Goal: Task Accomplishment & Management: Use online tool/utility

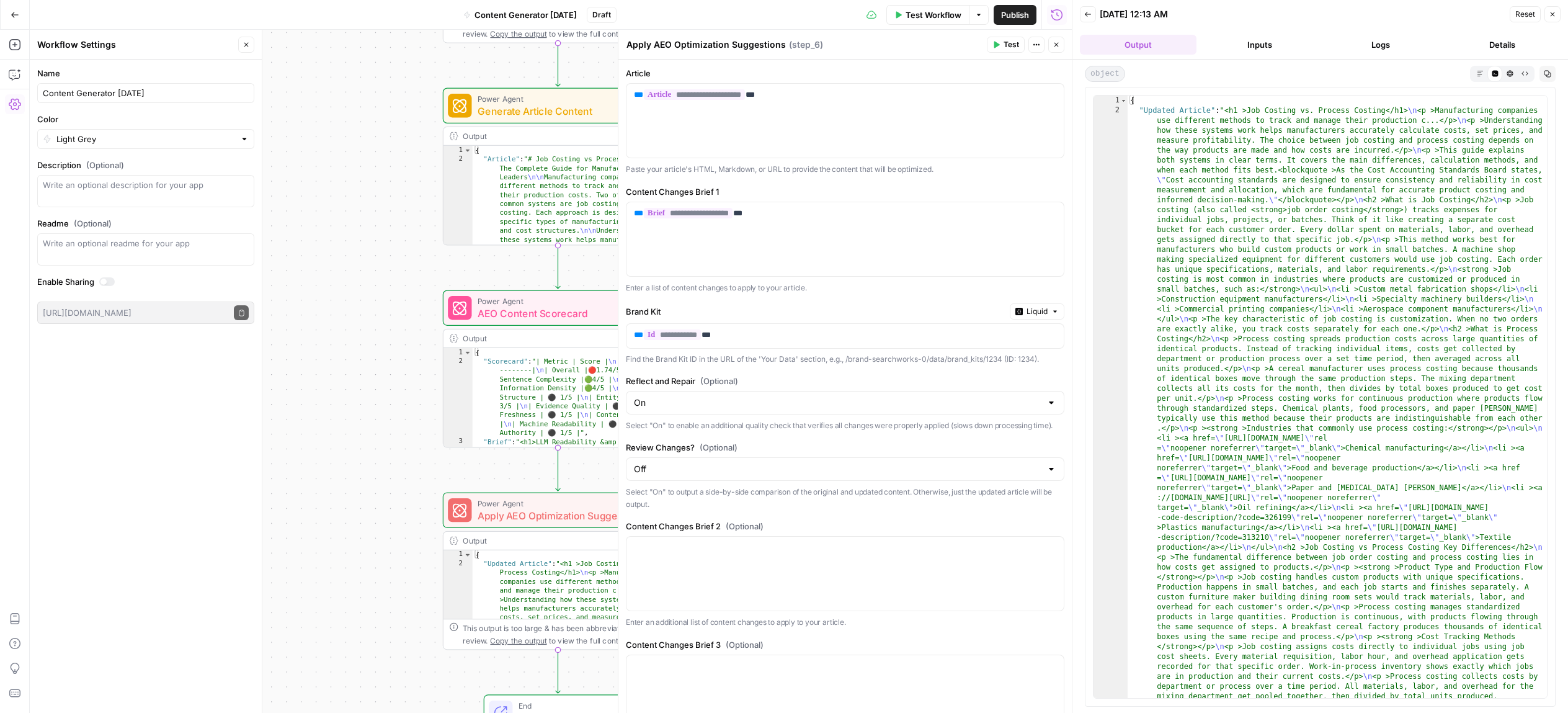
click at [325, 95] on div "Workflow Set Inputs Inputs Power Agent Analyze SERP Competition Step 1 Output E…" at bounding box center [550, 371] width 1042 height 683
click at [1293, 11] on icon "button" at bounding box center [1553, 14] width 8 height 8
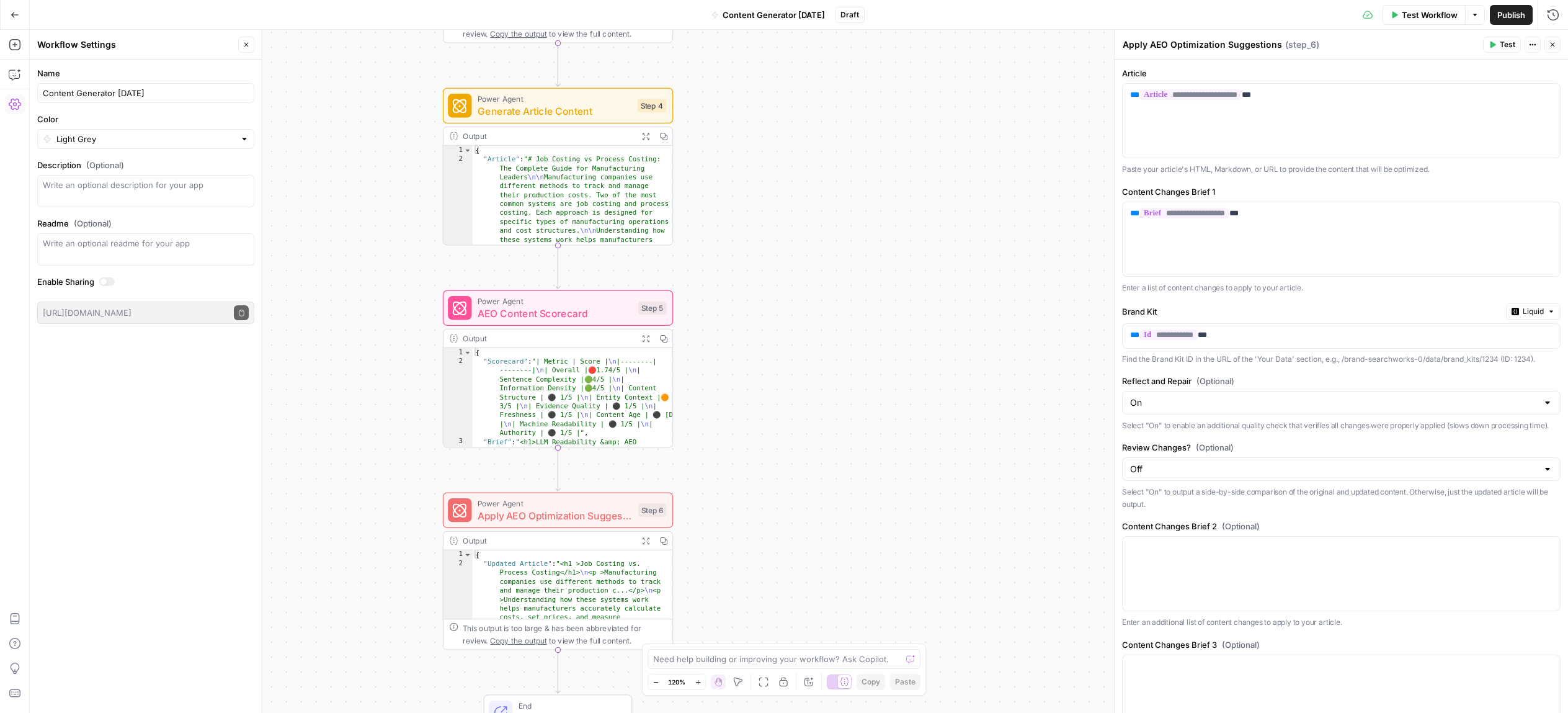
click at [13, 16] on icon "button" at bounding box center [15, 14] width 8 height 6
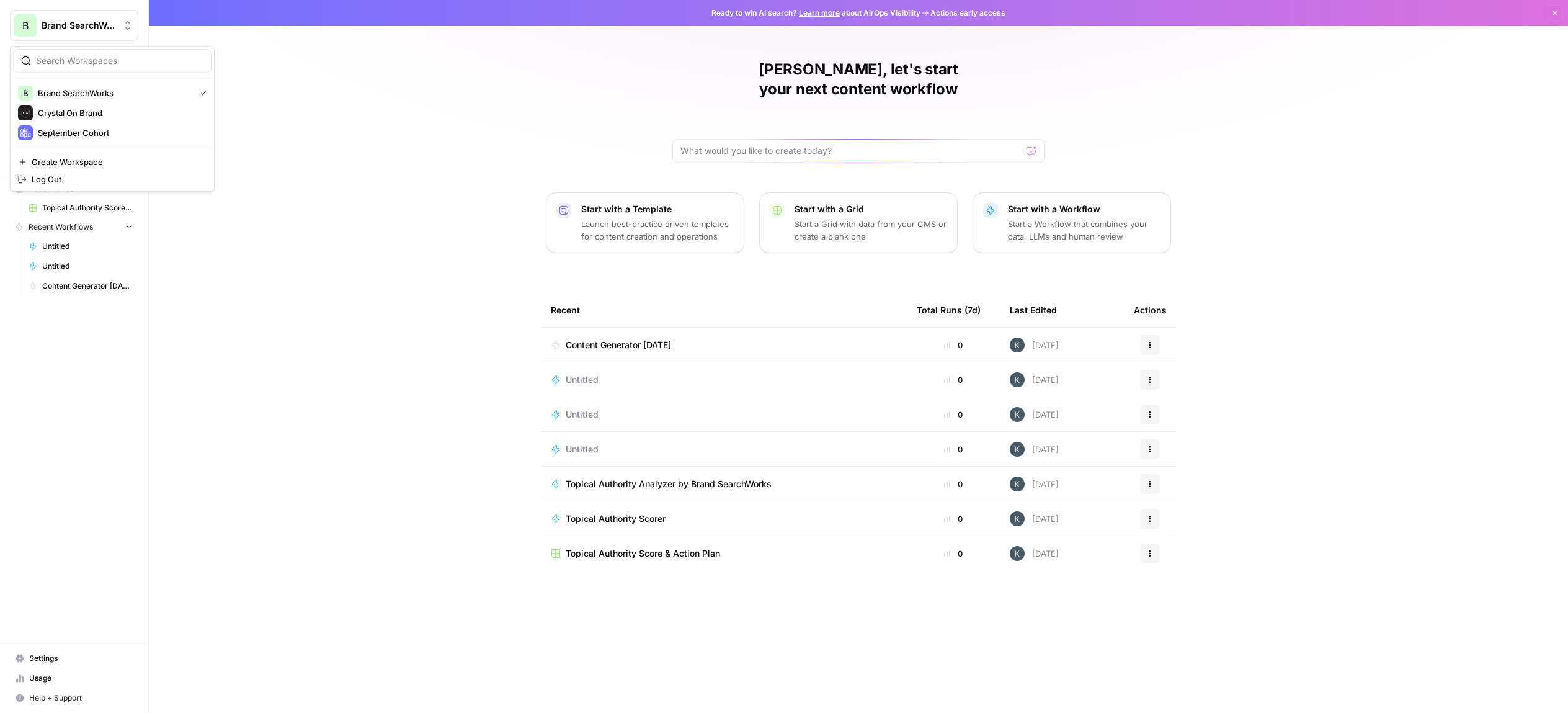
click at [88, 17] on button "B Brand SearchWorks" at bounding box center [74, 25] width 128 height 31
click at [80, 131] on span "September Cohort" at bounding box center [119, 133] width 164 height 13
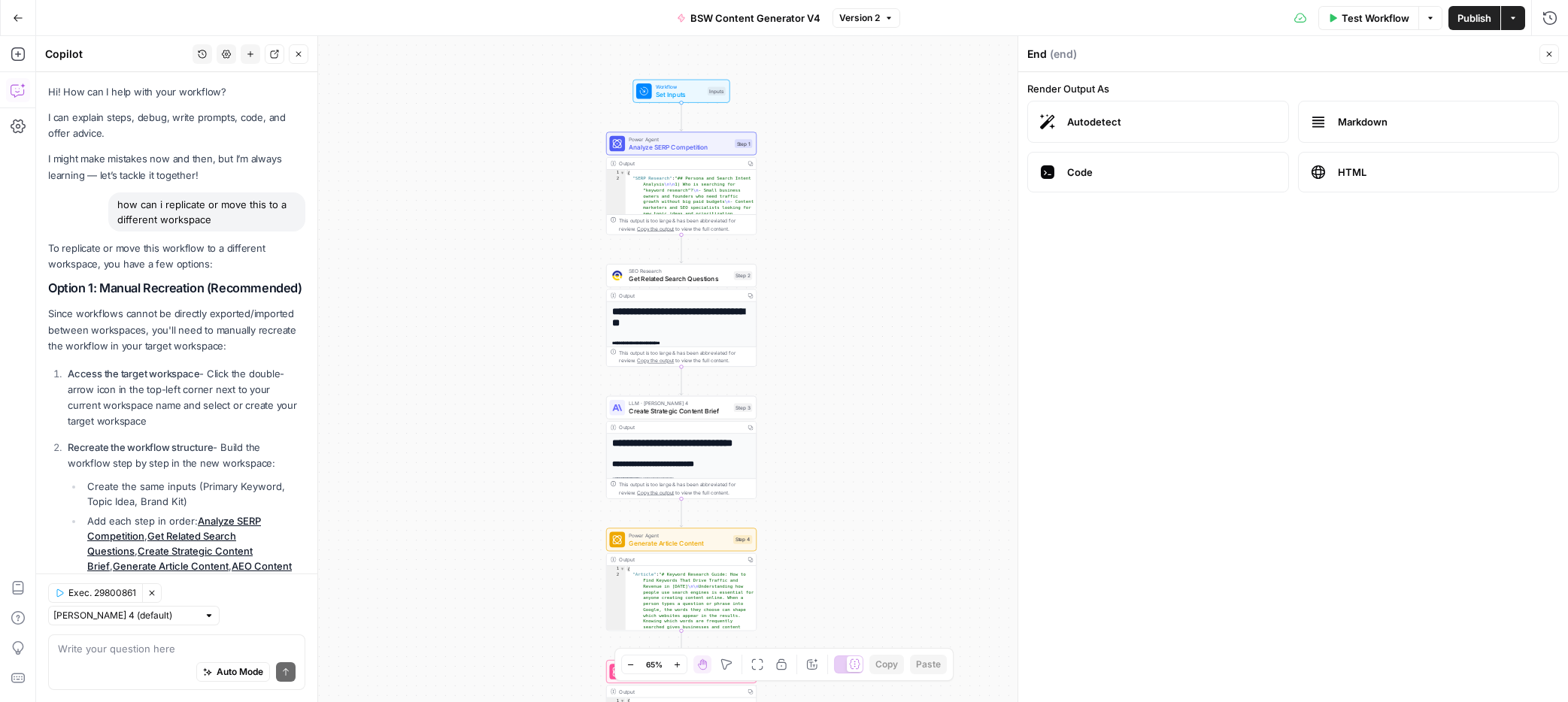
click at [21, 20] on icon "button" at bounding box center [18, 18] width 11 height 11
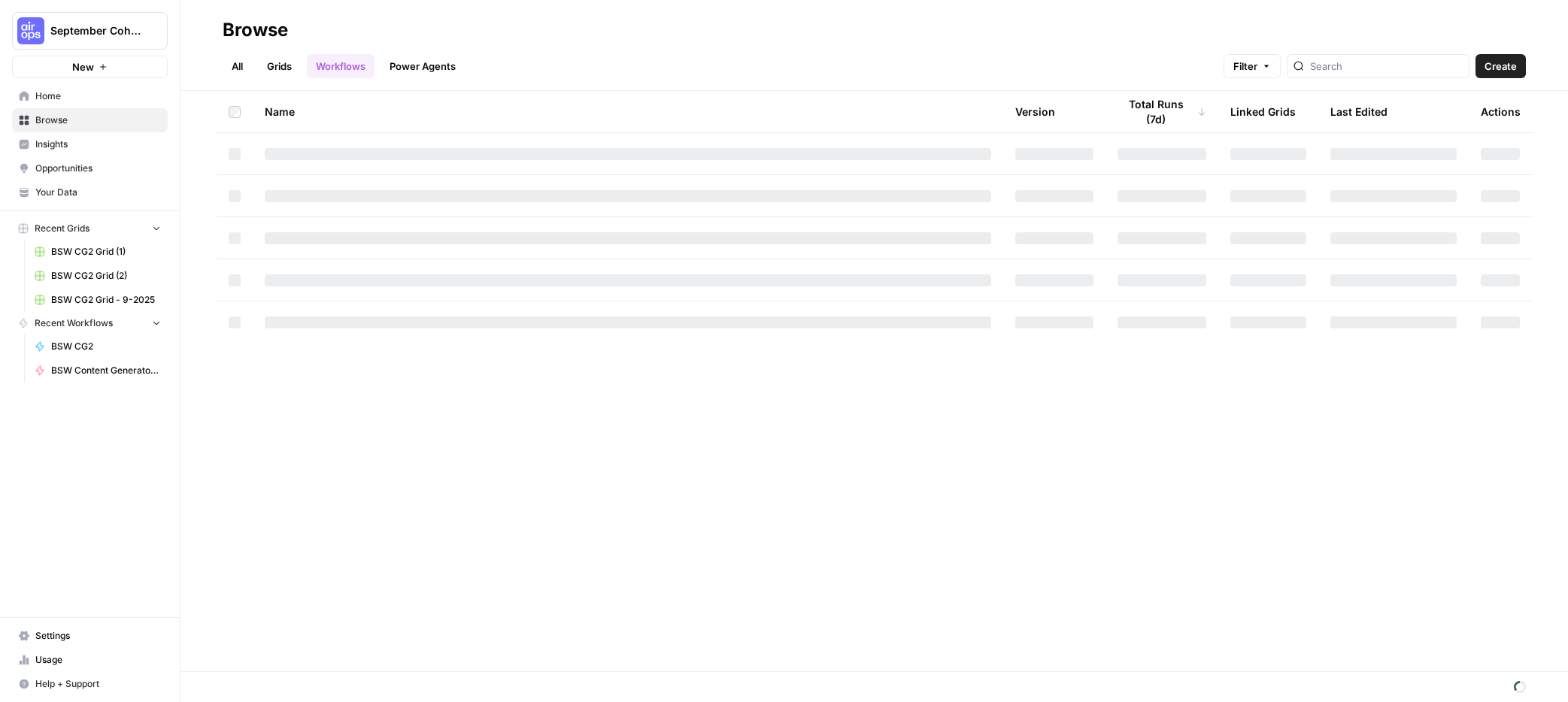
click at [59, 40] on button "September Cohort" at bounding box center [90, 30] width 155 height 37
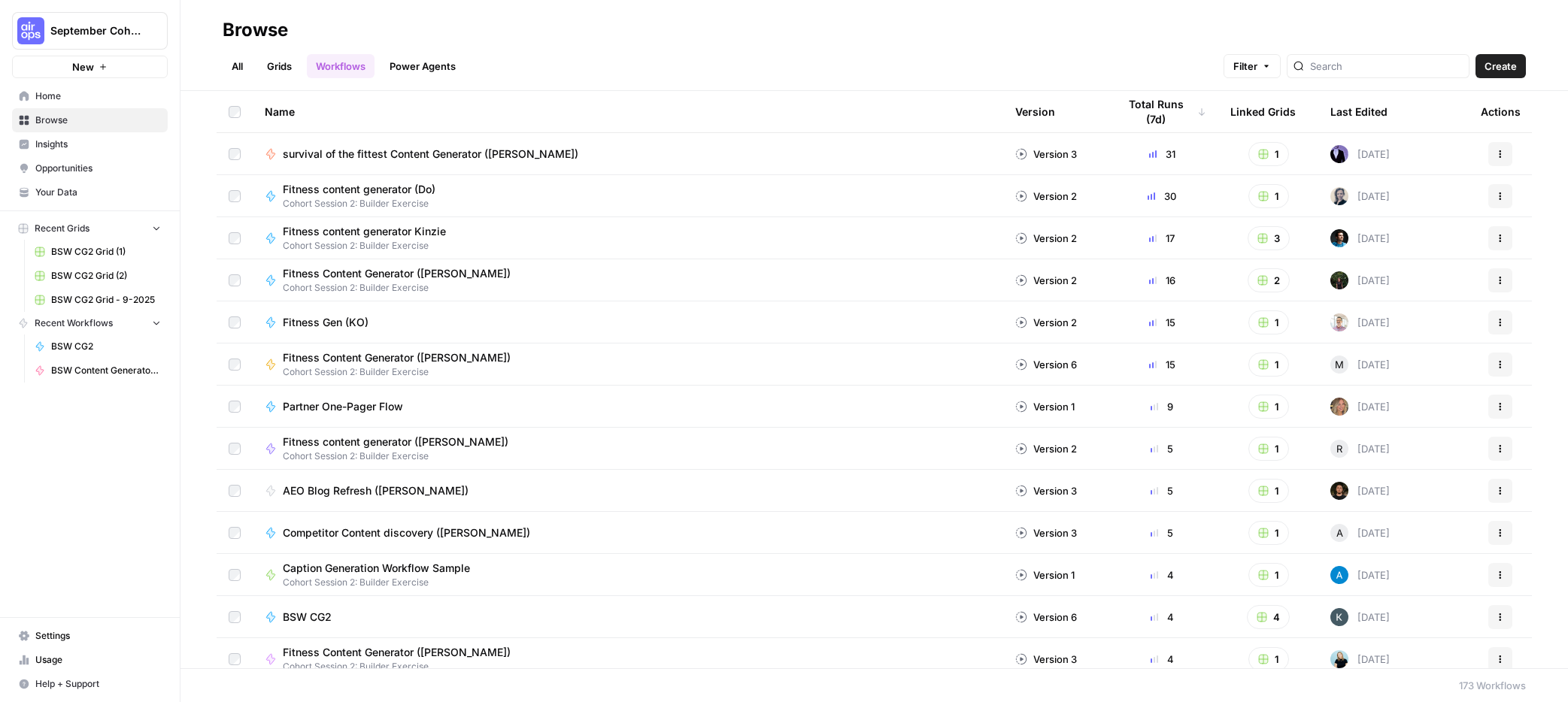
click at [308, 99] on div "Name" at bounding box center [628, 111] width 727 height 41
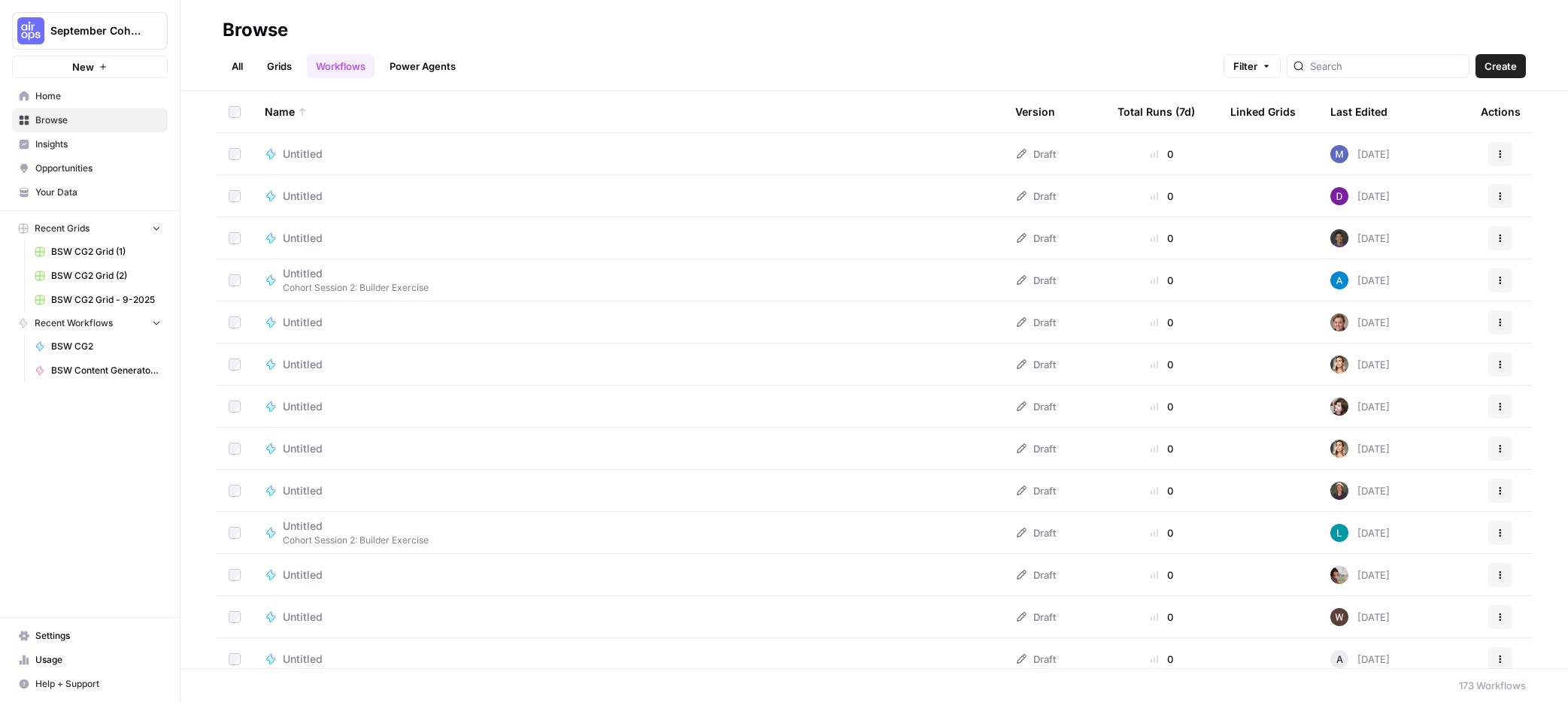
click at [59, 183] on link "Your Data" at bounding box center [90, 193] width 155 height 24
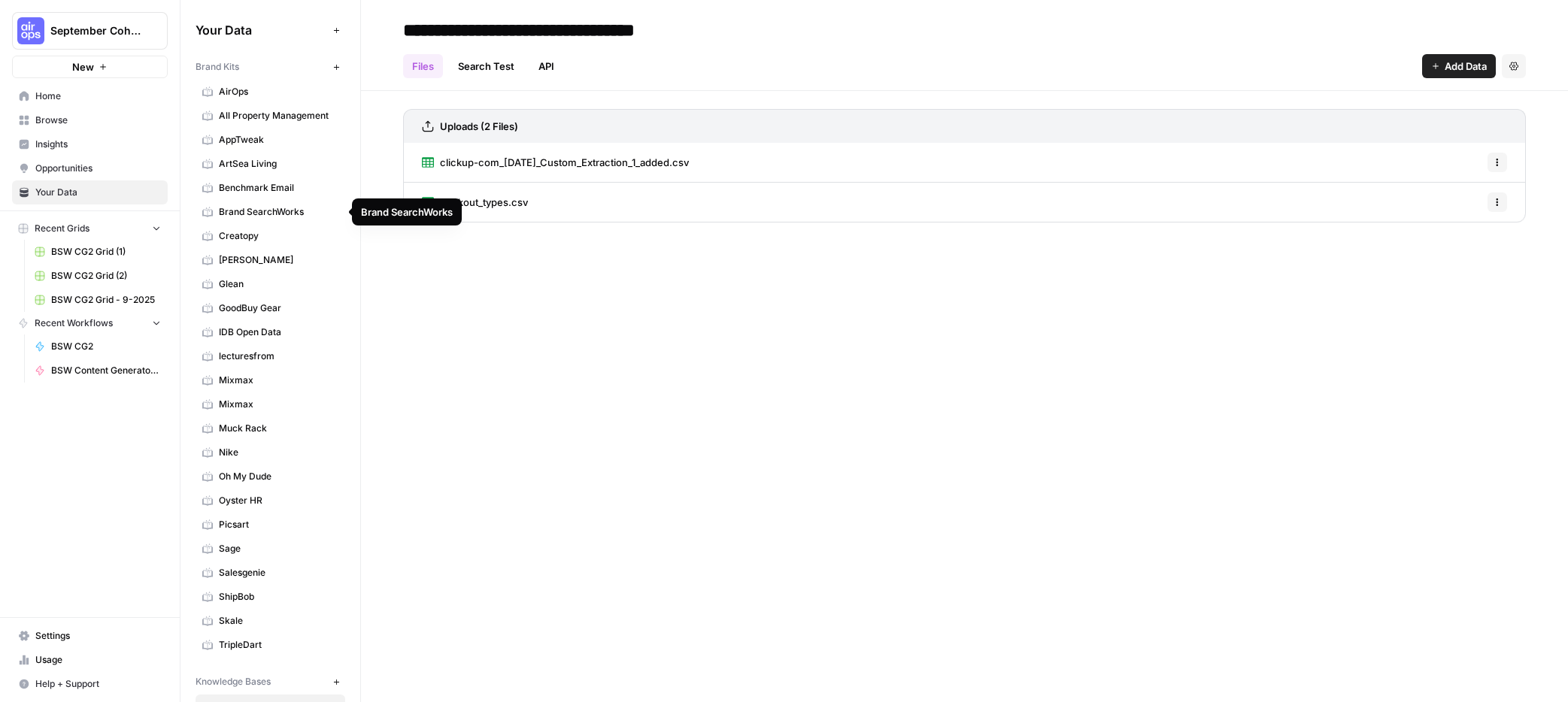
click at [299, 210] on span "Brand SearchWorks" at bounding box center [278, 212] width 120 height 14
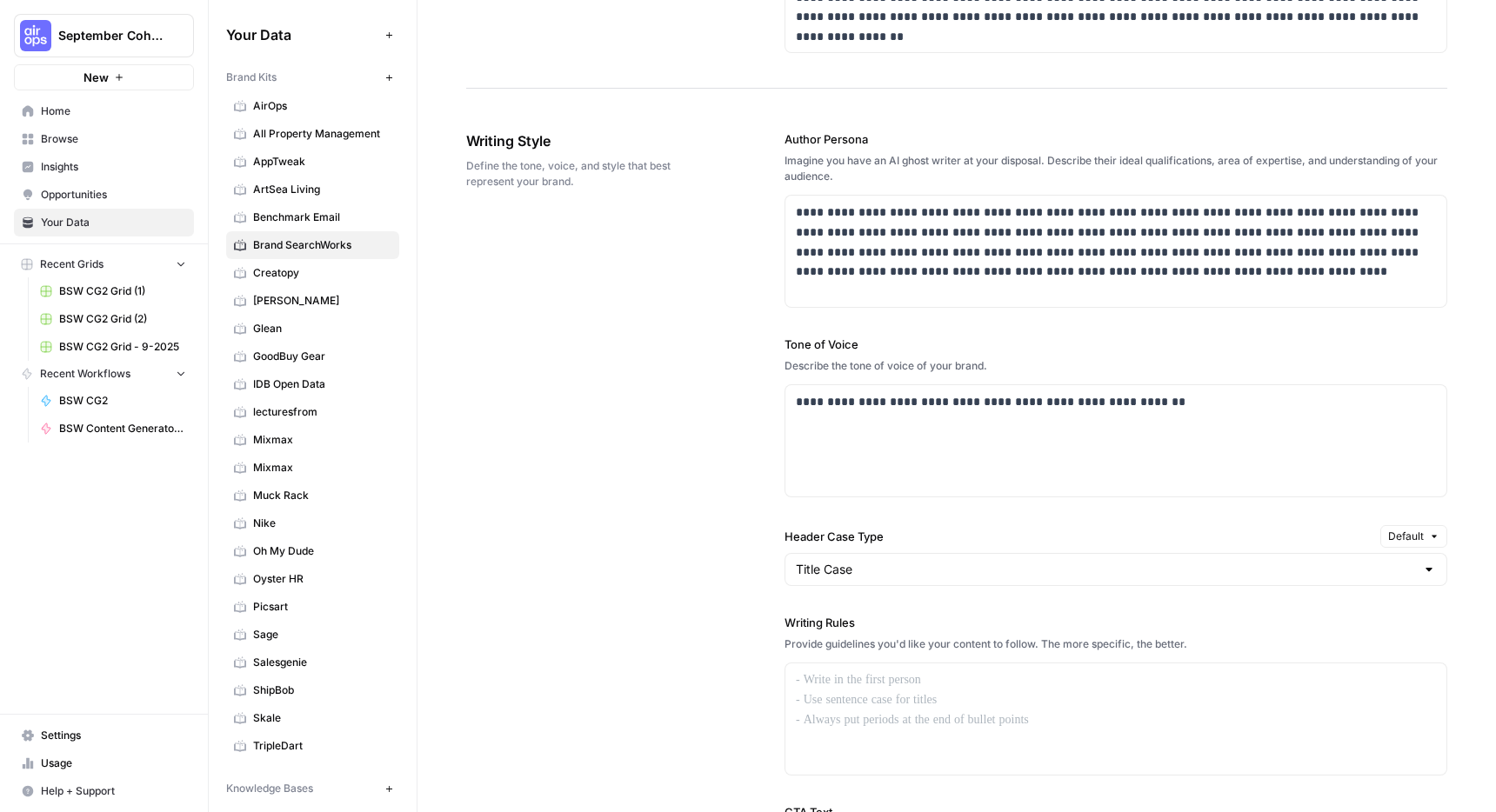
scroll to position [964, 0]
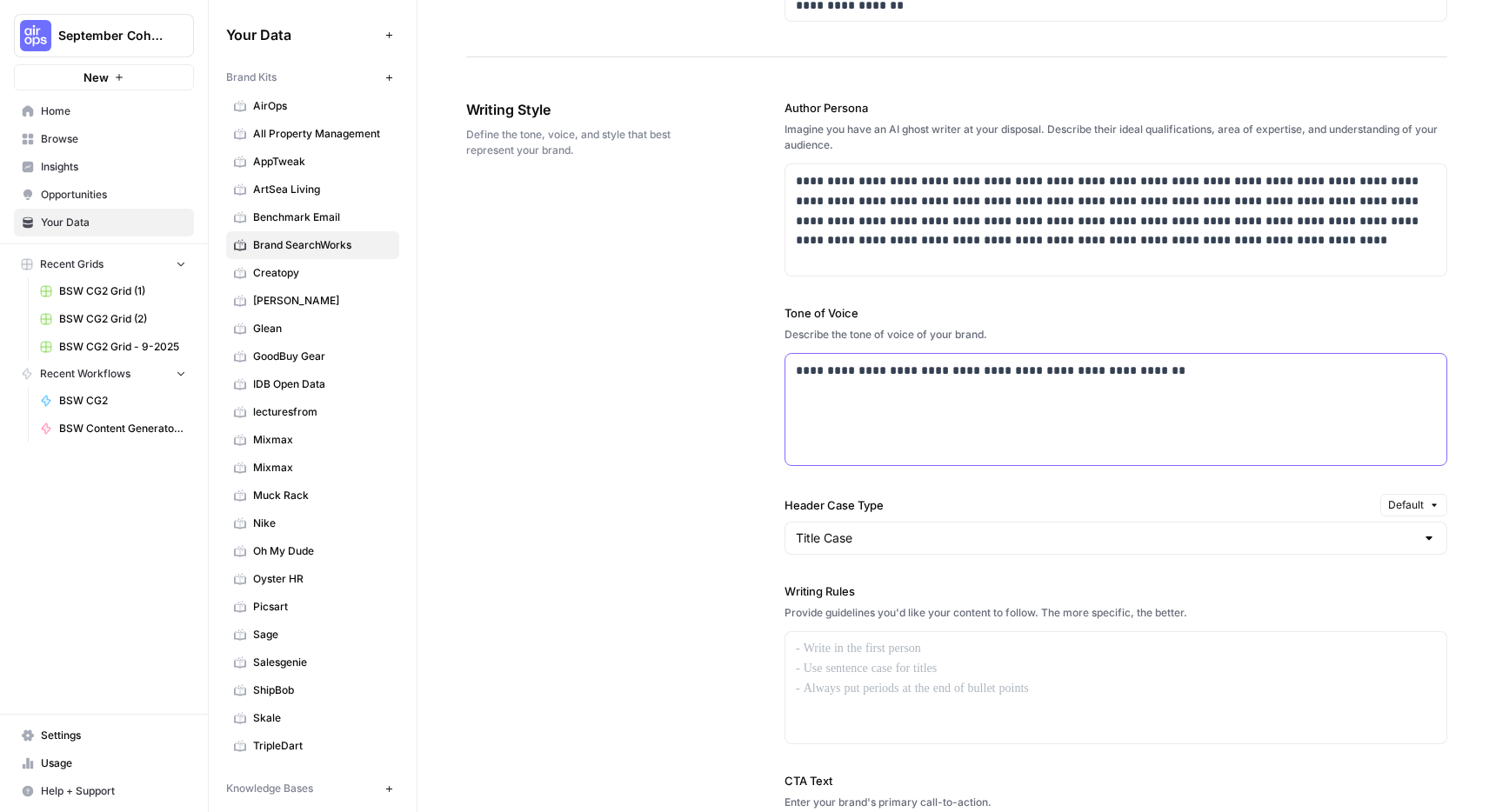
click at [1004, 412] on div "**********" at bounding box center [1116, 410] width 661 height 111
click at [1063, 410] on div "**********" at bounding box center [1116, 410] width 661 height 111
click at [823, 344] on body "**********" at bounding box center [748, 406] width 1496 height 812
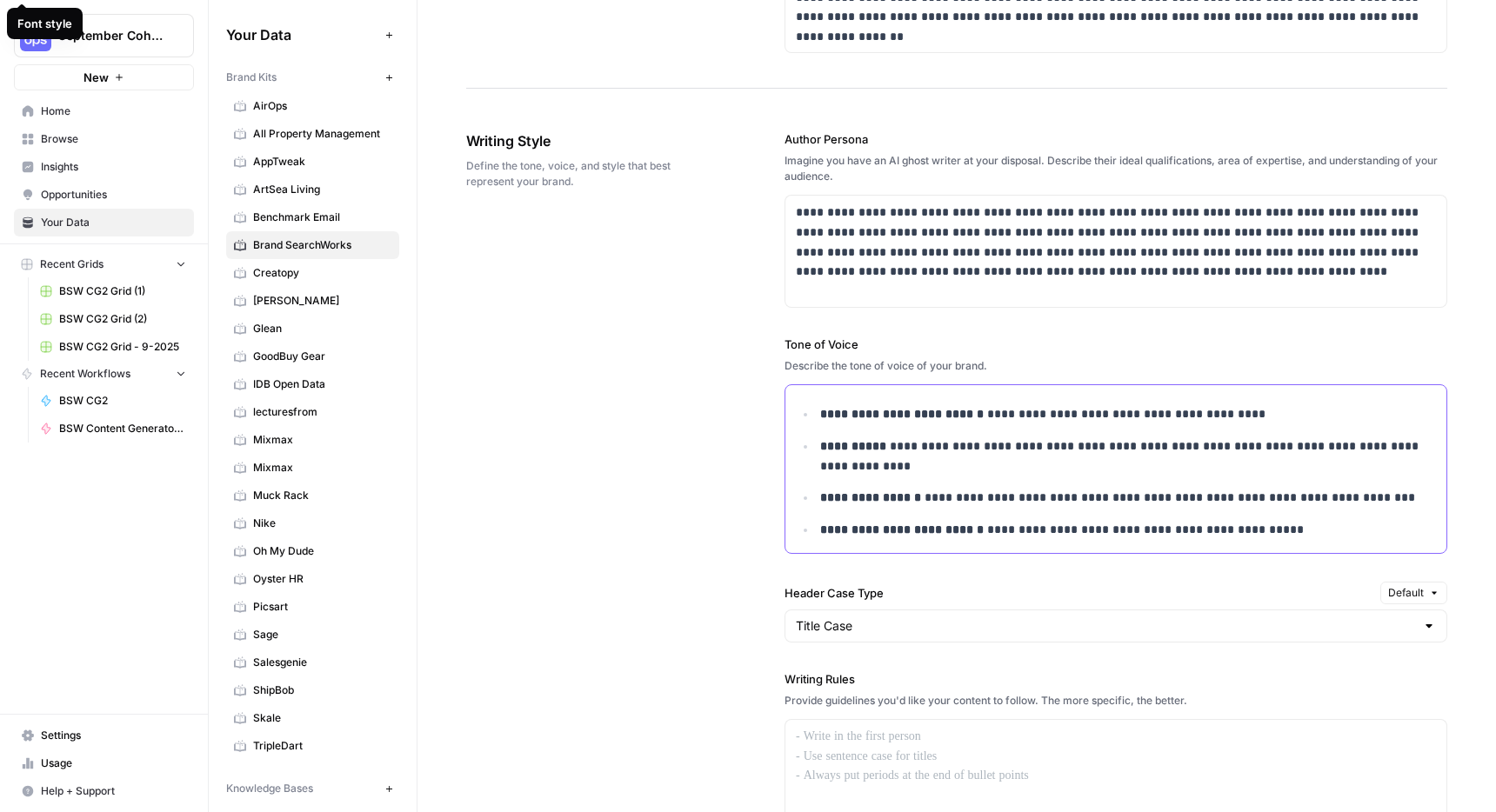
scroll to position [942, 0]
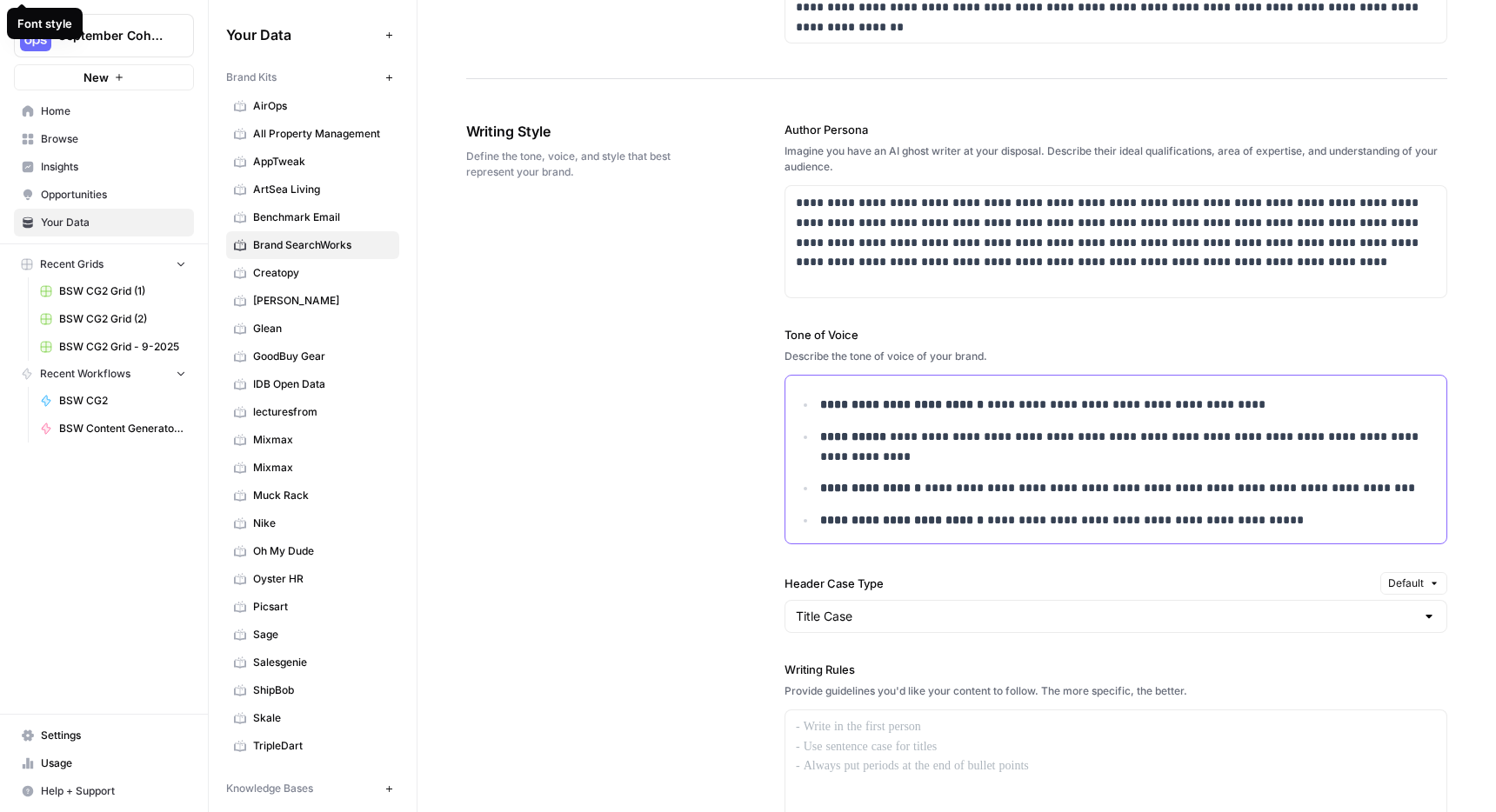
click at [1217, 408] on p "**********" at bounding box center [1128, 404] width 616 height 20
click at [995, 406] on p "**********" at bounding box center [1128, 404] width 616 height 20
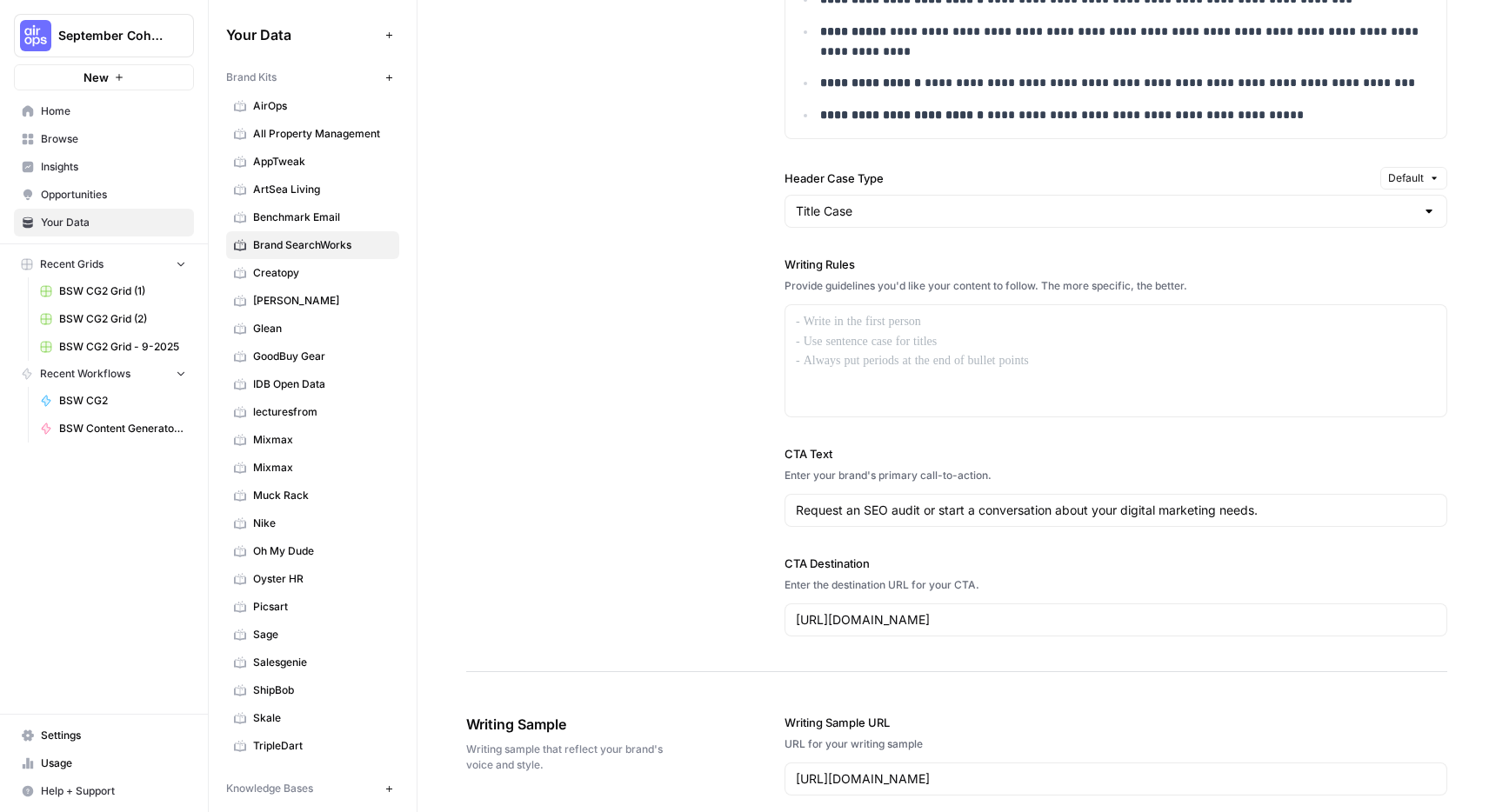
scroll to position [1333, 0]
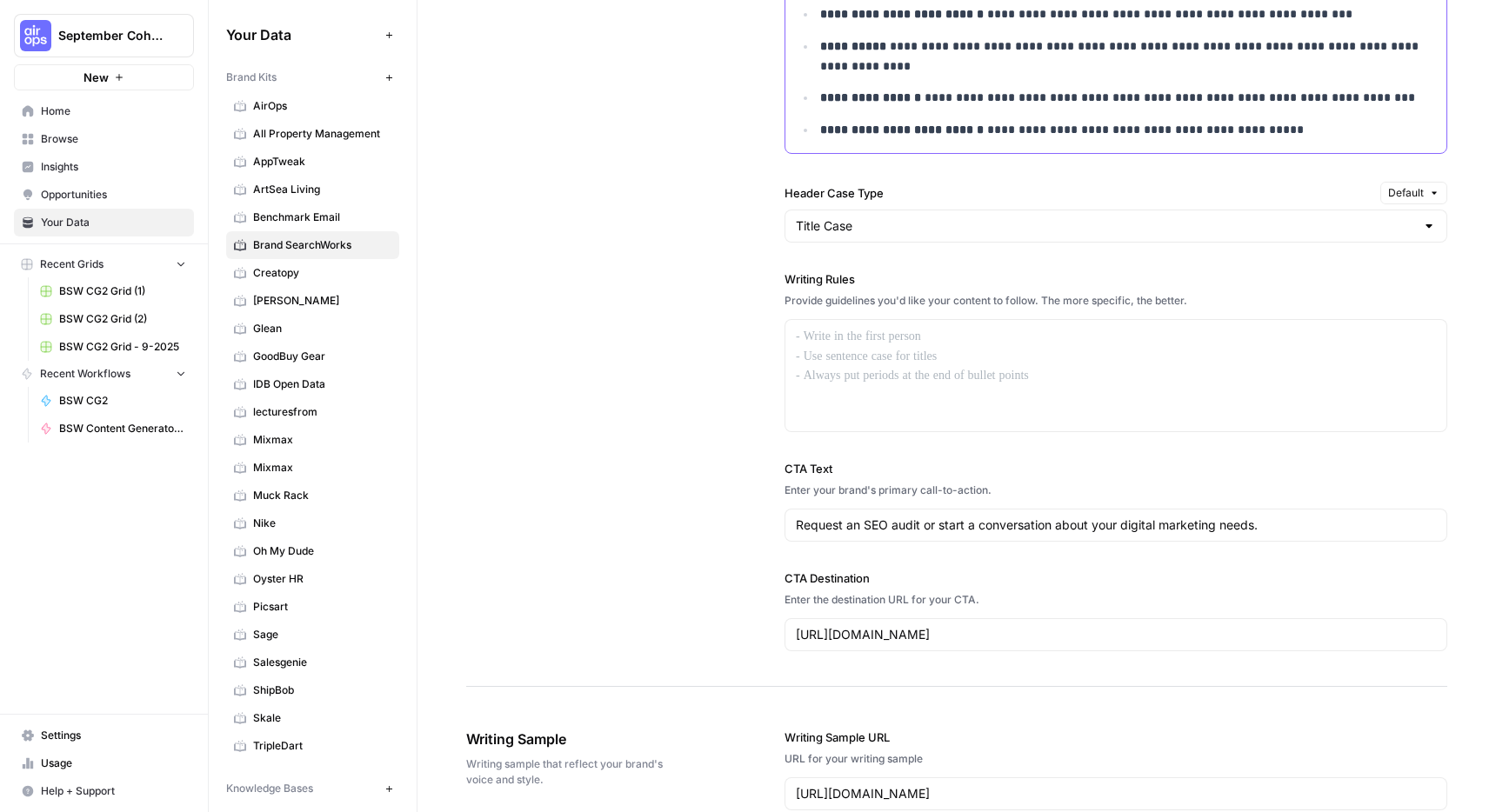
click at [1307, 124] on p "**********" at bounding box center [1128, 129] width 616 height 20
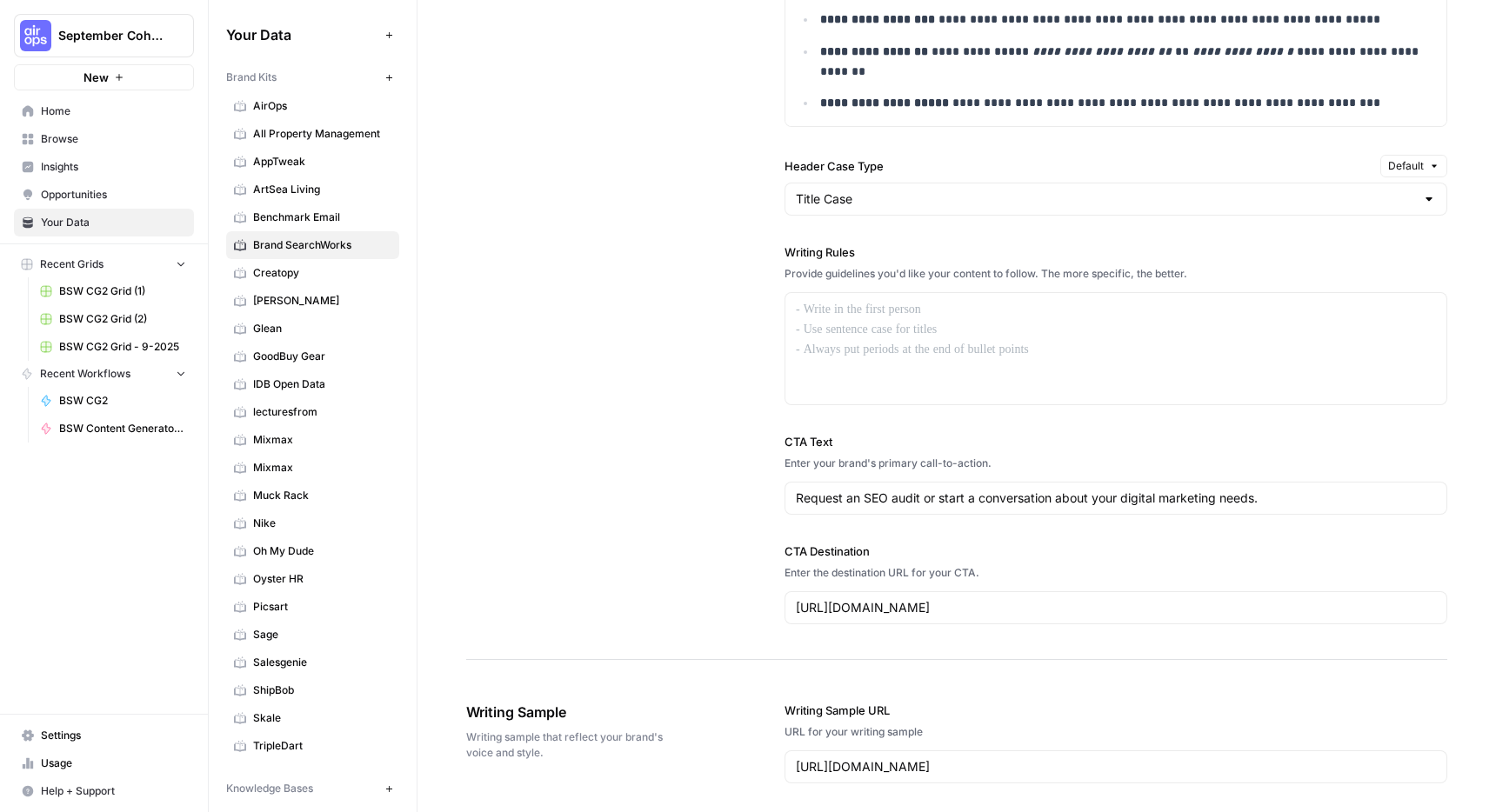
scroll to position [1456, 0]
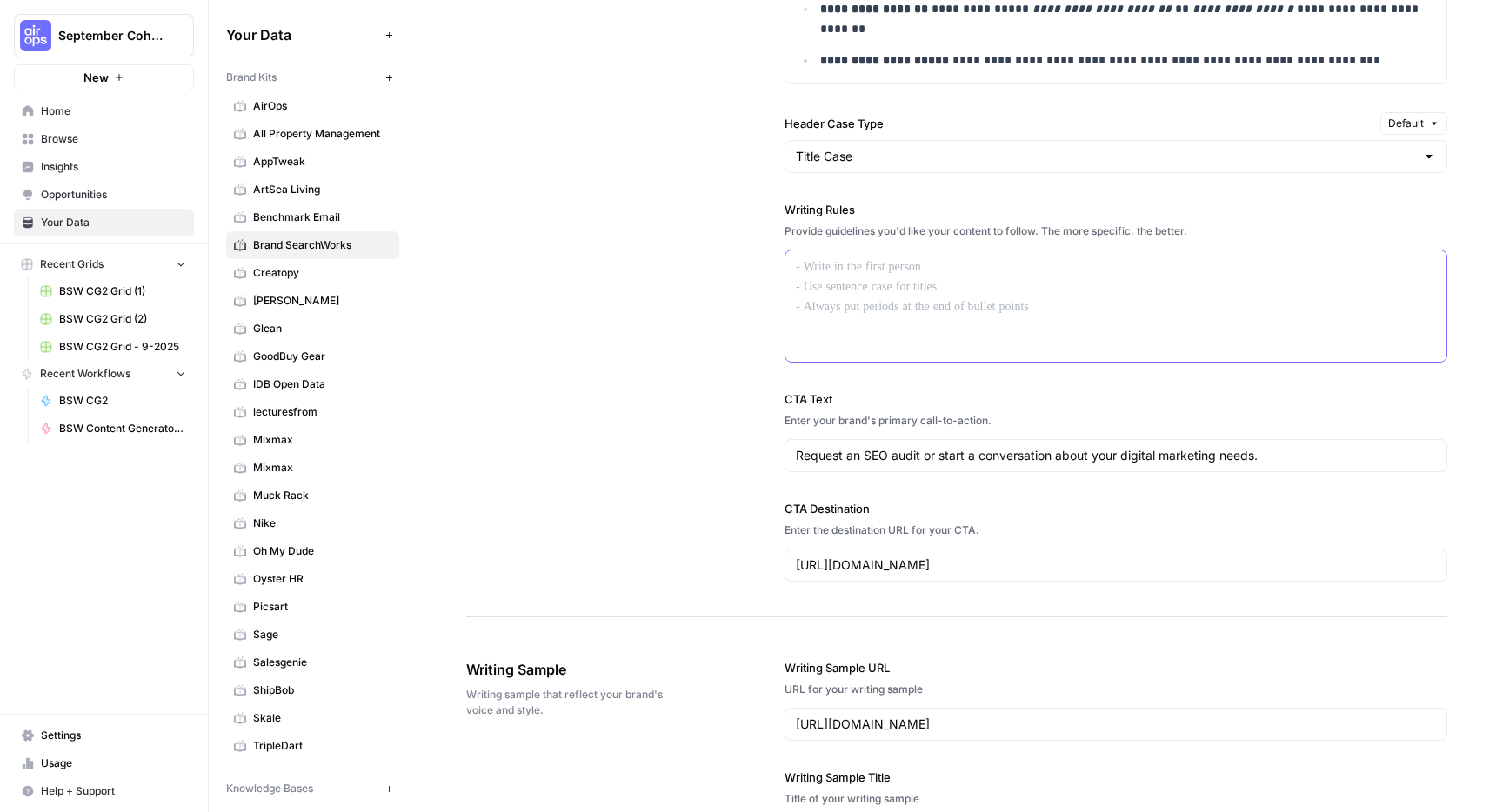
click at [932, 277] on div at bounding box center [1116, 306] width 661 height 111
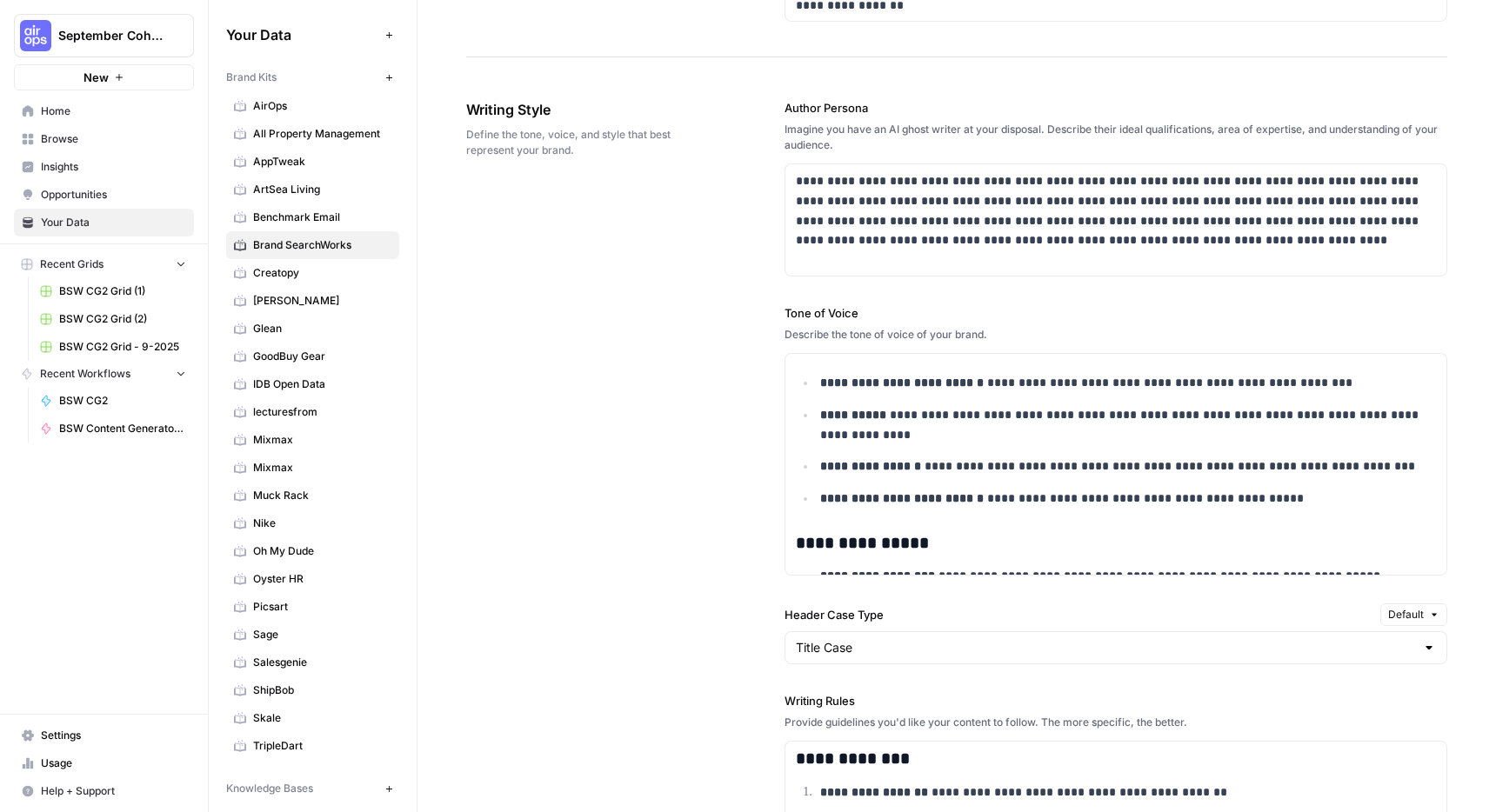
scroll to position [107, 0]
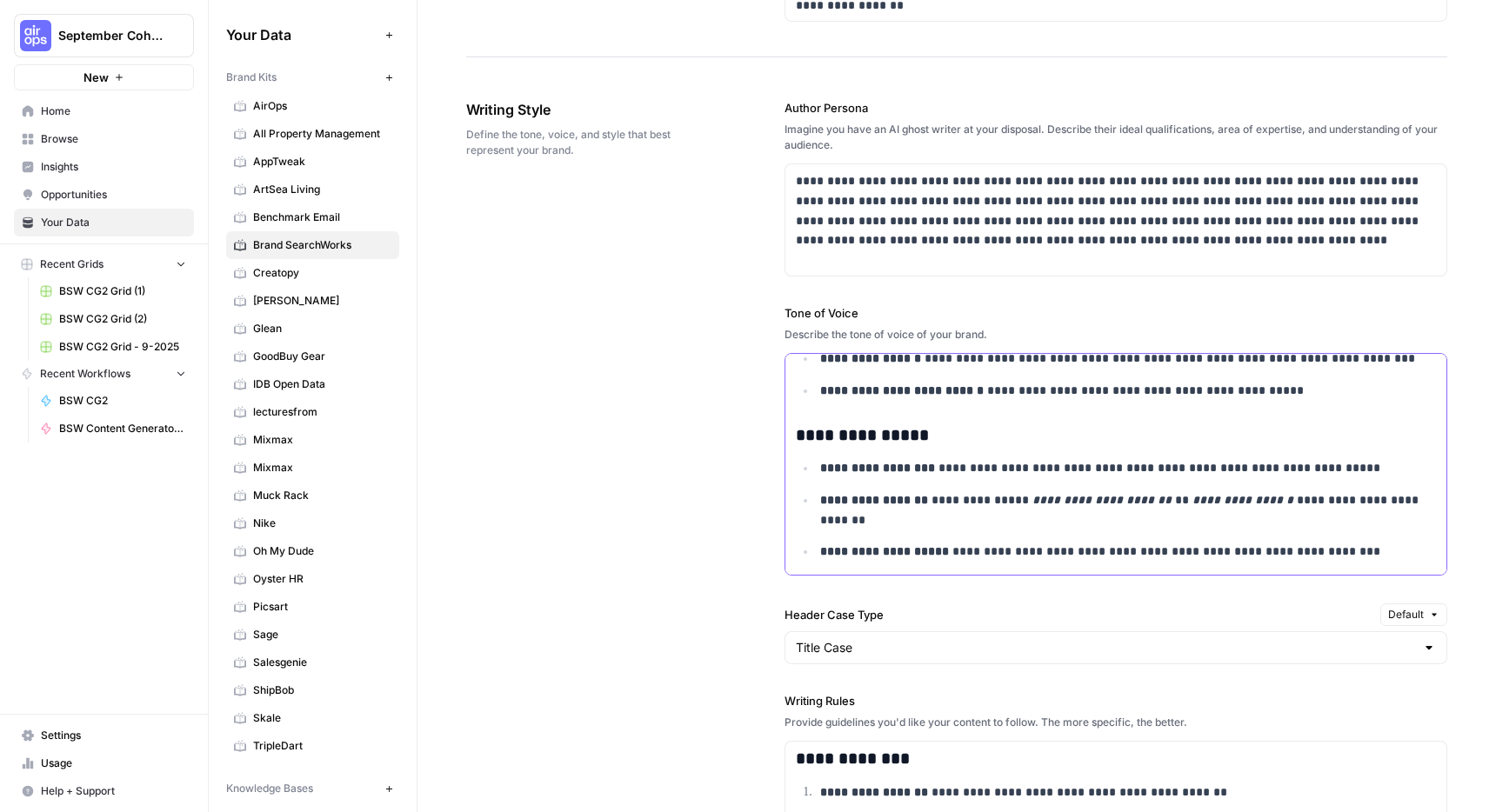
click at [1359, 557] on p "**********" at bounding box center [1128, 551] width 616 height 20
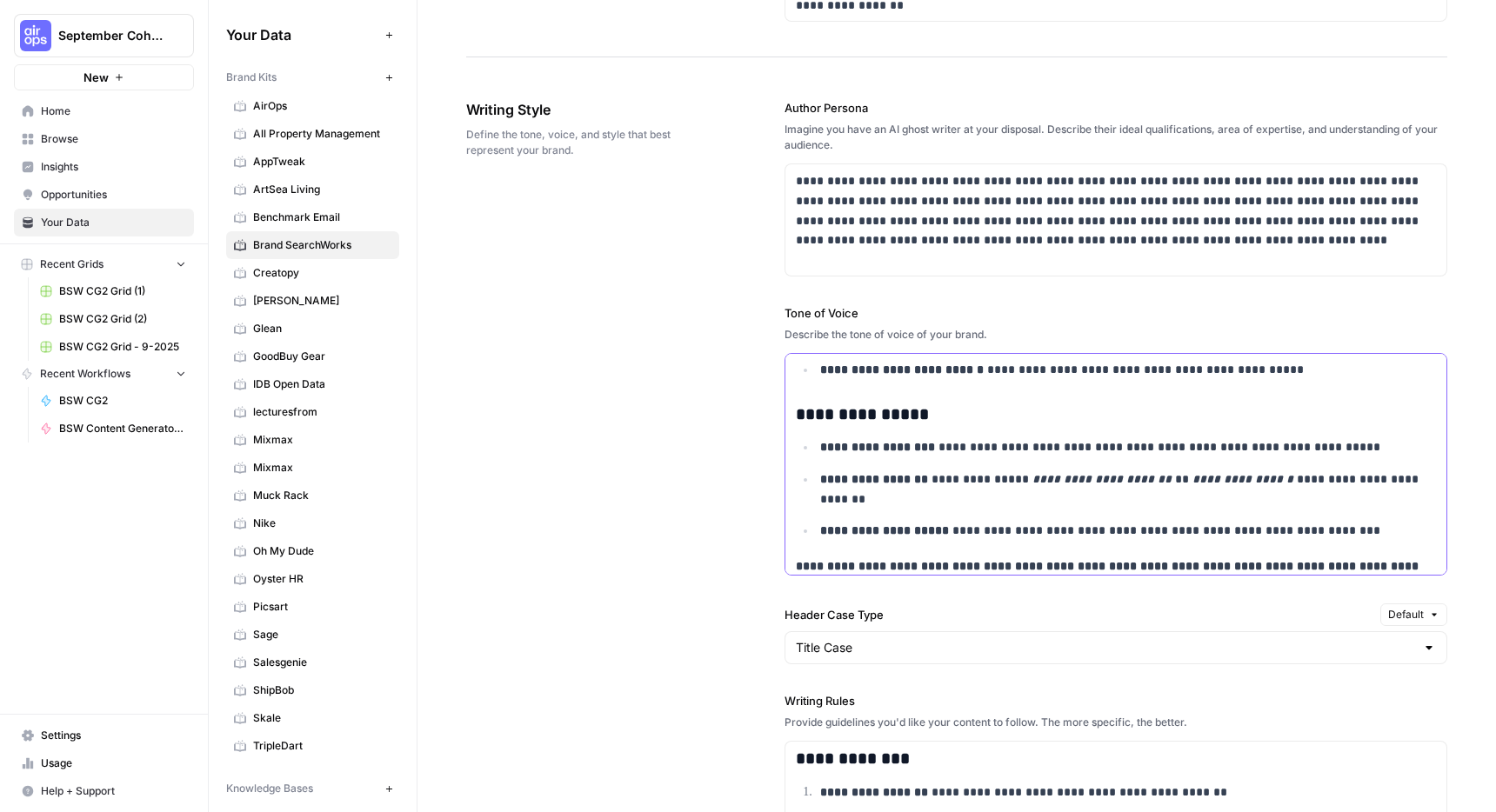
scroll to position [172, 0]
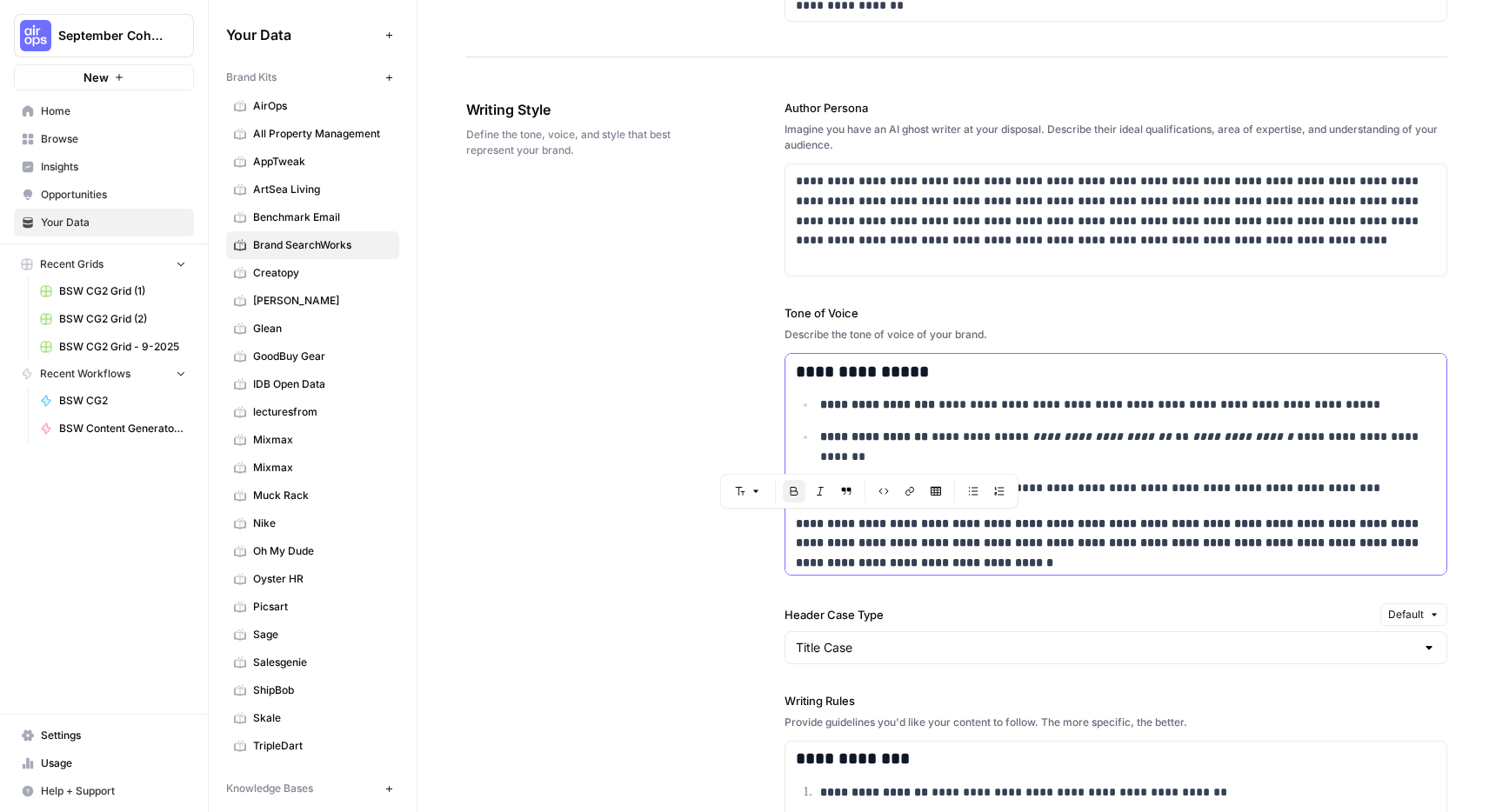
drag, startPoint x: 1005, startPoint y: 559, endPoint x: 713, endPoint y: 516, distance: 295.1
click at [713, 516] on div "**********" at bounding box center [957, 599] width 981 height 1070
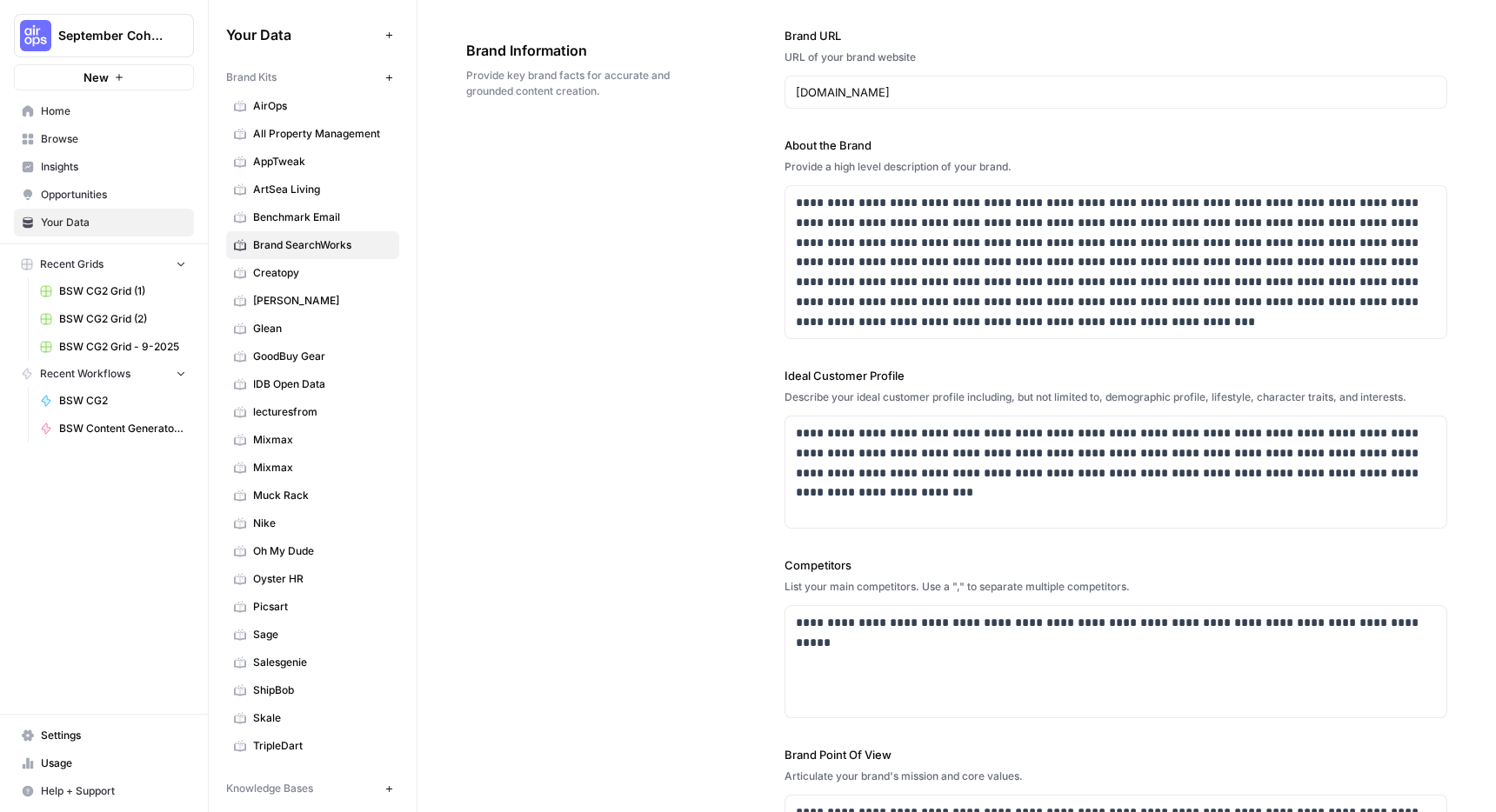
scroll to position [0, 0]
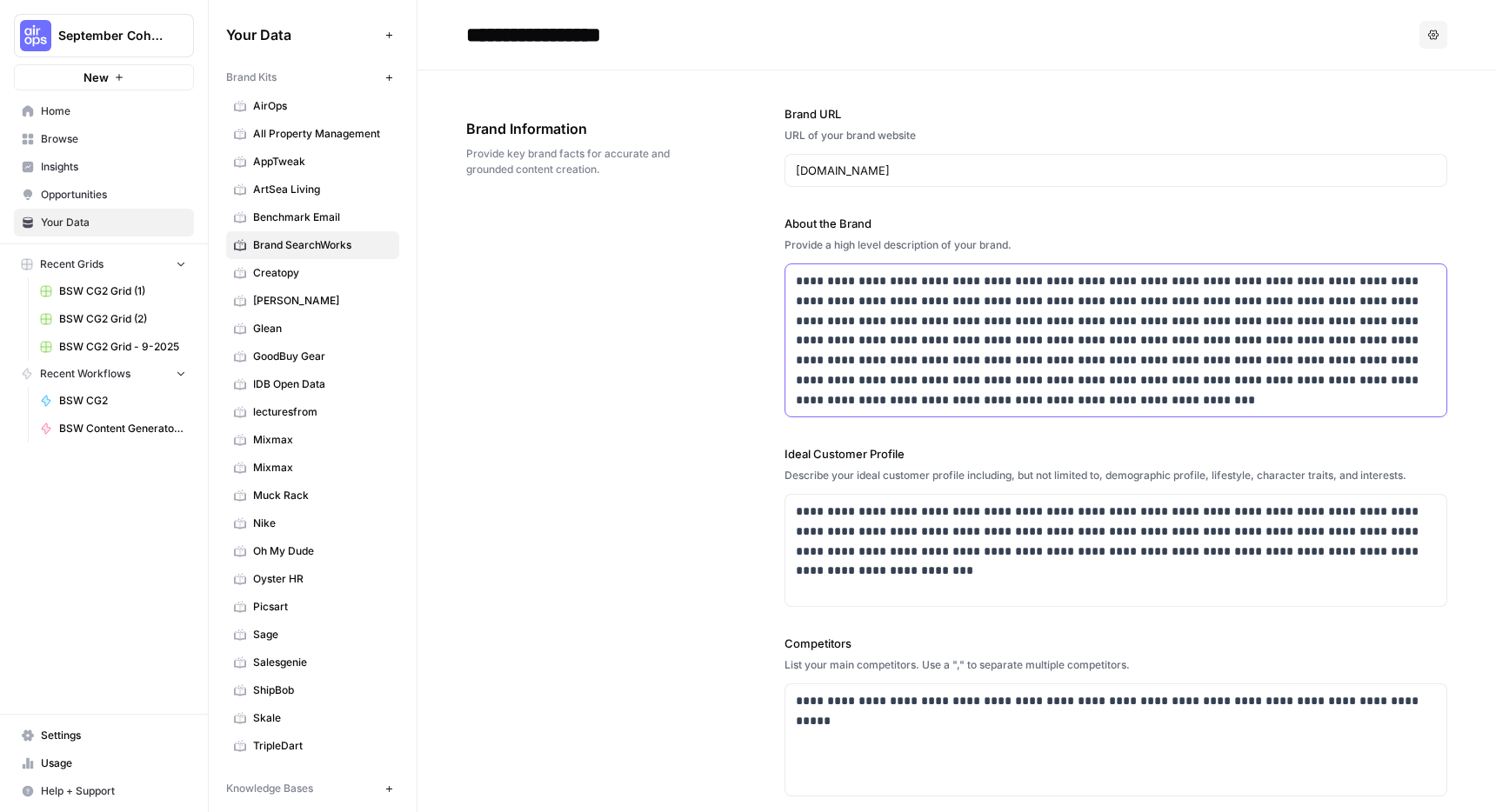
click at [930, 356] on p "**********" at bounding box center [1115, 340] width 641 height 138
click at [606, 388] on div "**********" at bounding box center [957, 546] width 981 height 951
click at [915, 404] on p "**********" at bounding box center [1115, 340] width 641 height 138
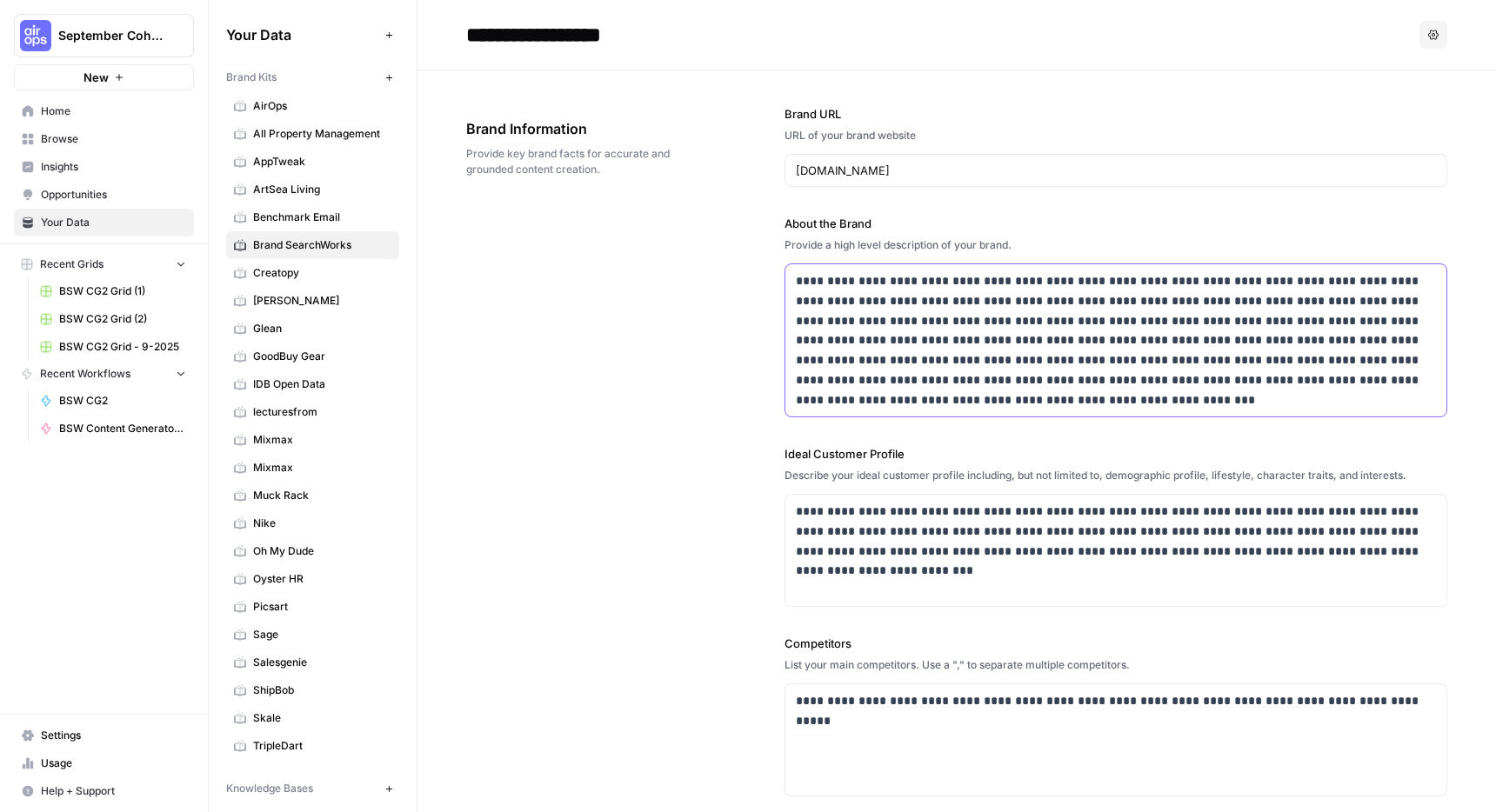
click at [915, 405] on p "**********" at bounding box center [1115, 340] width 641 height 138
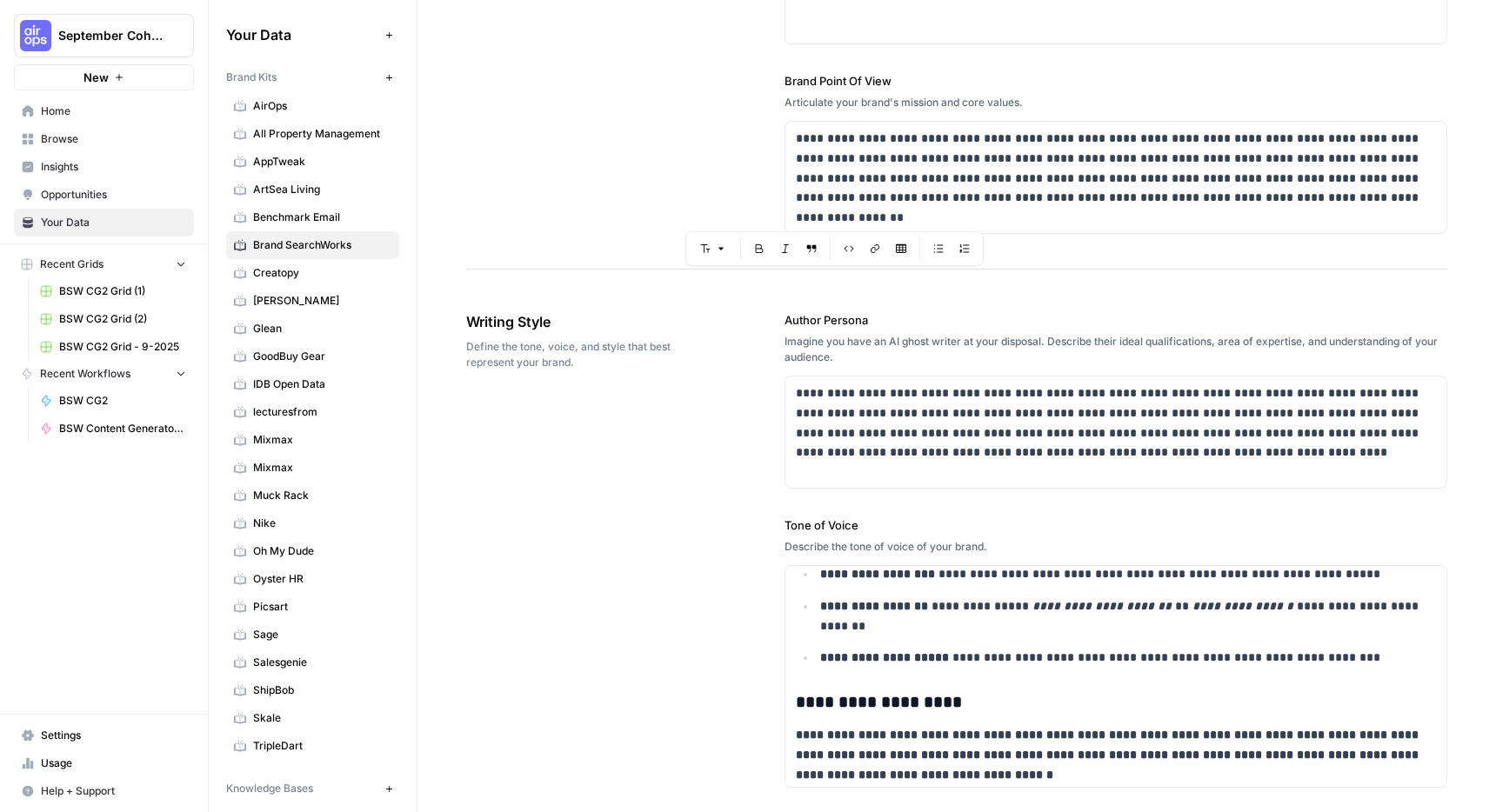
scroll to position [499, 0]
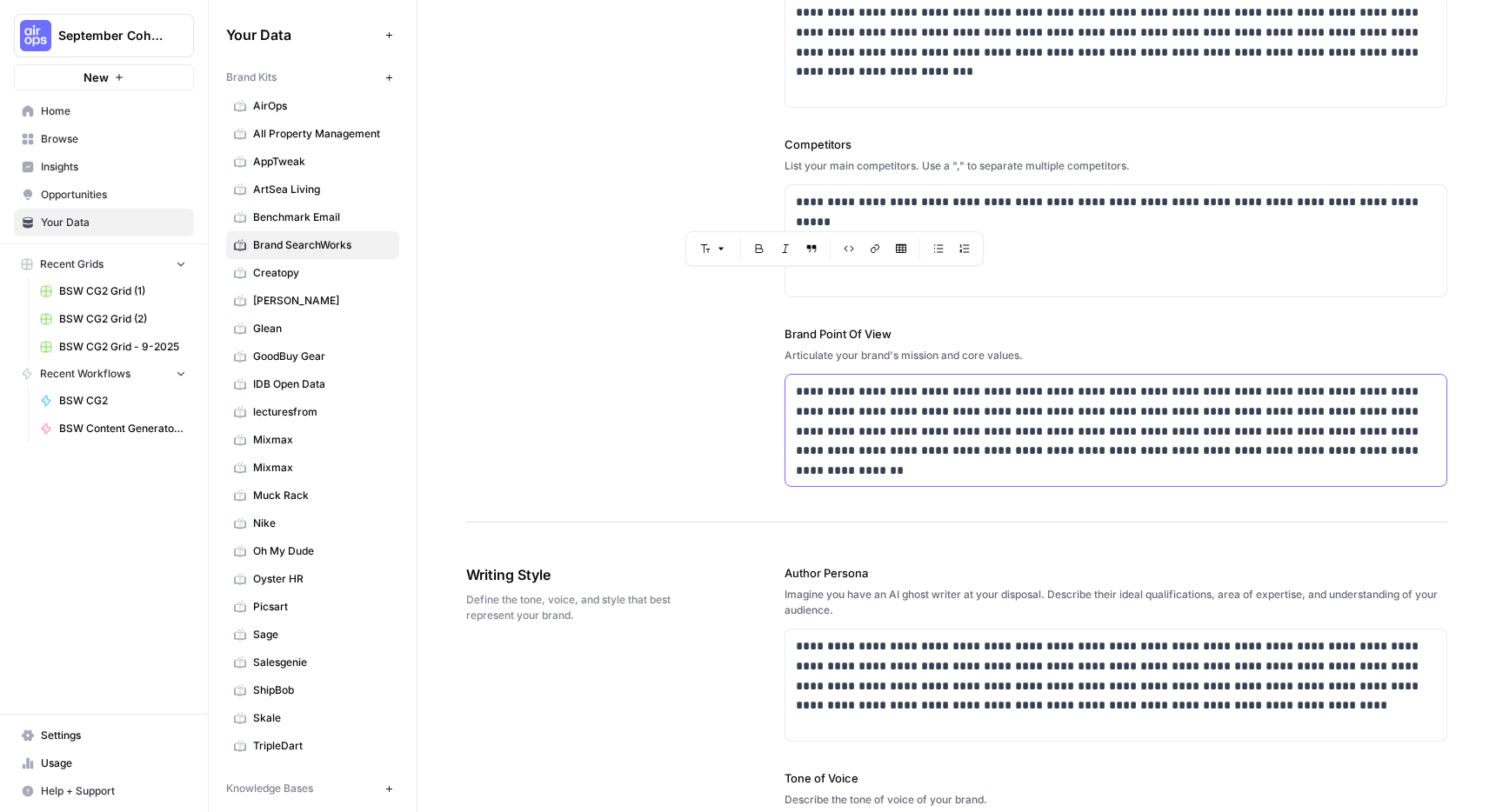
click at [952, 388] on p "**********" at bounding box center [1115, 421] width 641 height 79
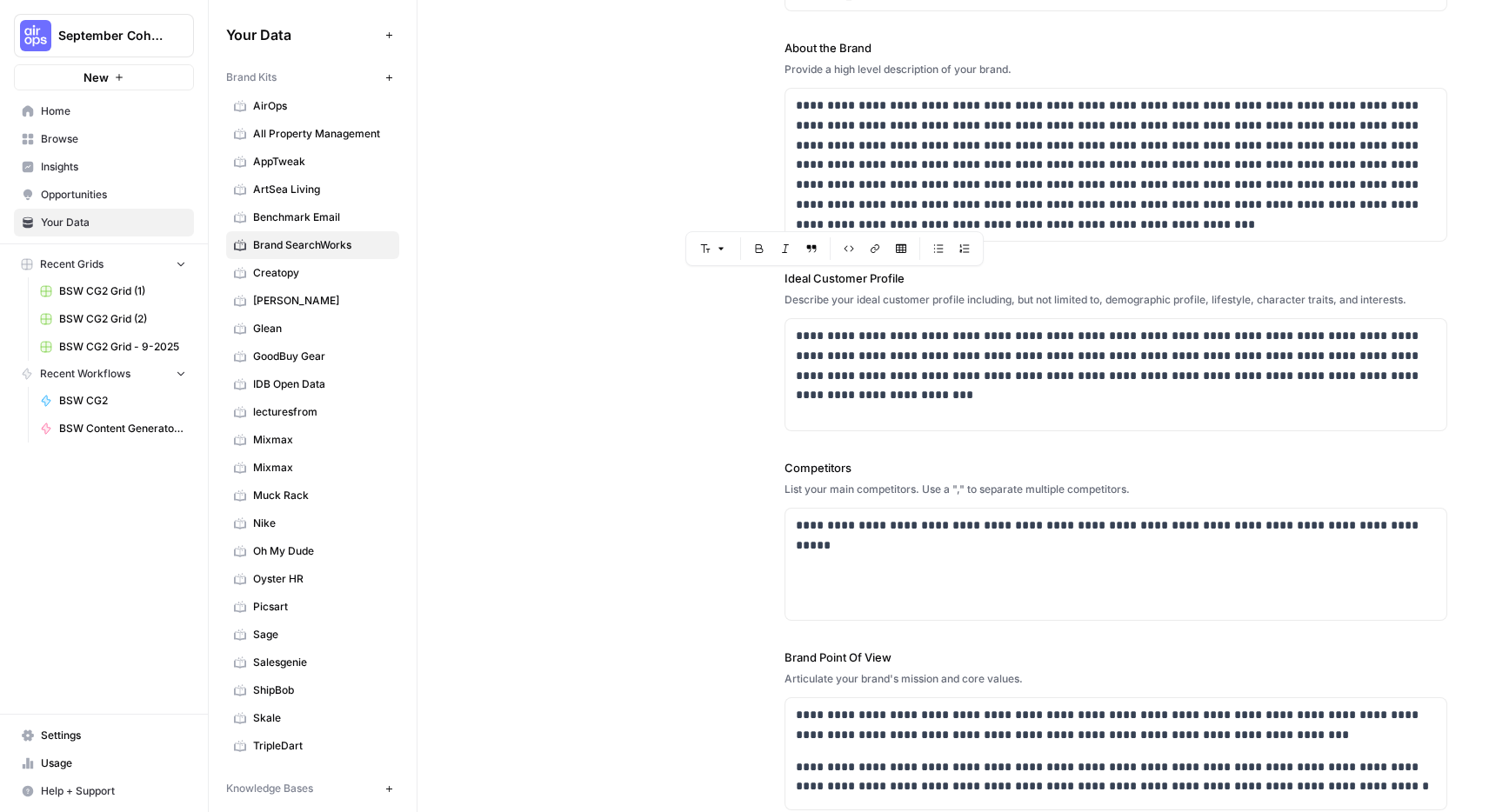
scroll to position [0, 0]
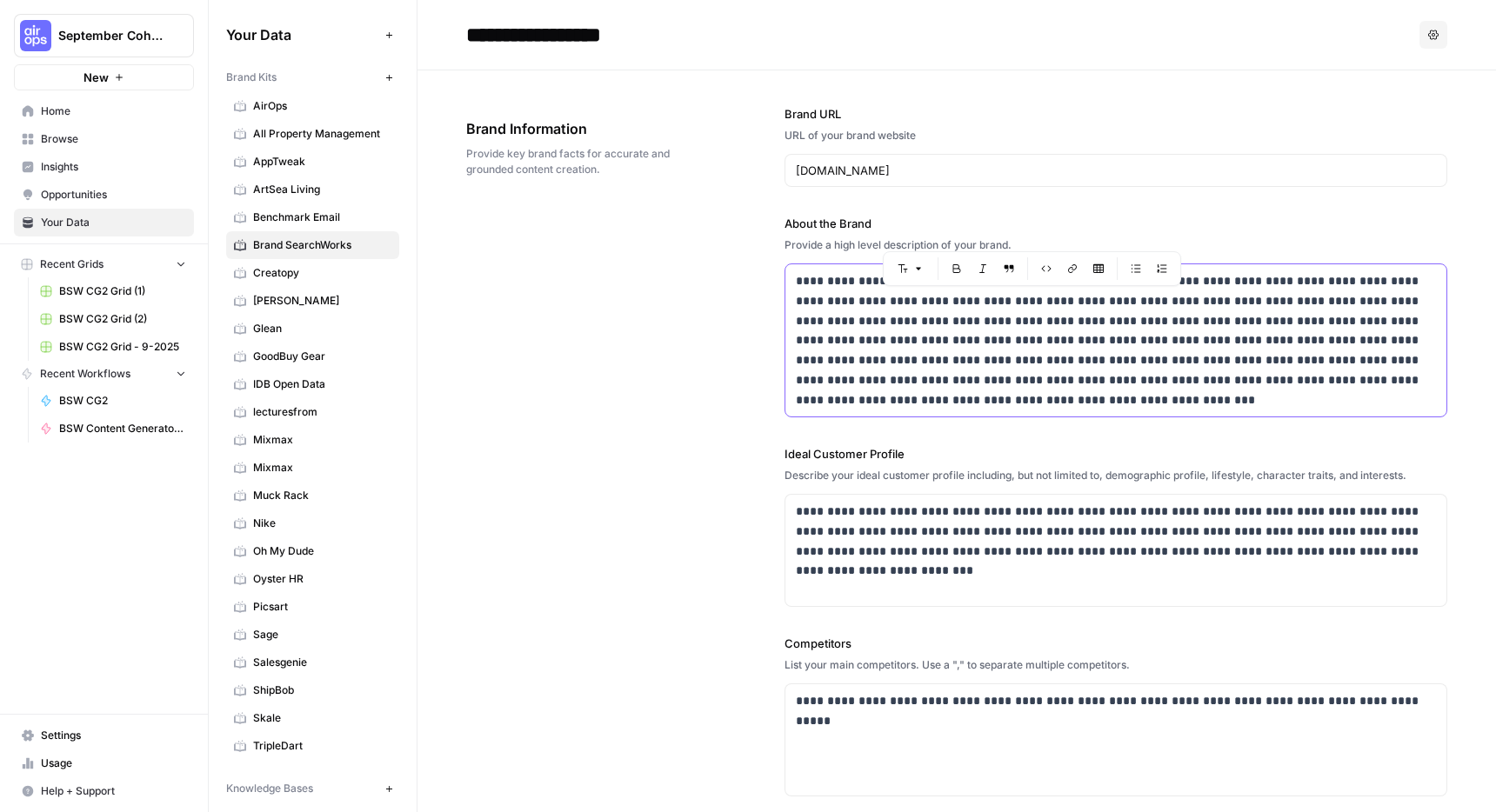
drag, startPoint x: 1194, startPoint y: 304, endPoint x: 1234, endPoint y: 411, distance: 114.2
click at [1234, 411] on div "**********" at bounding box center [1116, 340] width 661 height 152
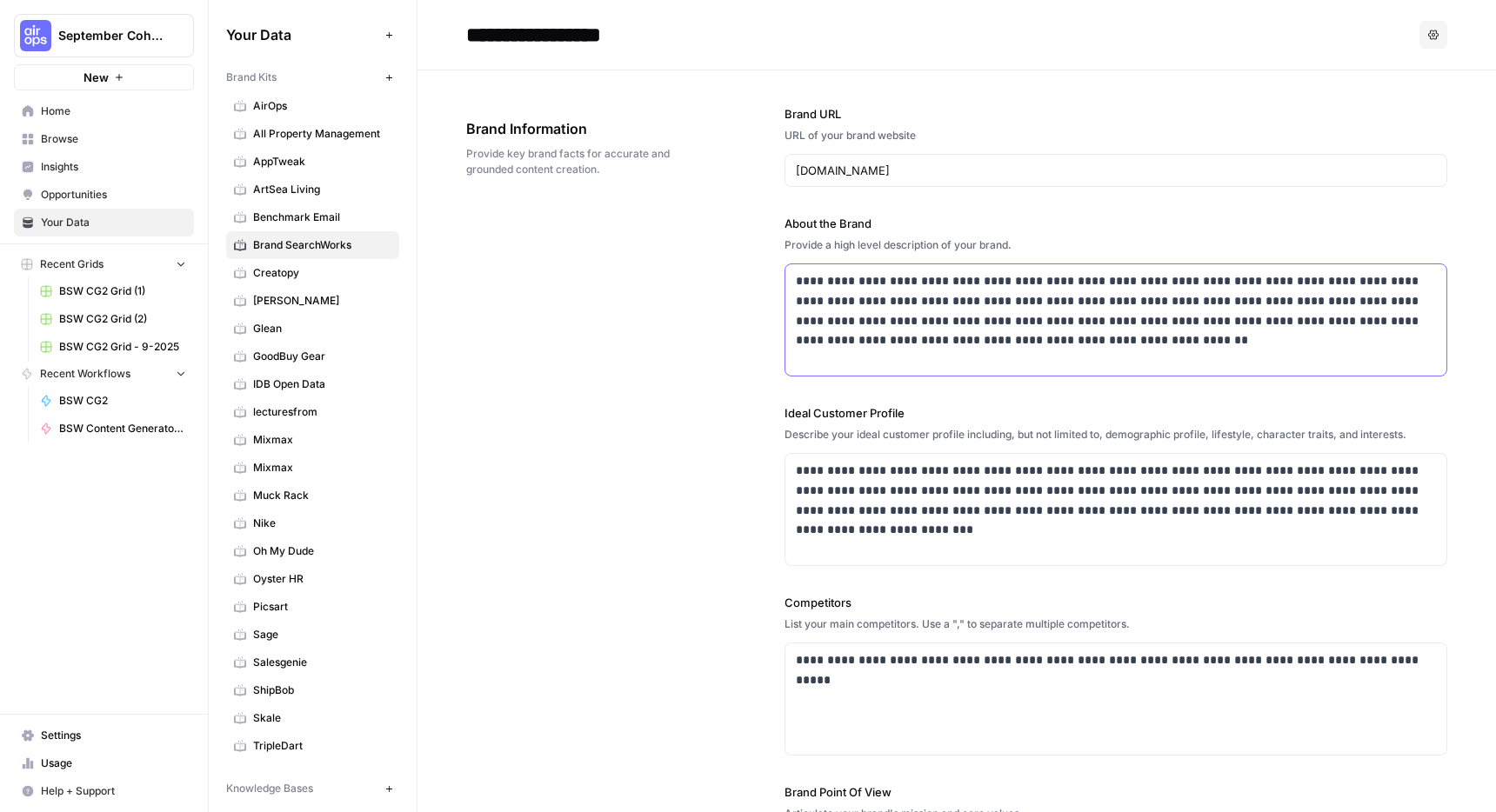
click at [1267, 281] on p "**********" at bounding box center [1115, 311] width 641 height 79
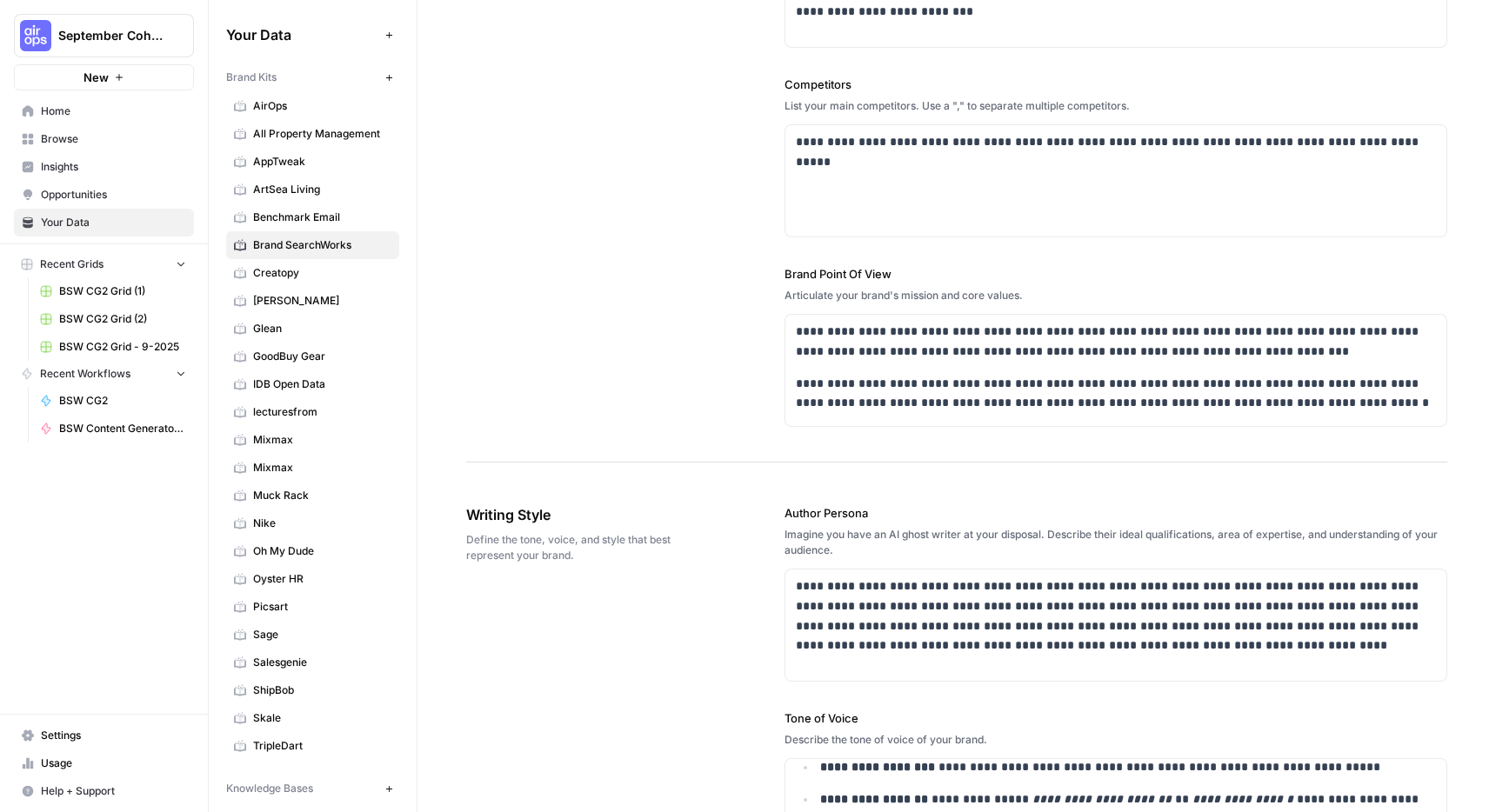
scroll to position [520, 0]
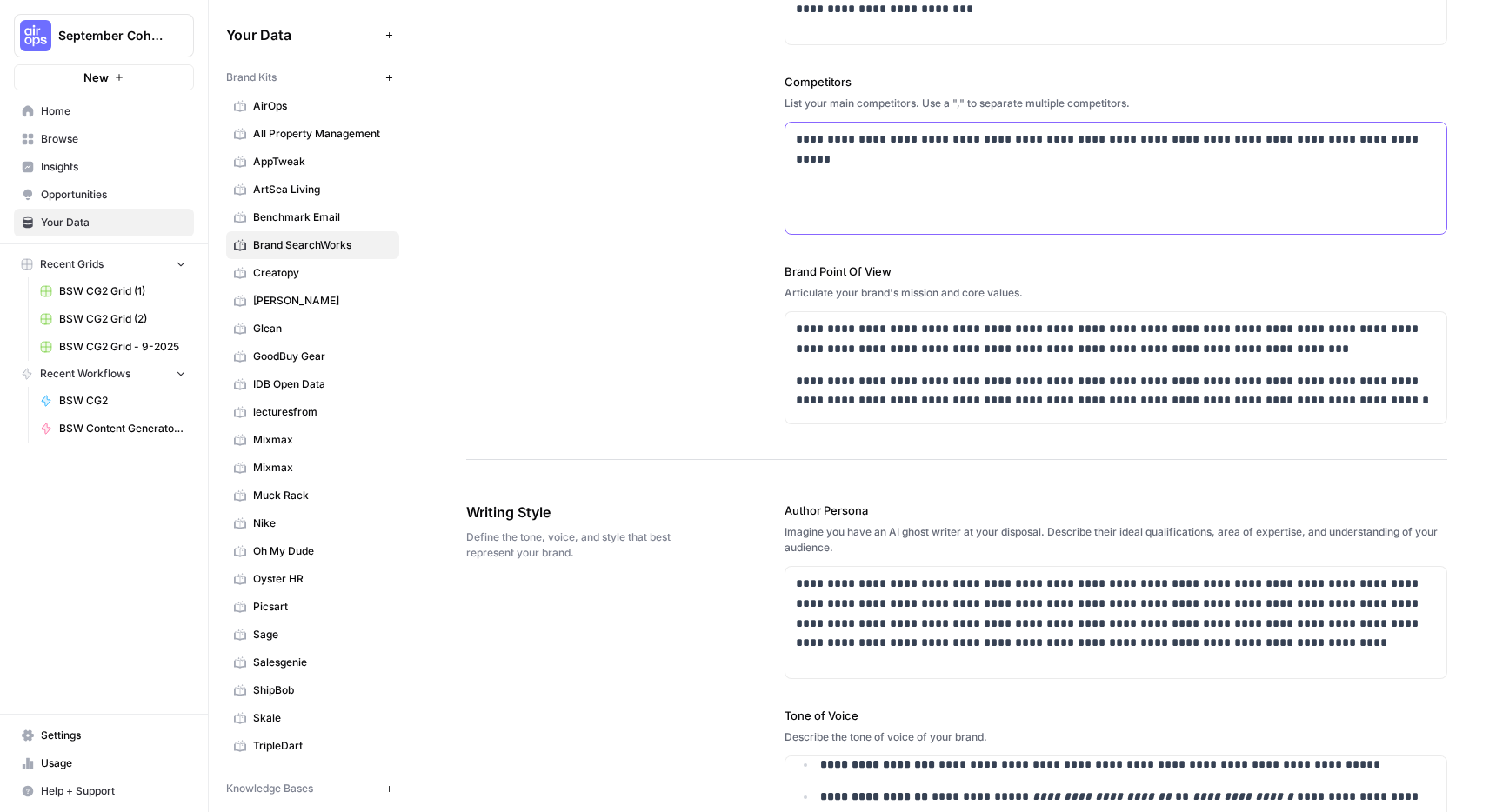
click at [1389, 136] on p "**********" at bounding box center [1115, 139] width 641 height 20
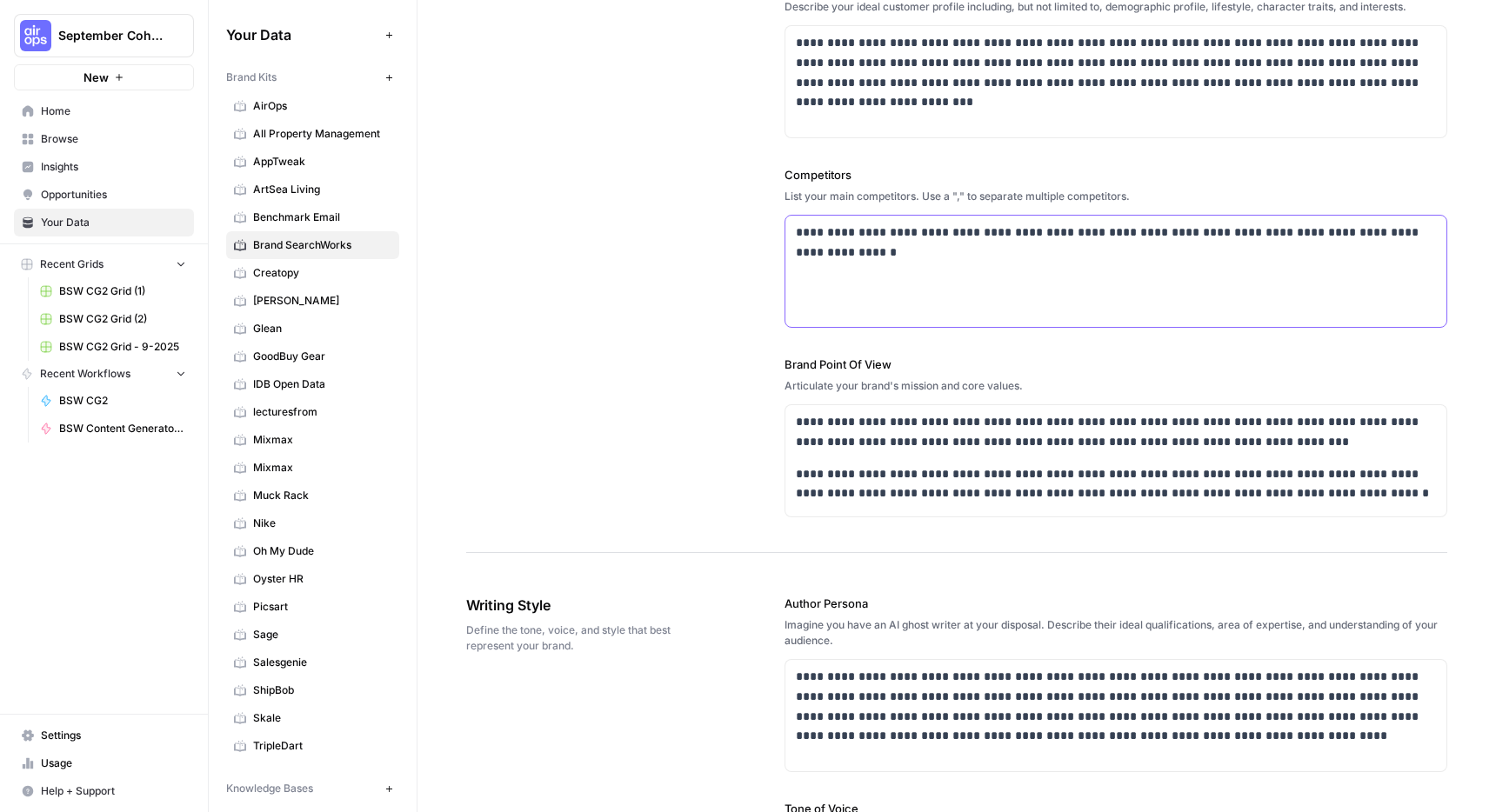
scroll to position [450, 0]
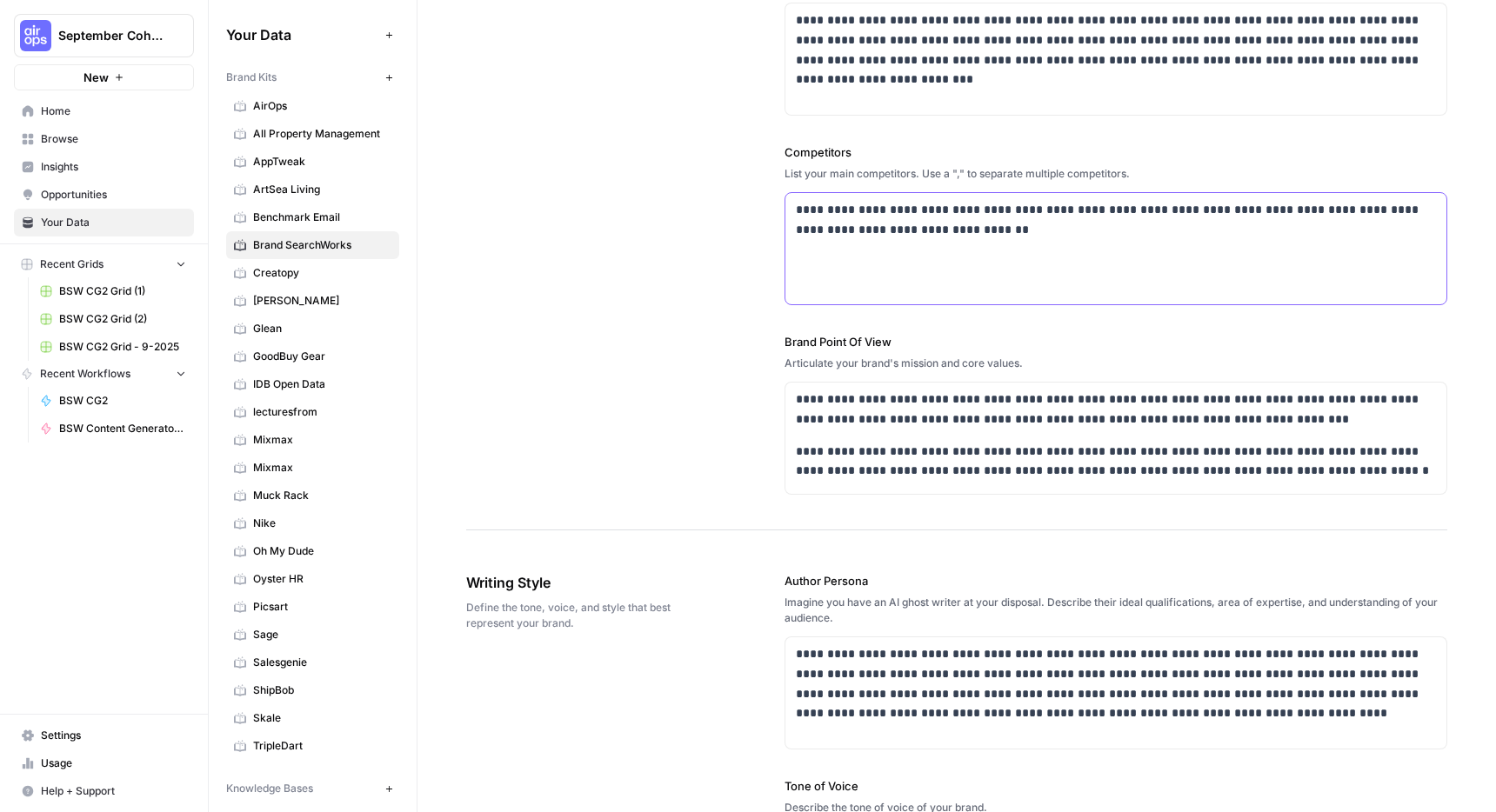
click at [1042, 258] on div "**********" at bounding box center [1116, 248] width 661 height 111
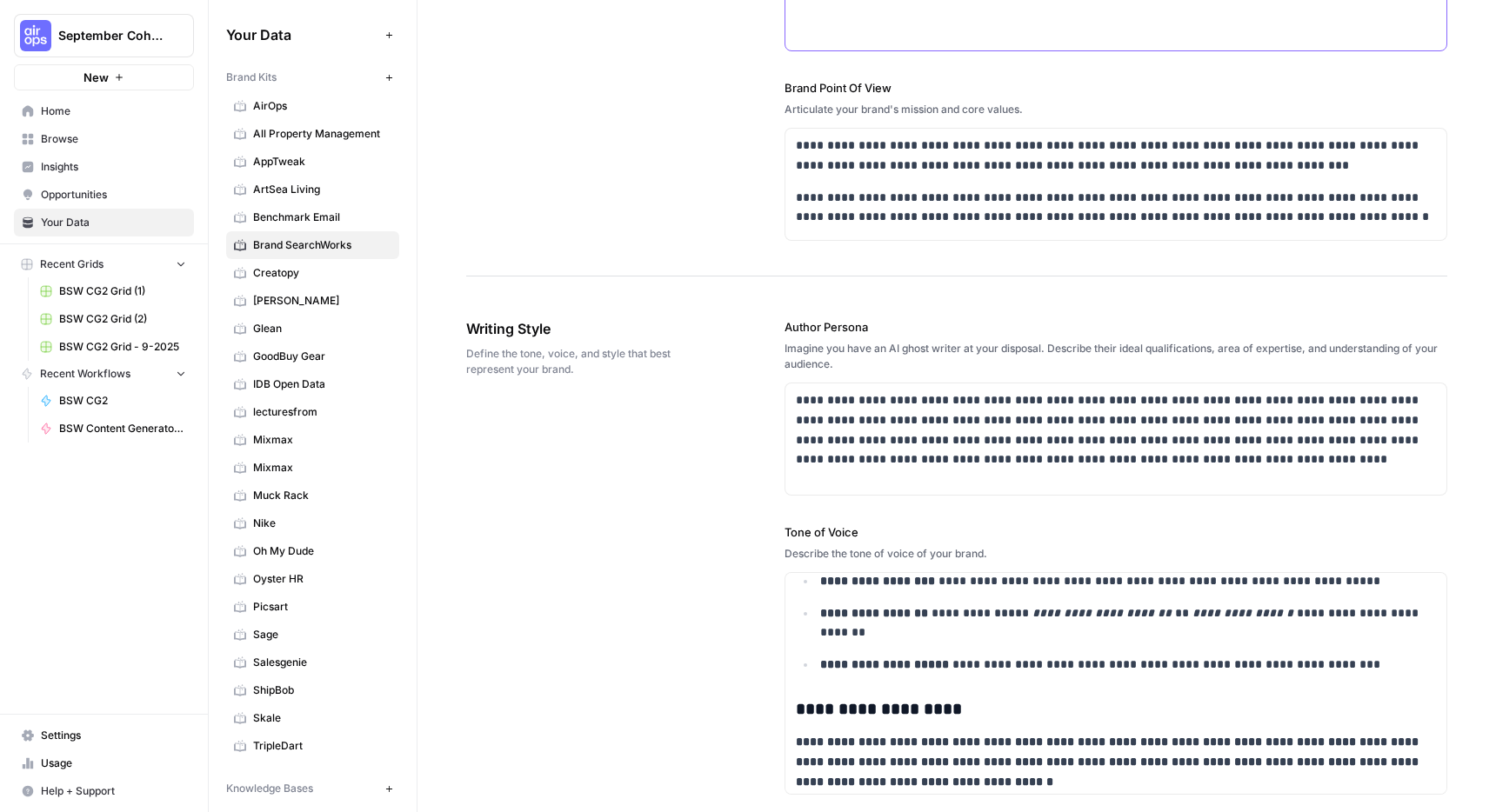
scroll to position [709, 0]
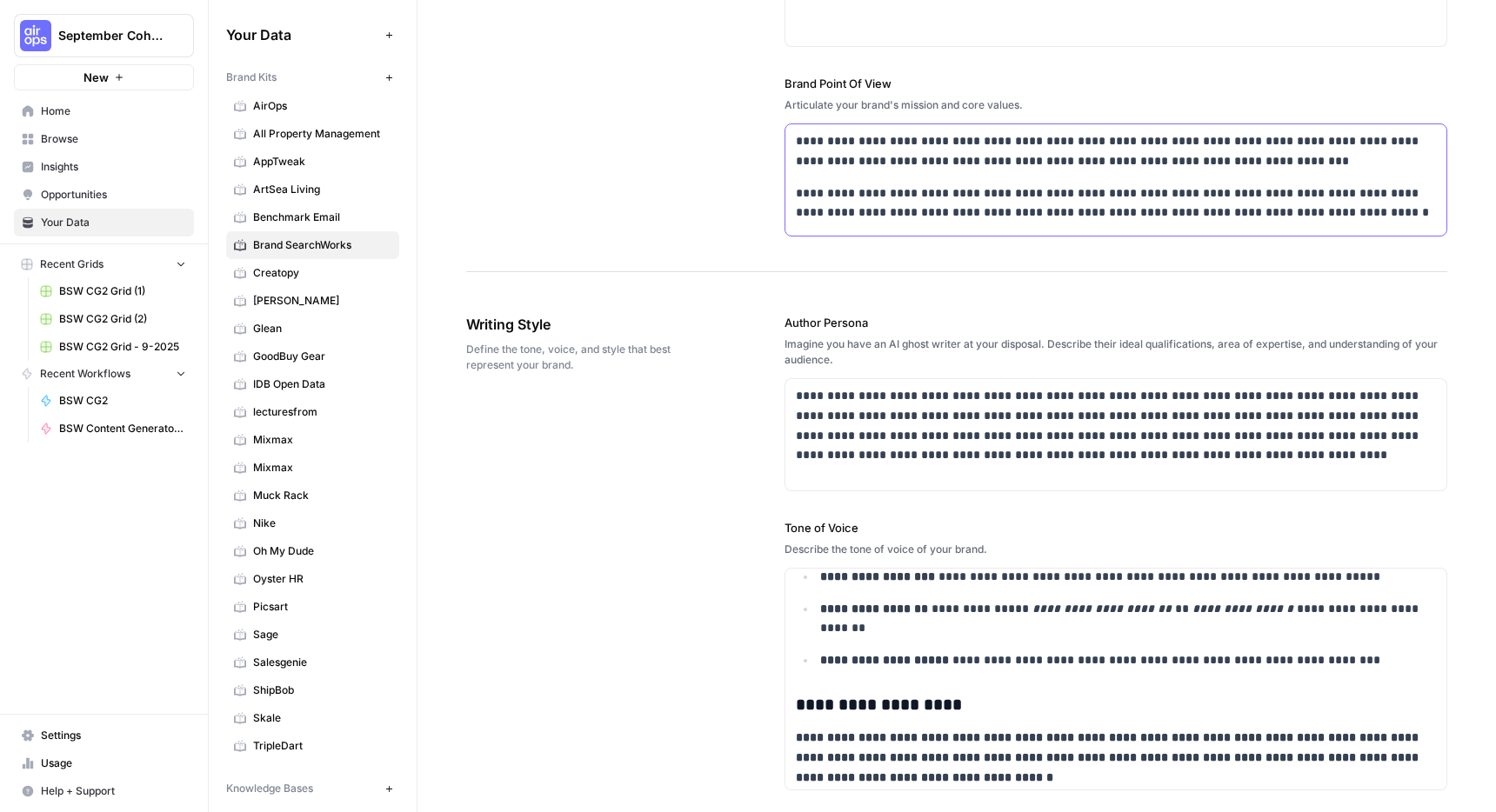
click at [1025, 145] on p "**********" at bounding box center [1115, 151] width 641 height 40
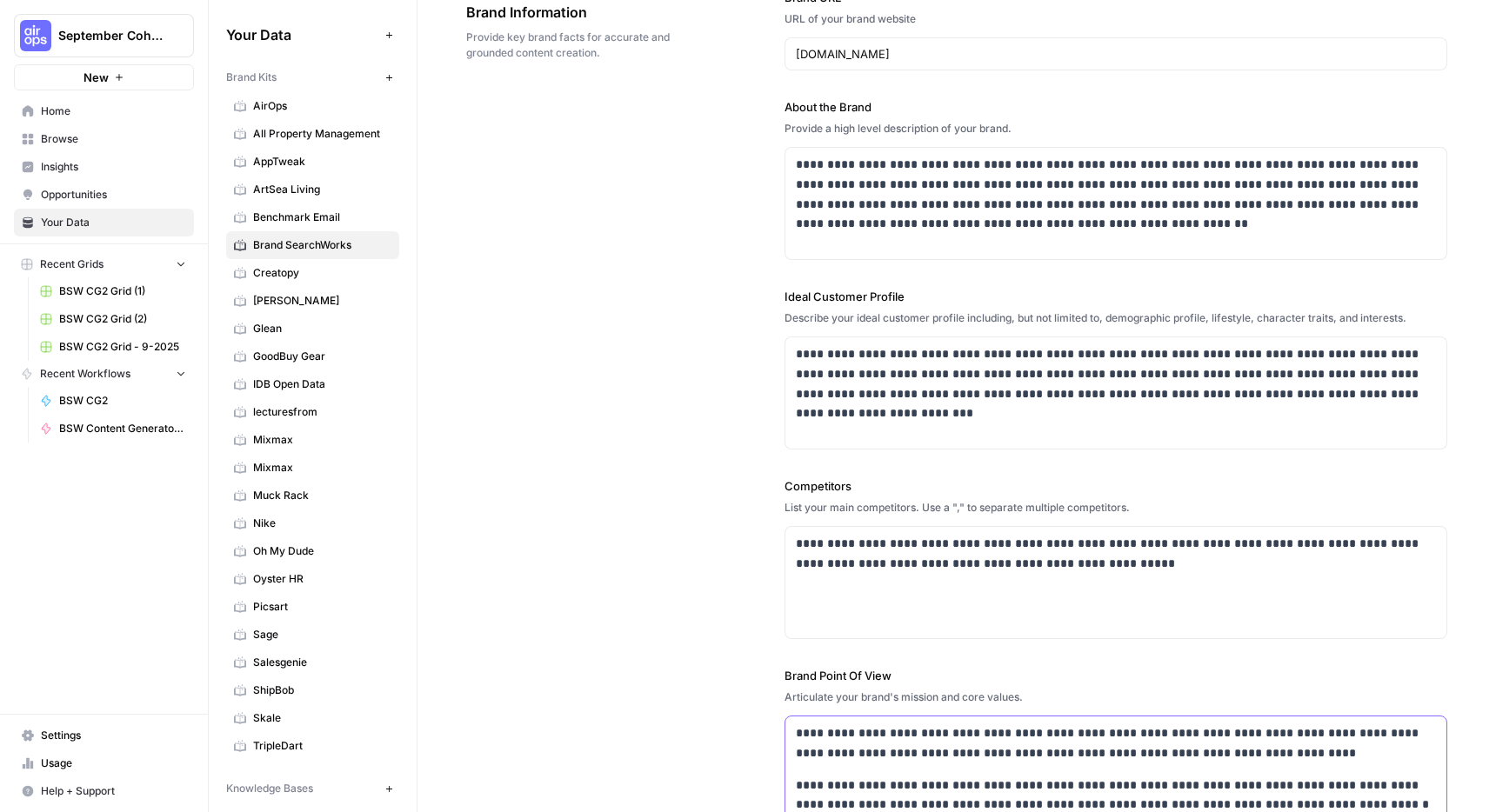
scroll to position [0, 0]
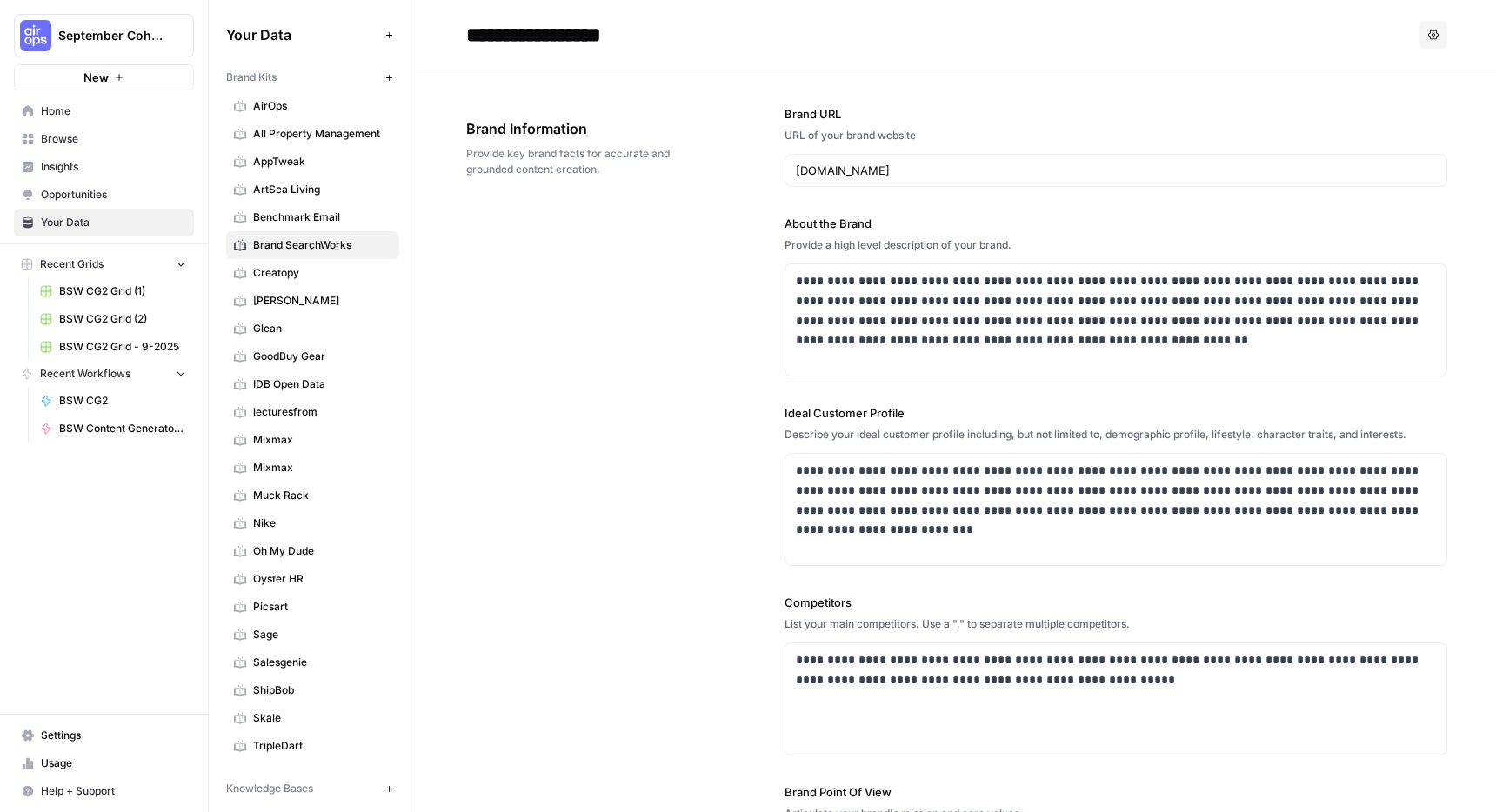
click at [659, 323] on div "**********" at bounding box center [957, 526] width 981 height 911
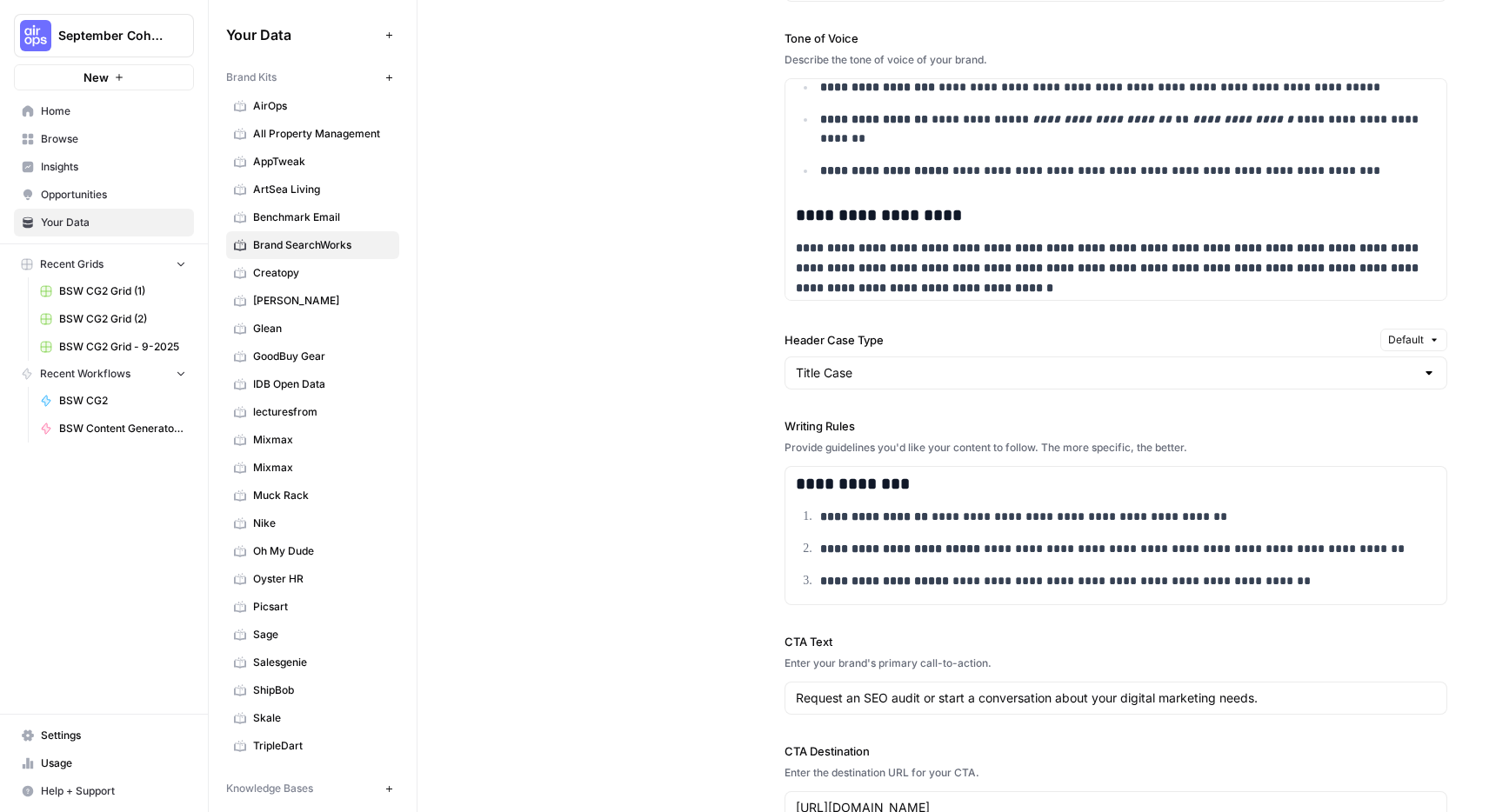
scroll to position [1268, 0]
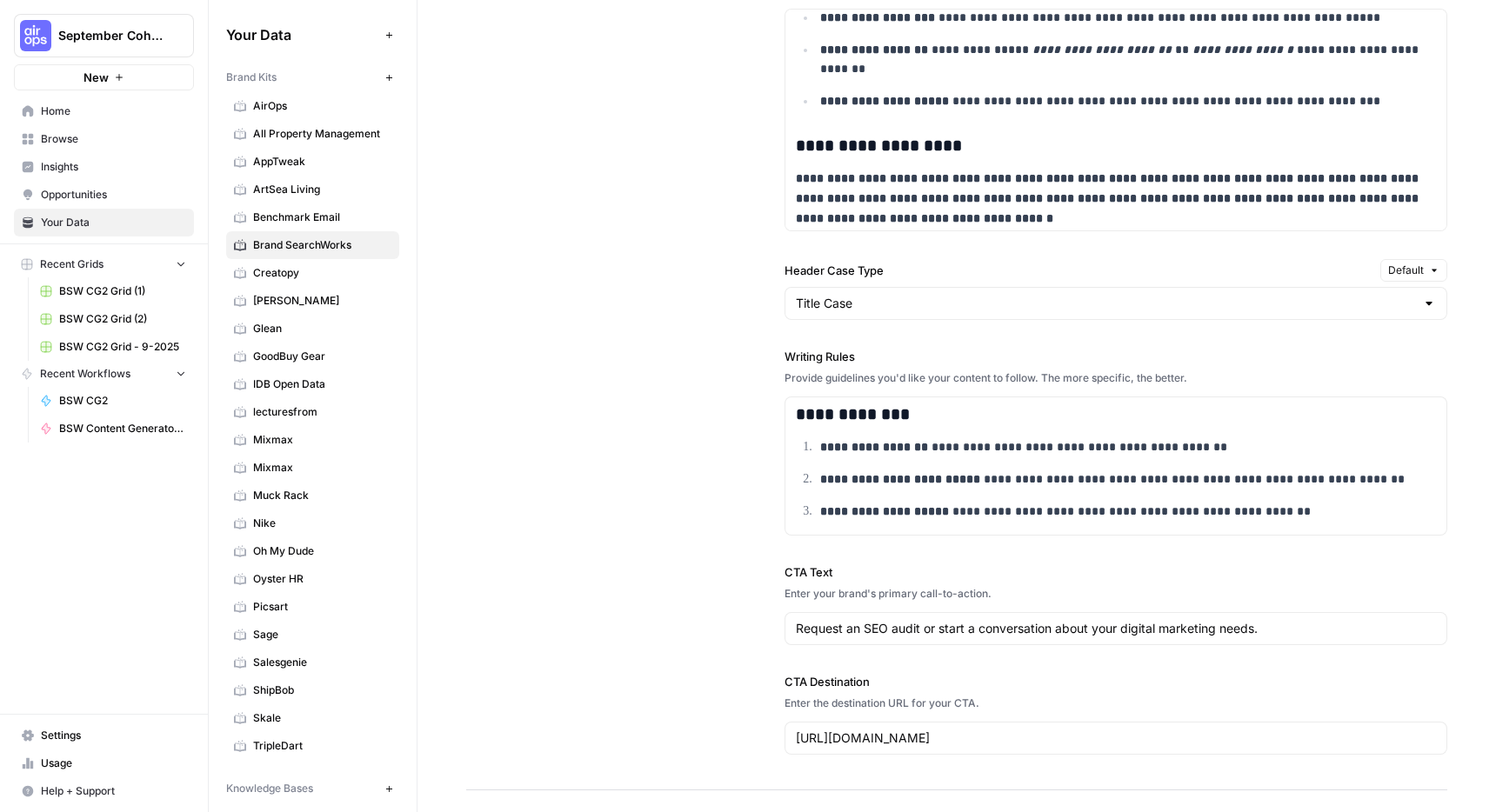
click at [285, 211] on span "Benchmark Email" at bounding box center [322, 218] width 138 height 16
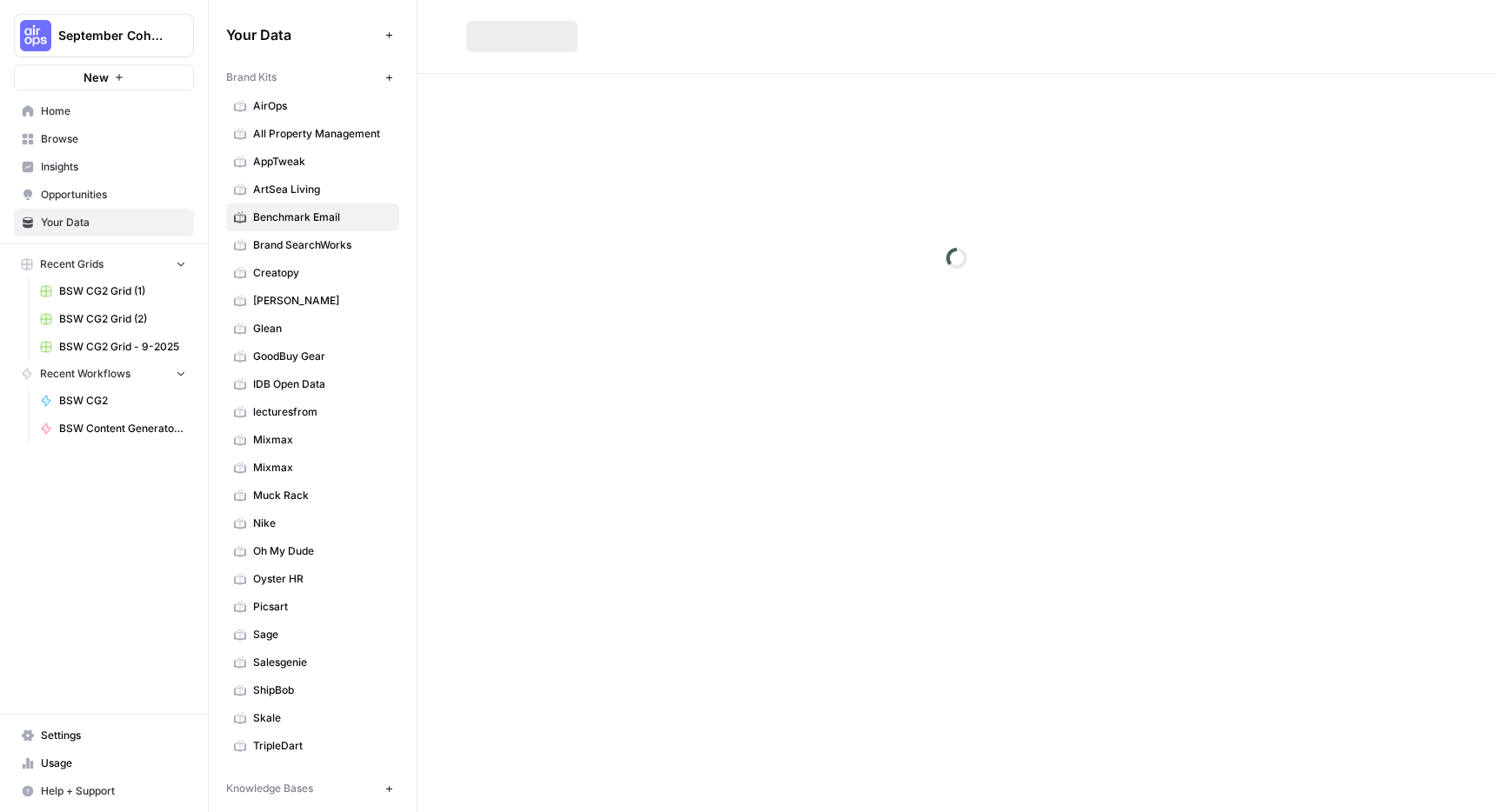
click at [285, 249] on span "Brand SearchWorks" at bounding box center [322, 246] width 138 height 16
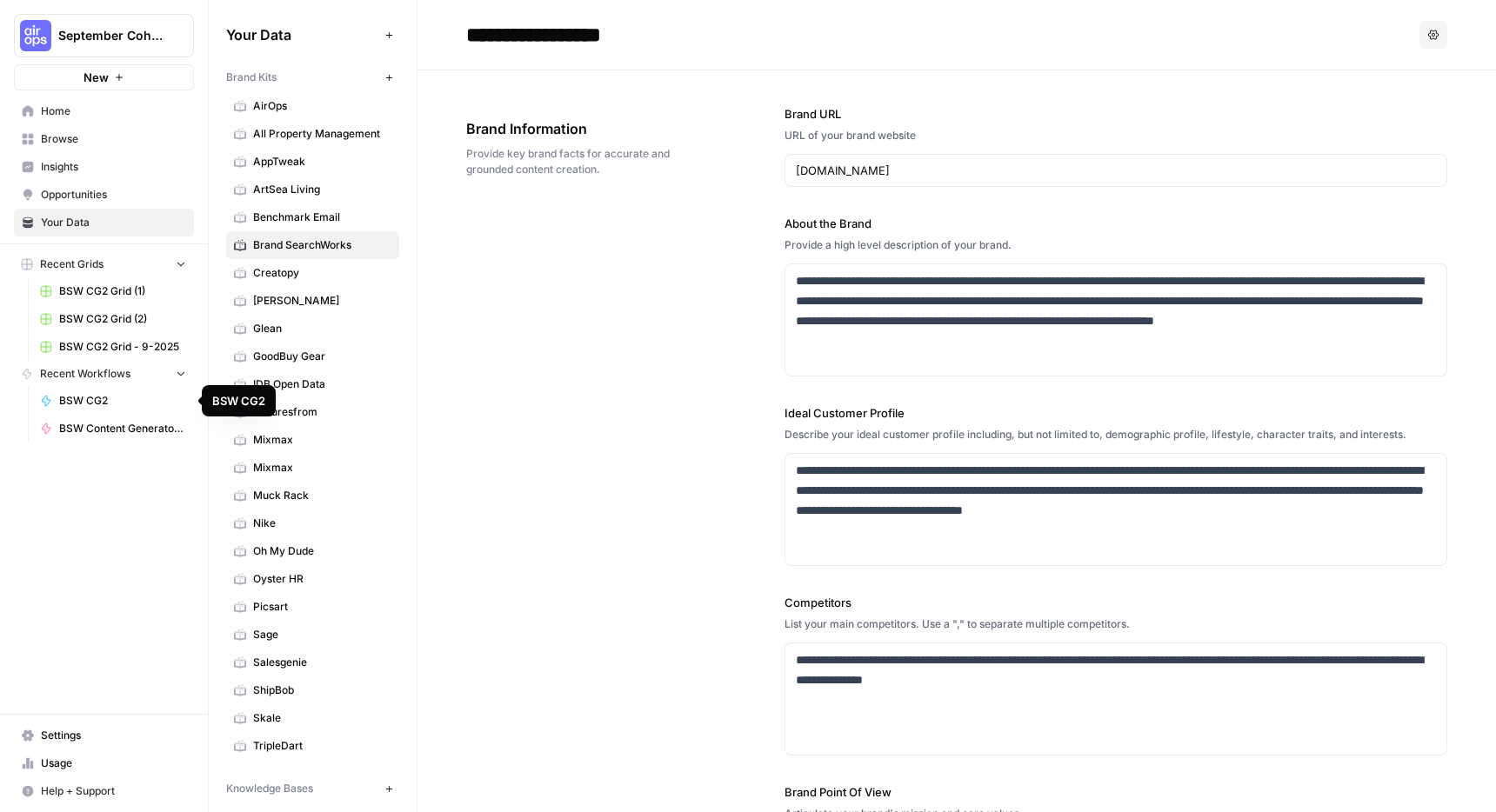
click at [84, 403] on span "BSW CG2" at bounding box center [122, 401] width 127 height 16
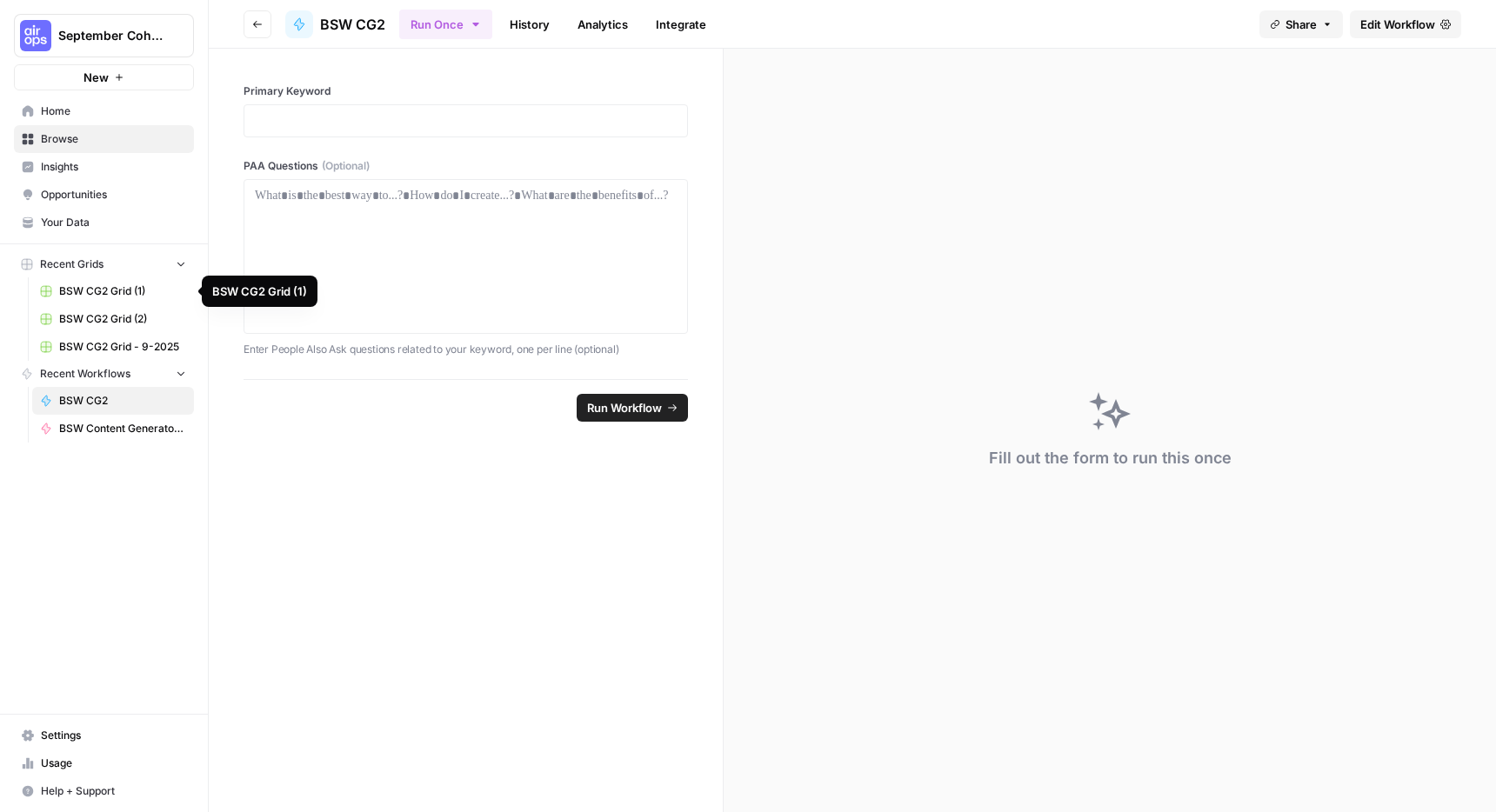
click at [71, 290] on span "BSW CG2 Grid (1)" at bounding box center [122, 292] width 127 height 16
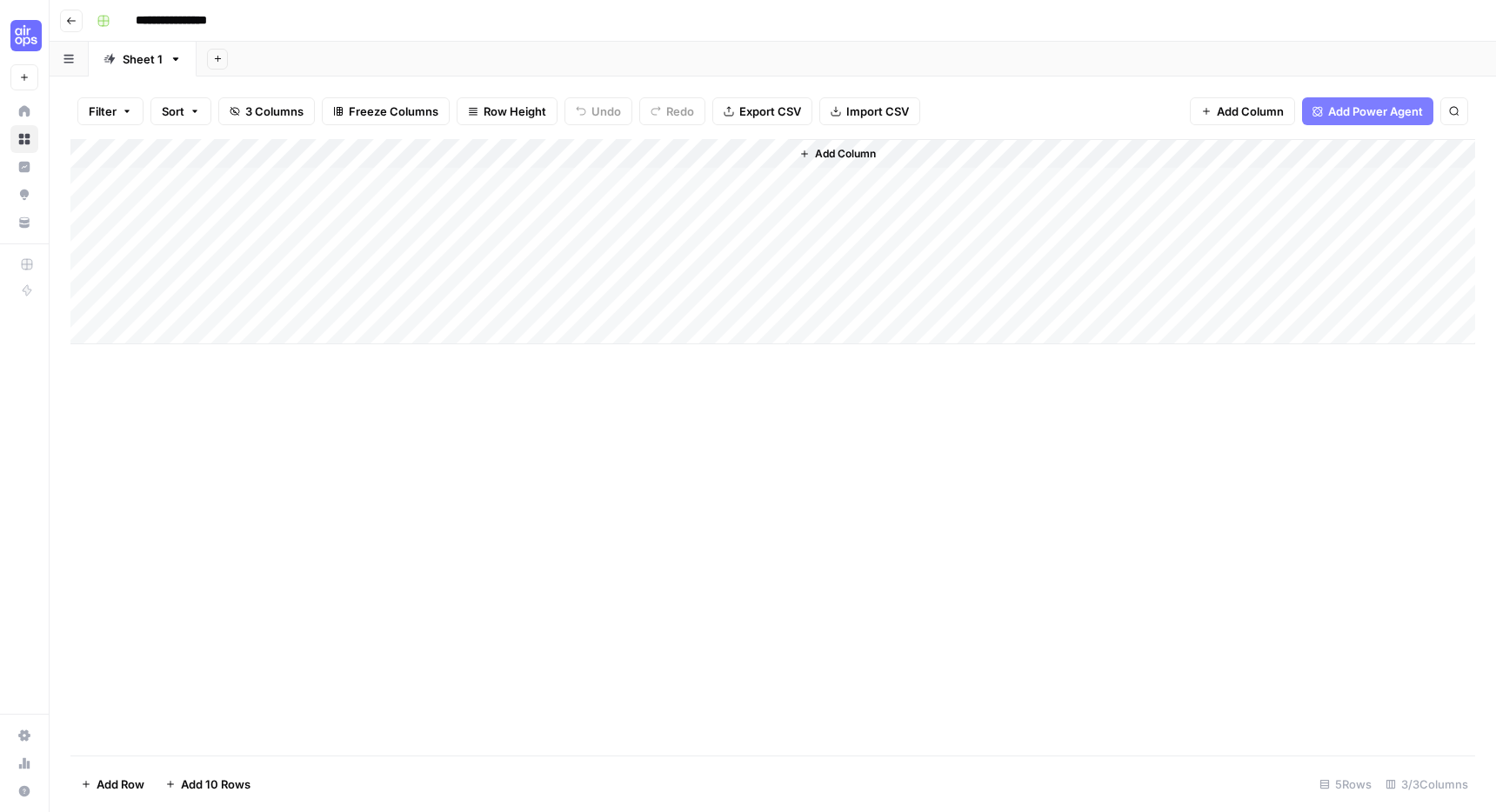
click at [73, 27] on button "Go back" at bounding box center [71, 21] width 23 height 23
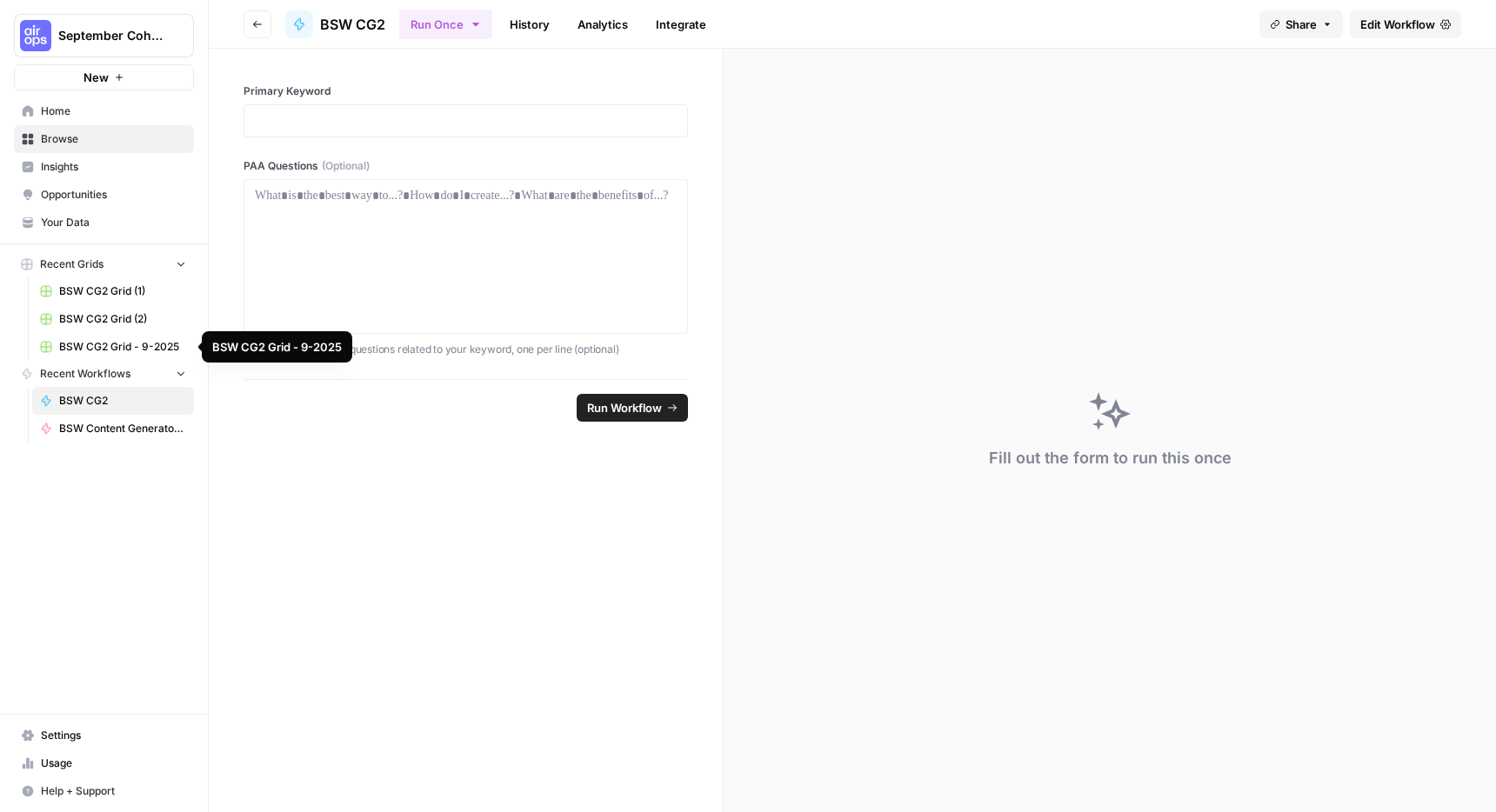
click at [104, 344] on span "BSW CG2 Grid - 9-2025" at bounding box center [122, 347] width 127 height 16
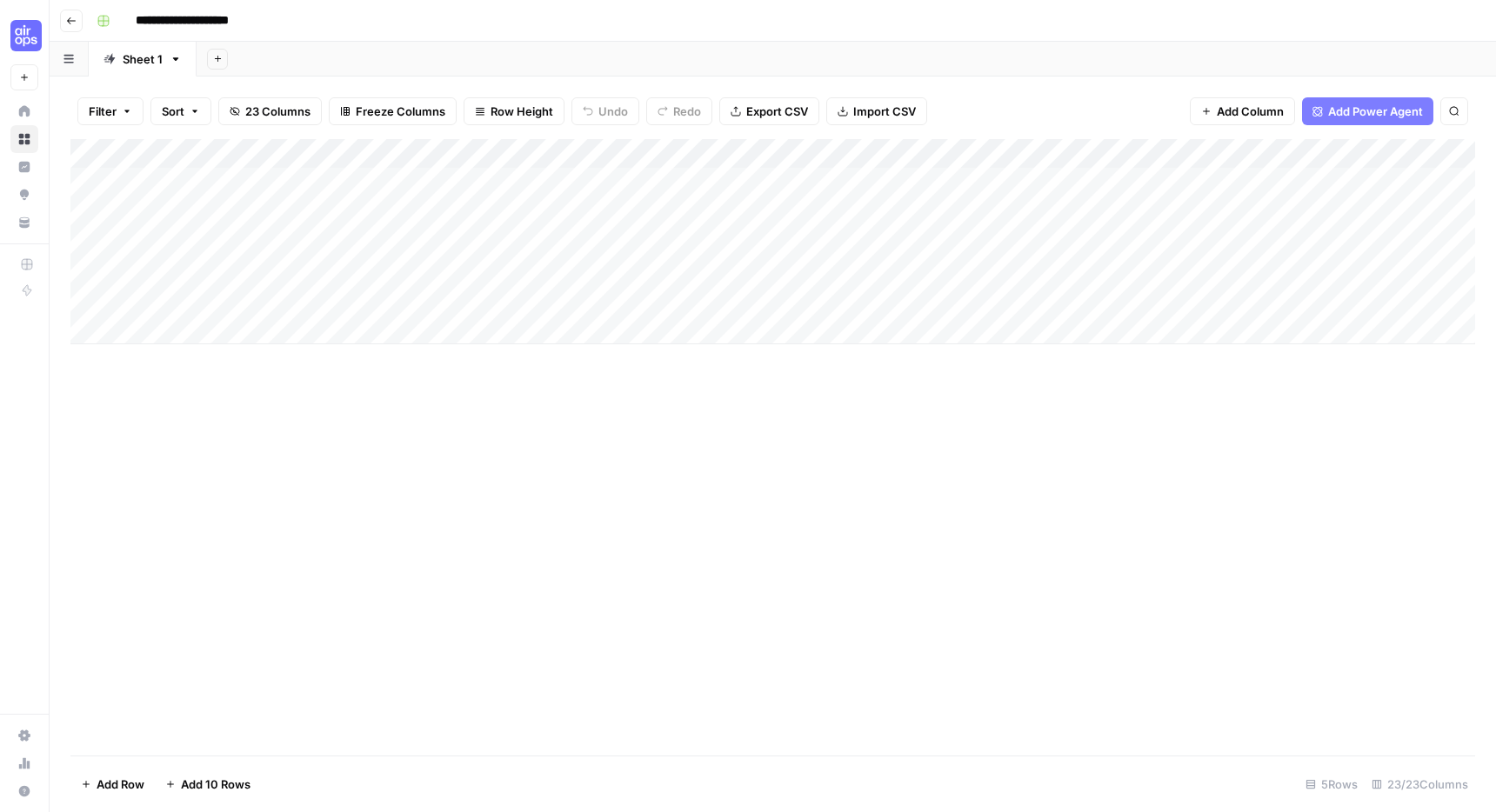
click at [90, 181] on div "Add Column" at bounding box center [773, 241] width 1405 height 205
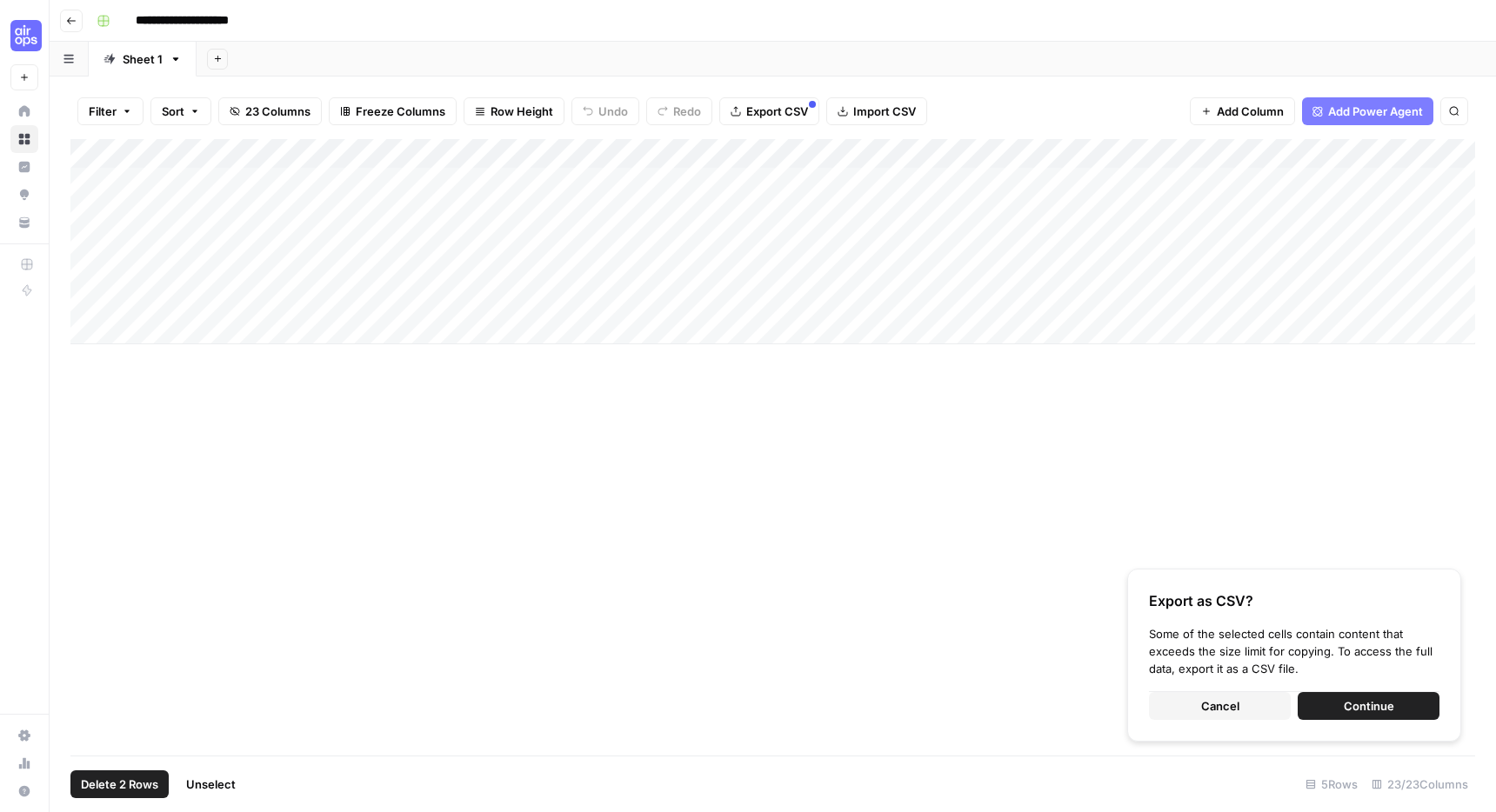
click at [94, 237] on div "Add Column" at bounding box center [773, 241] width 1405 height 205
click at [173, 241] on div "Add Column" at bounding box center [773, 241] width 1405 height 205
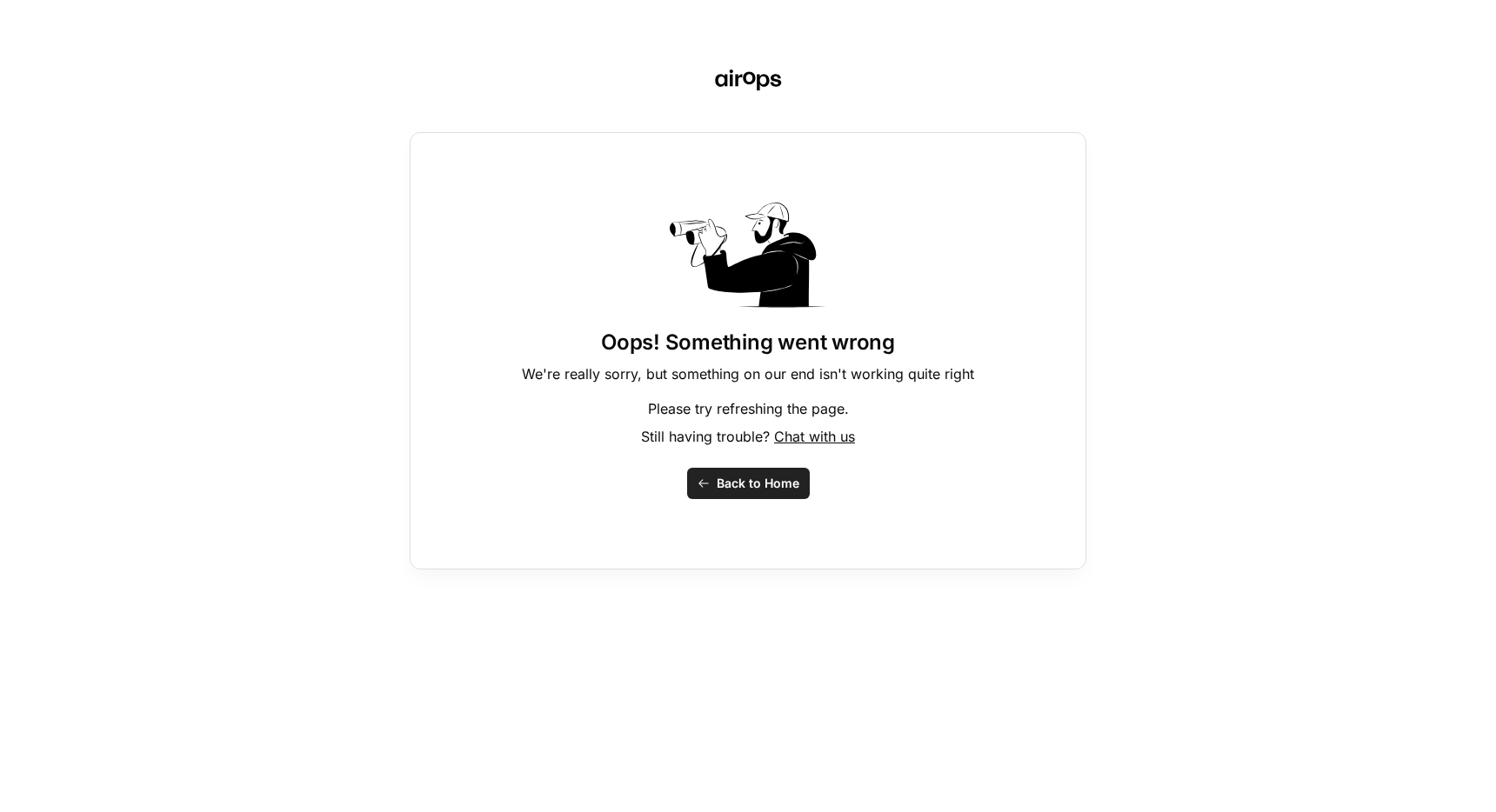
click at [723, 481] on span "Back to Home" at bounding box center [759, 484] width 83 height 18
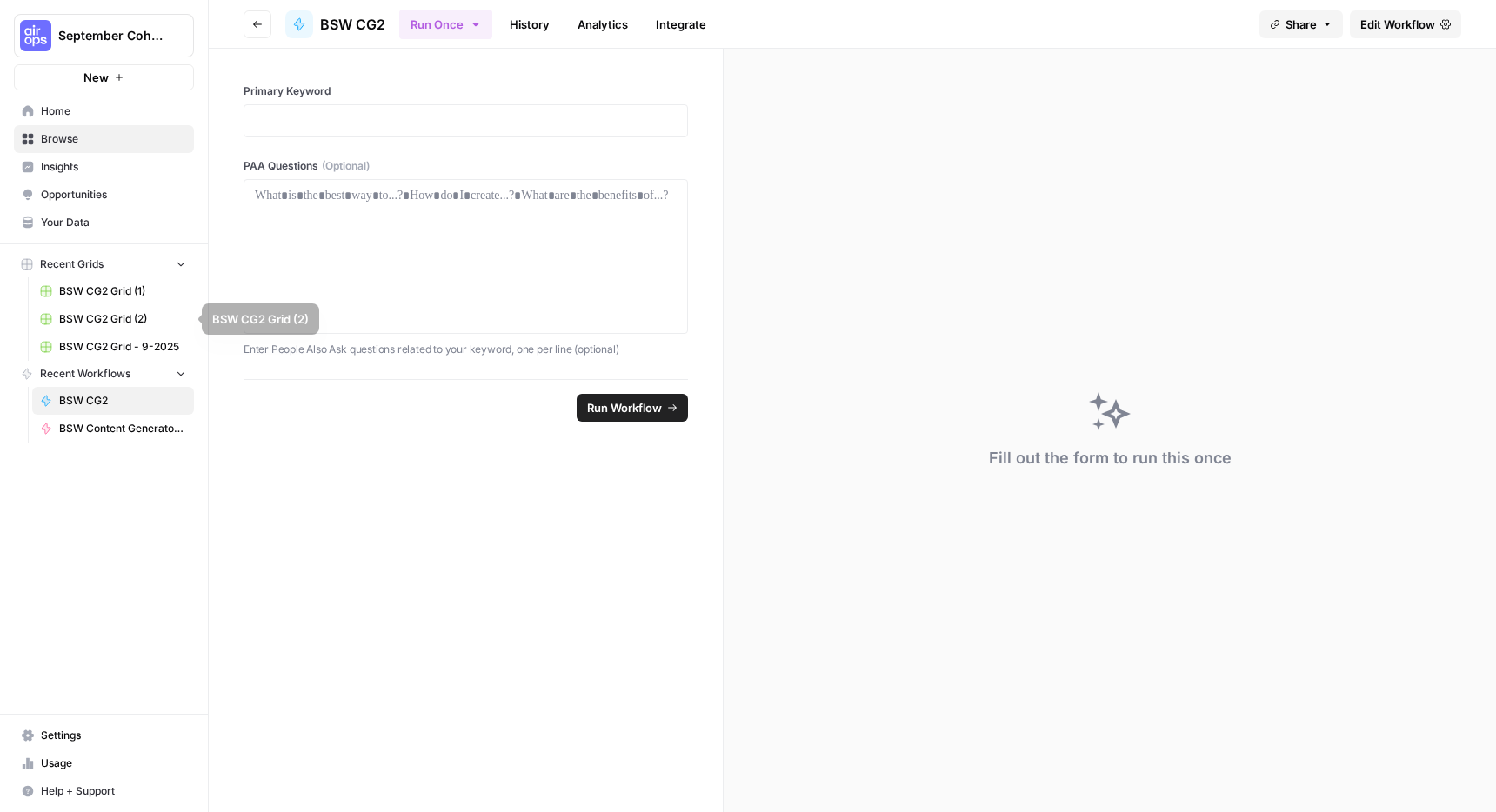
click at [133, 348] on span "BSW CG2 Grid - 9-2025" at bounding box center [122, 347] width 127 height 16
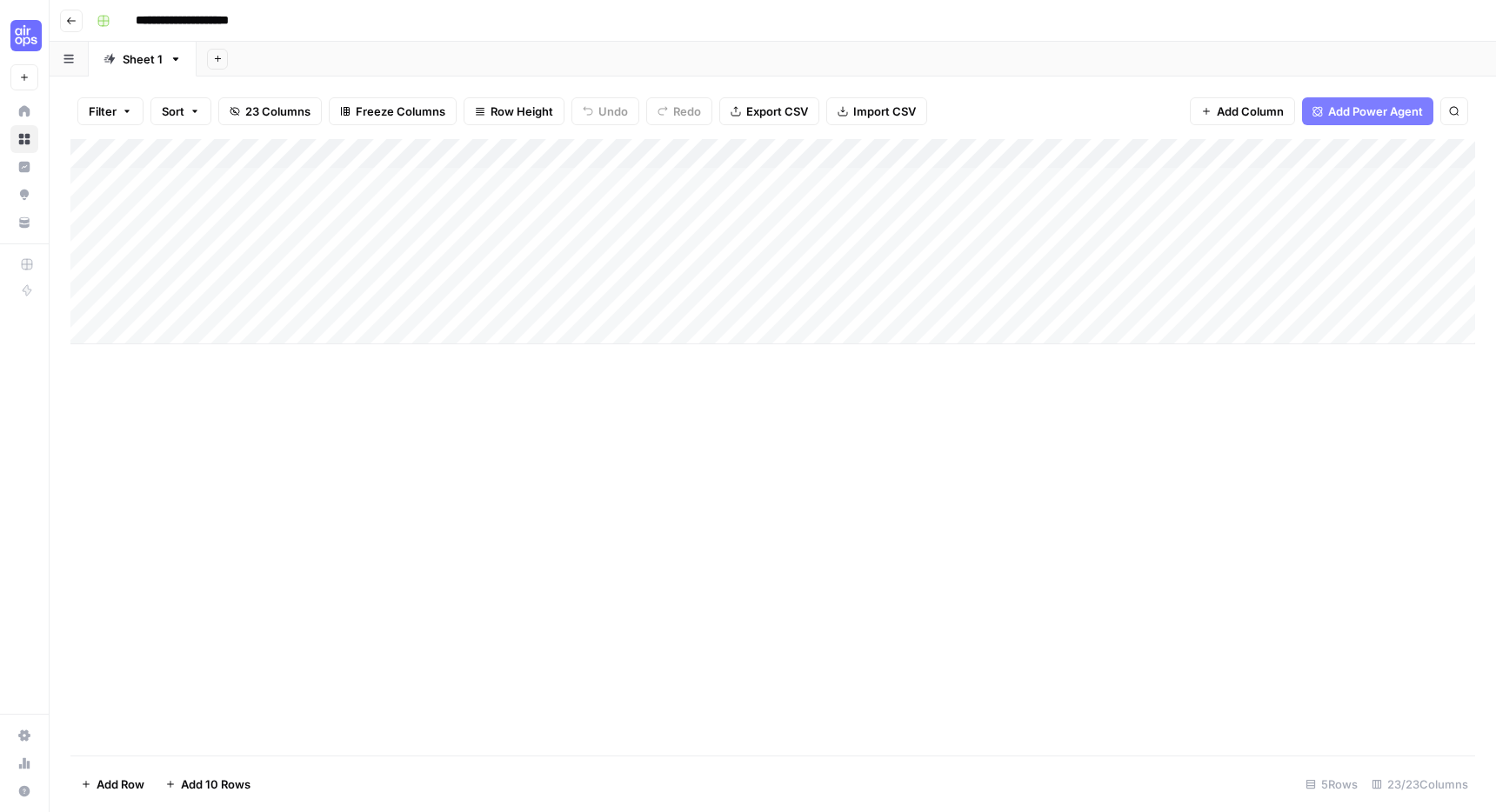
click at [246, 240] on div "Add Column" at bounding box center [773, 241] width 1405 height 205
type textarea "**********"
click at [522, 174] on div "Add Column" at bounding box center [773, 241] width 1405 height 205
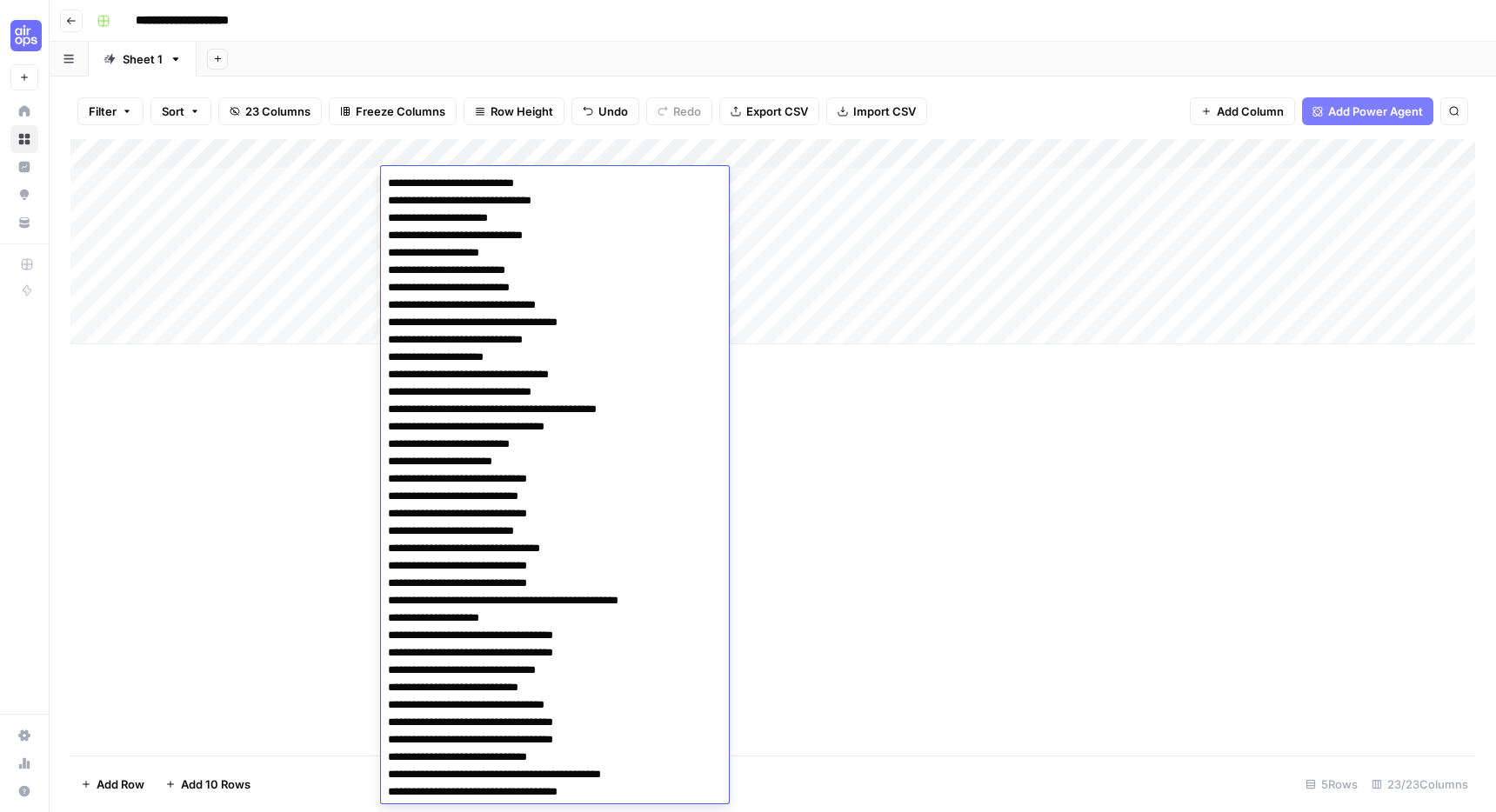
click at [522, 174] on textarea at bounding box center [554, 636] width 348 height 929
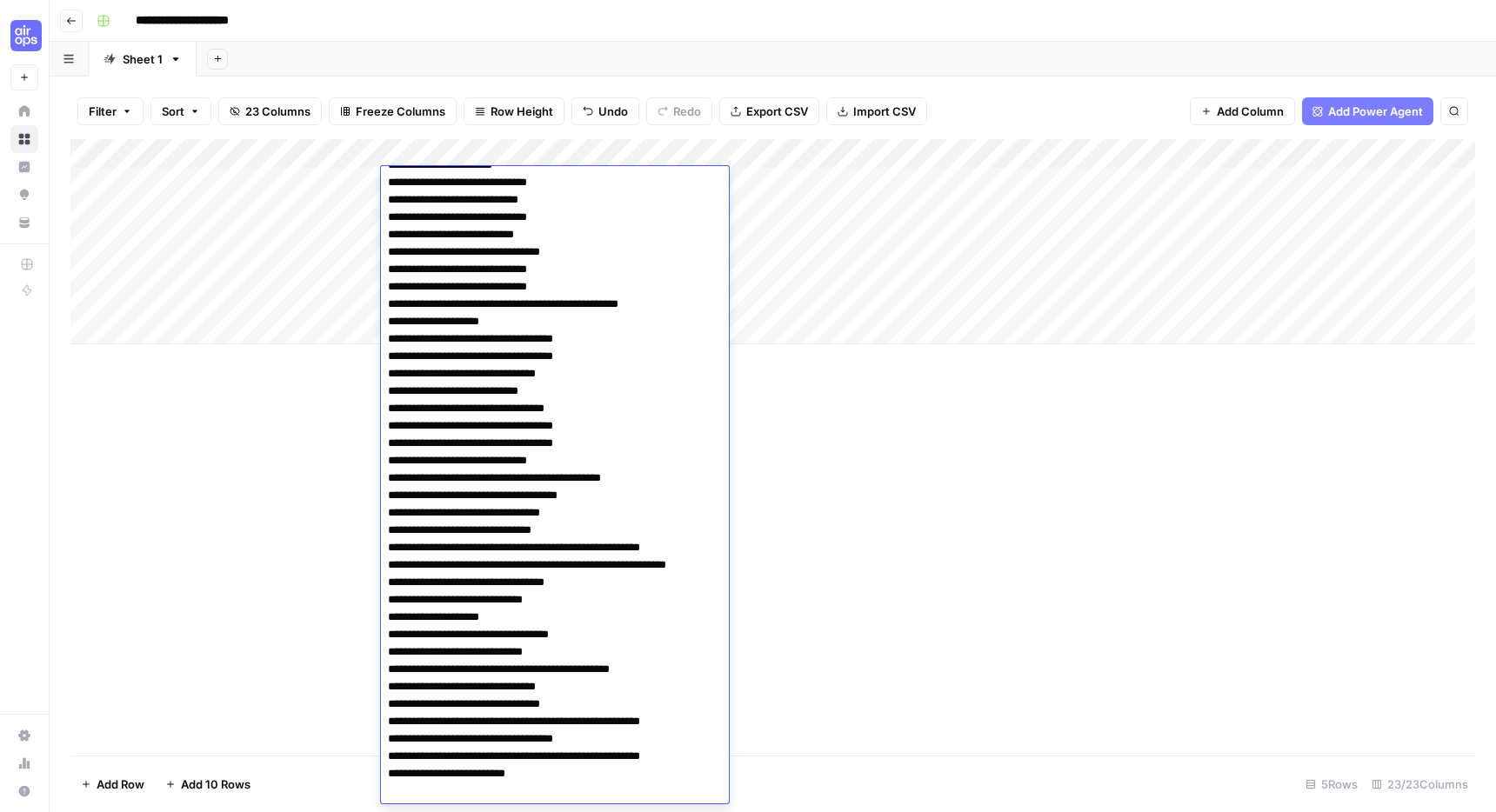
click at [335, 418] on div "Add Column" at bounding box center [773, 447] width 1405 height 616
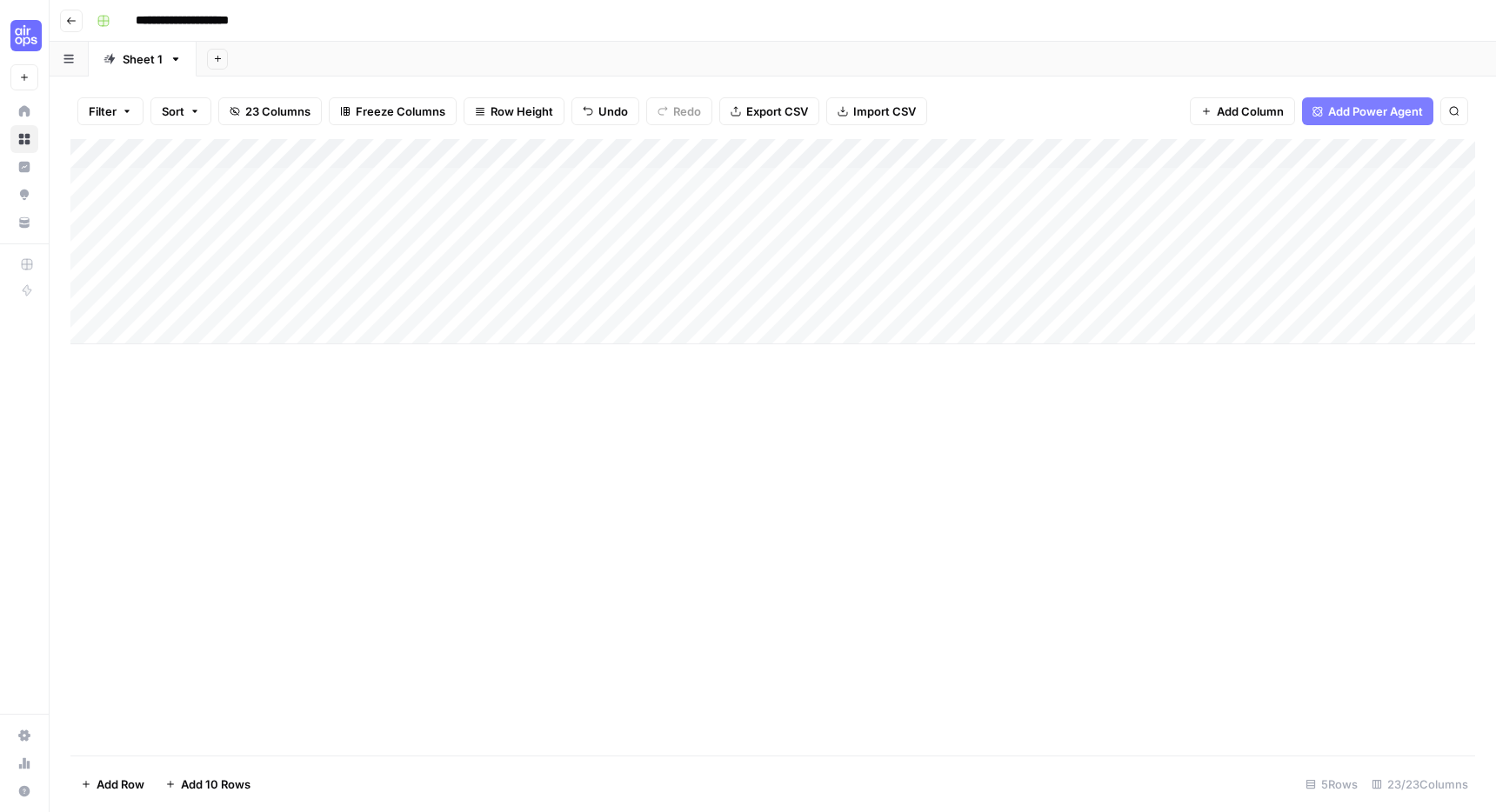
click at [451, 235] on div "Add Column" at bounding box center [773, 241] width 1405 height 205
click at [451, 235] on textarea "*" at bounding box center [520, 243] width 278 height 25
type textarea "**********"
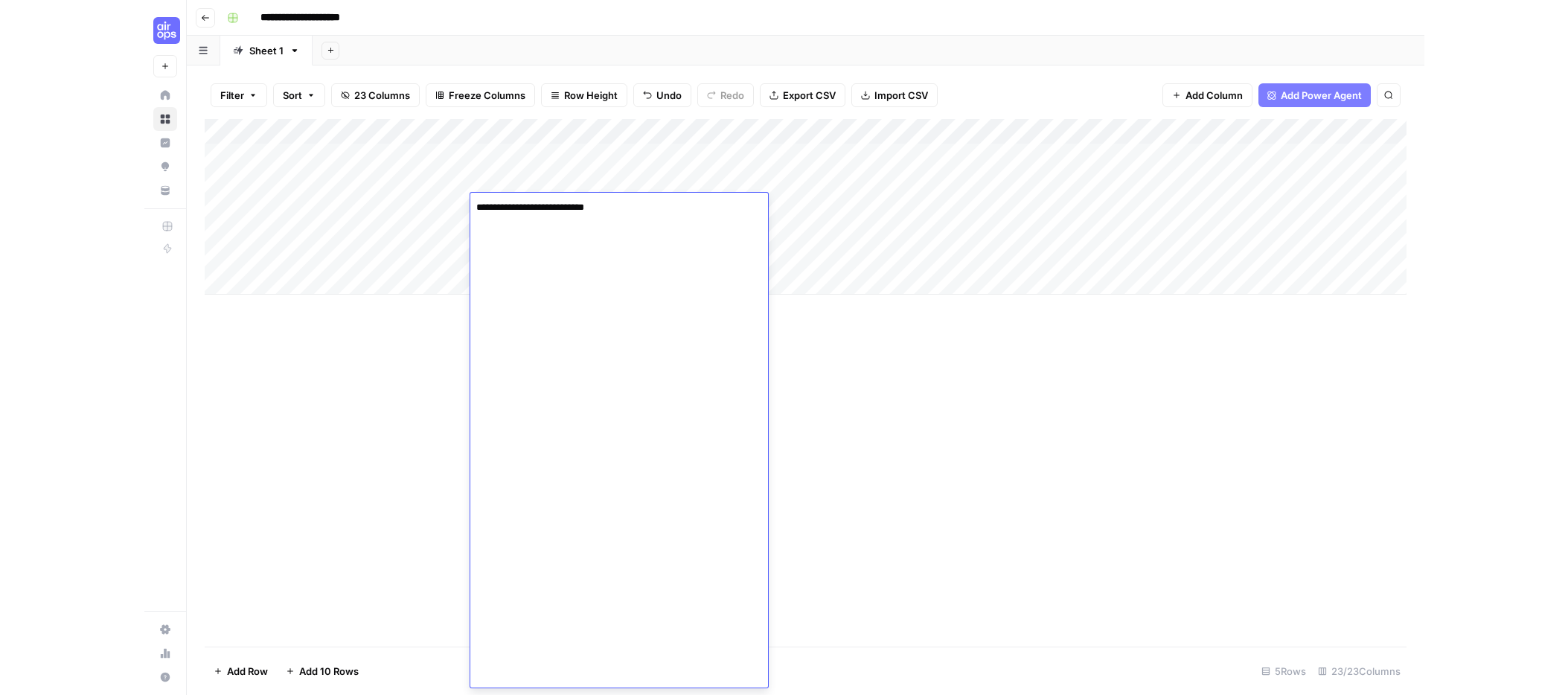
scroll to position [300, 0]
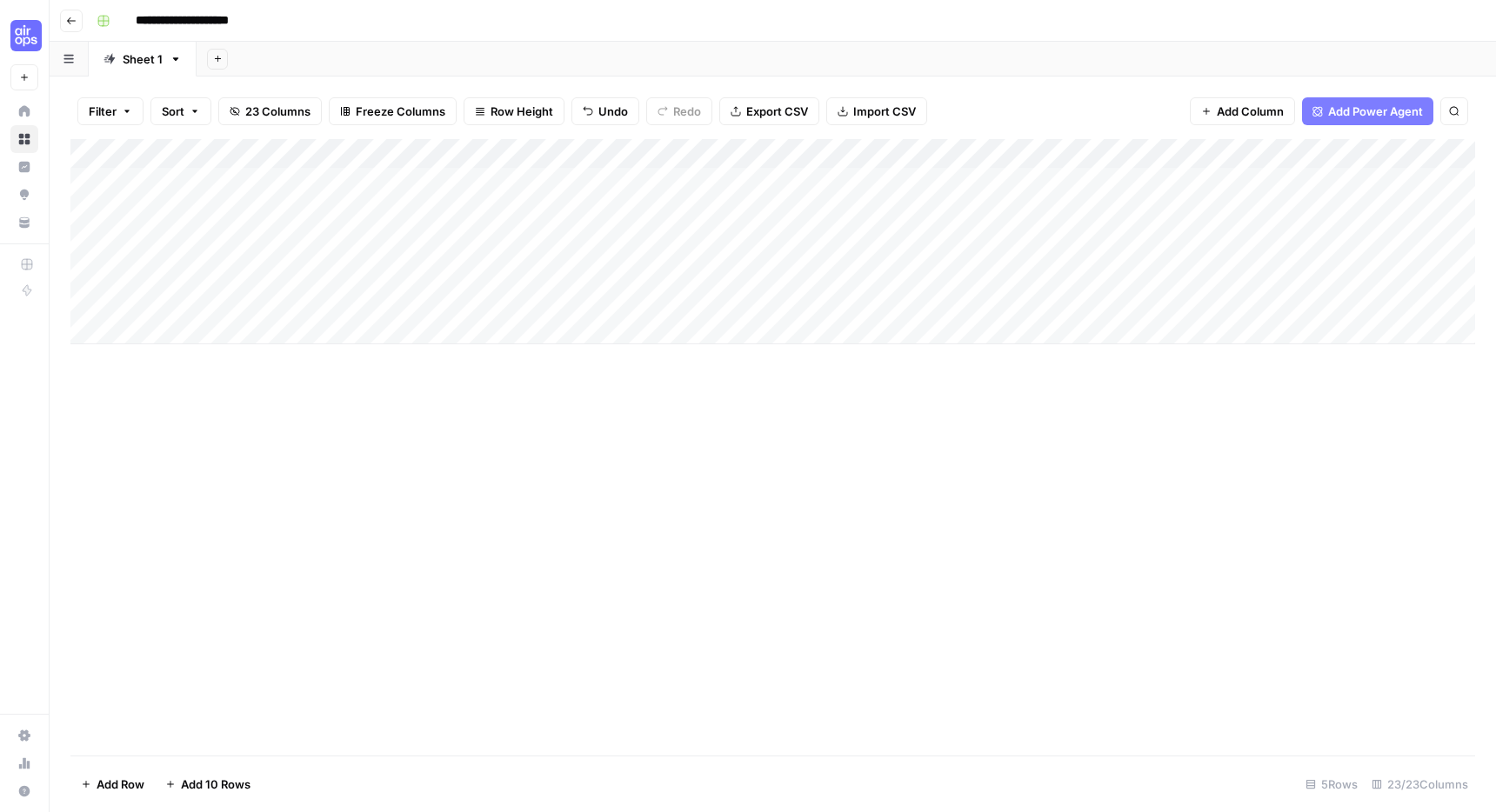
click at [169, 531] on div "Add Column" at bounding box center [773, 447] width 1405 height 616
click at [711, 240] on div "Add Column" at bounding box center [773, 241] width 1405 height 205
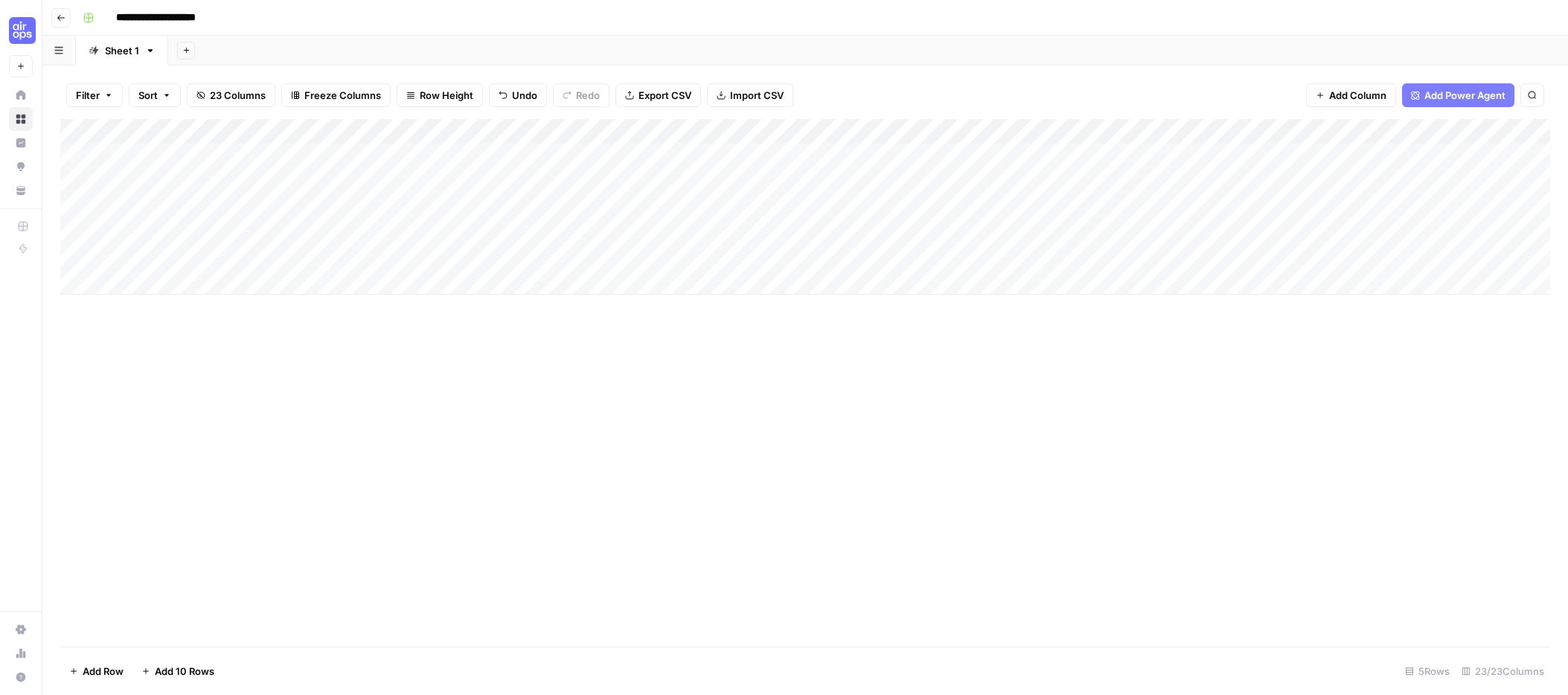
click at [574, 207] on div "Add Column" at bounding box center [805, 207] width 1490 height 176
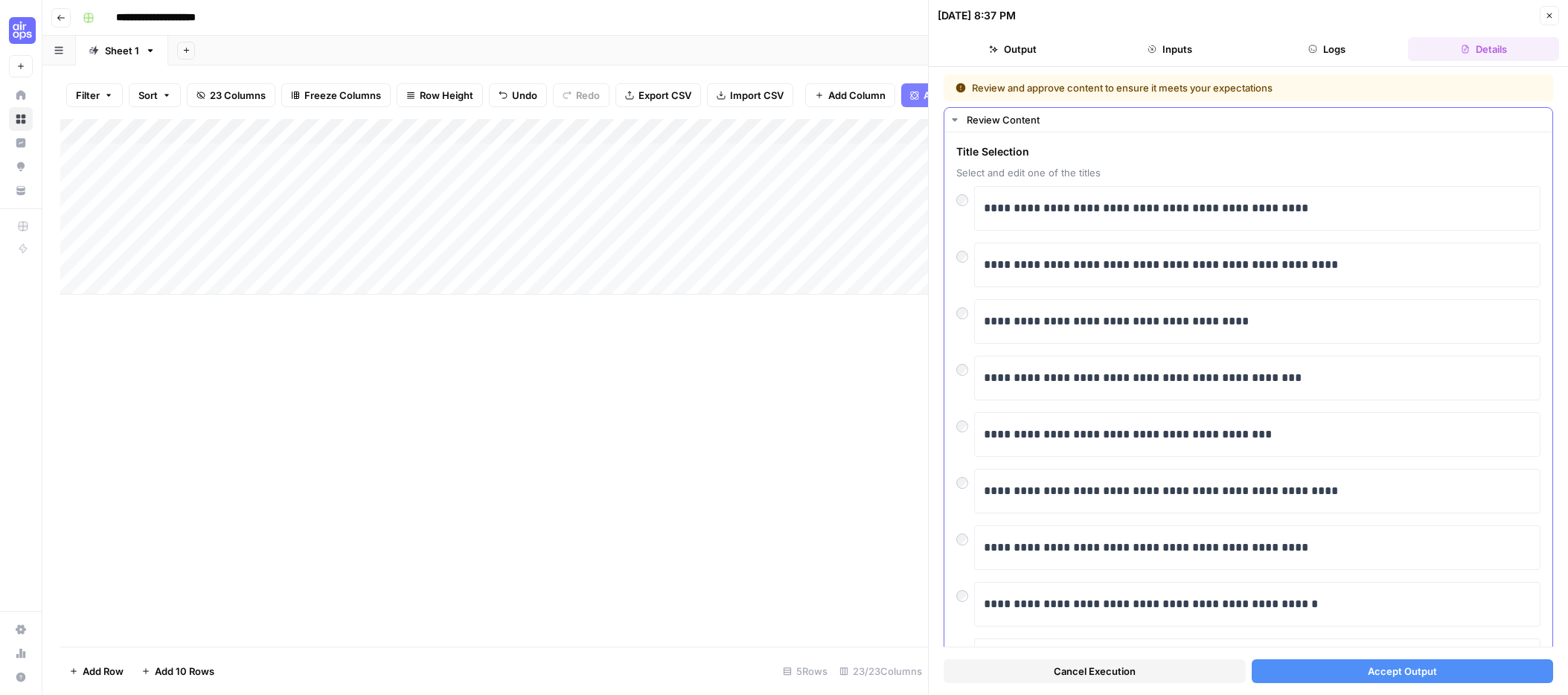
click at [957, 262] on div at bounding box center [966, 253] width 18 height 21
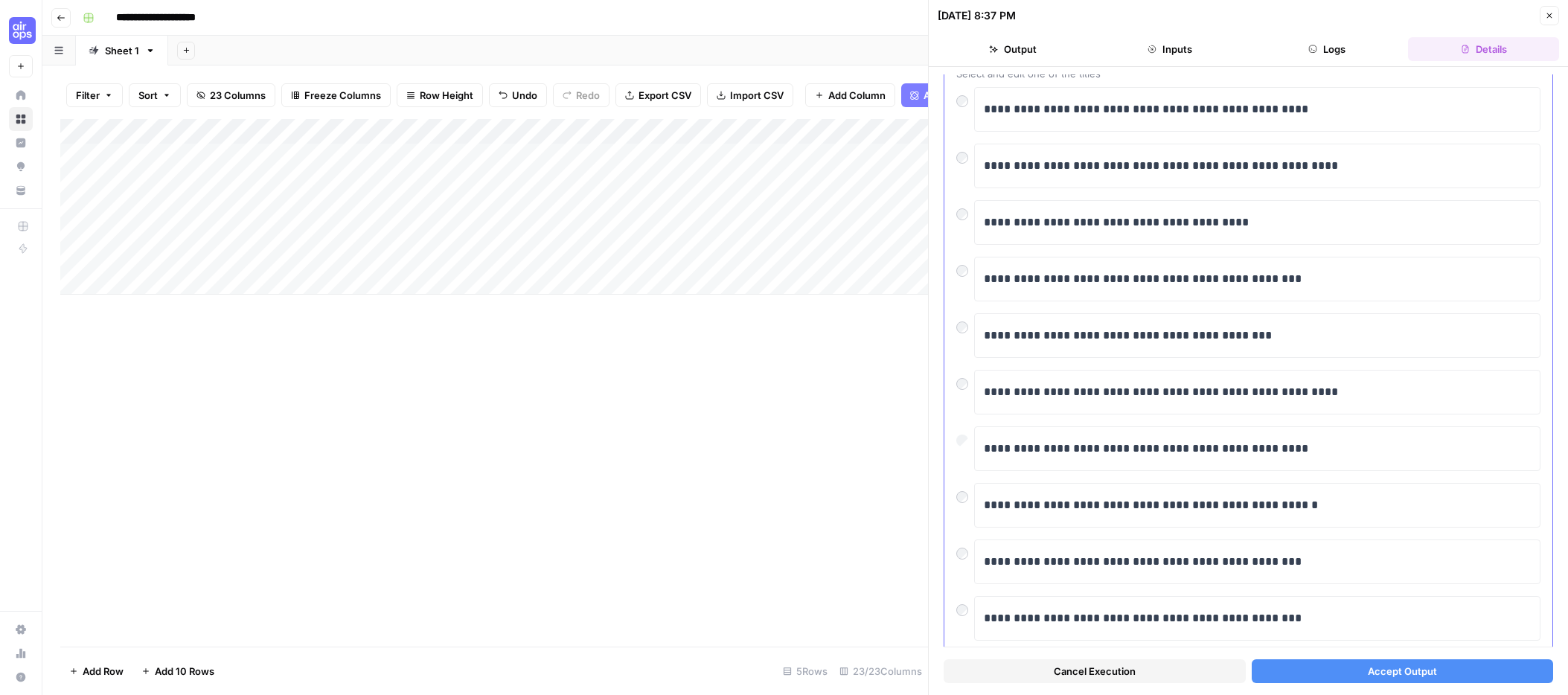
scroll to position [137, 0]
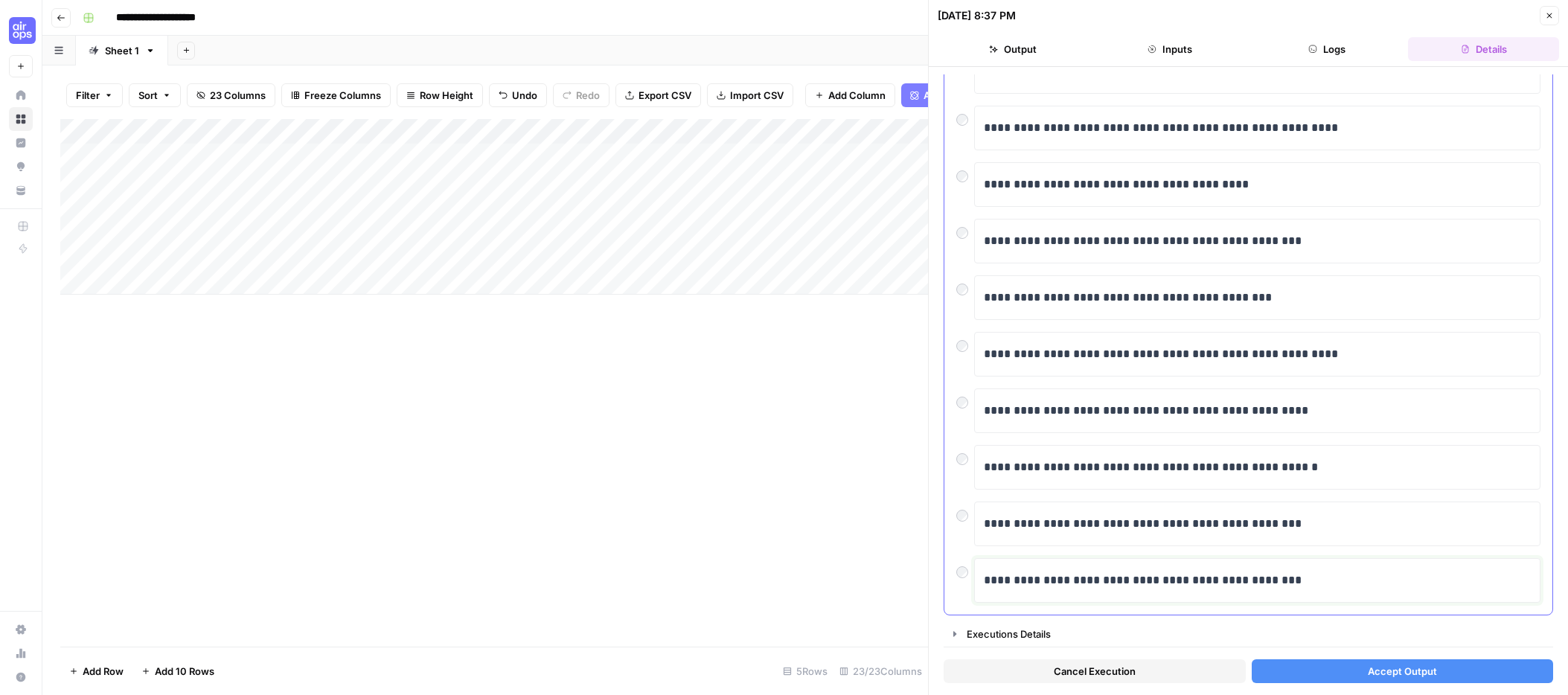
click at [1026, 588] on p "**********" at bounding box center [1257, 580] width 547 height 20
click at [1089, 582] on p "**********" at bounding box center [1257, 580] width 547 height 20
click at [1089, 580] on p "**********" at bounding box center [1257, 580] width 547 height 20
click at [1279, 663] on button "Accept Output" at bounding box center [1403, 672] width 302 height 24
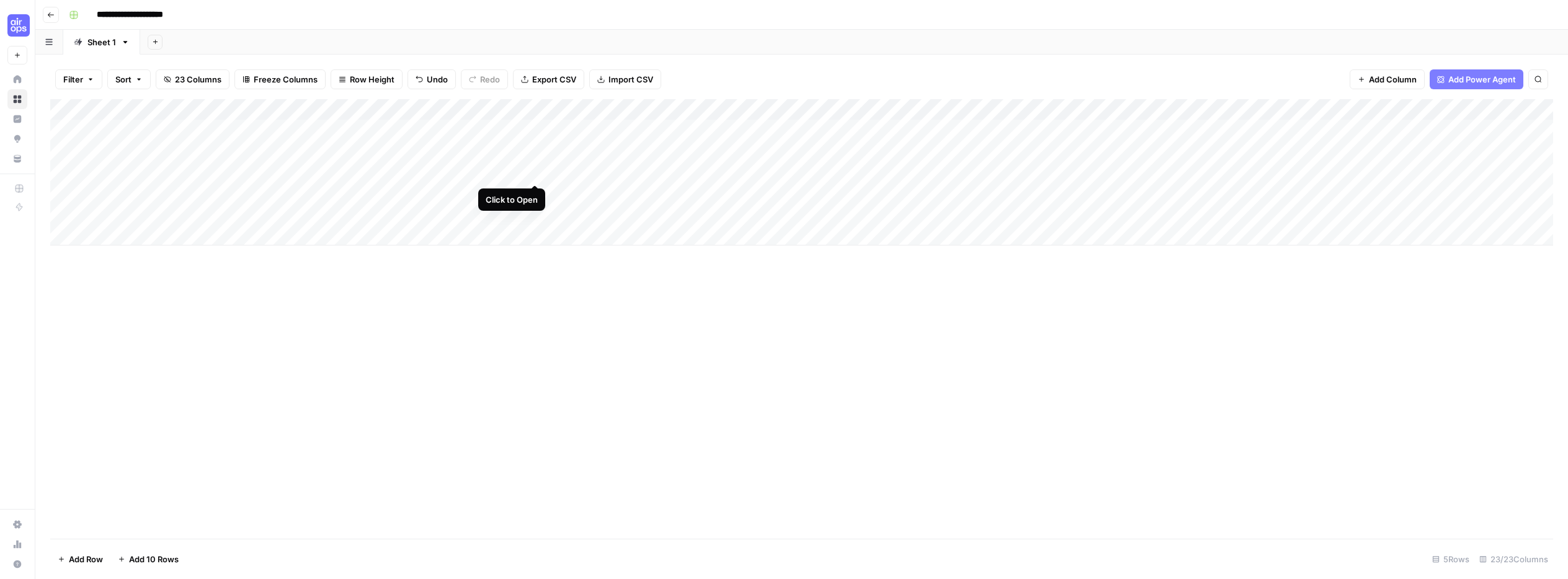
click at [537, 173] on div "Add Column" at bounding box center [802, 172] width 1503 height 146
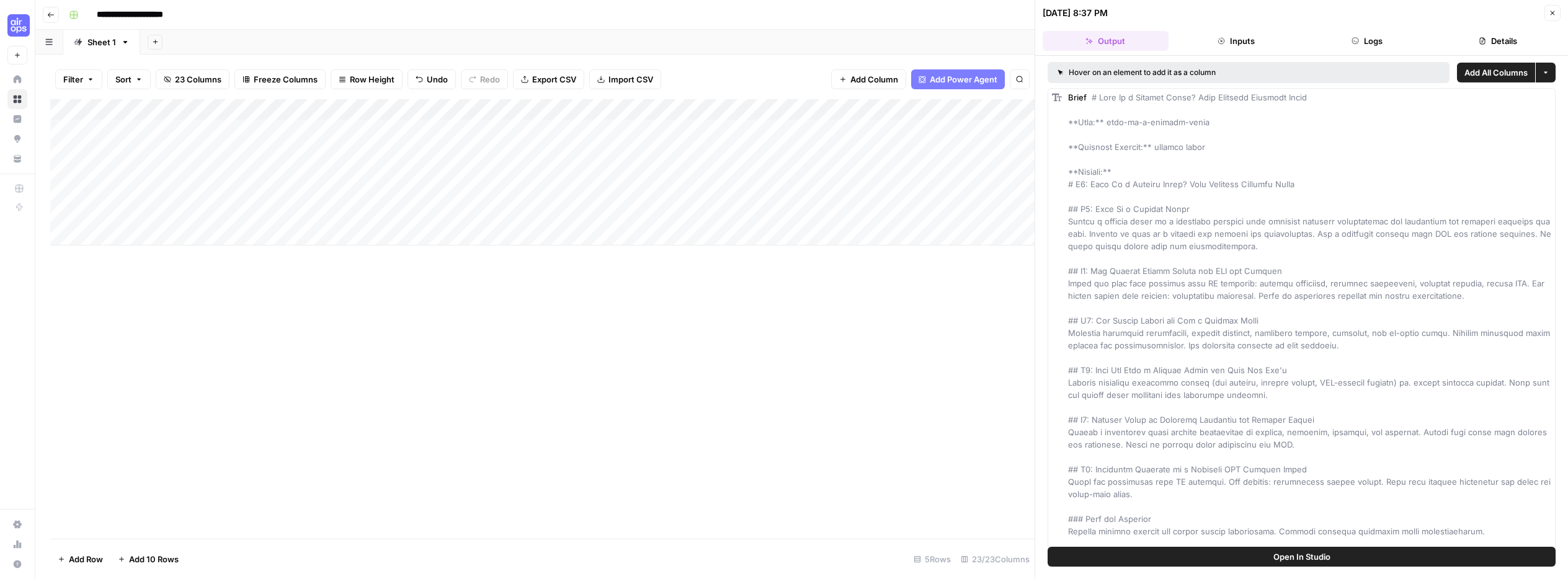
click at [535, 172] on div "Add Column" at bounding box center [542, 172] width 984 height 146
click at [760, 176] on div "Add Column" at bounding box center [542, 172] width 984 height 146
click at [184, 173] on div "Add Column" at bounding box center [542, 172] width 984 height 146
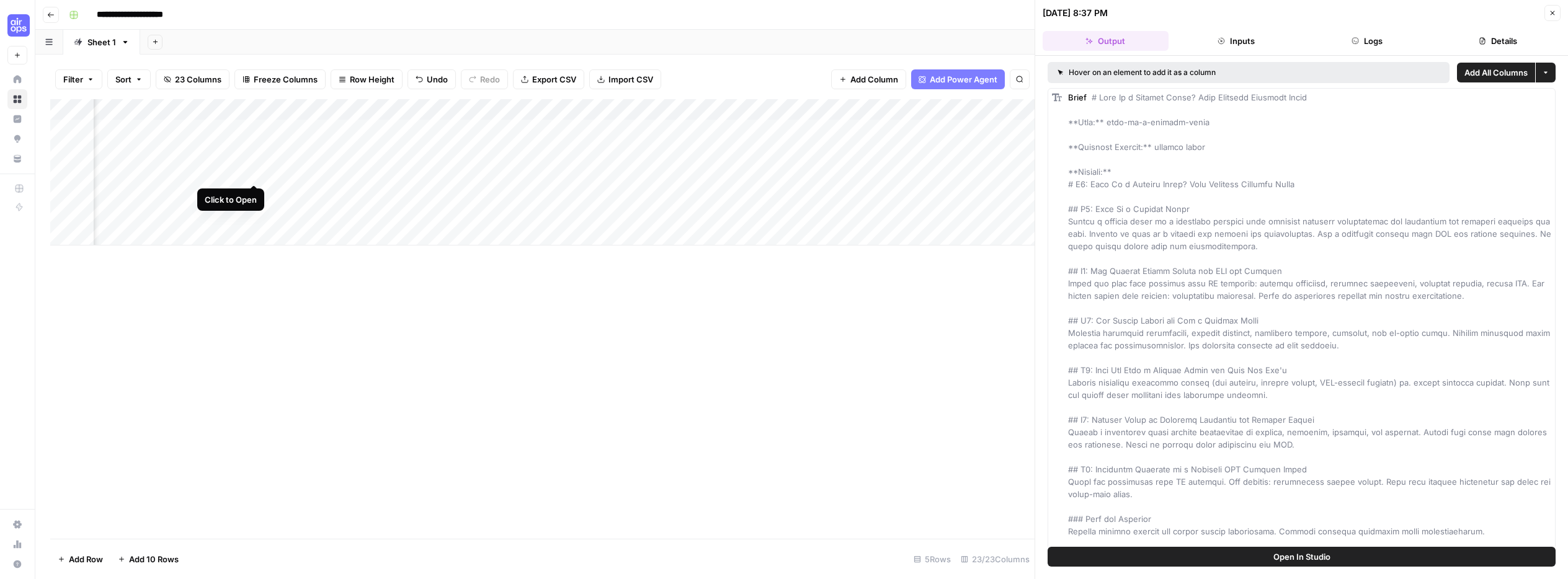
click at [255, 168] on div "Add Column" at bounding box center [542, 172] width 984 height 146
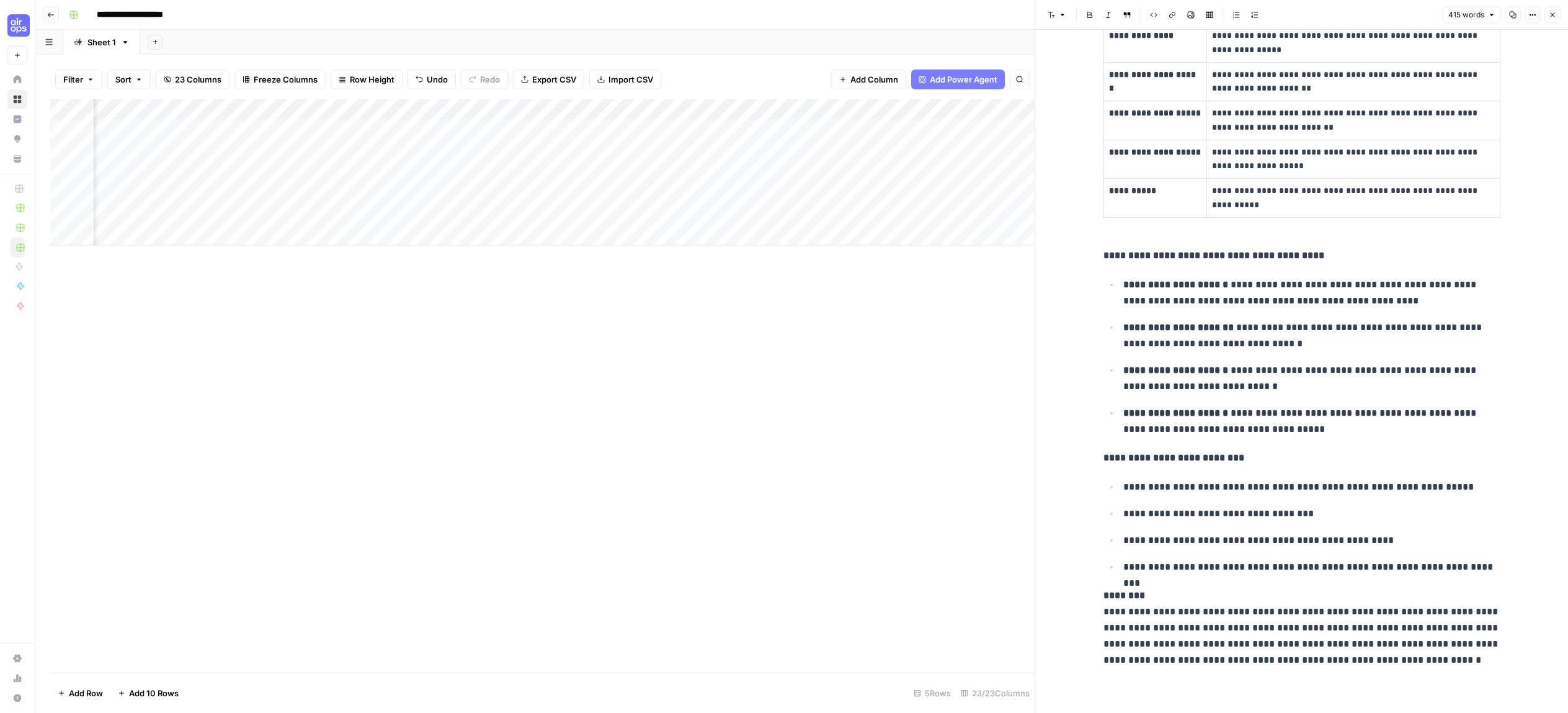
scroll to position [599, 0]
click at [425, 111] on div "Add Column" at bounding box center [542, 172] width 984 height 146
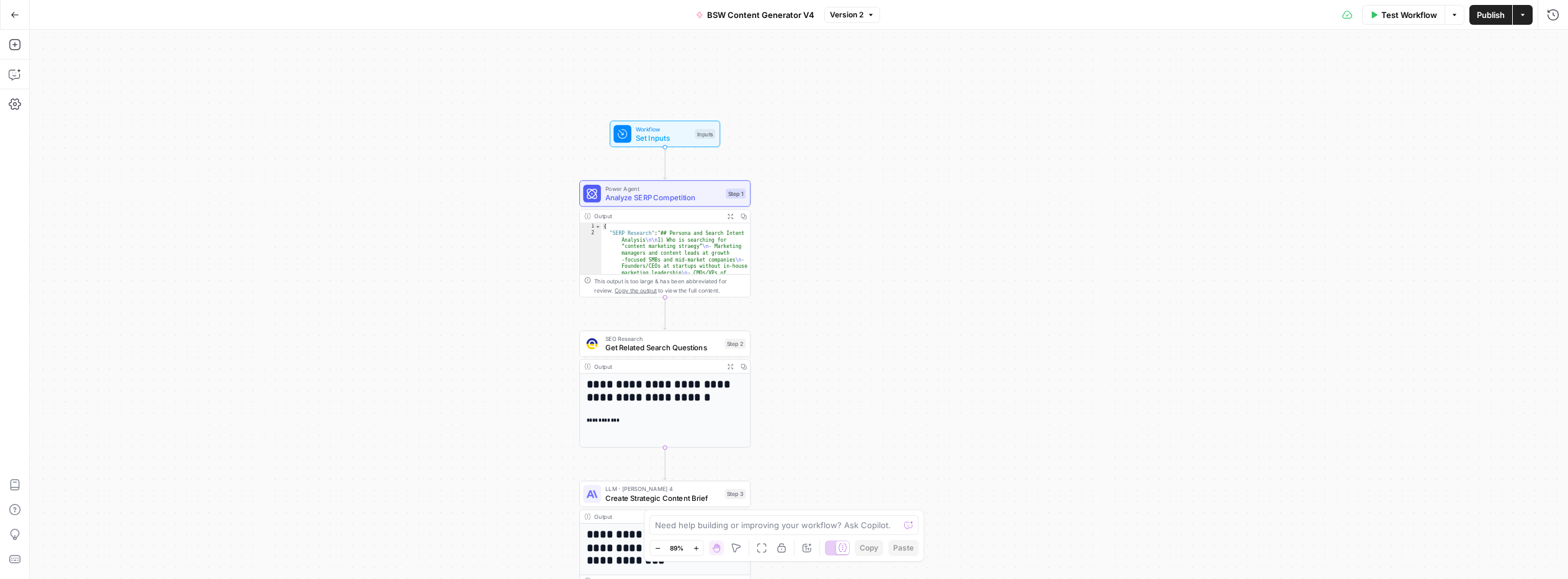
drag, startPoint x: 835, startPoint y: 122, endPoint x: 803, endPoint y: 298, distance: 178.9
click at [803, 298] on div "Workflow Set Inputs Inputs Power Agent Analyze SERP Competition Step 1 Output E…" at bounding box center [798, 304] width 1538 height 549
click at [15, 389] on div "Add Steps Copilot Settings AirOps Academy Help Give Feedback Shortcuts" at bounding box center [14, 304] width 30 height 549
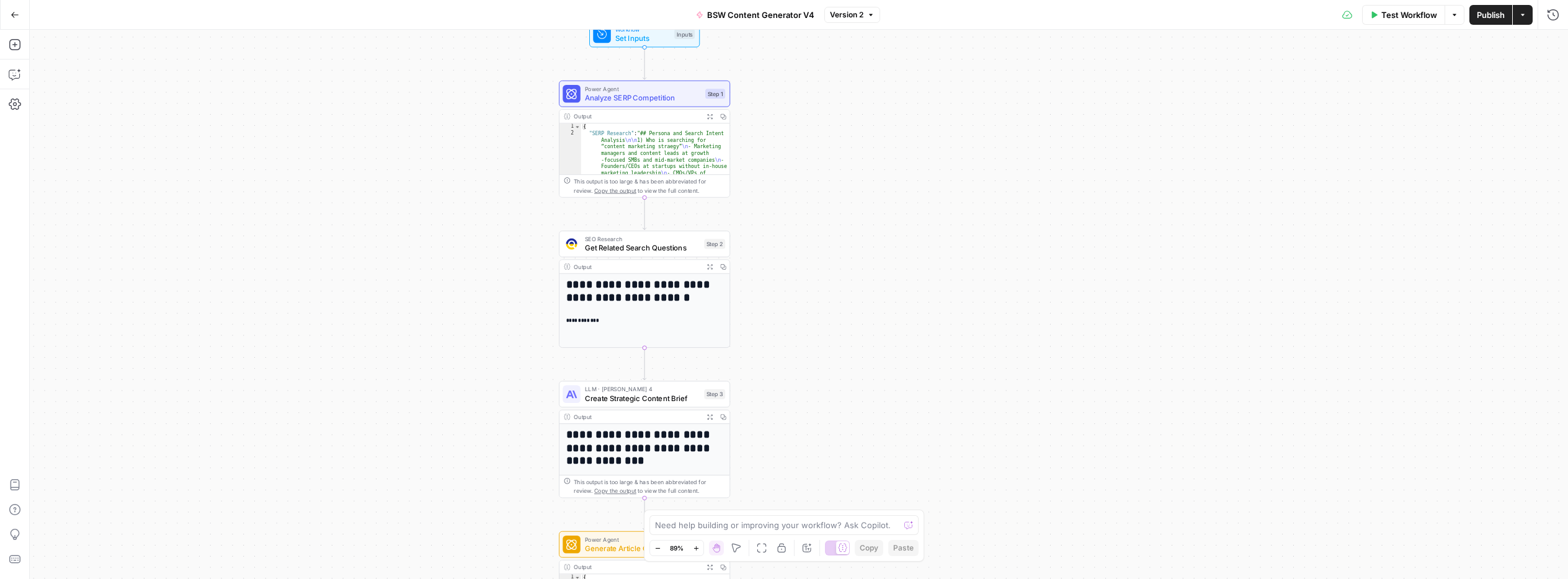
drag, startPoint x: 493, startPoint y: 362, endPoint x: 472, endPoint y: 262, distance: 102.2
click at [472, 262] on div "Workflow Set Inputs Inputs Power Agent Analyze SERP Competition Step 1 Output E…" at bounding box center [798, 304] width 1538 height 549
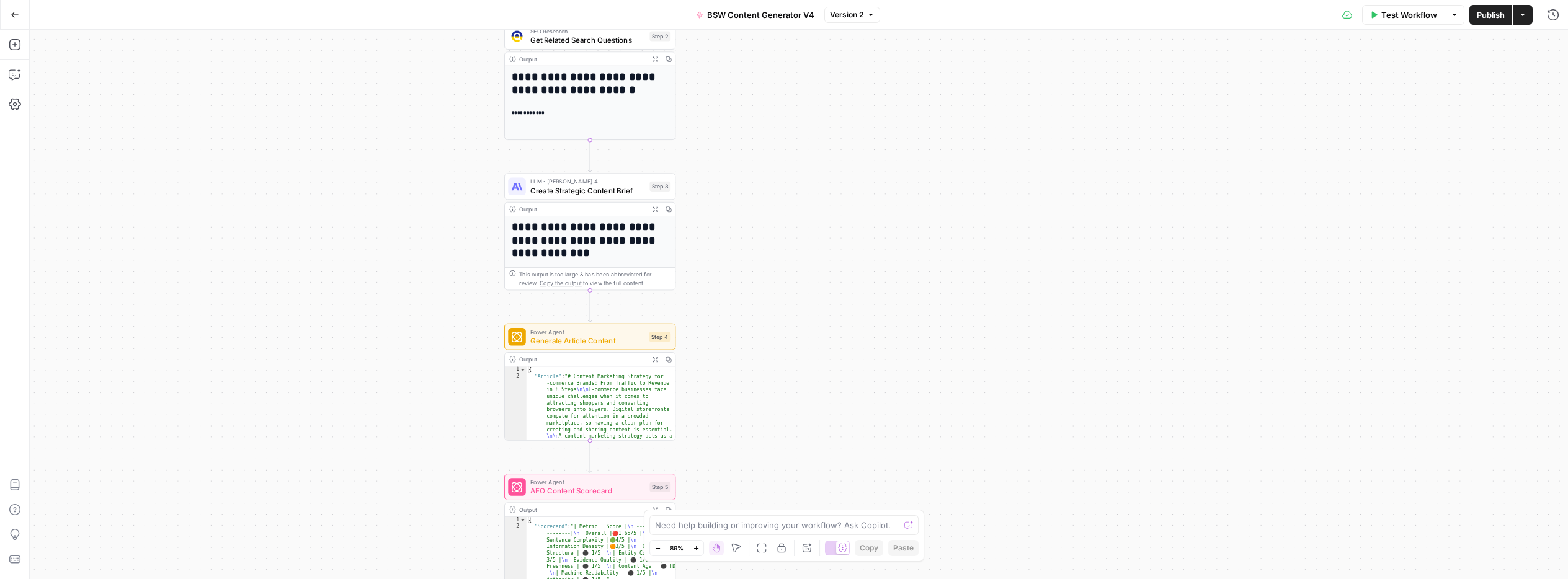
drag, startPoint x: 858, startPoint y: 137, endPoint x: 802, endPoint y: -90, distance: 233.8
click at [802, 0] on html "September Cohort New Home Browse Insights Opportunities Your Data Recent Grids …" at bounding box center [784, 290] width 1568 height 579
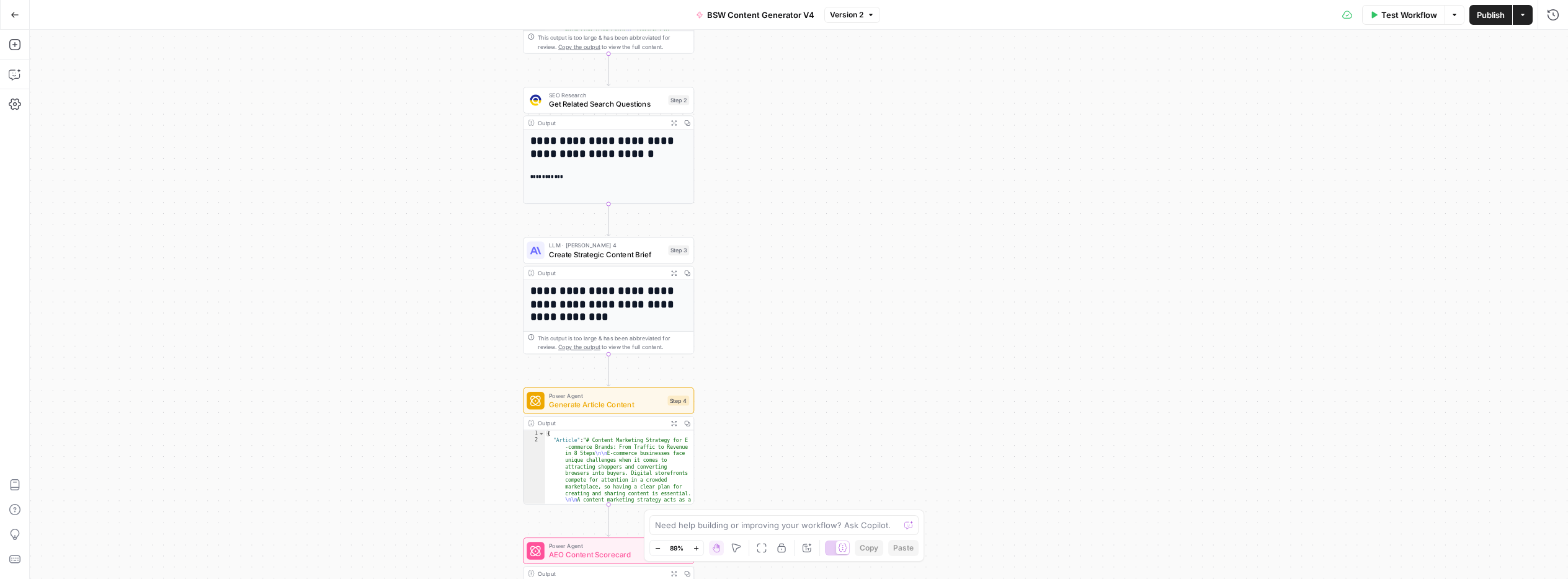
drag, startPoint x: 790, startPoint y: 143, endPoint x: 809, endPoint y: 208, distance: 67.7
click at [809, 210] on div "Workflow Set Inputs Inputs Power Agent Analyze SERP Competition Step 1 Output E…" at bounding box center [798, 304] width 1538 height 549
click at [19, 14] on span "Go Back" at bounding box center [19, 14] width 1 height 1
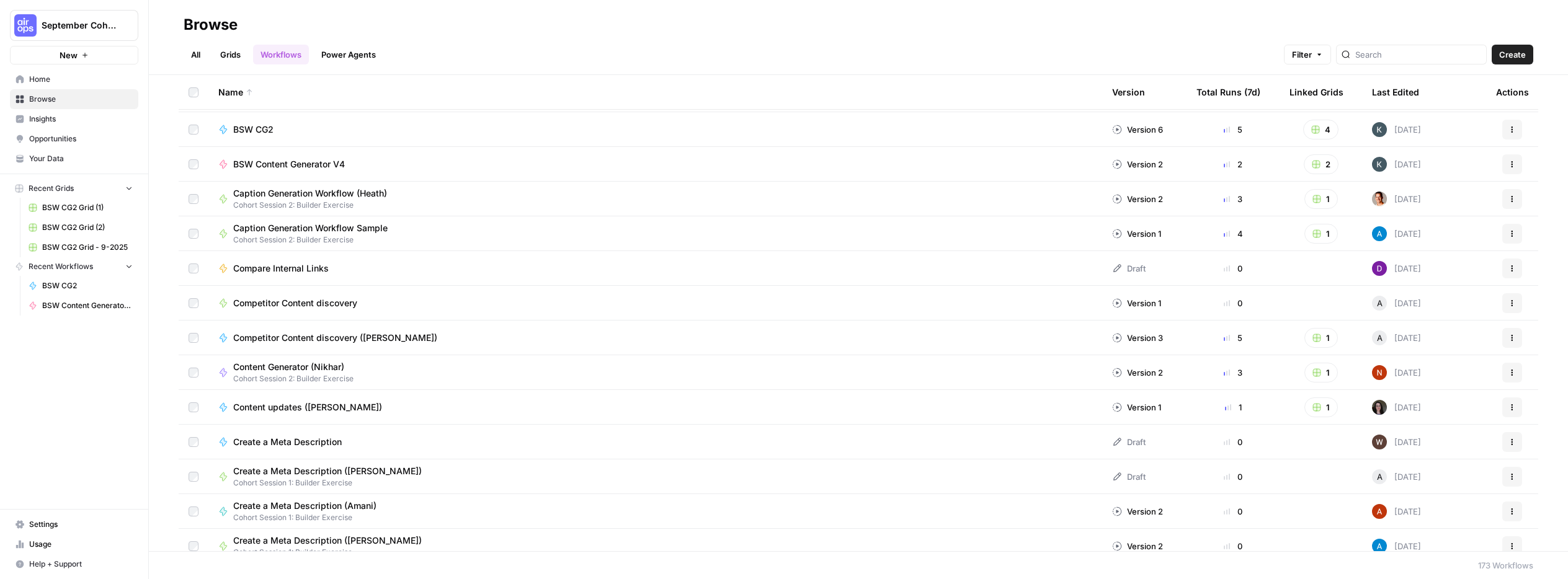
scroll to position [798, 0]
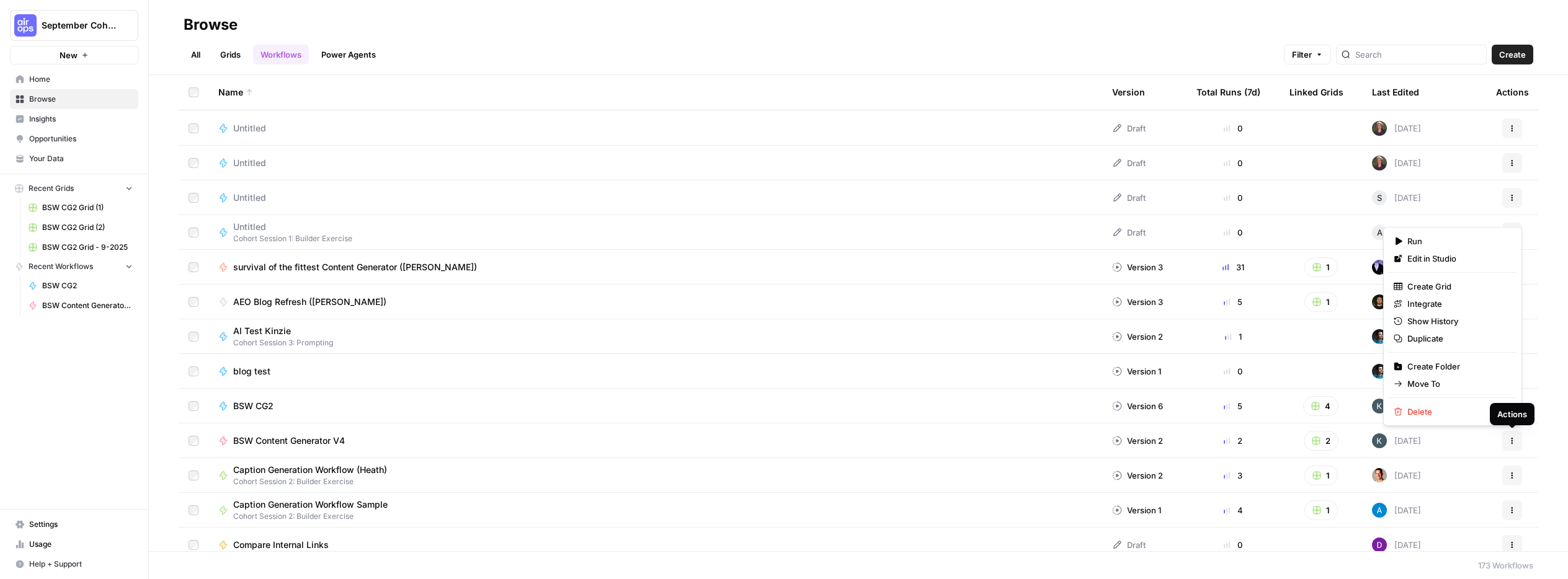
click at [1520, 436] on button "Actions" at bounding box center [1512, 441] width 20 height 20
click at [1516, 387] on button "Move To" at bounding box center [1452, 384] width 128 height 18
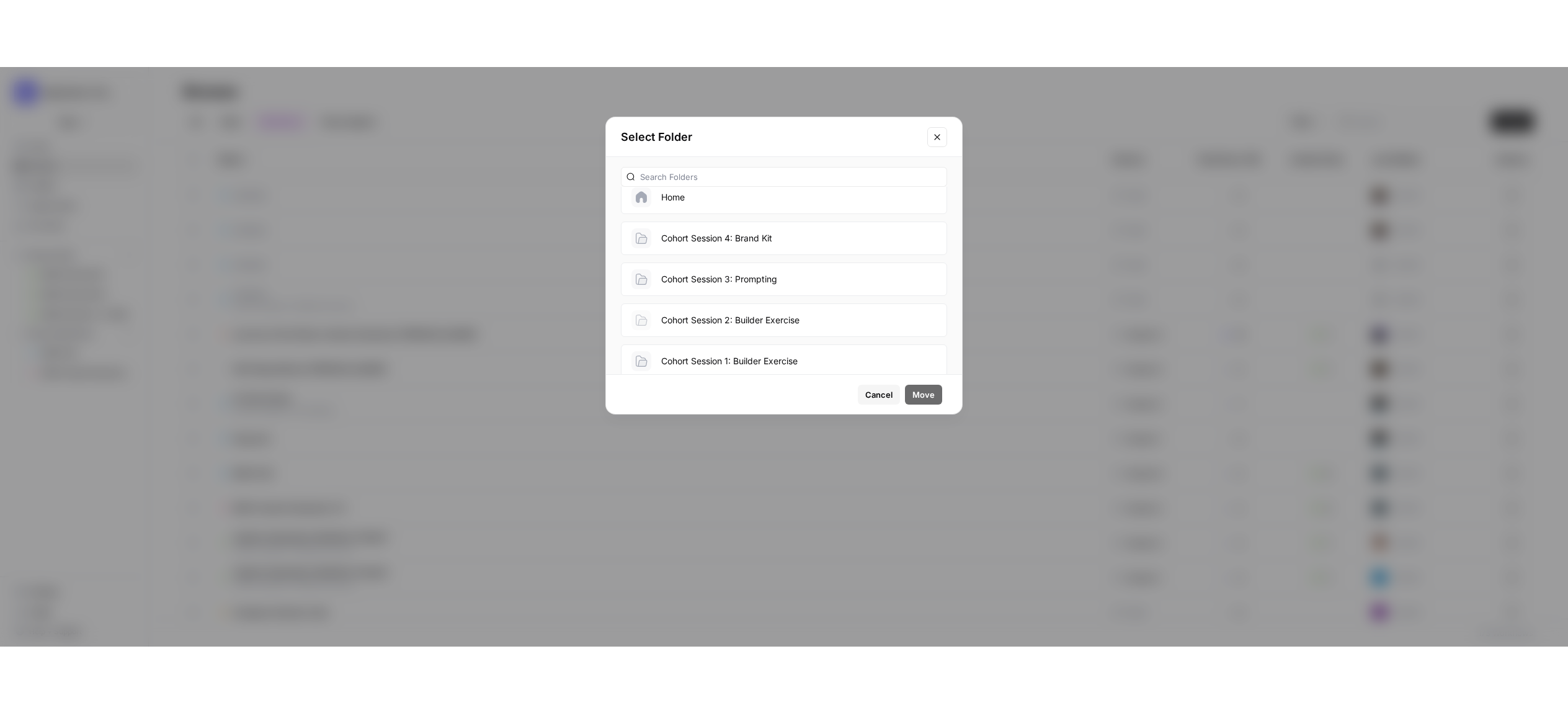
scroll to position [0, 0]
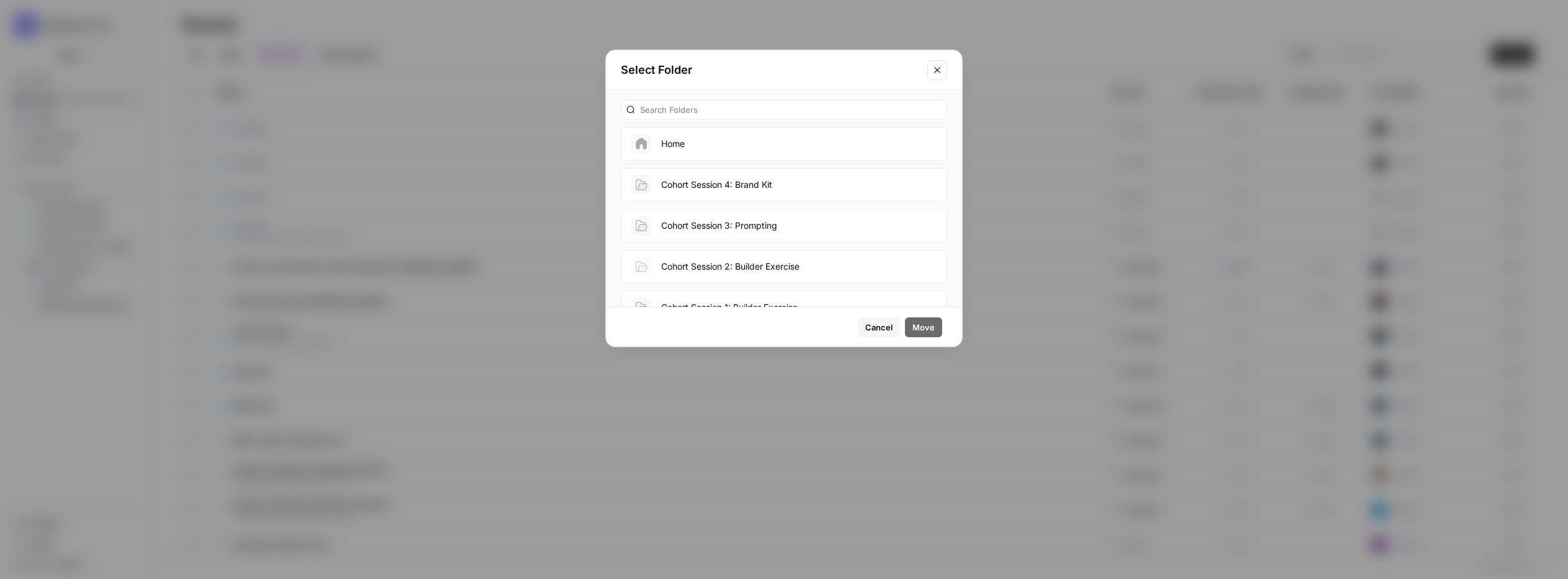
click at [866, 330] on span "Cancel" at bounding box center [878, 327] width 27 height 13
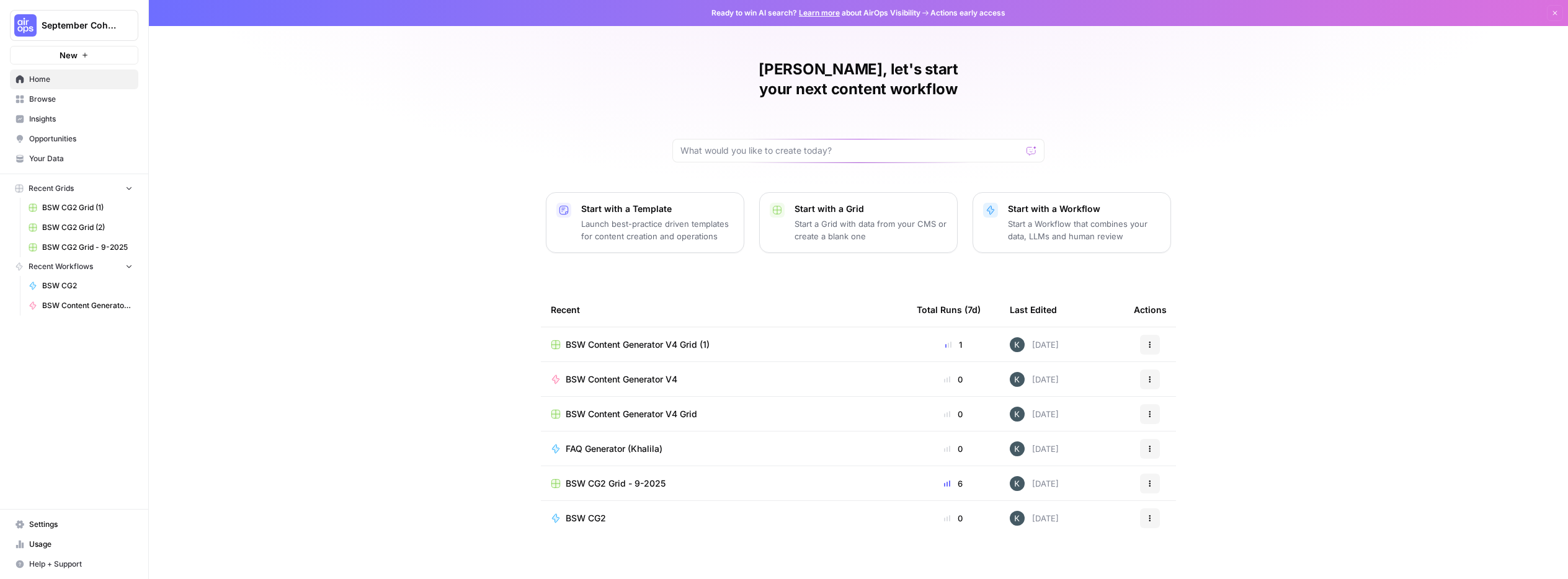
click at [690, 338] on span "BSW Content Generator V4 Grid (1)" at bounding box center [638, 345] width 144 height 13
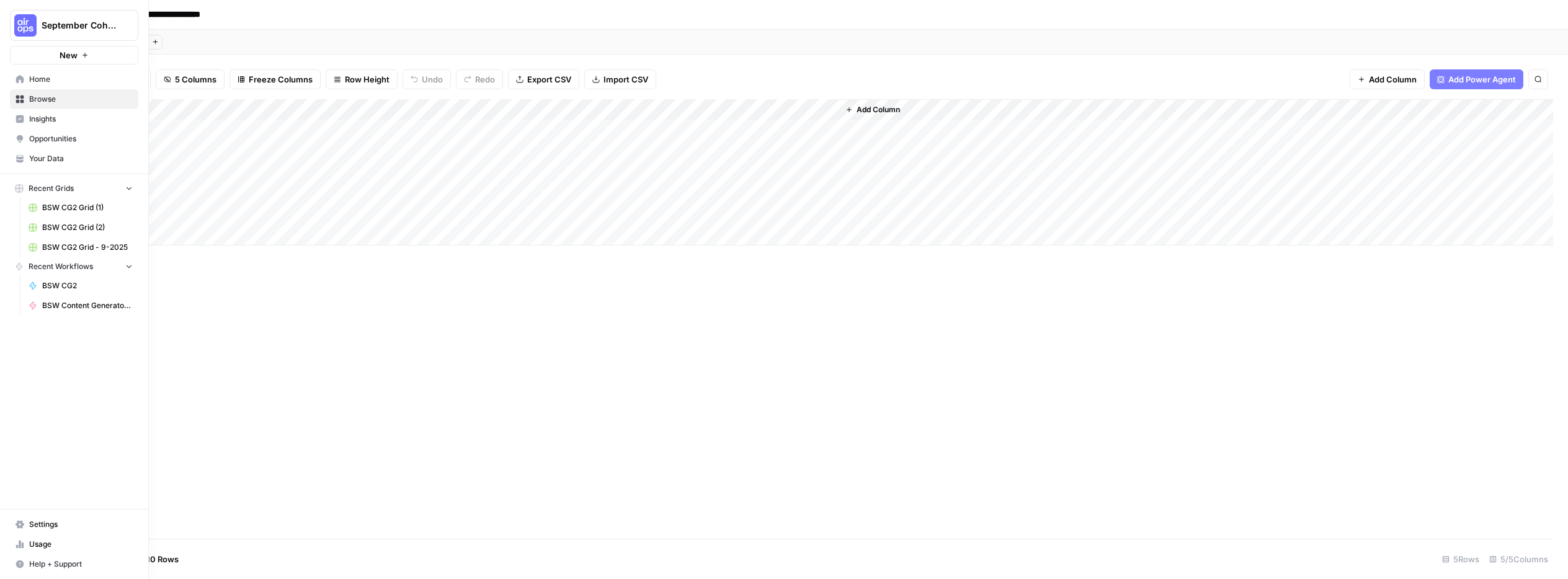
click at [33, 31] on img "Workspace: September Cohort" at bounding box center [26, 26] width 23 height 23
click at [31, 113] on div "B" at bounding box center [26, 113] width 15 height 15
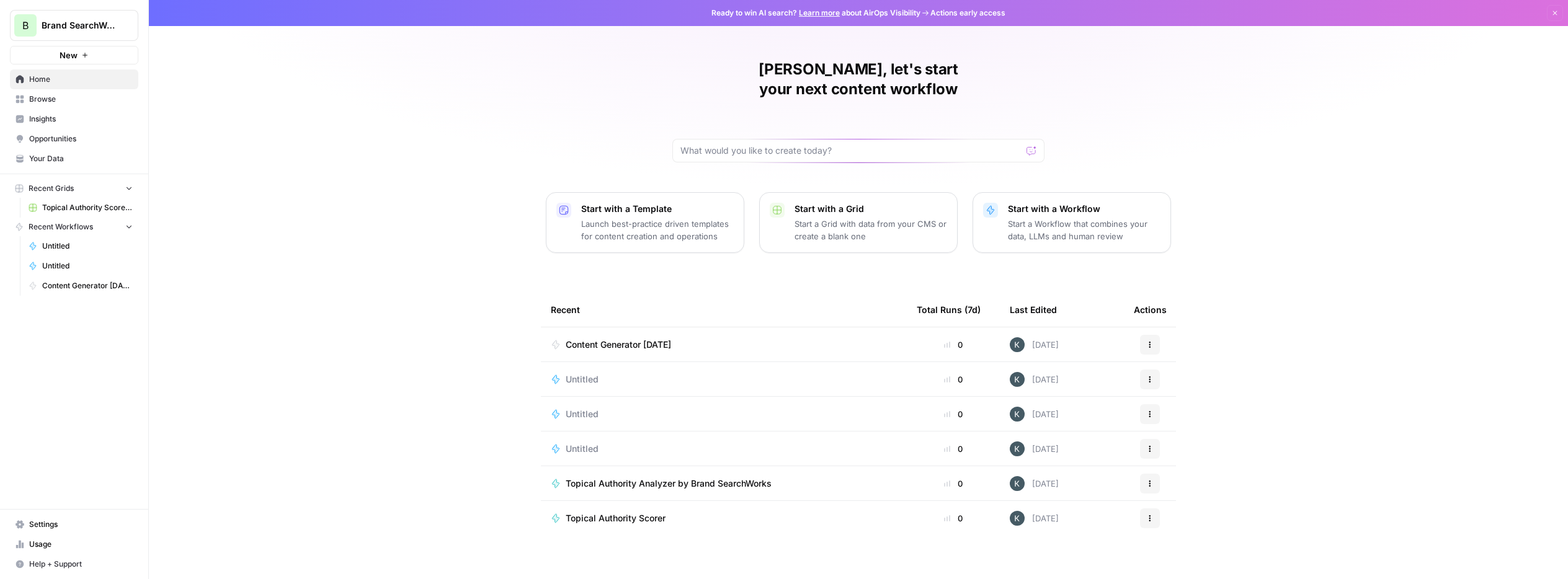
click at [648, 338] on span "Content Generator [DATE]" at bounding box center [619, 345] width 106 height 13
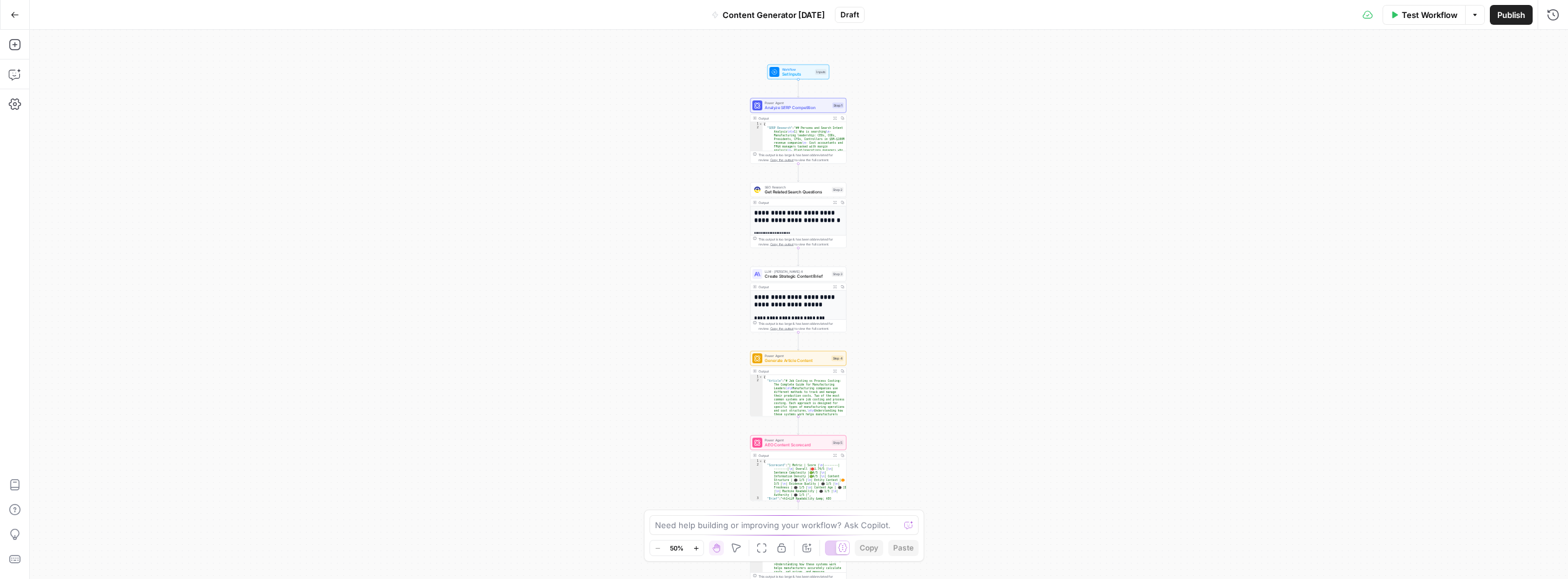
drag, startPoint x: 906, startPoint y: 92, endPoint x: 902, endPoint y: 149, distance: 57.1
click at [902, 149] on div "Workflow Set Inputs Inputs Power Agent Analyze SERP Competition Step 1 Output E…" at bounding box center [798, 304] width 1538 height 549
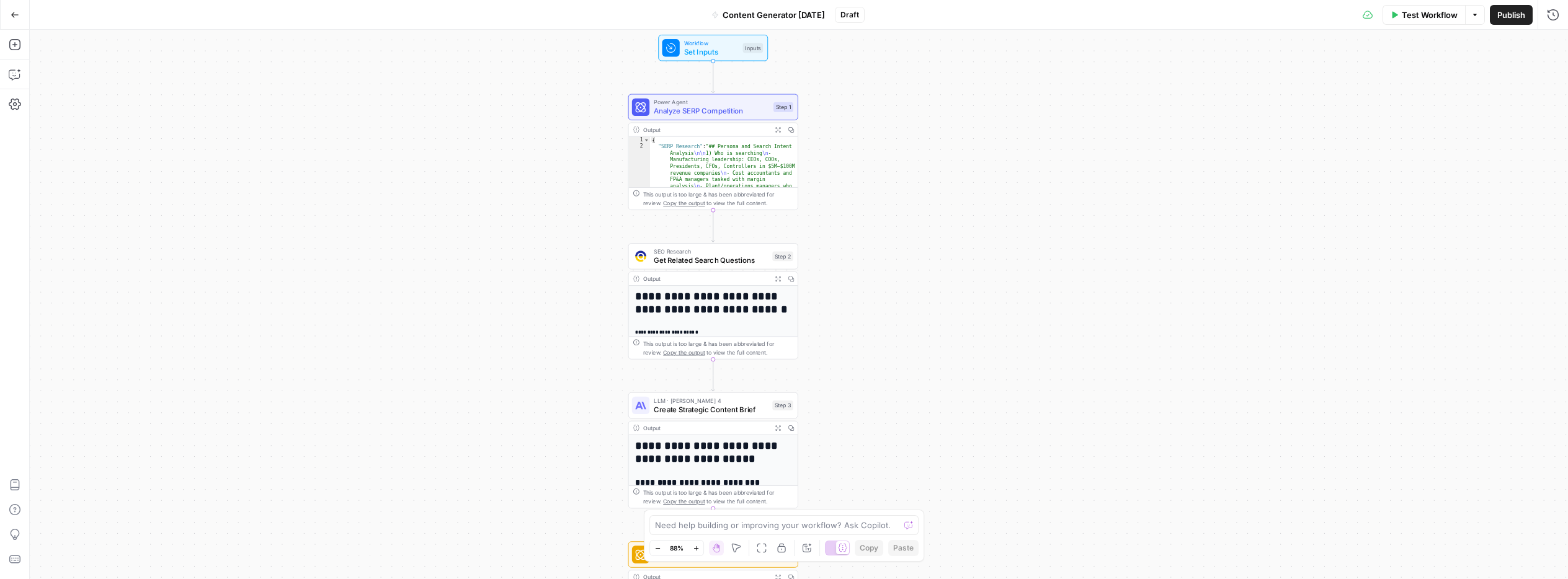
click at [23, 12] on button "Go Back" at bounding box center [15, 15] width 23 height 23
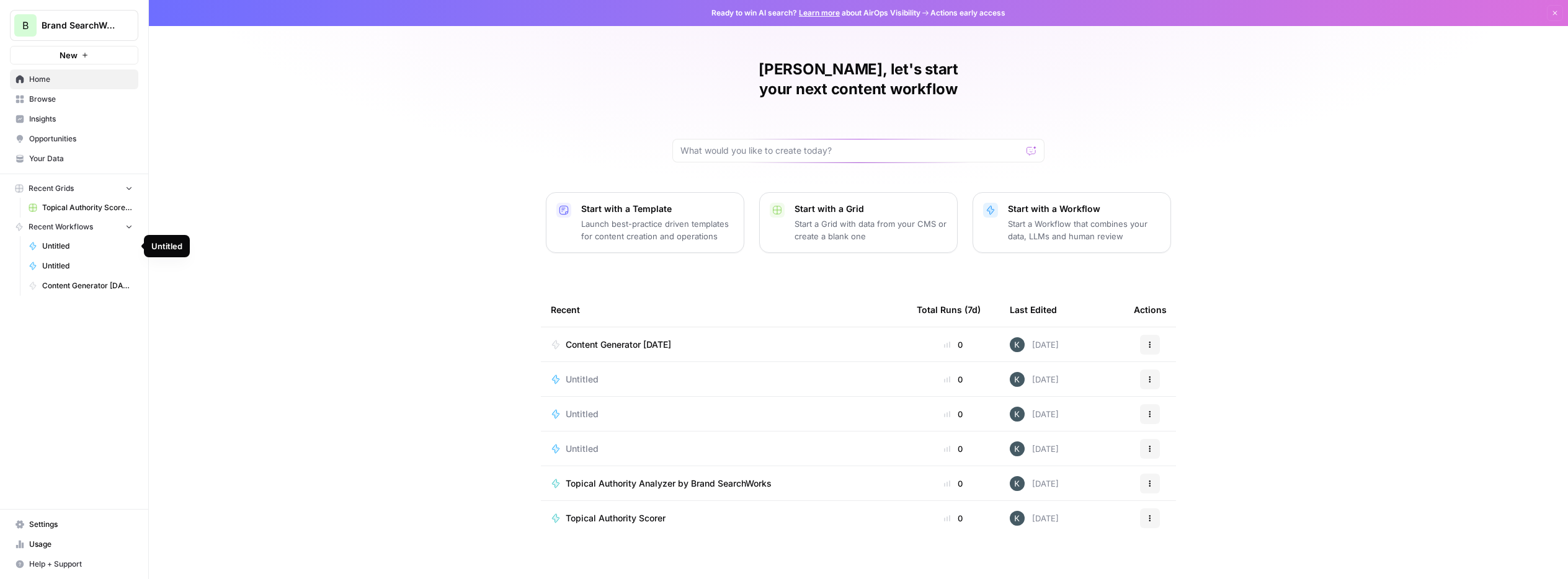
click at [55, 280] on span "Content Generator 9.22.25" at bounding box center [87, 286] width 90 height 11
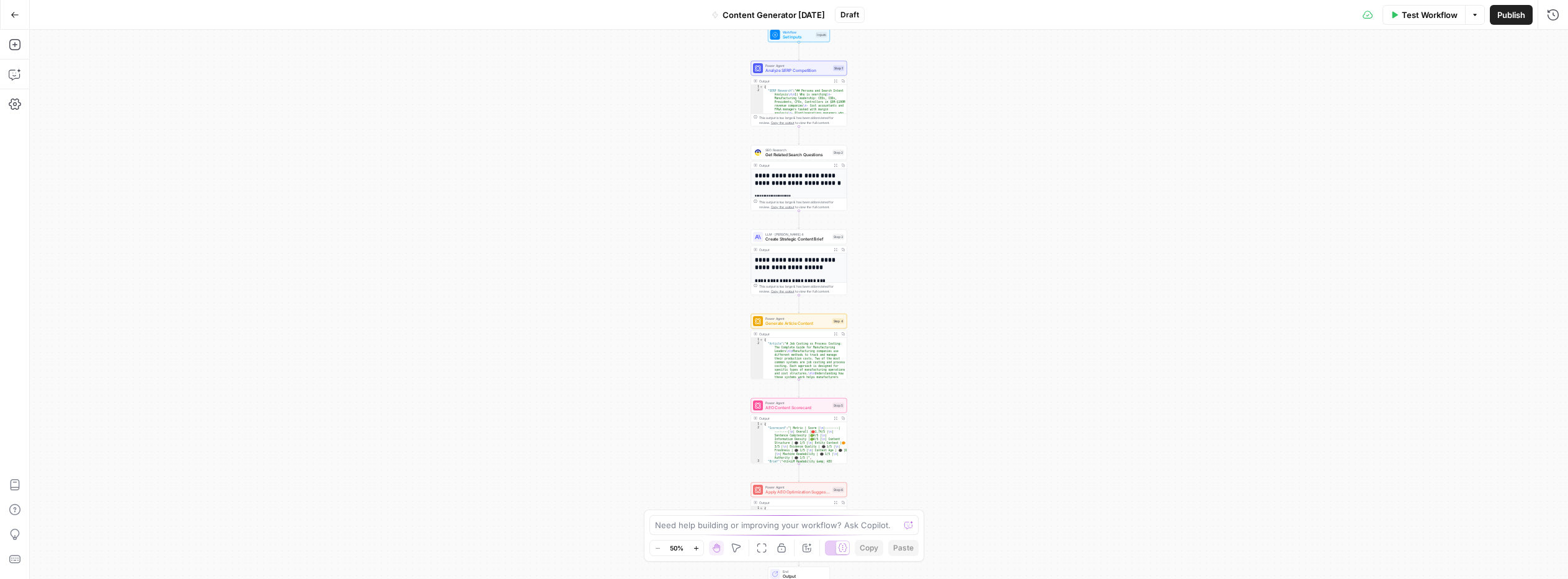
click at [11, 18] on icon "button" at bounding box center [15, 15] width 9 height 9
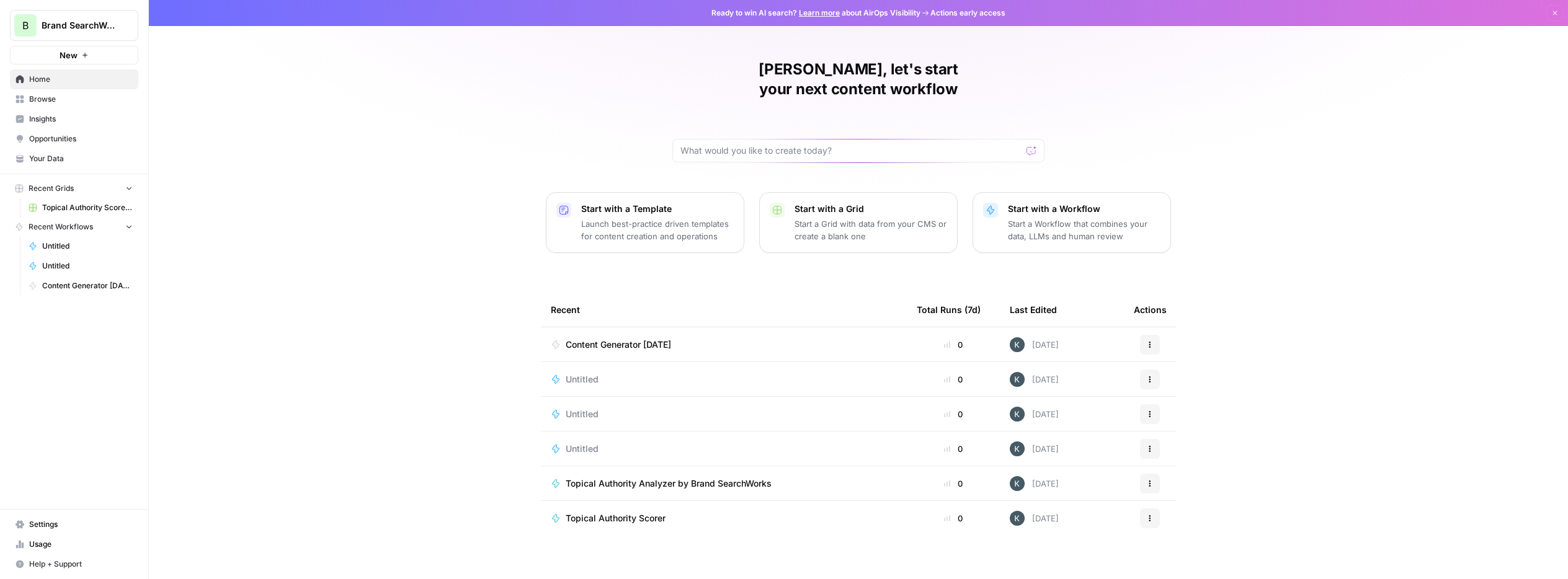
click at [79, 202] on span "Topical Authority Score & Action Plan" at bounding box center [87, 208] width 90 height 11
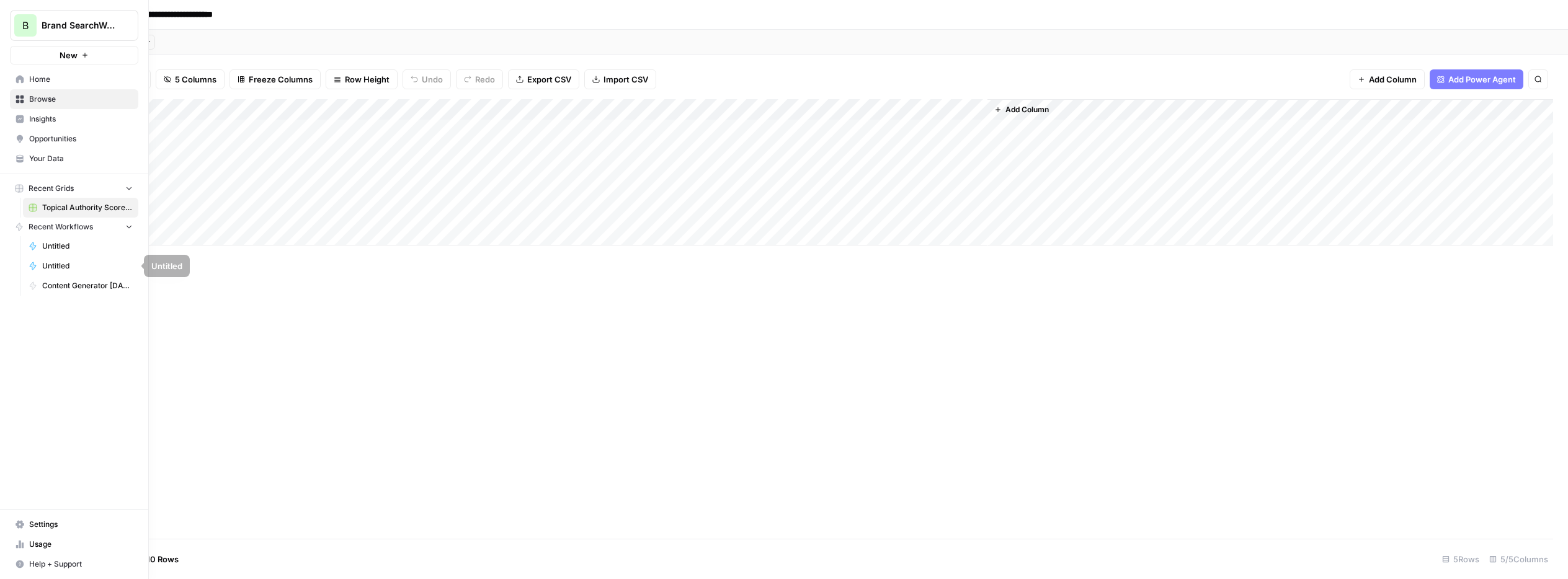
click at [46, 287] on span "Content Generator 9.22.25" at bounding box center [87, 286] width 90 height 11
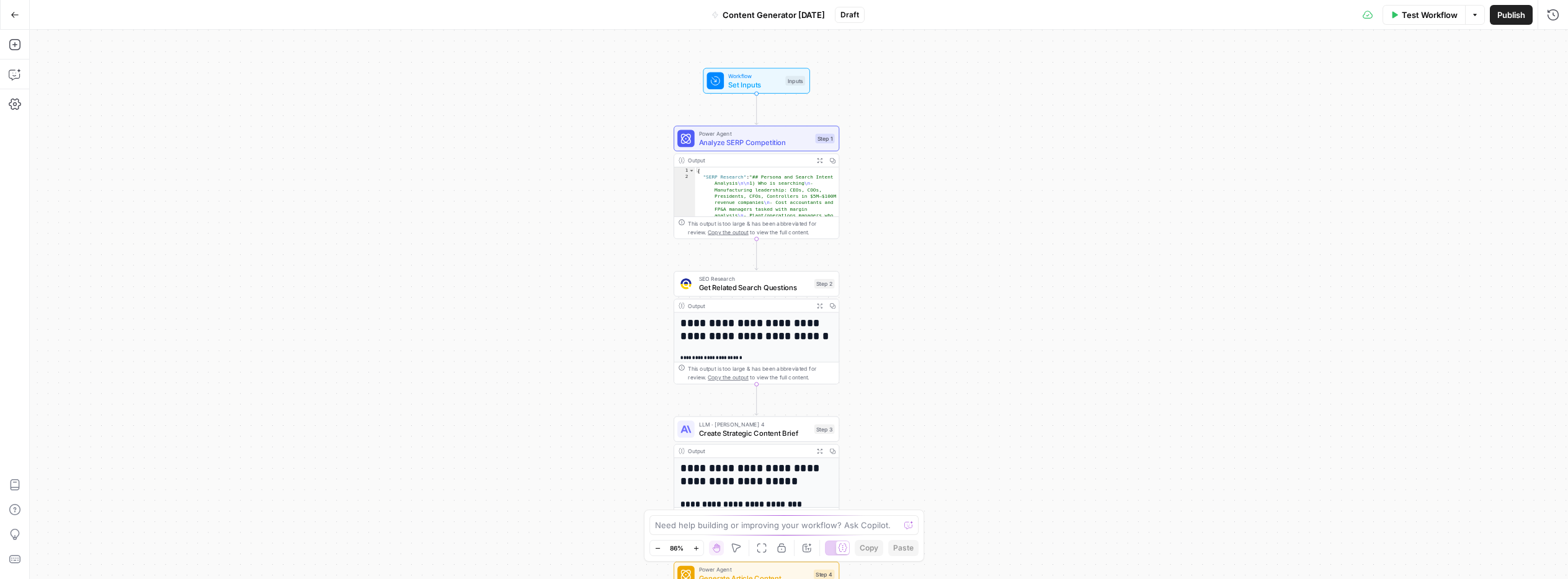
drag, startPoint x: 898, startPoint y: 214, endPoint x: 897, endPoint y: 395, distance: 181.0
click at [897, 397] on div "Workflow Set Inputs Inputs Power Agent Analyze SERP Competition Step 1 Output E…" at bounding box center [798, 304] width 1538 height 549
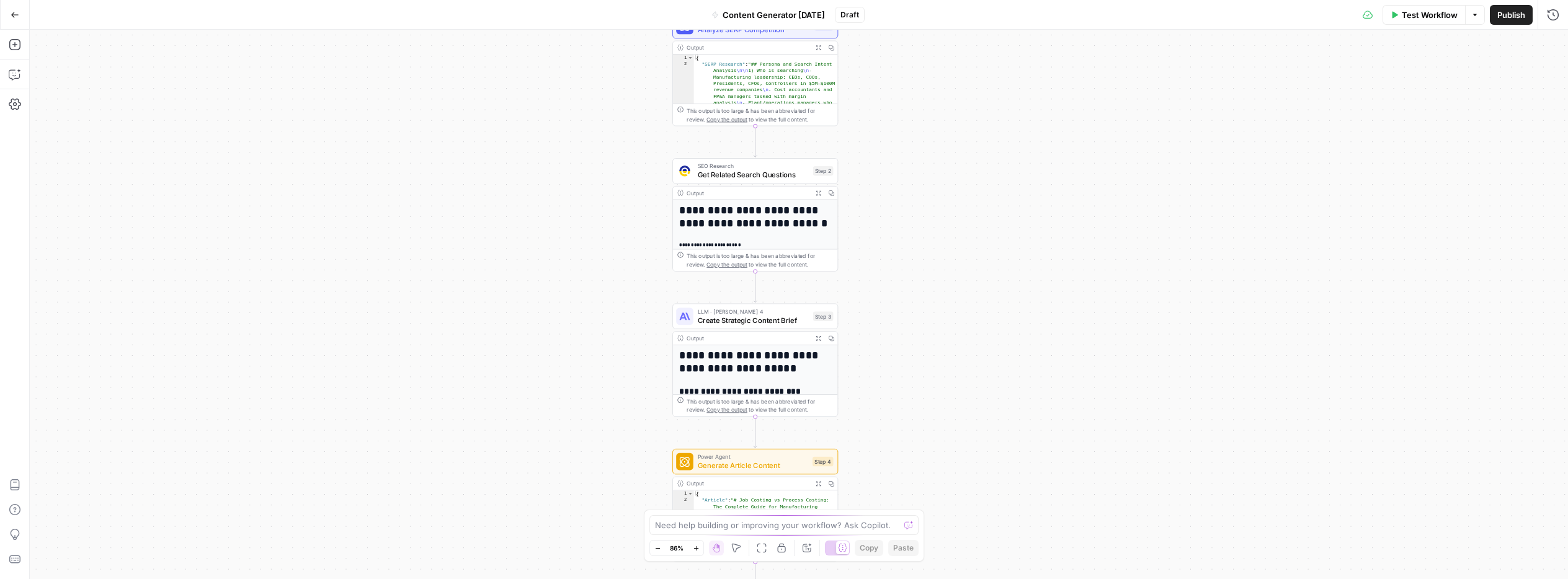
drag, startPoint x: 340, startPoint y: 392, endPoint x: 338, endPoint y: 278, distance: 114.0
click at [338, 278] on div "Workflow Set Inputs Inputs Power Agent Analyze SERP Competition Step 1 Output E…" at bounding box center [798, 304] width 1538 height 549
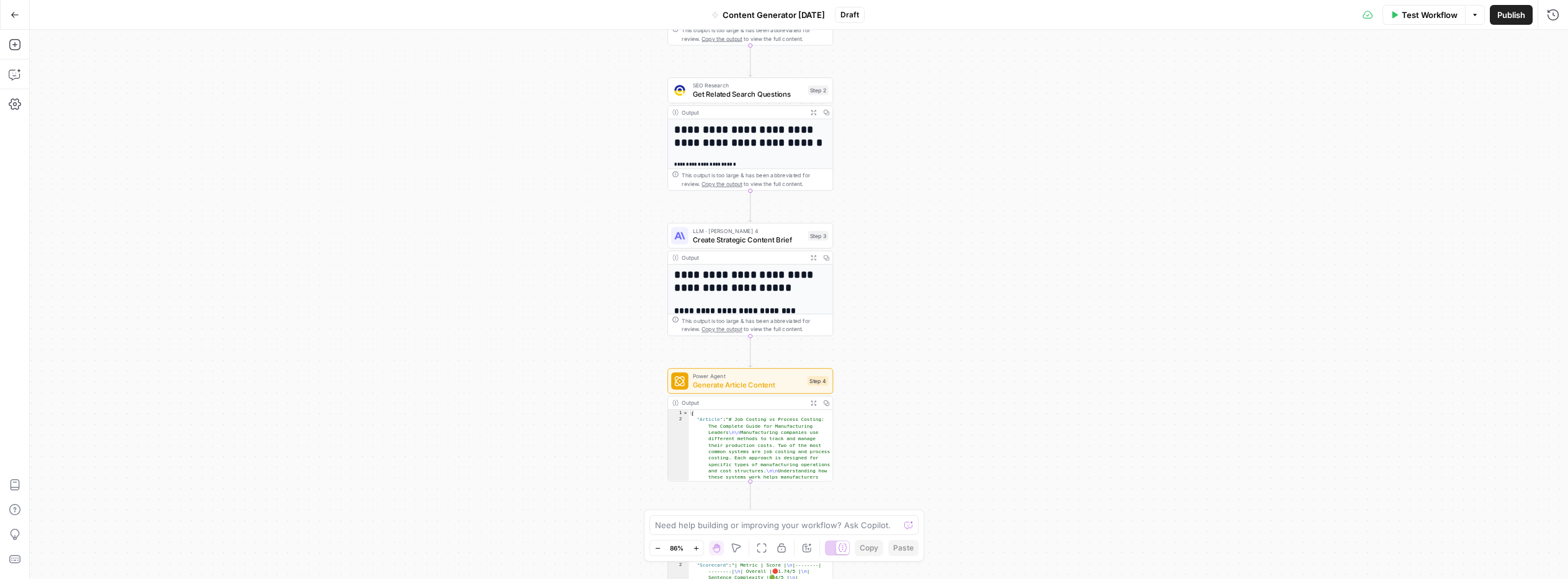
drag, startPoint x: 336, startPoint y: 331, endPoint x: 332, endPoint y: 251, distance: 80.1
click at [332, 251] on div "Workflow Set Inputs Inputs Power Agent Analyze SERP Competition Step 1 Output E…" at bounding box center [798, 304] width 1538 height 549
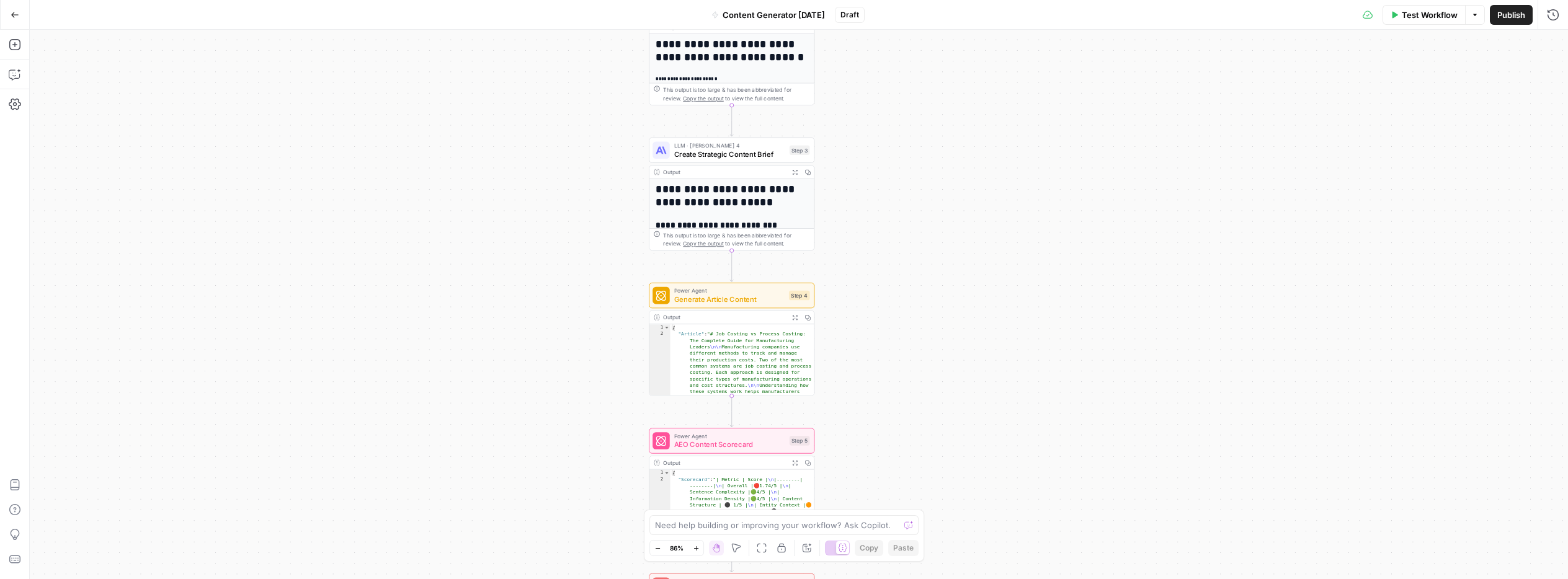
drag, startPoint x: 455, startPoint y: 328, endPoint x: 436, endPoint y: 243, distance: 87.1
click at [436, 243] on div "Workflow Set Inputs Inputs Power Agent Analyze SERP Competition Step 1 Output E…" at bounding box center [798, 304] width 1538 height 549
click at [729, 299] on span "Generate Article Content" at bounding box center [729, 299] width 111 height 11
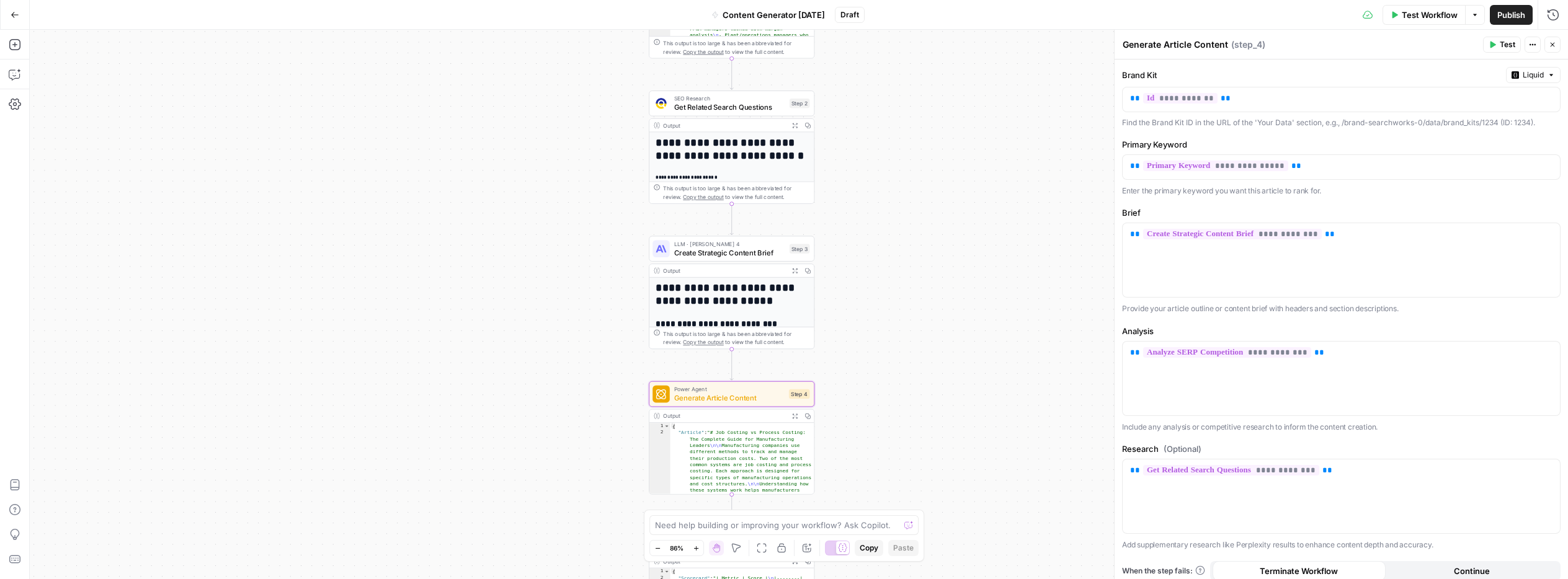
drag, startPoint x: 850, startPoint y: 198, endPoint x: 847, endPoint y: 446, distance: 248.0
click at [847, 447] on div "Workflow Set Inputs Inputs Power Agent Analyze SERP Competition Step 1 Output E…" at bounding box center [798, 304] width 1538 height 549
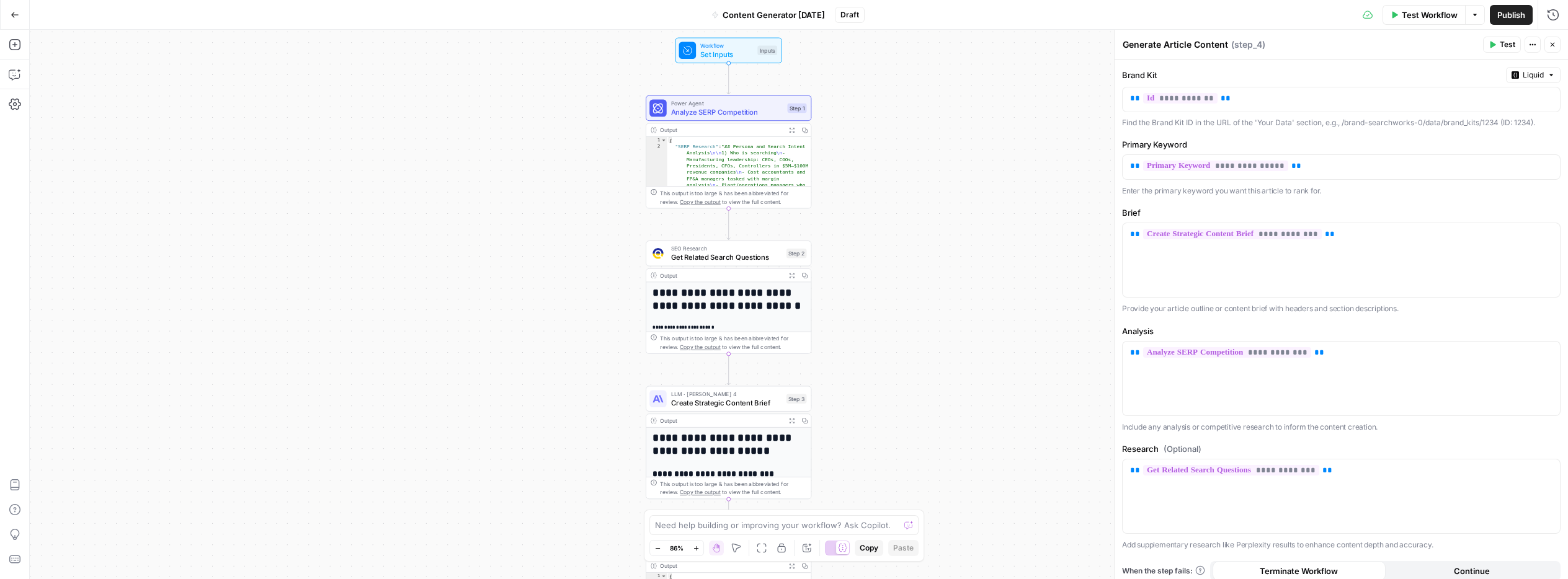
click at [768, 114] on span "Analyze SERP Competition" at bounding box center [727, 112] width 112 height 11
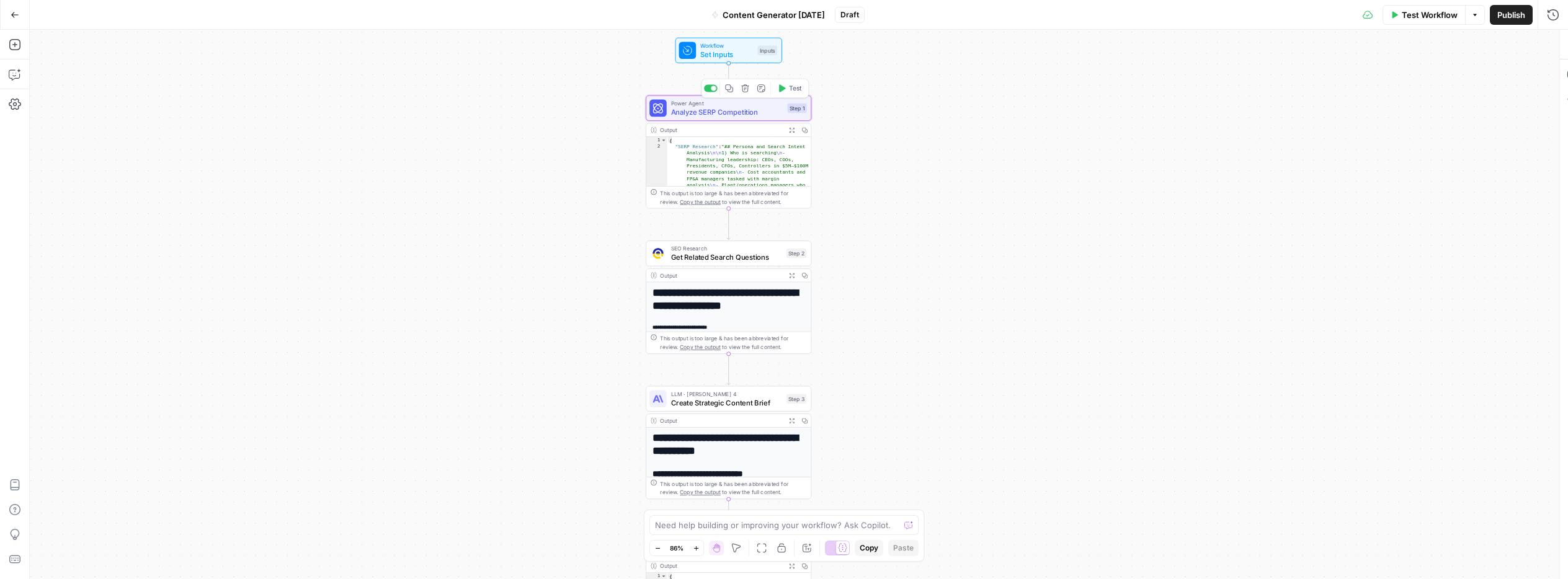
type textarea "Analyze SERP Competition"
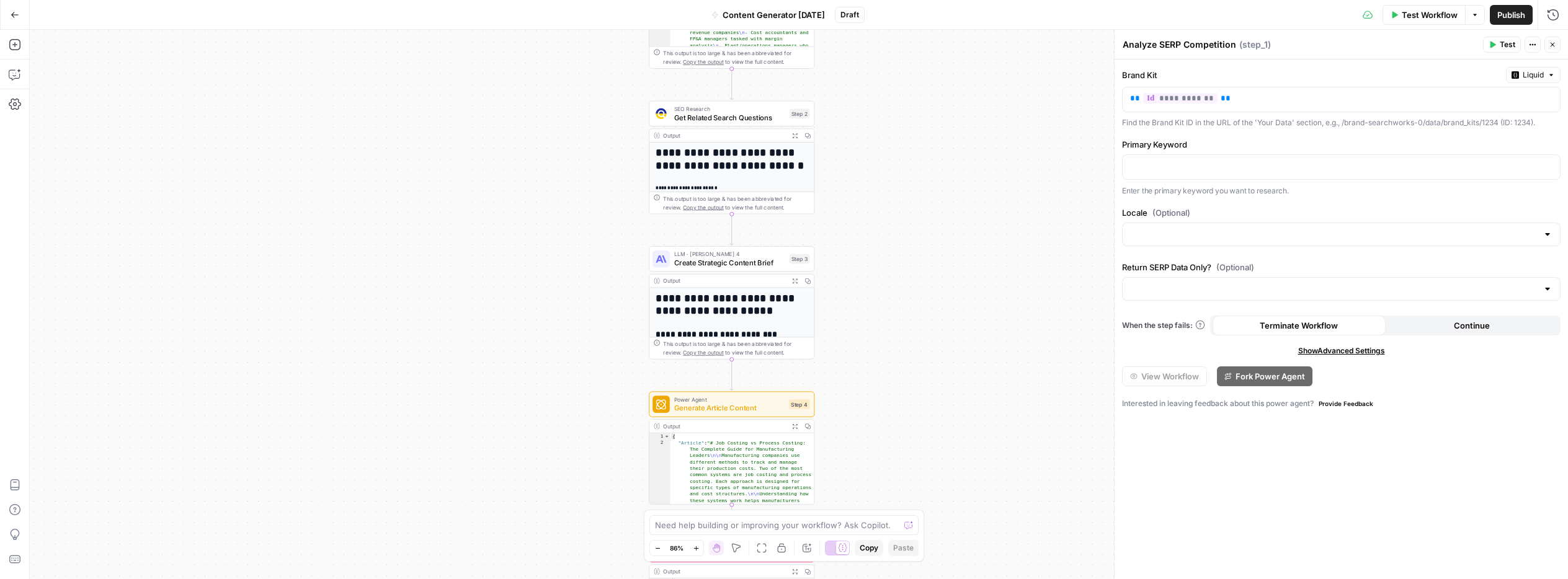
drag, startPoint x: 874, startPoint y: 272, endPoint x: 866, endPoint y: 160, distance: 112.3
click at [866, 160] on div "Workflow Set Inputs Inputs Power Agent Analyze SERP Competition Step 1 Output E…" at bounding box center [798, 304] width 1538 height 549
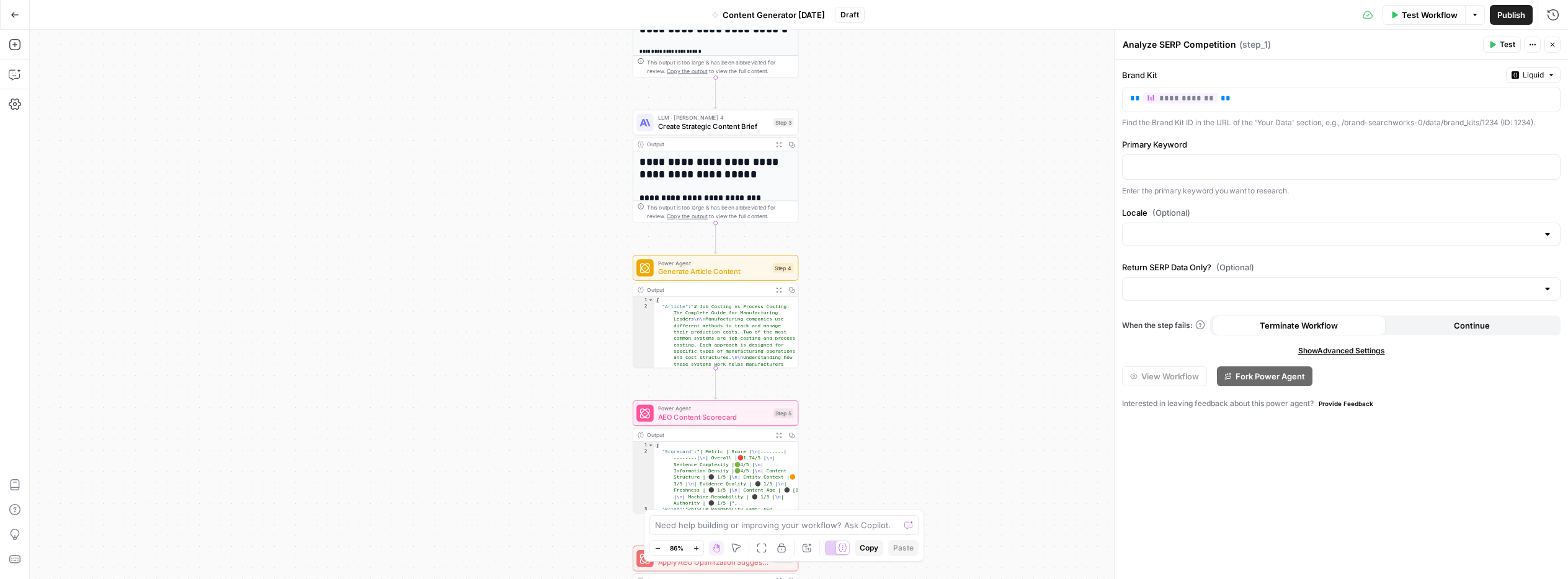
drag, startPoint x: 878, startPoint y: 166, endPoint x: 864, endPoint y: 43, distance: 123.8
click at [864, 42] on div "Workflow Set Inputs Inputs Power Agent Analyze SERP Competition Step 1 Output E…" at bounding box center [798, 304] width 1538 height 549
drag, startPoint x: 864, startPoint y: 43, endPoint x: 832, endPoint y: -12, distance: 63.6
click at [832, 0] on html "B Brand SearchWorks New Home Browse Insights Opportunities Your Data Recent Gri…" at bounding box center [784, 290] width 1568 height 579
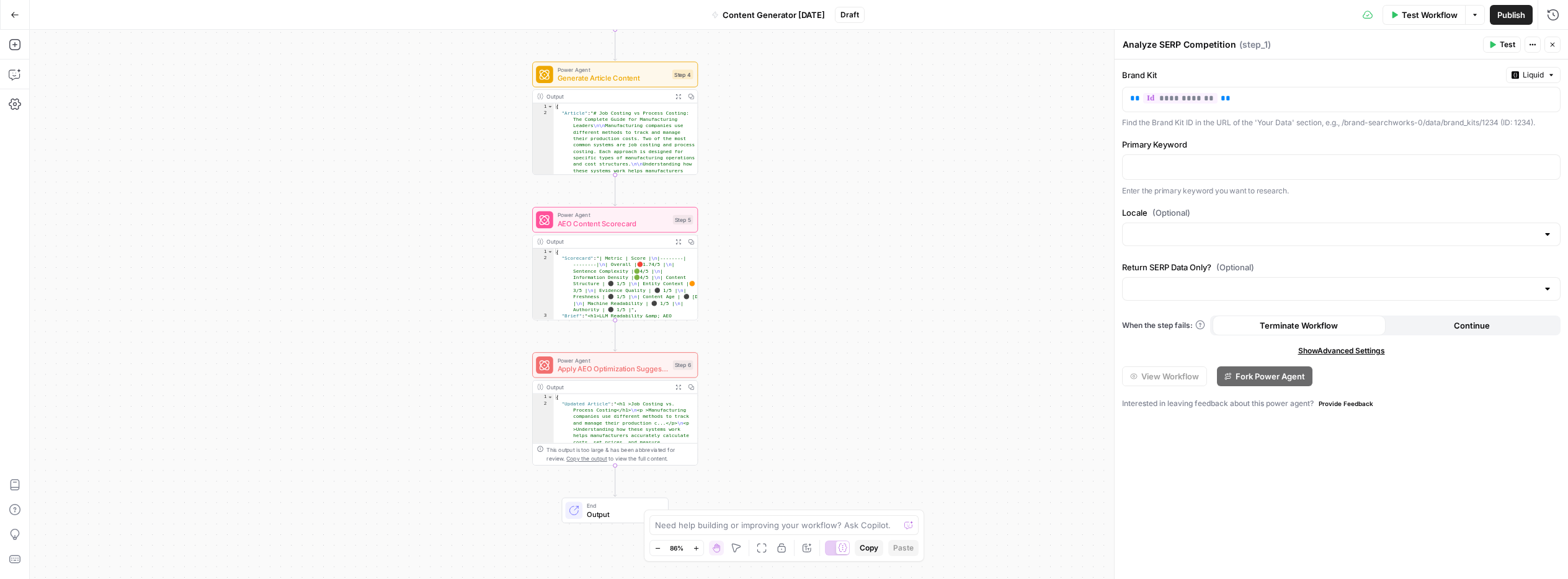
drag, startPoint x: 898, startPoint y: 151, endPoint x: 829, endPoint y: 12, distance: 155.2
click at [829, 11] on div "Go Back Content Generator 9.22.25 Draft Test Workflow Options Publish Run Histo…" at bounding box center [784, 290] width 1568 height 579
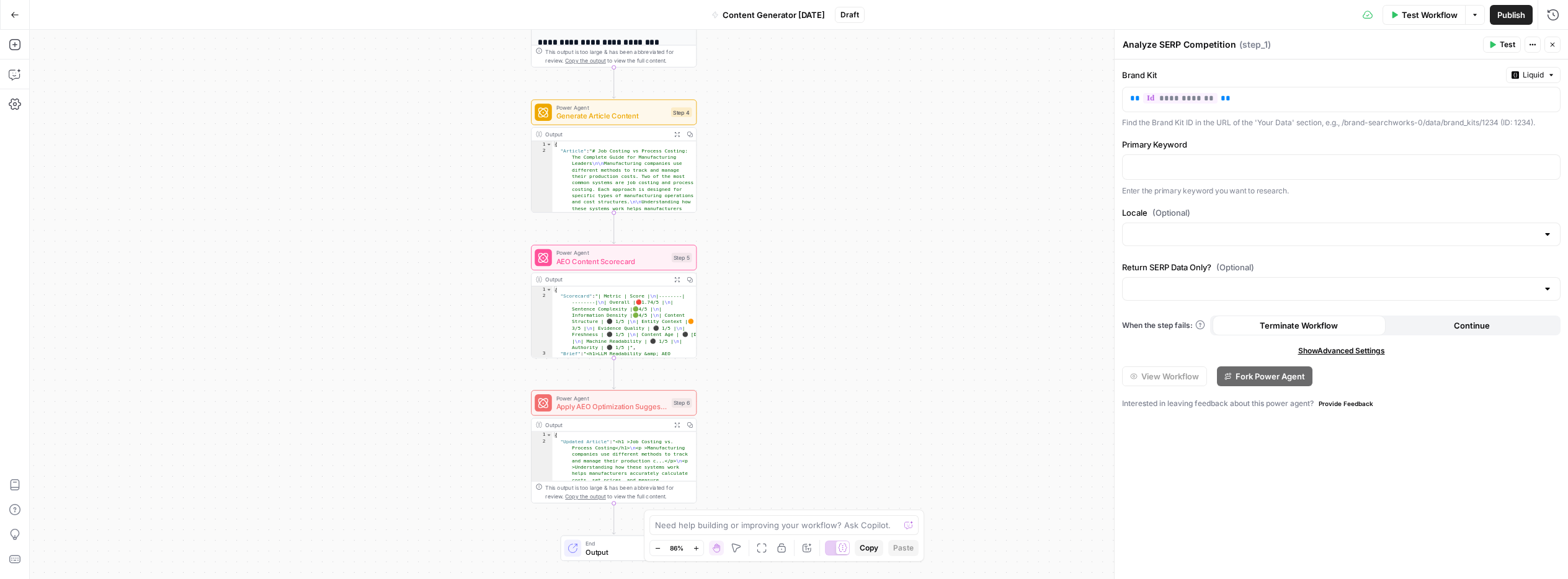
drag, startPoint x: 807, startPoint y: 159, endPoint x: 808, endPoint y: 200, distance: 41.0
click at [808, 200] on div "Workflow Set Inputs Inputs Power Agent Analyze SERP Competition Step 1 Output E…" at bounding box center [798, 304] width 1538 height 549
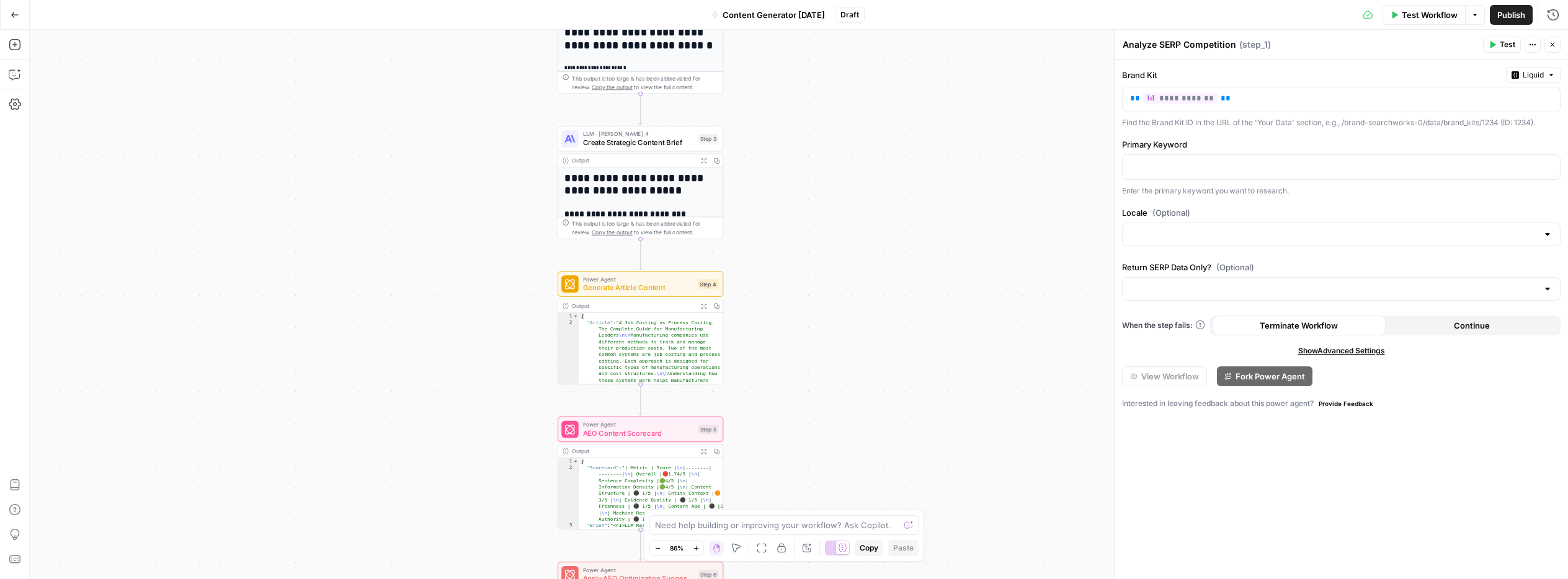
drag, startPoint x: 780, startPoint y: 228, endPoint x: 805, endPoint y: 398, distance: 171.8
click at [806, 399] on div "Workflow Set Inputs Inputs Power Agent Analyze SERP Competition Step 1 Output E…" at bounding box center [798, 304] width 1538 height 549
type textarea "**********"
click at [653, 292] on span "Generate Article Content" at bounding box center [638, 287] width 111 height 11
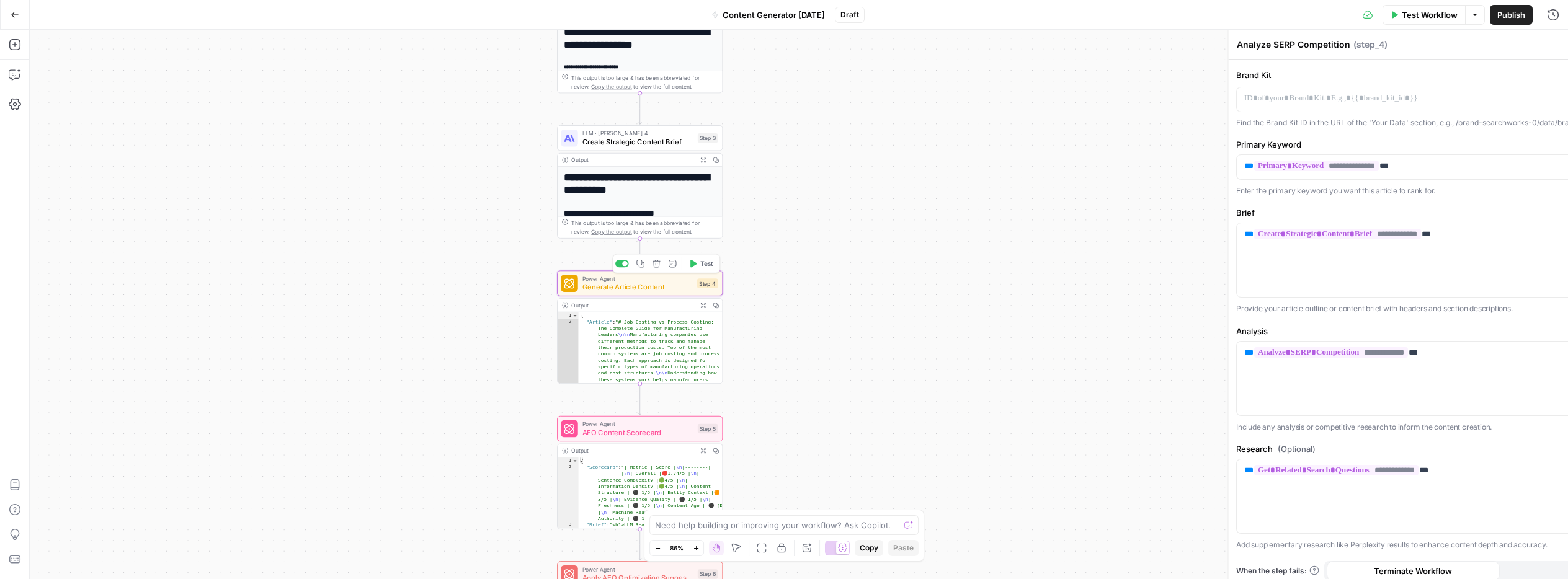
type textarea "Generate Article Content"
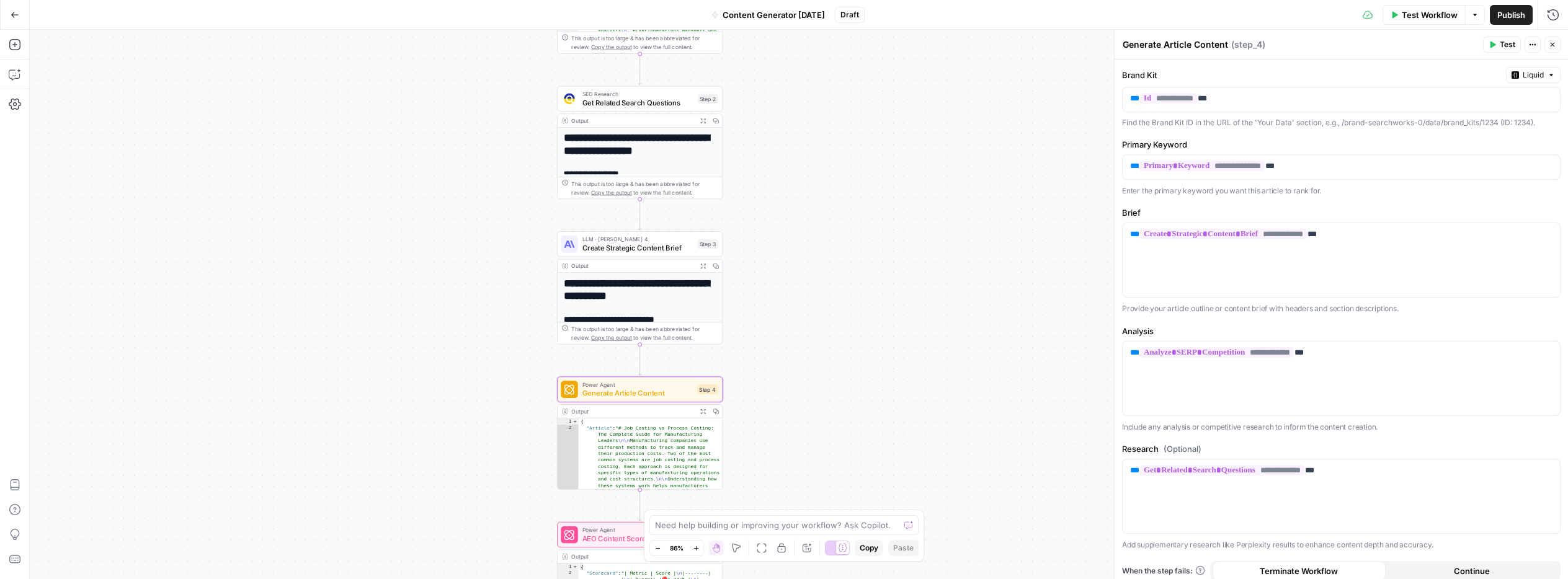
drag, startPoint x: 819, startPoint y: 96, endPoint x: 819, endPoint y: 225, distance: 129.0
click at [819, 225] on div "Workflow Set Inputs Inputs Power Agent Analyze SERP Competition Step 1 Output E…" at bounding box center [798, 304] width 1538 height 549
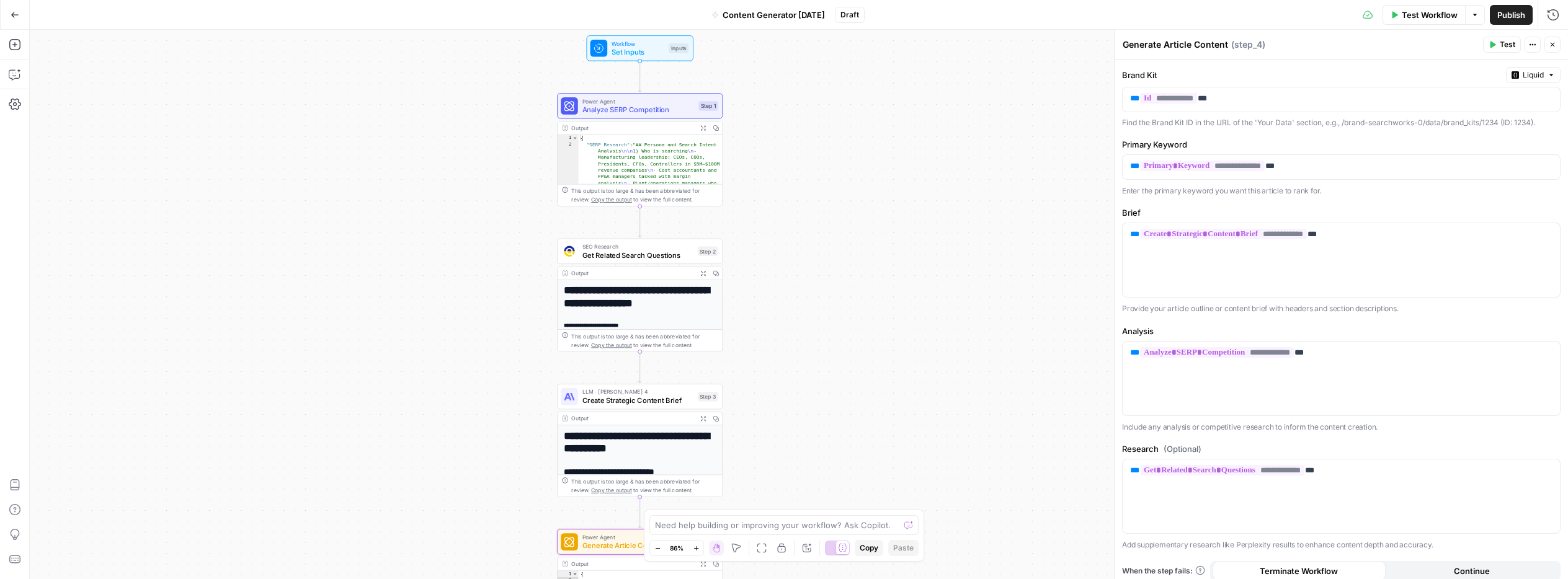
drag, startPoint x: 791, startPoint y: 107, endPoint x: 789, endPoint y: 232, distance: 125.0
click at [790, 234] on div "Workflow Set Inputs Inputs Power Agent Analyze SERP Competition Step 1 Output E…" at bounding box center [798, 304] width 1538 height 549
drag, startPoint x: 799, startPoint y: 123, endPoint x: 799, endPoint y: 192, distance: 69.0
click at [799, 192] on div "Workflow Set Inputs Inputs Power Agent Analyze SERP Competition Step 1 Output E…" at bounding box center [798, 304] width 1538 height 549
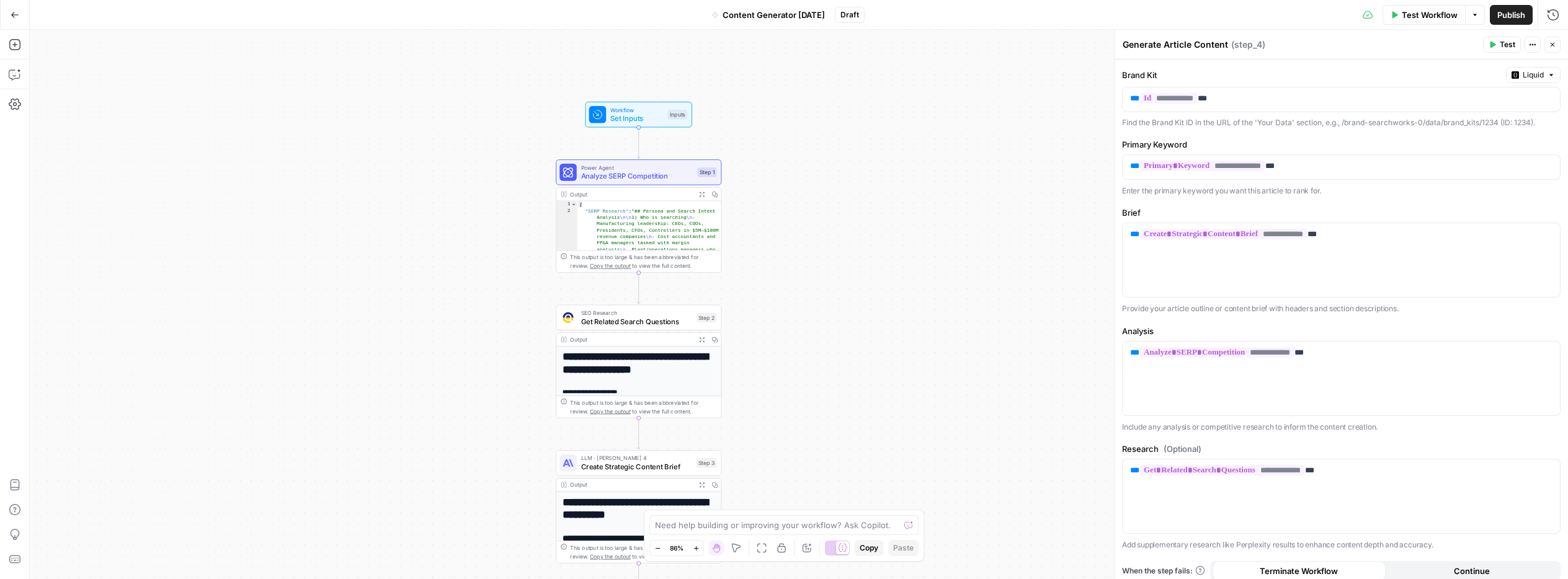
click at [675, 174] on span "Analyze SERP Competition" at bounding box center [637, 176] width 112 height 11
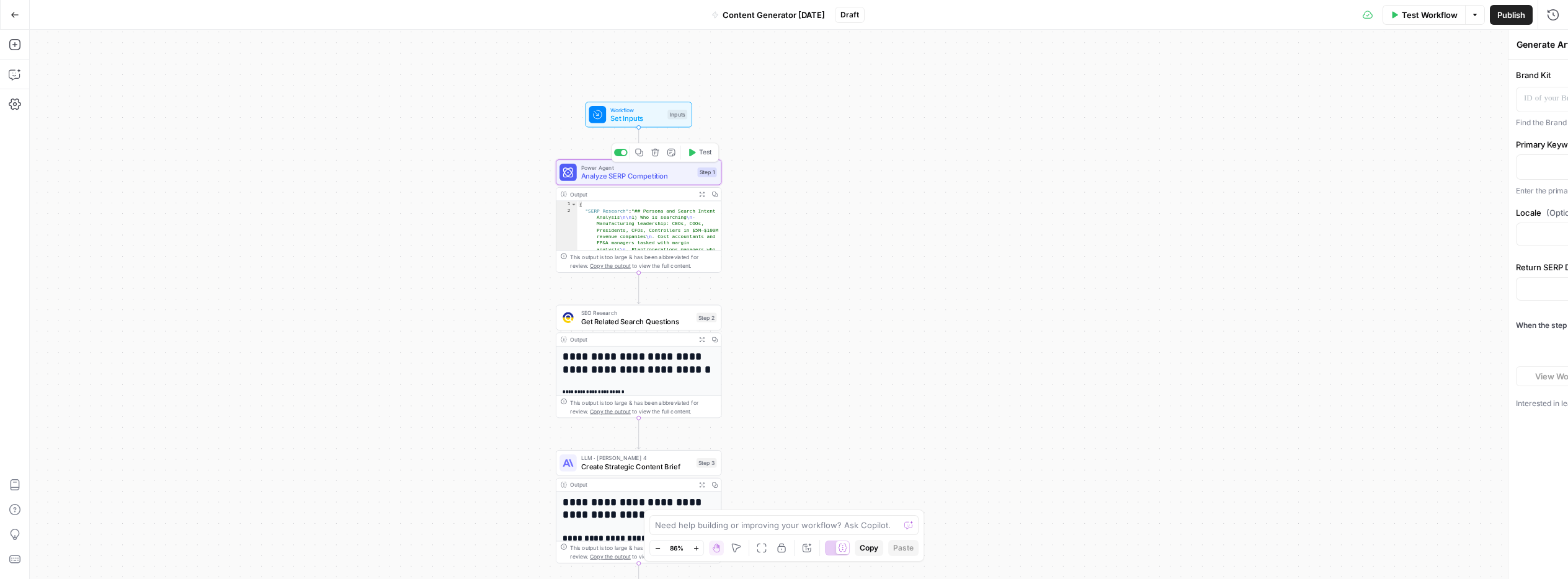
type textarea "Analyze SERP Competition"
click at [675, 174] on span "Analyze SERP Competition" at bounding box center [637, 176] width 112 height 11
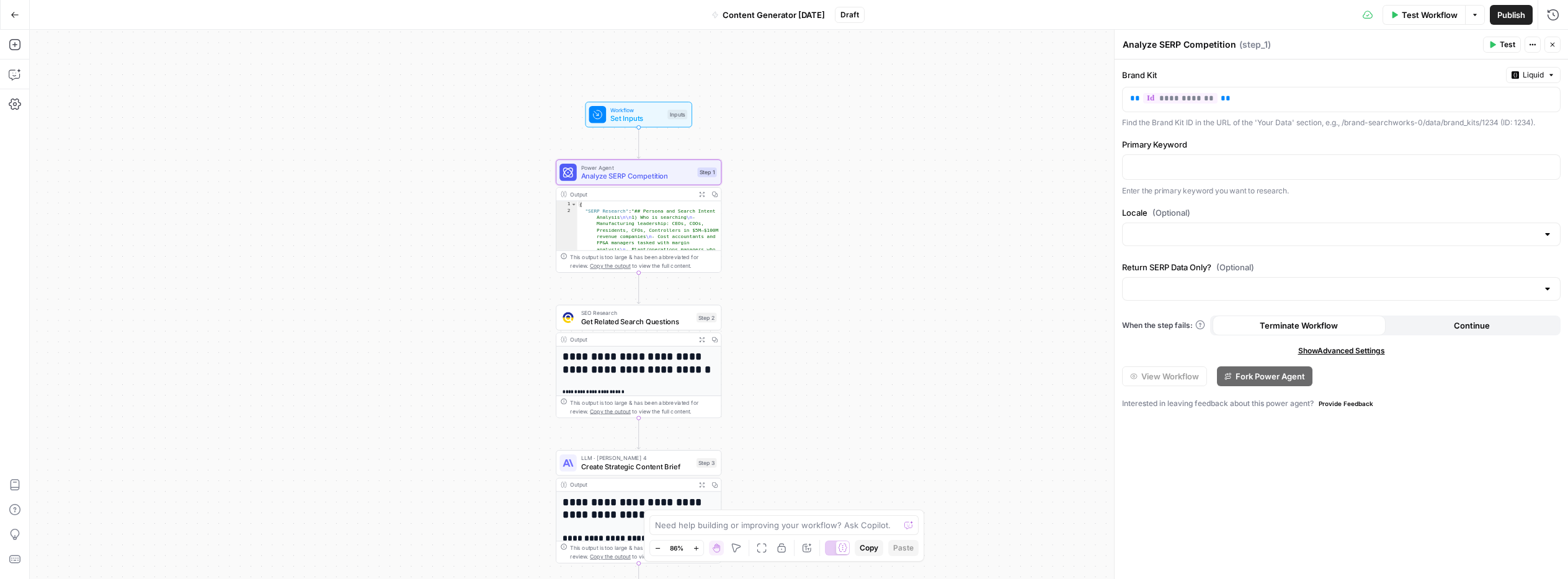
click at [1537, 40] on button "Actions" at bounding box center [1533, 45] width 16 height 16
click at [1099, 227] on div "Workflow Set Inputs Inputs Power Agent Analyze SERP Competition Step 1 Output E…" at bounding box center [798, 304] width 1538 height 549
click at [662, 467] on span "Create Strategic Content Brief" at bounding box center [636, 467] width 111 height 11
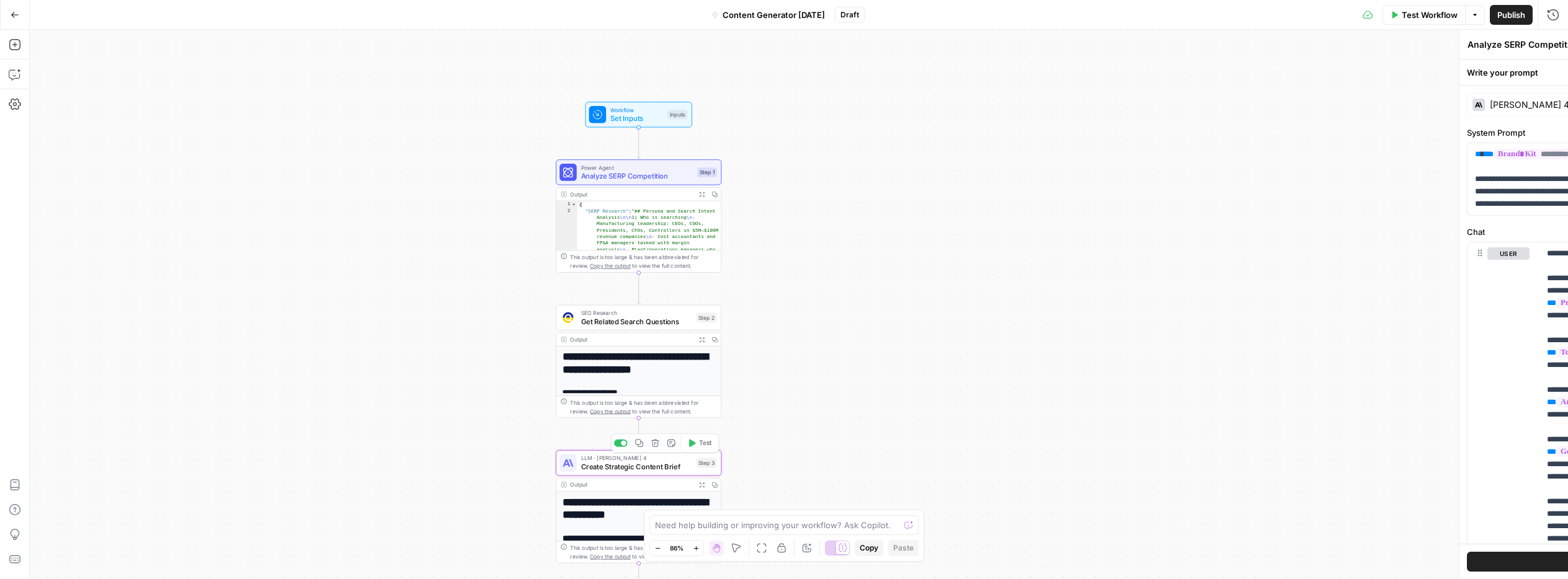
type textarea "Create Strategic Content Brief"
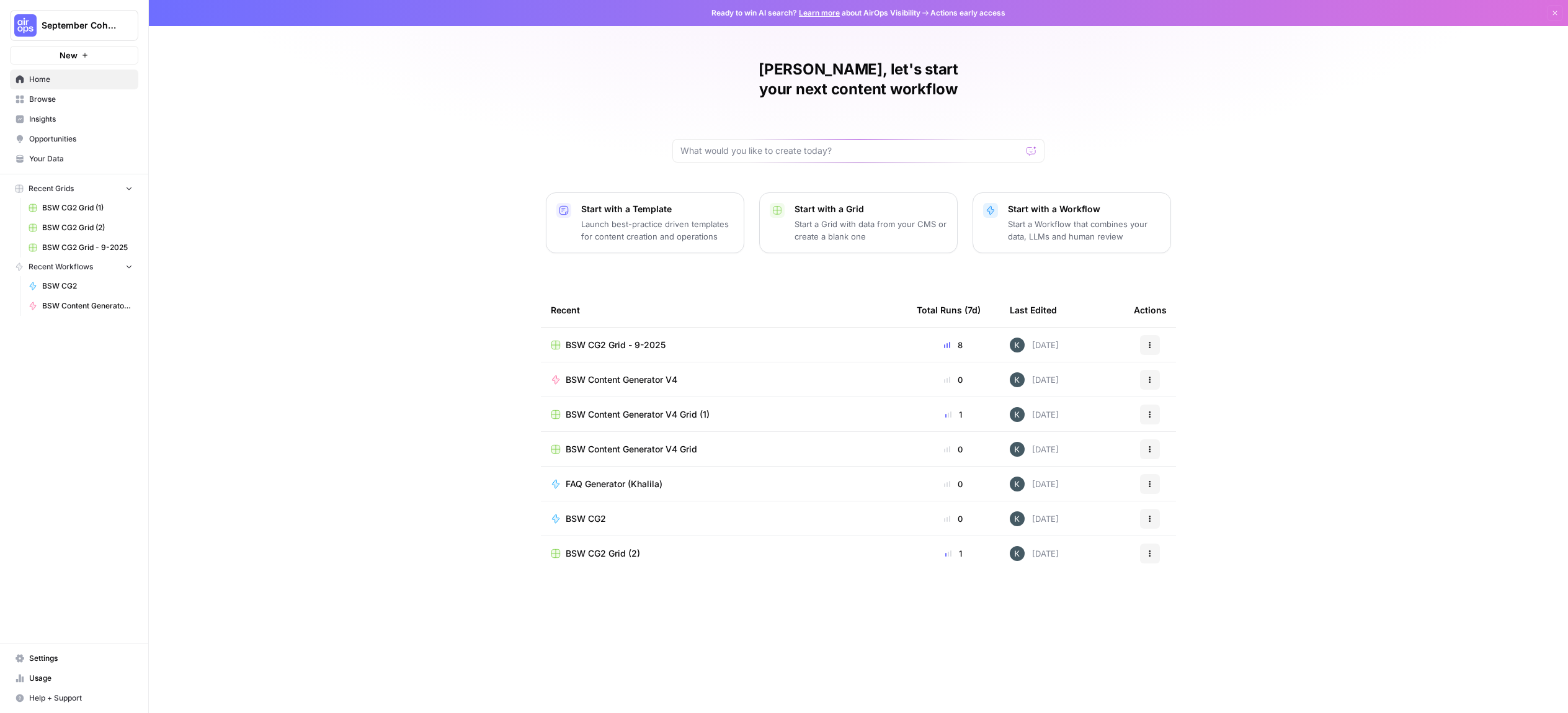
click at [651, 408] on span "BSW Content Generator V4 Grid (1)" at bounding box center [638, 415] width 144 height 13
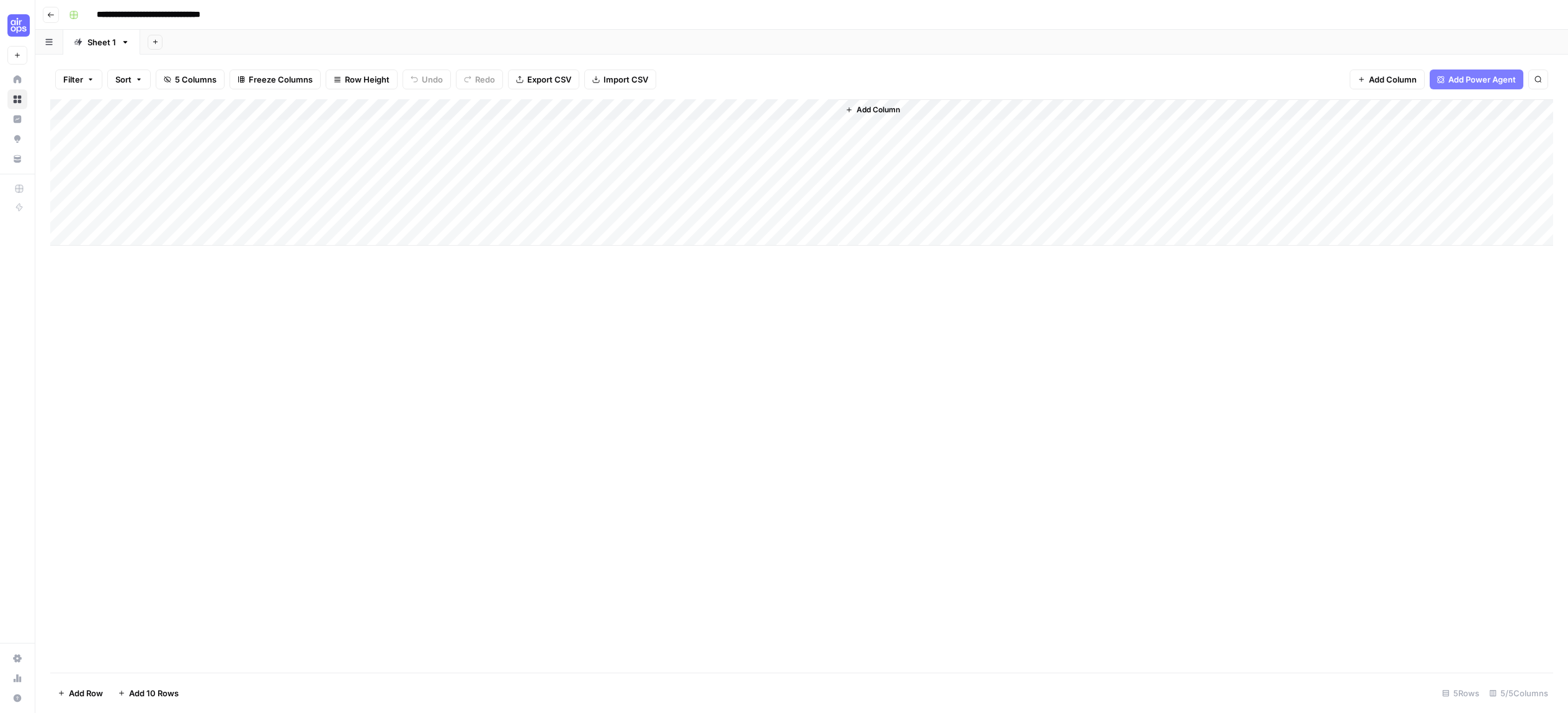
click at [584, 109] on div "Add Column" at bounding box center [802, 172] width 1503 height 146
click at [516, 227] on span "Edit Workflow" at bounding box center [529, 231] width 109 height 13
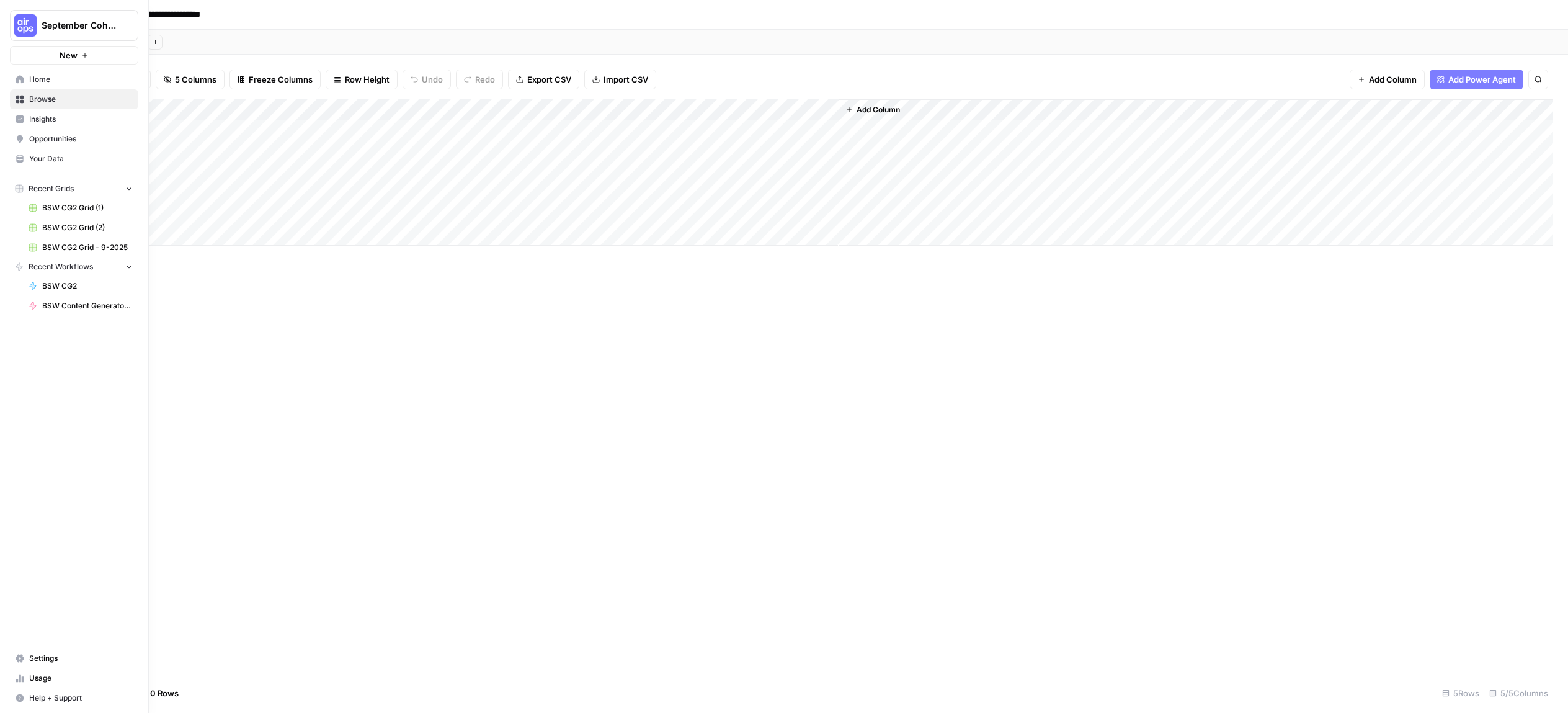
click at [31, 163] on span "Your Data" at bounding box center [80, 159] width 104 height 11
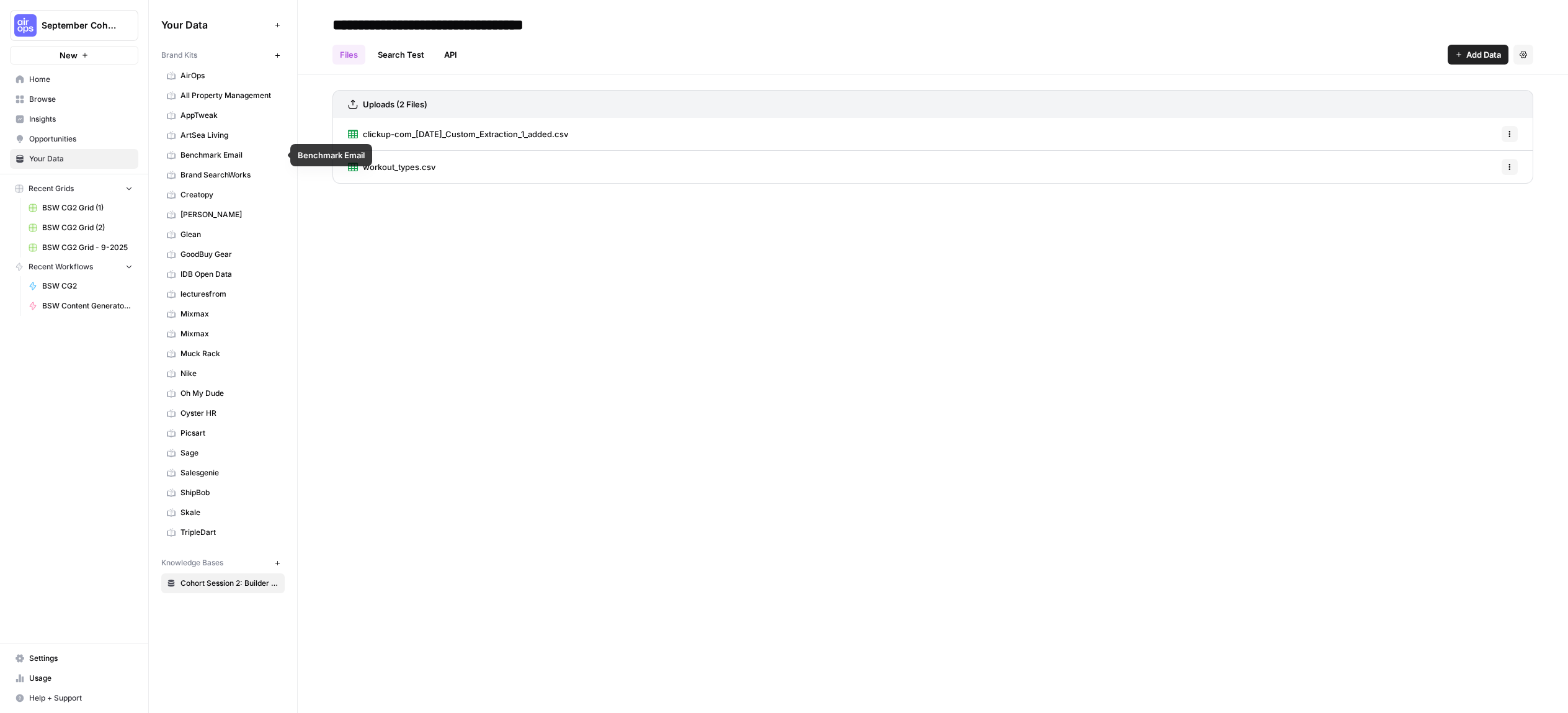
click at [202, 175] on span "Brand SearchWorks" at bounding box center [229, 175] width 99 height 11
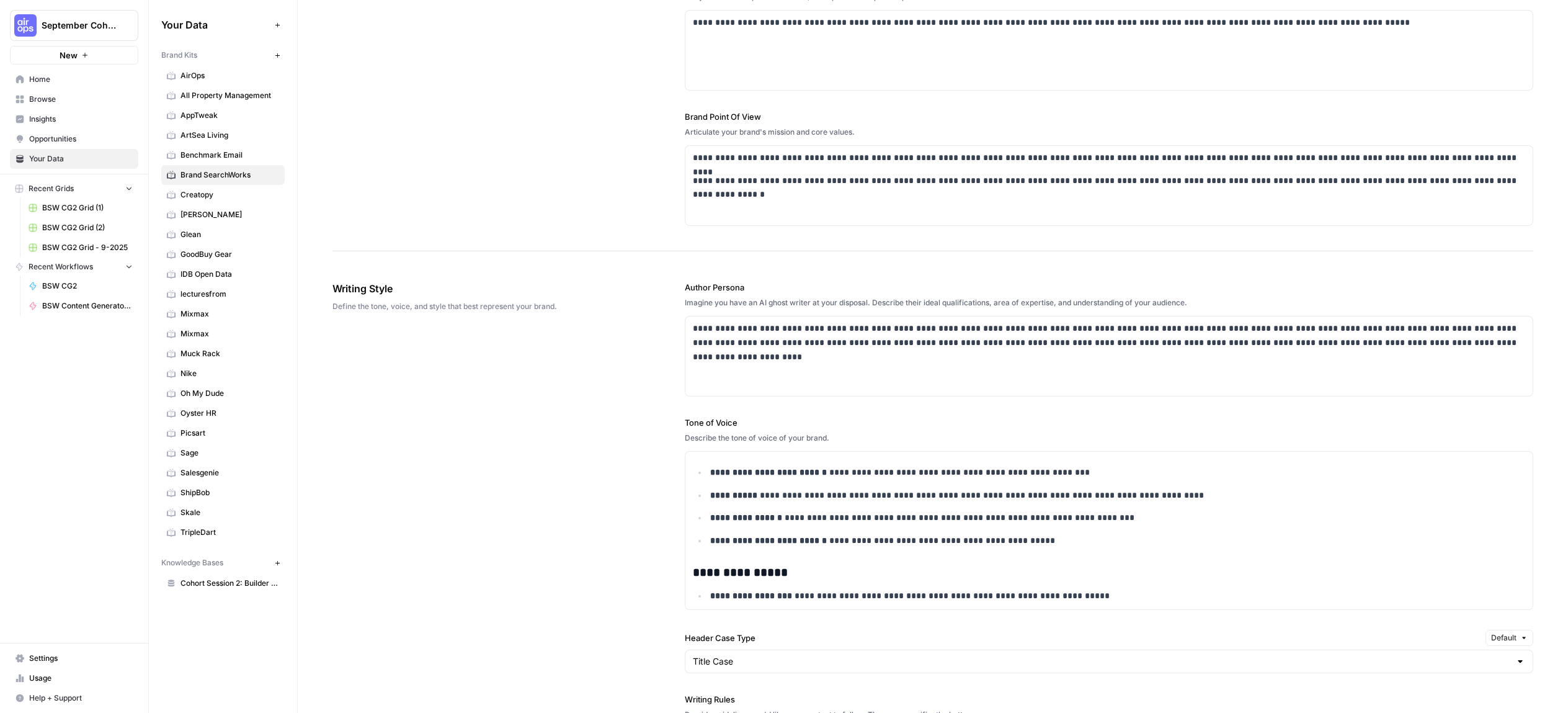
scroll to position [453, 0]
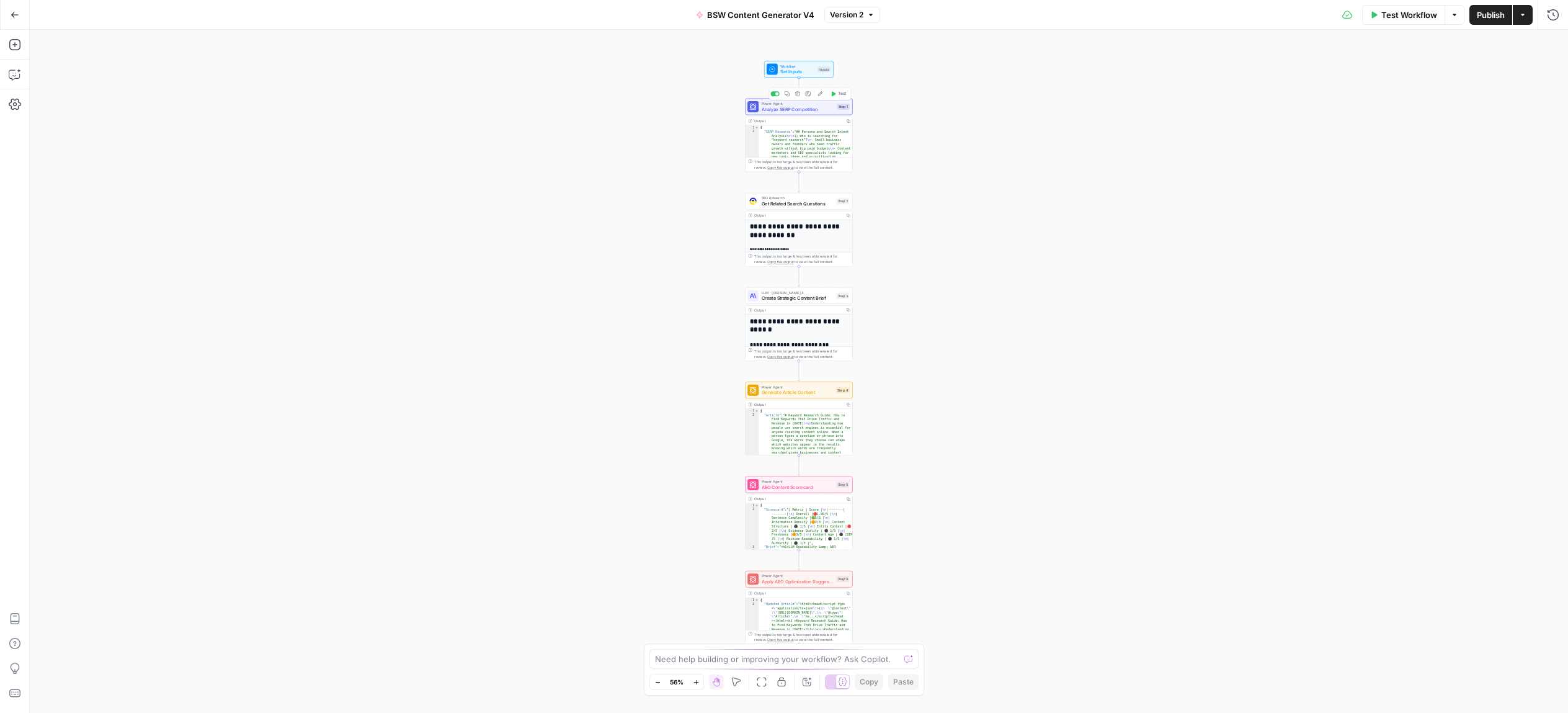
click at [822, 95] on button "Edit Agent" at bounding box center [820, 94] width 9 height 9
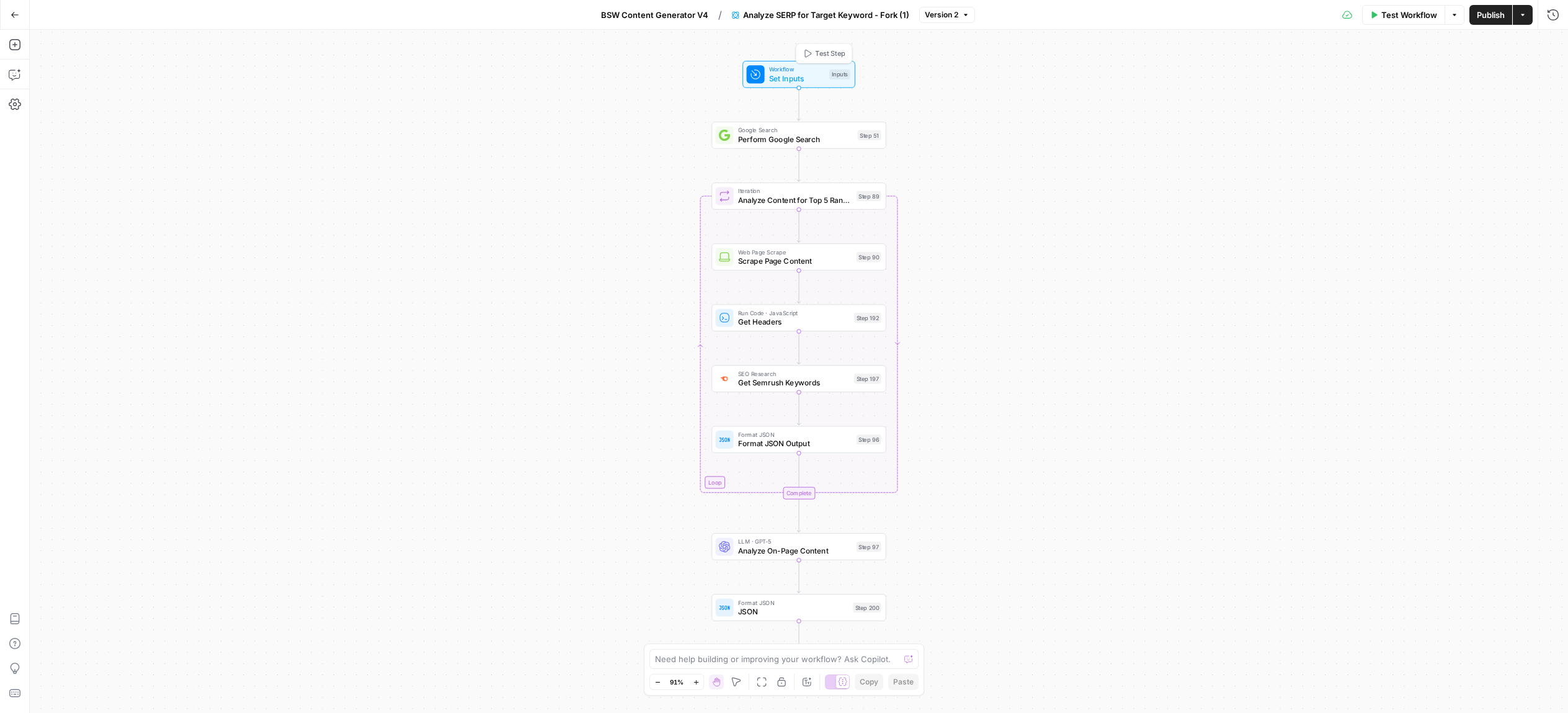
click at [819, 77] on span "Set Inputs" at bounding box center [797, 79] width 56 height 11
click at [825, 139] on span "Perform Google Search" at bounding box center [795, 139] width 115 height 11
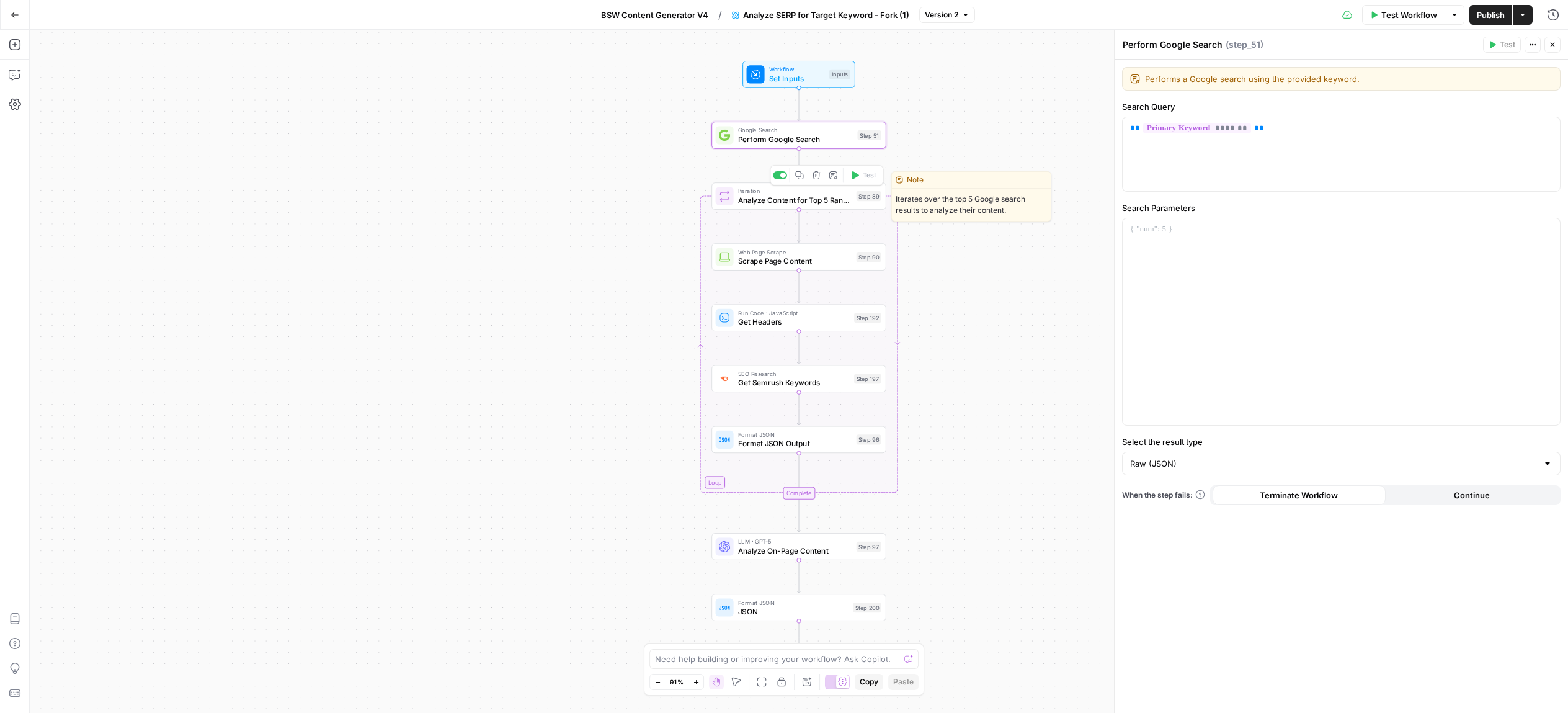
click at [830, 206] on div "Iteration Analyze Content for Top 5 Ranking Pages Step 89 Copy step Delete step…" at bounding box center [799, 195] width 175 height 27
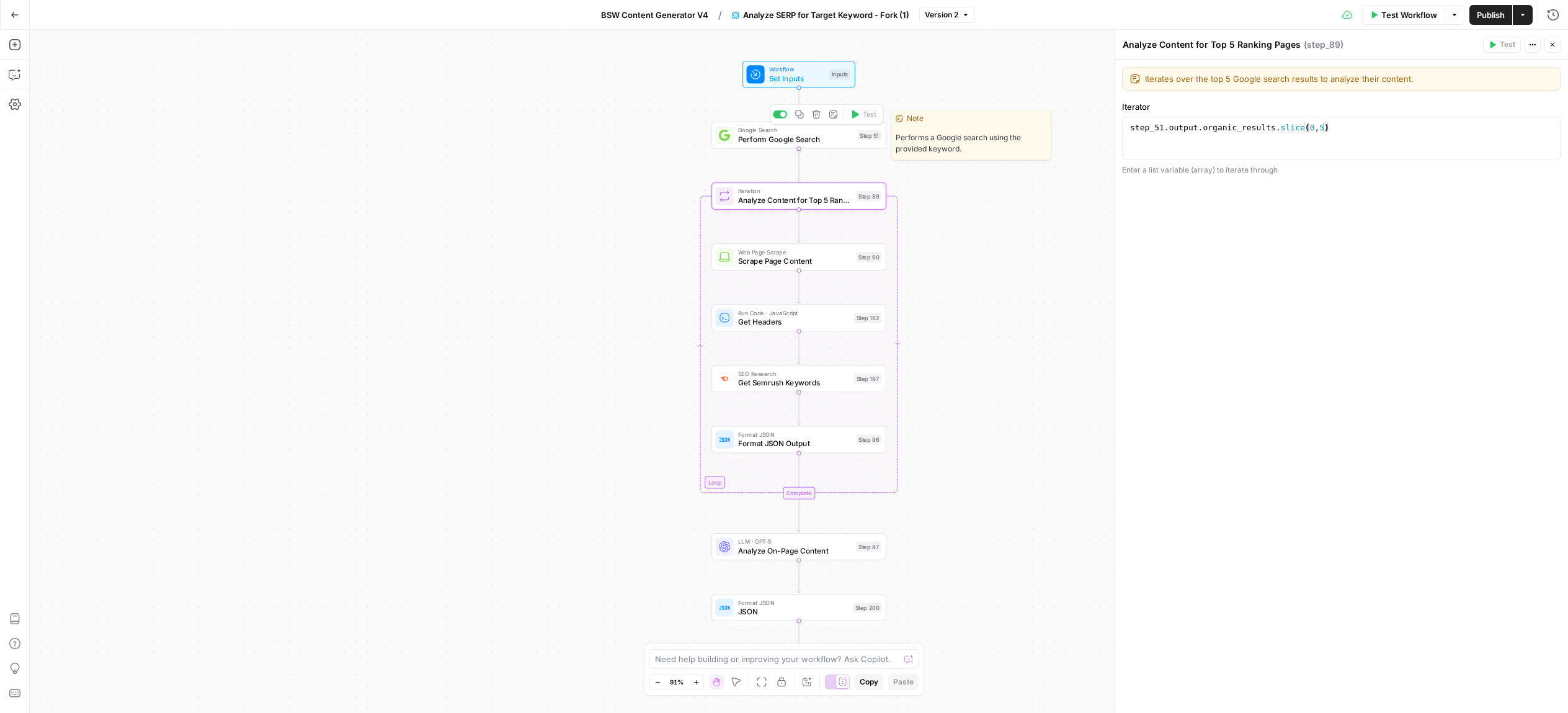
click at [822, 130] on span "Google Search" at bounding box center [795, 129] width 115 height 9
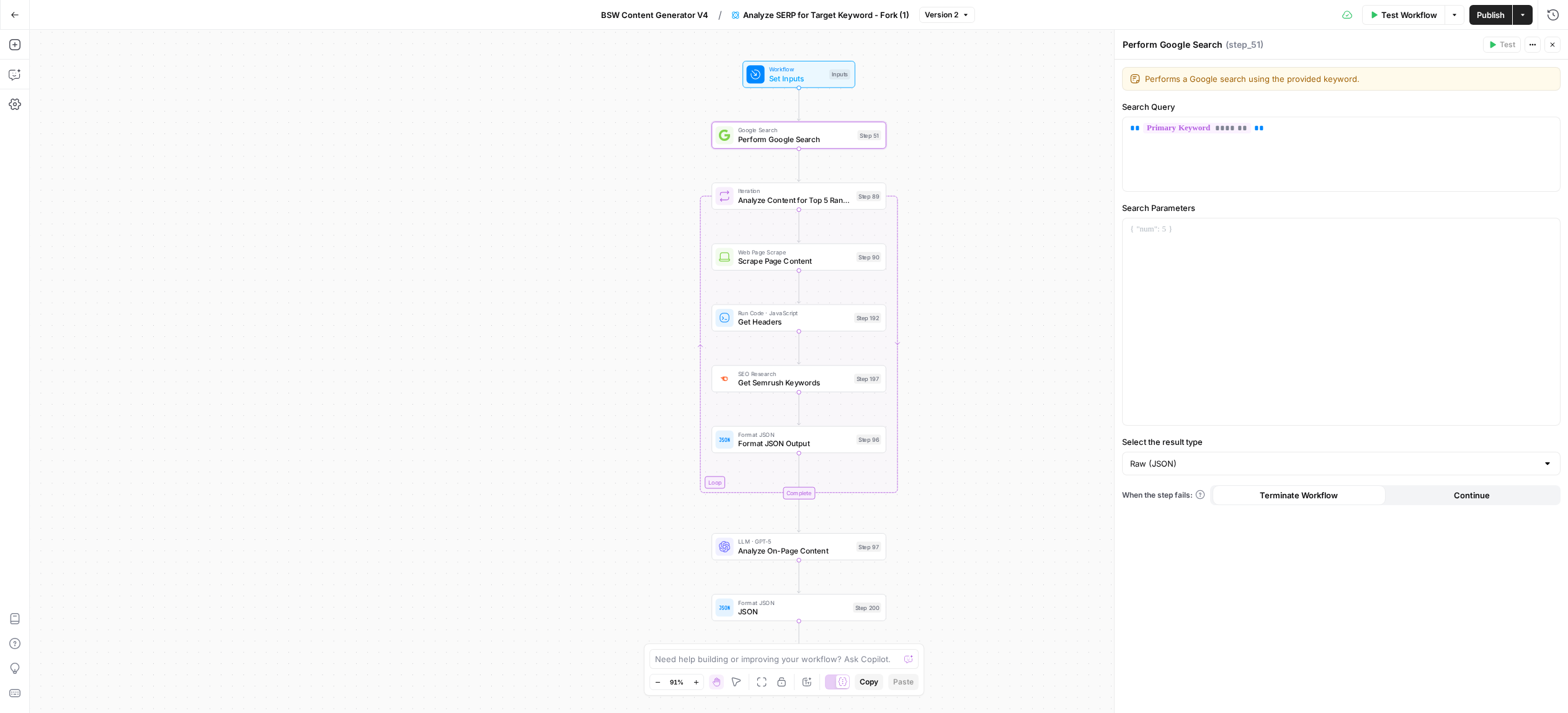
click at [1535, 48] on icon "button" at bounding box center [1533, 45] width 8 height 8
click at [881, 24] on button "Analyze SERP for Target Keyword - Fork (1)" at bounding box center [820, 15] width 192 height 20
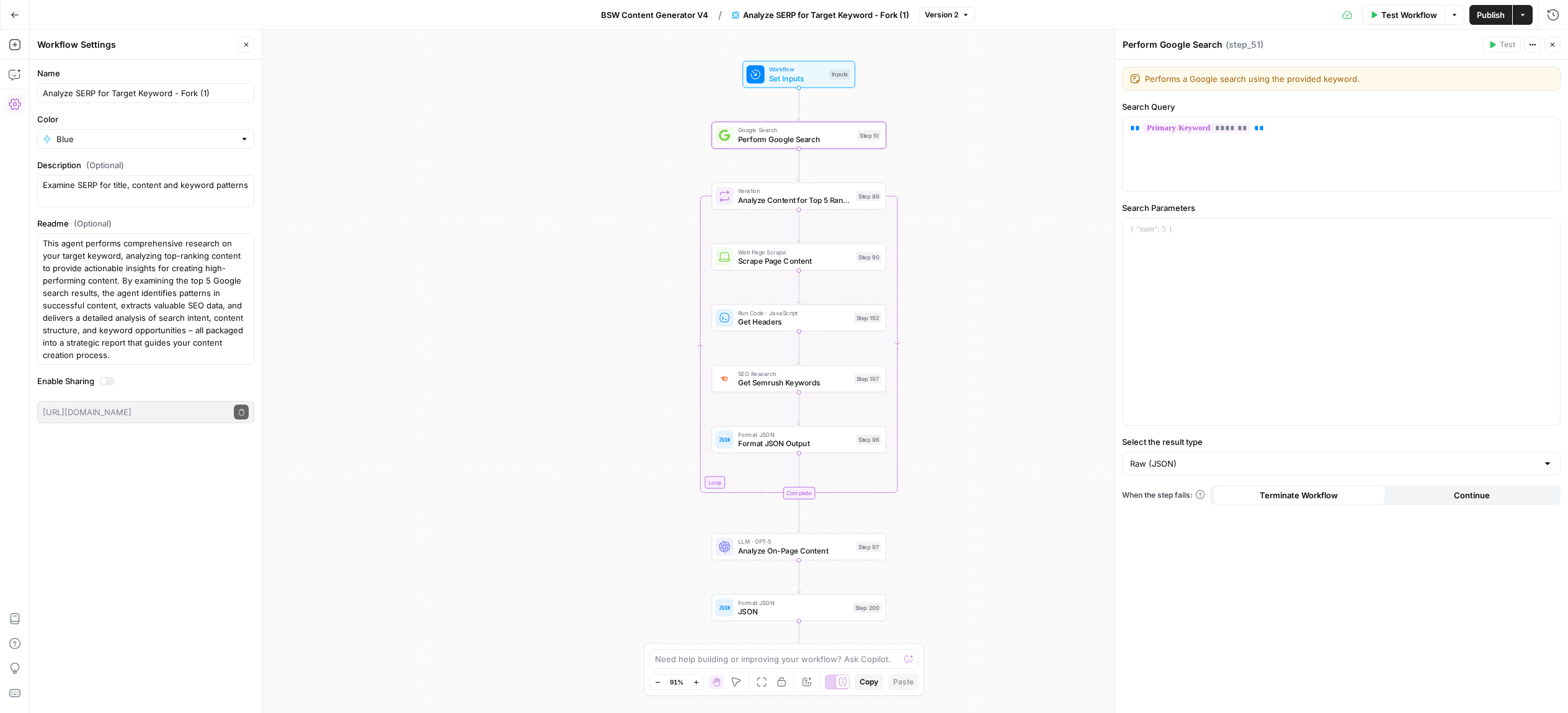
click at [108, 383] on div at bounding box center [107, 381] width 16 height 9
click at [106, 379] on div at bounding box center [107, 381] width 16 height 9
click at [1537, 48] on button "Actions" at bounding box center [1533, 45] width 16 height 16
click at [1458, 16] on button "Options" at bounding box center [1455, 15] width 20 height 20
click at [1528, 18] on button "Actions" at bounding box center [1523, 15] width 20 height 20
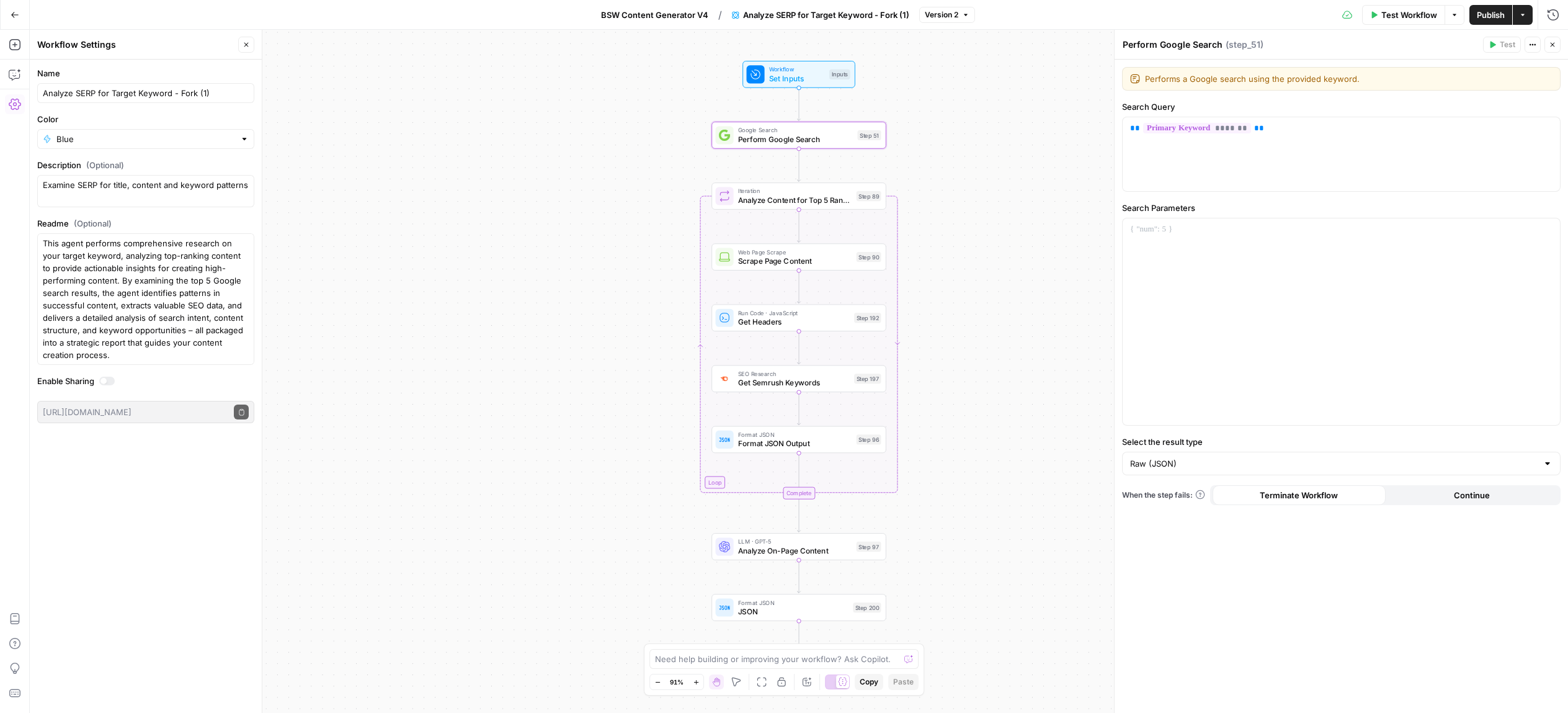
click at [1051, 212] on div "Workflow Set Inputs Inputs Google Search Perform Google Search Step 51 Loop Ite…" at bounding box center [798, 371] width 1538 height 683
click at [770, 547] on span "Analyze On-Page Content" at bounding box center [795, 550] width 114 height 11
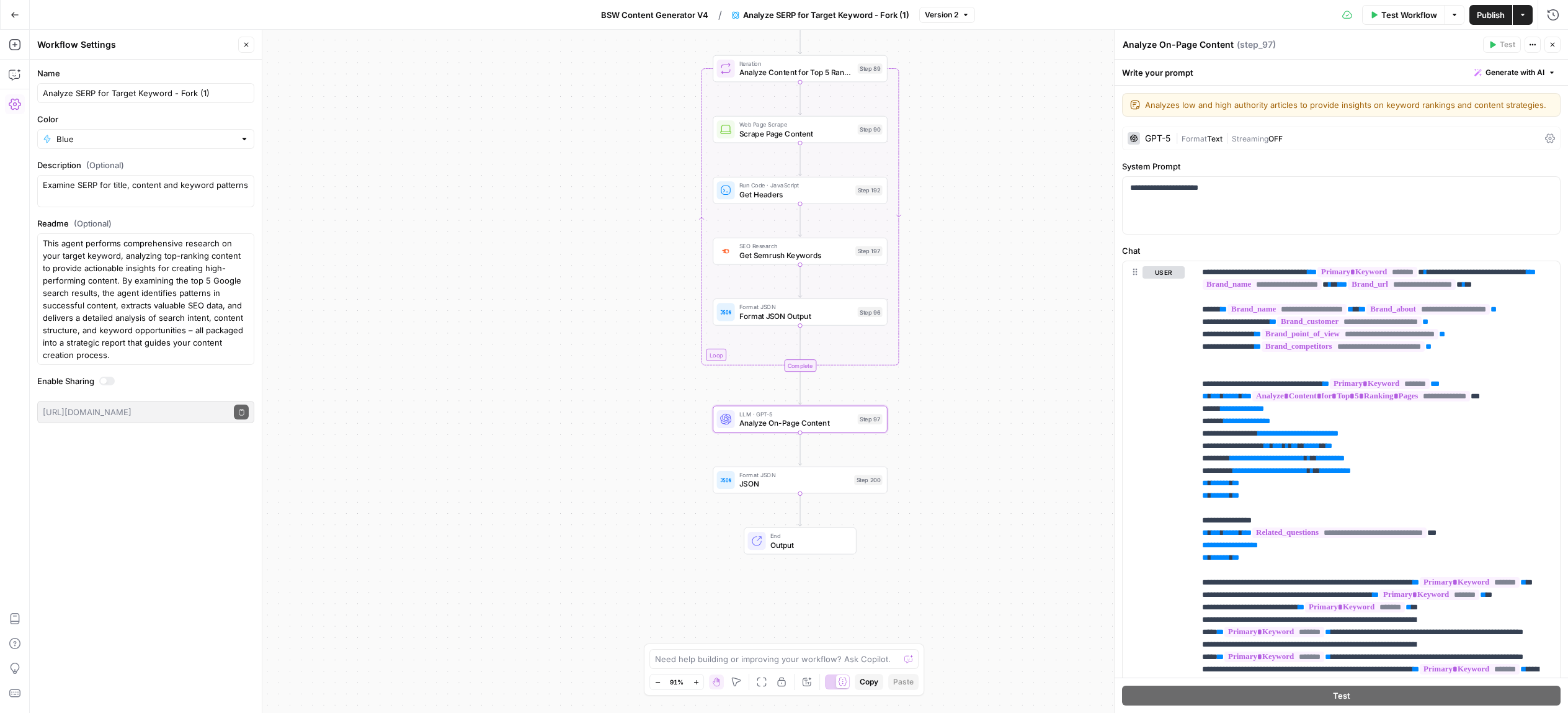
drag, startPoint x: 985, startPoint y: 296, endPoint x: 980, endPoint y: 236, distance: 60.2
click at [980, 236] on div "Workflow Set Inputs Inputs Google Search Perform Google Search Step 51 Loop Ite…" at bounding box center [798, 371] width 1538 height 683
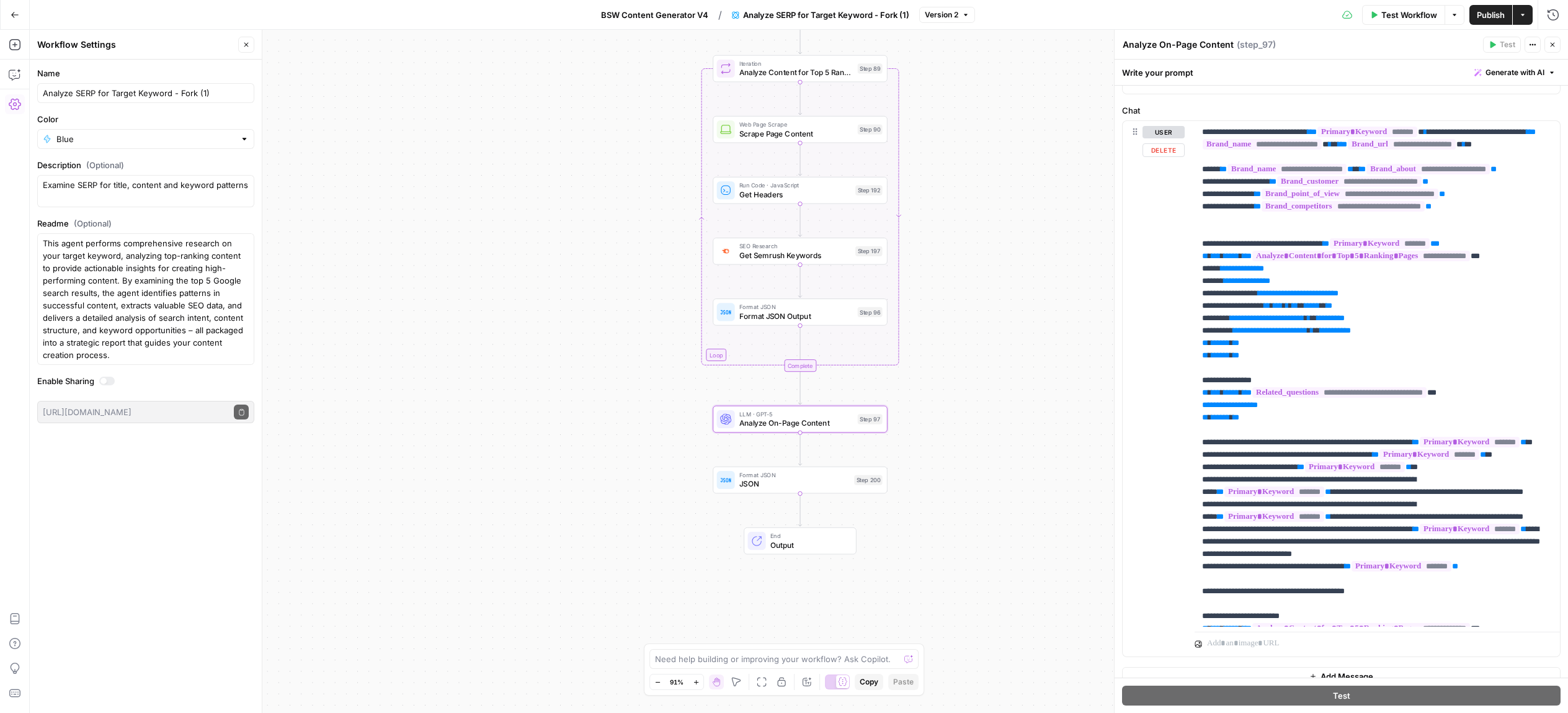
scroll to position [156, 0]
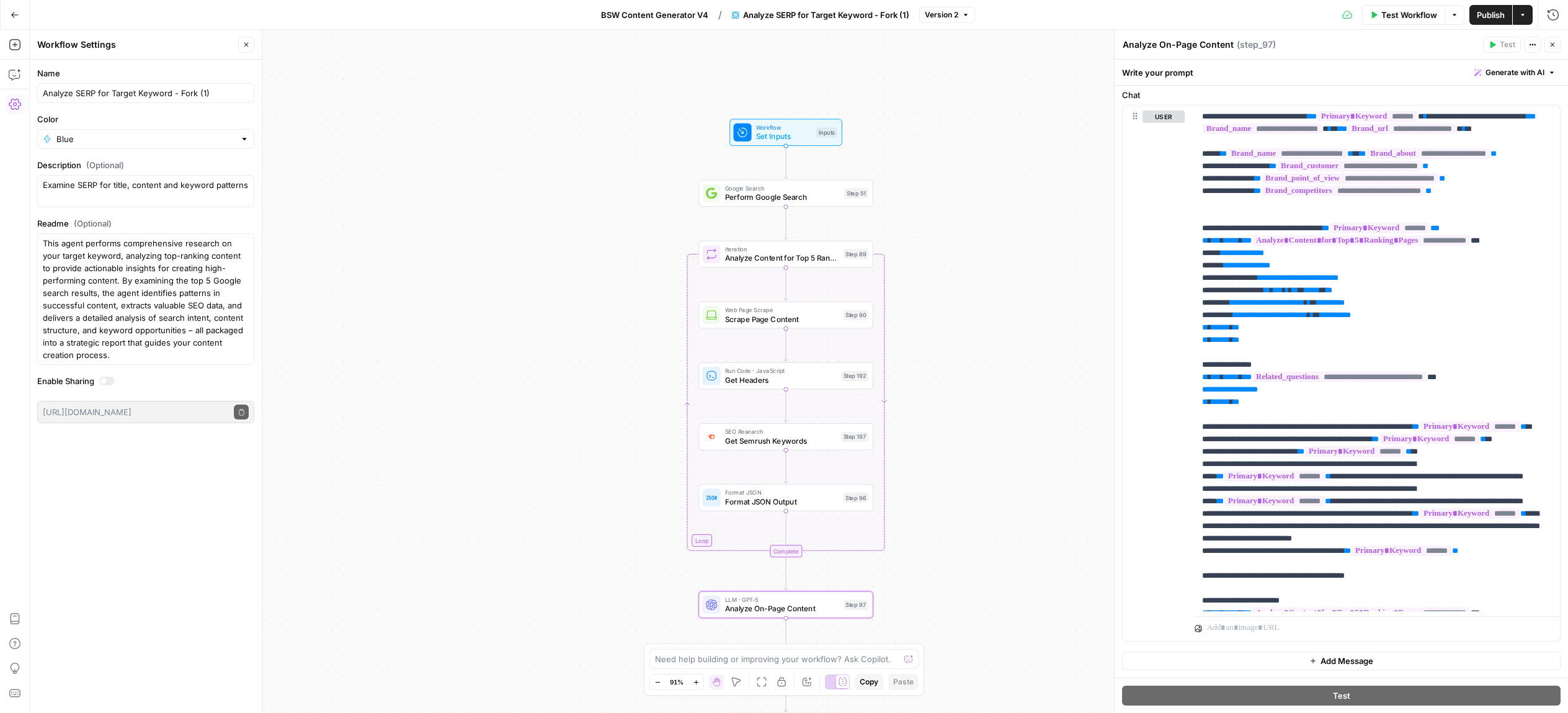
drag, startPoint x: 1009, startPoint y: 328, endPoint x: 994, endPoint y: 514, distance: 186.6
click at [994, 514] on div "Workflow Set Inputs Inputs Google Search Perform Google Search Step 51 Loop Ite…" at bounding box center [798, 371] width 1538 height 683
click at [819, 204] on div "Google Search Perform Google Search Step 51 Copy step Delete step Edit Note Test" at bounding box center [786, 193] width 175 height 27
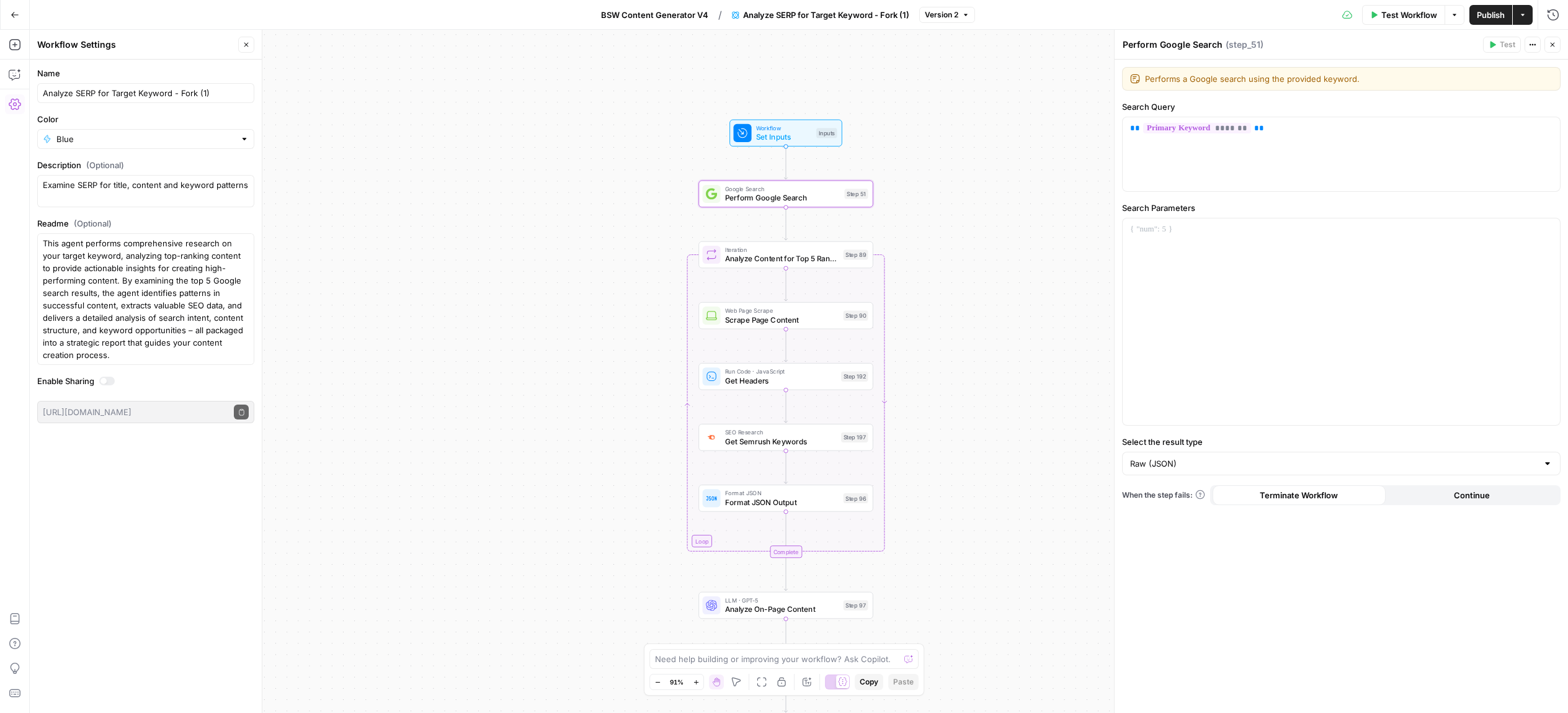
click at [812, 254] on span "Analyze Content for Top 5 Ranking Pages" at bounding box center [781, 259] width 114 height 11
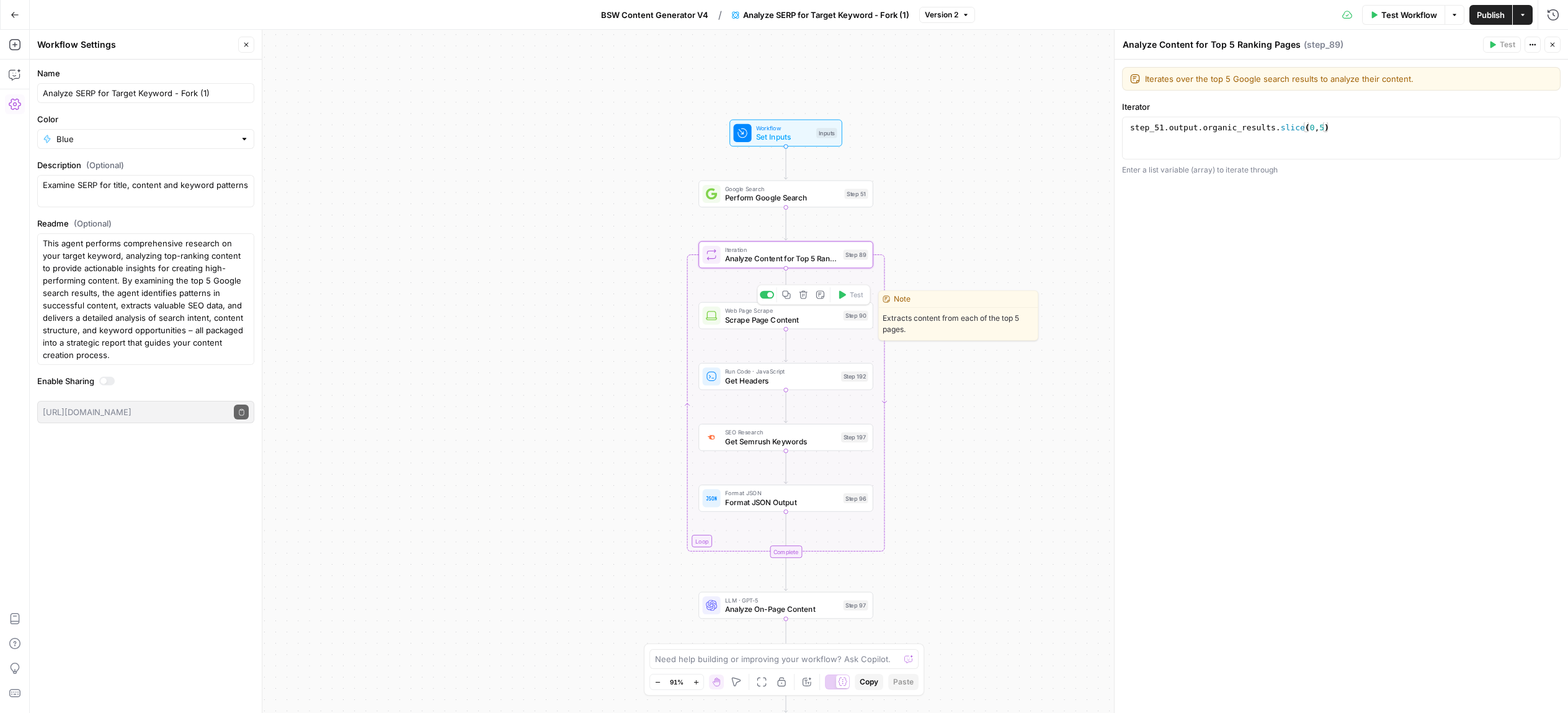
click at [806, 316] on span "Scrape Page Content" at bounding box center [781, 320] width 114 height 11
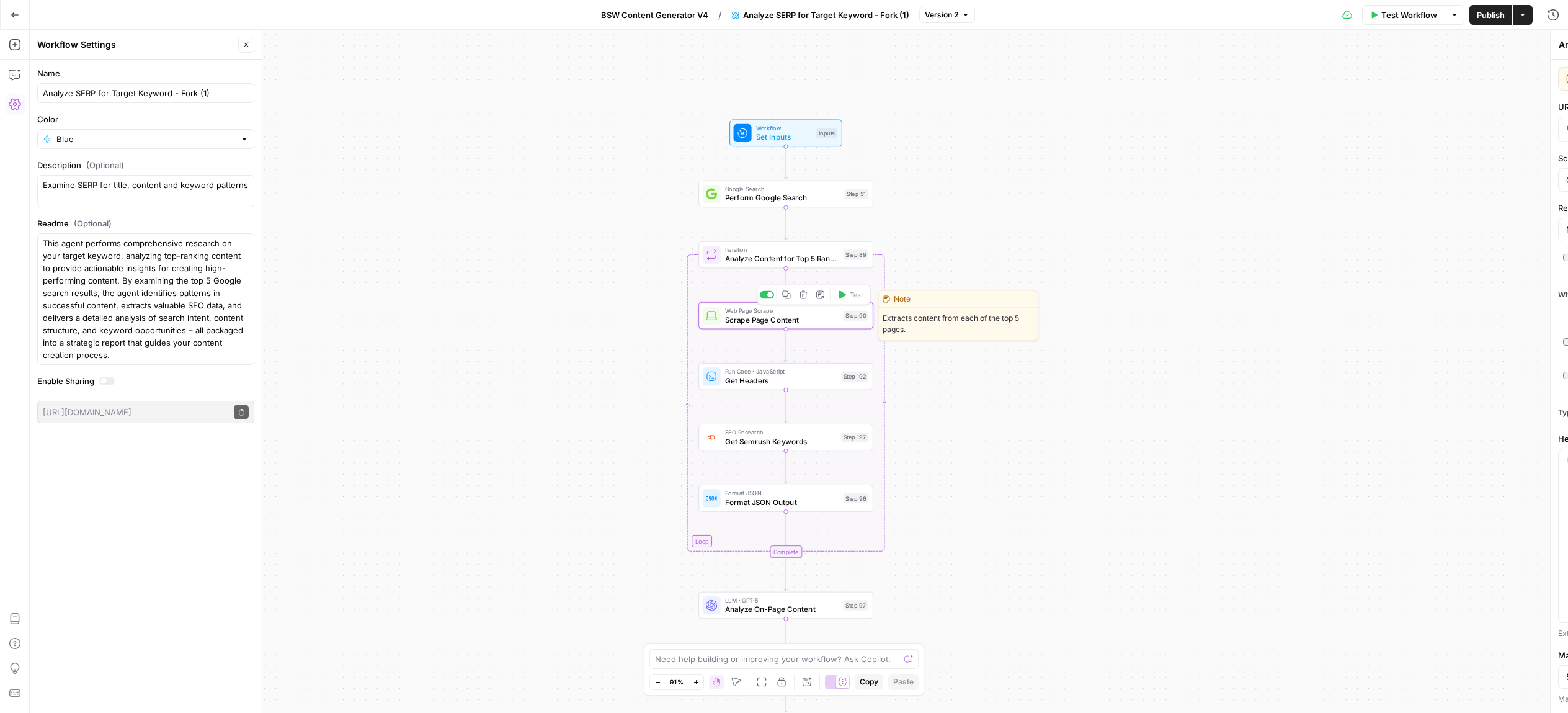
type textarea "Scrape Page Content"
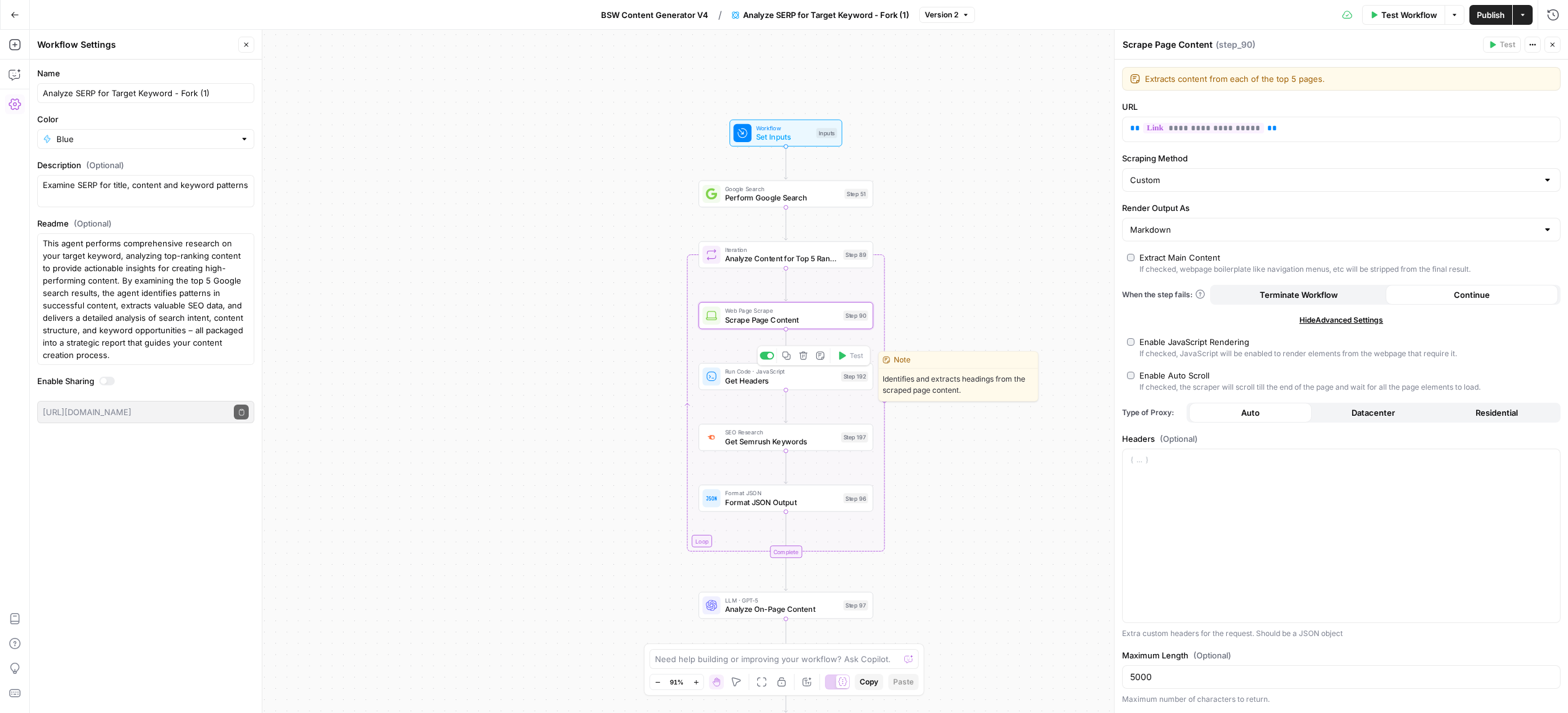
click at [799, 379] on span "Get Headers" at bounding box center [781, 380] width 112 height 11
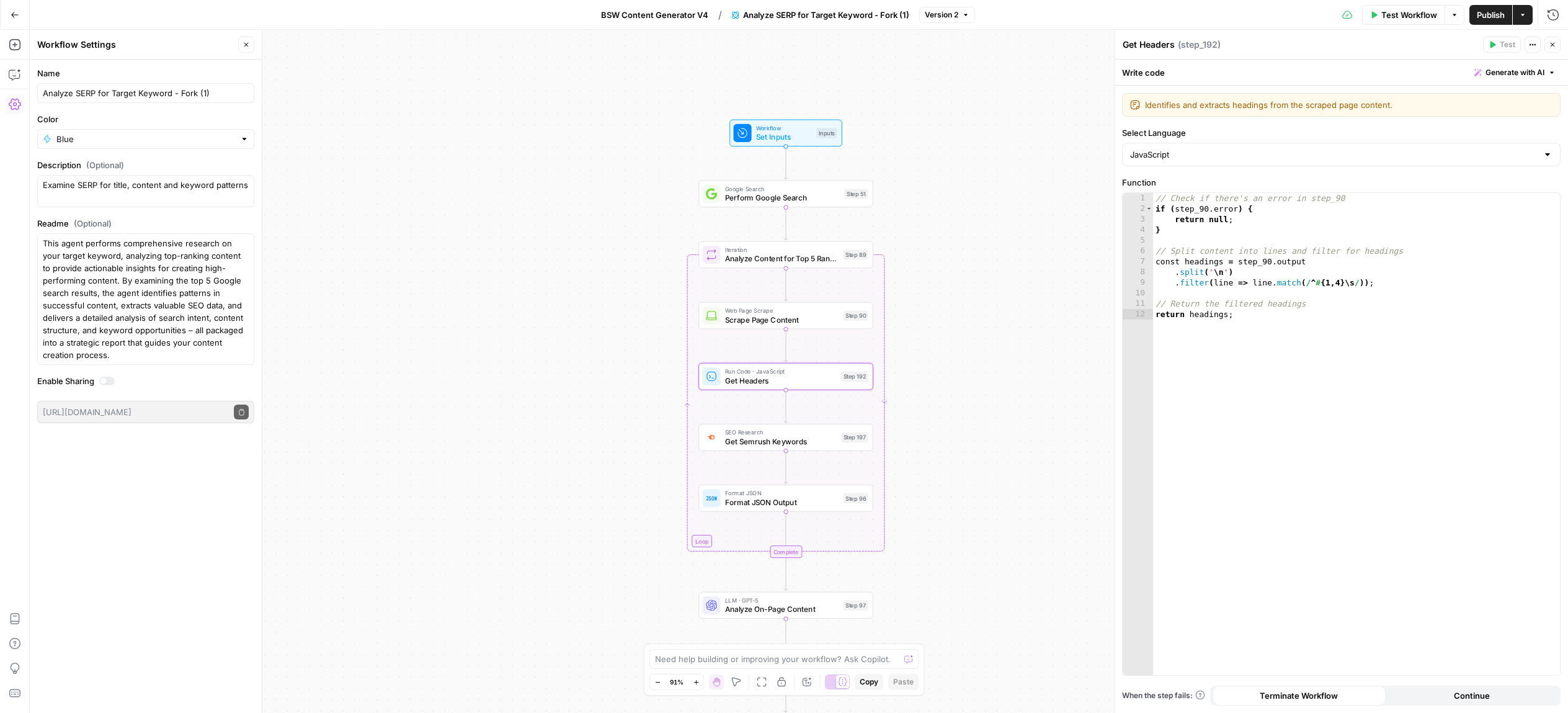
click at [797, 429] on span "SEO Research" at bounding box center [781, 432] width 112 height 9
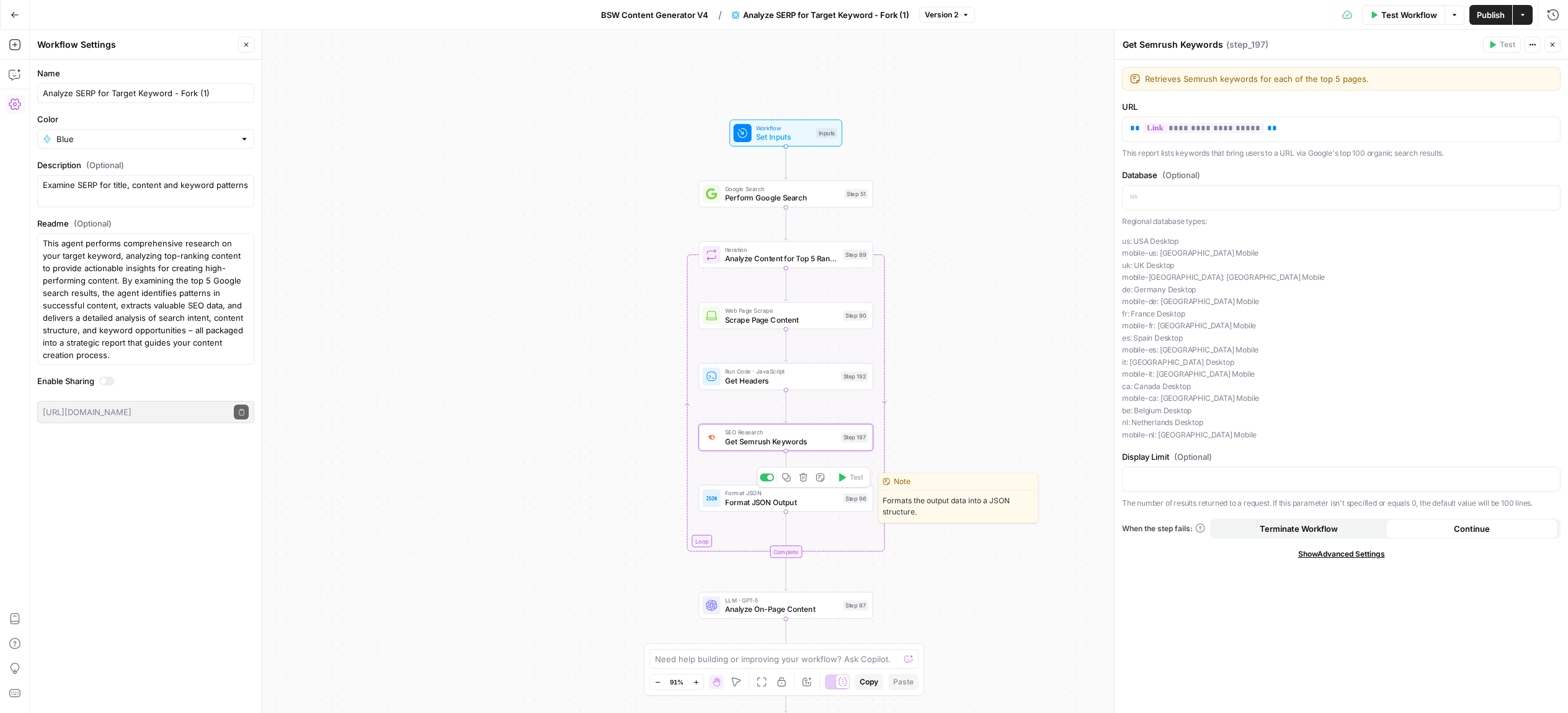
click at [793, 504] on span "Format JSON Output" at bounding box center [781, 502] width 114 height 11
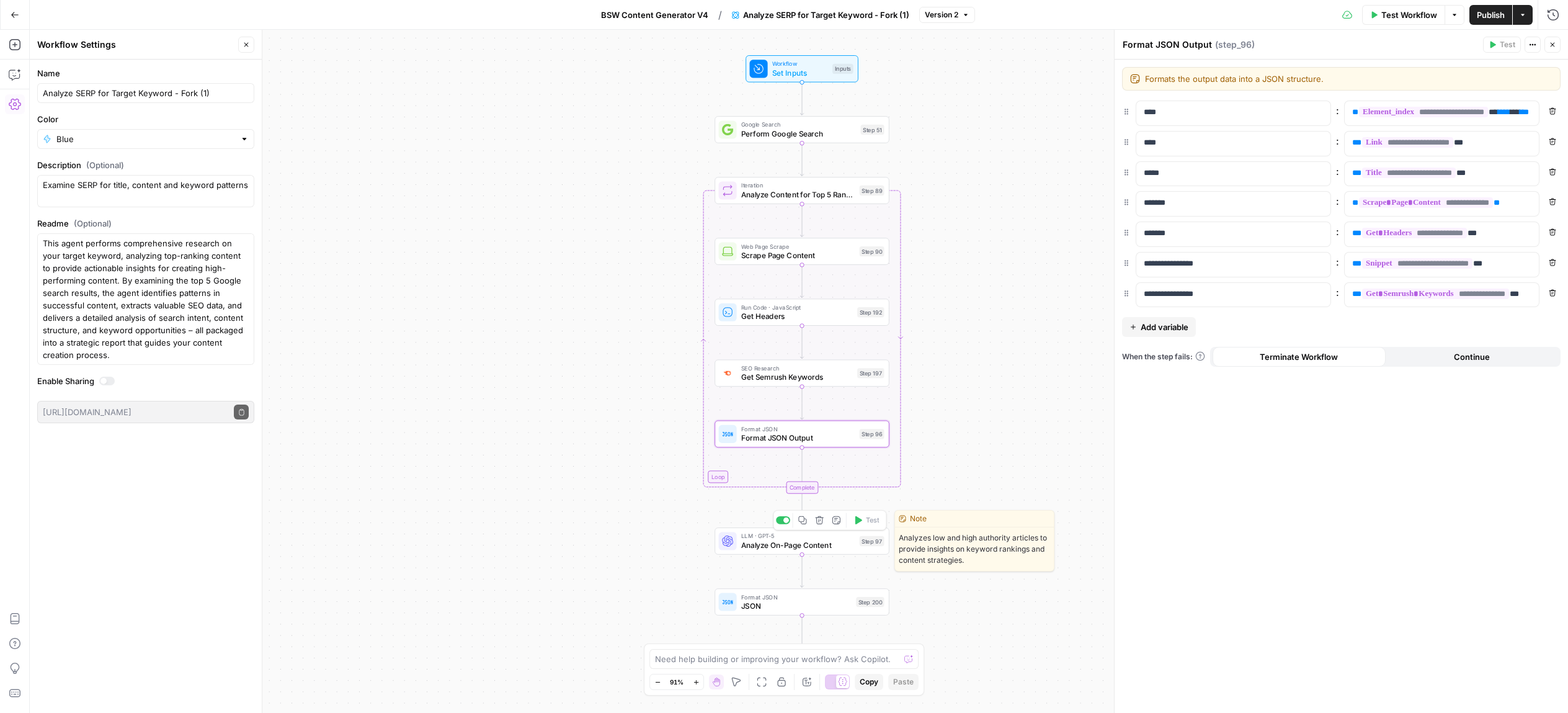
click at [761, 555] on div "Workflow Set Inputs Inputs Google Search Perform Google Search Step 51 Loop Ite…" at bounding box center [798, 371] width 1538 height 683
click at [758, 614] on div "Format JSON JSON Step 200 Copy step Delete step Edit Note Test" at bounding box center [802, 601] width 175 height 27
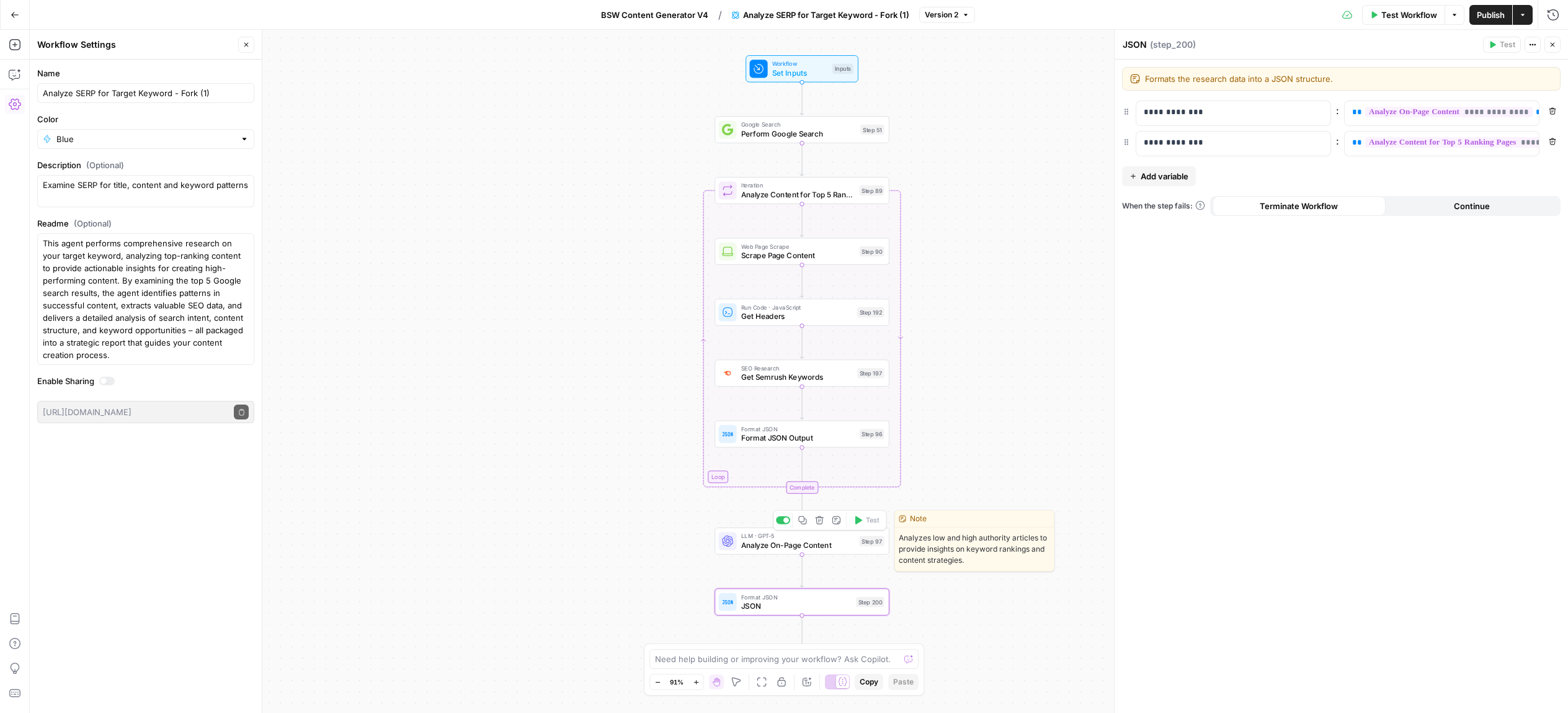
click at [742, 538] on span "LLM · GPT-5" at bounding box center [798, 536] width 114 height 9
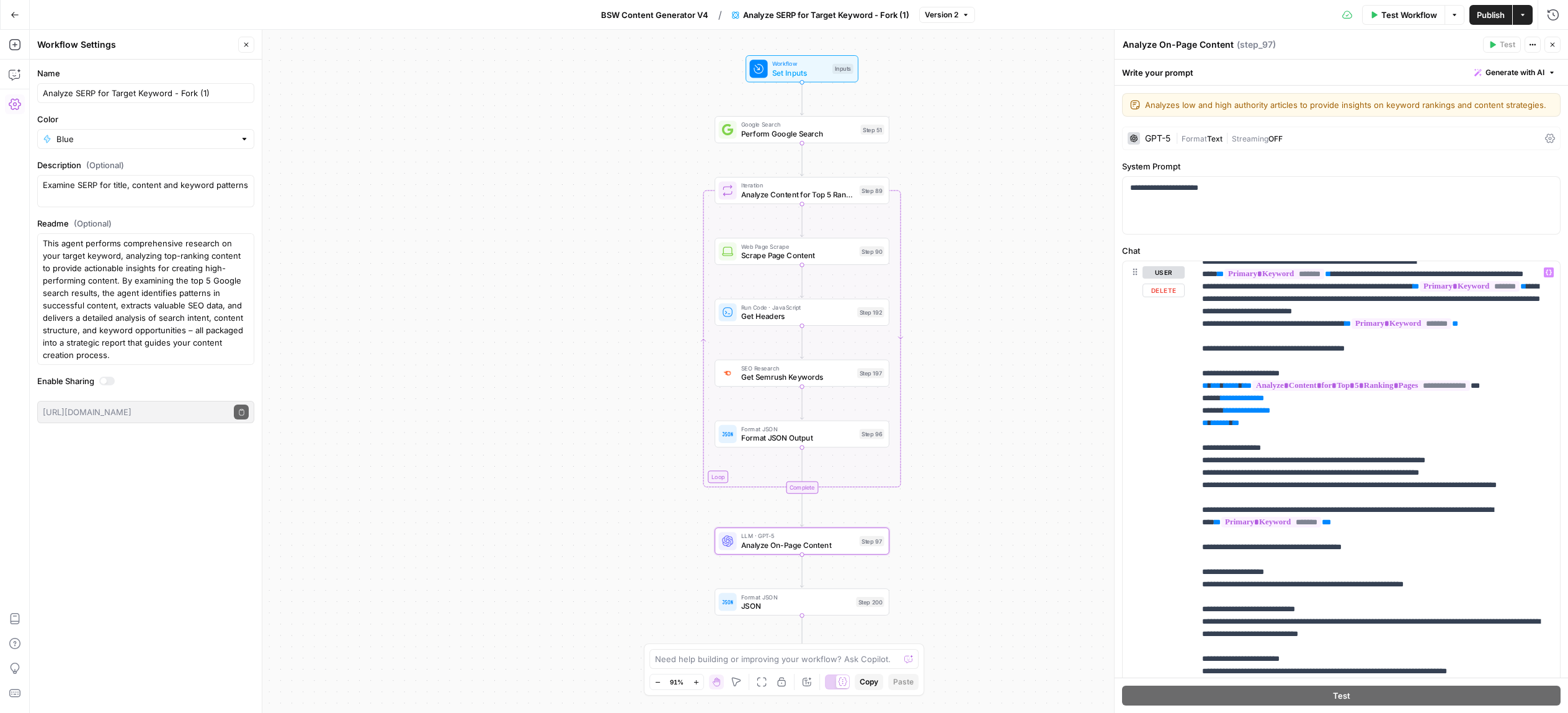
scroll to position [379, 0]
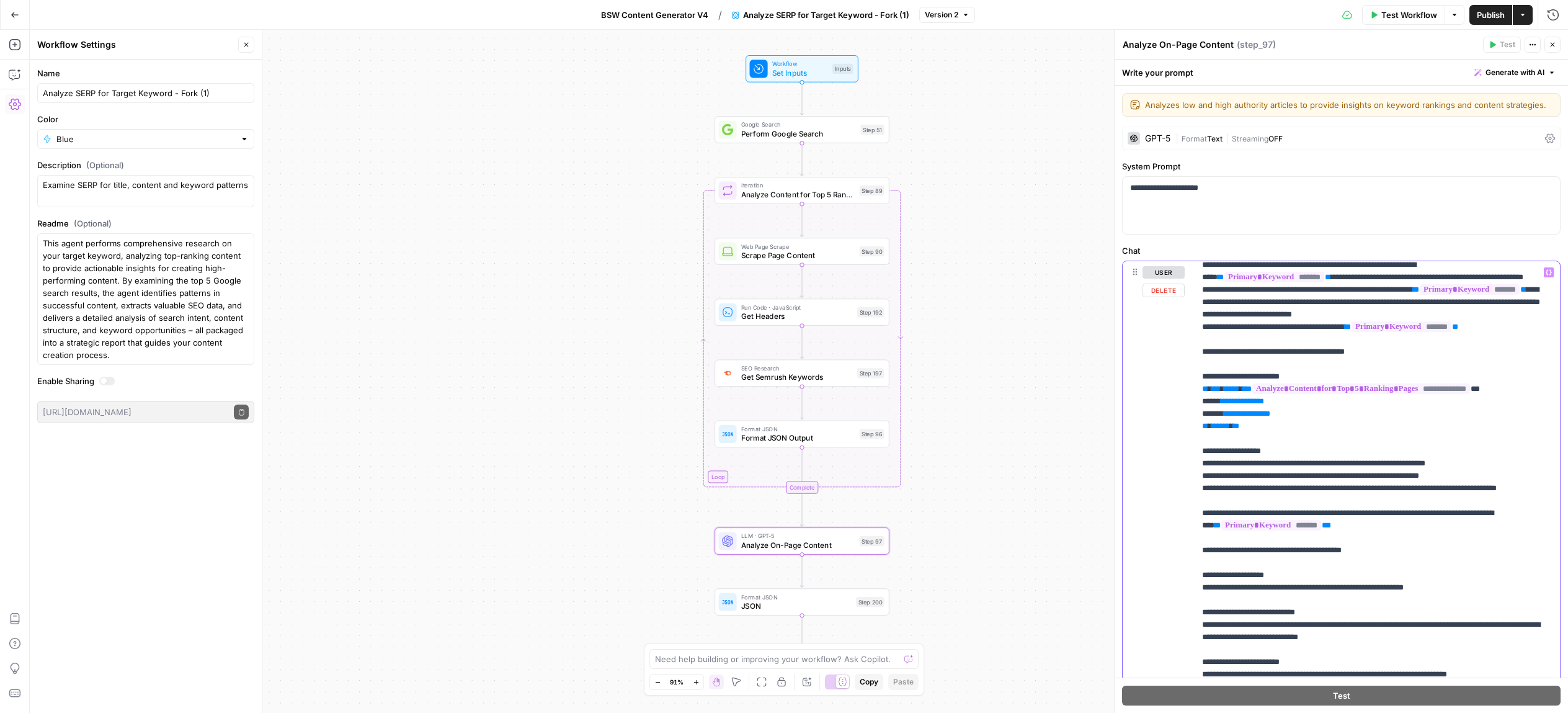
drag, startPoint x: 1513, startPoint y: 405, endPoint x: 1194, endPoint y: 279, distance: 343.0
click at [1195, 279] on div "**********" at bounding box center [1378, 514] width 366 height 506
copy p "**********"
click at [967, 212] on div "Workflow Set Inputs Inputs Google Search Perform Google Search Step 51 Loop Ite…" at bounding box center [798, 371] width 1538 height 683
click at [15, 15] on icon "button" at bounding box center [15, 15] width 9 height 9
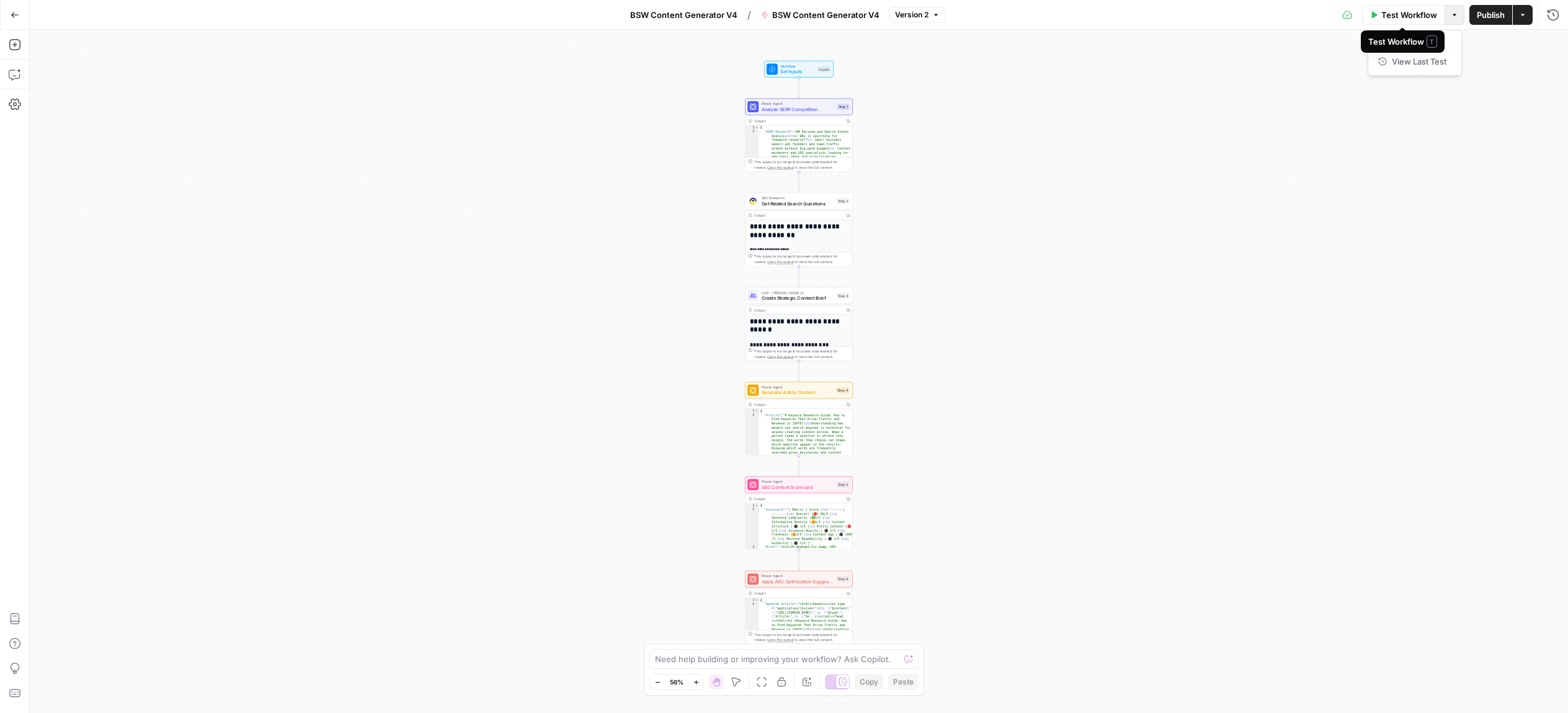
click at [1451, 16] on icon "button" at bounding box center [1455, 15] width 8 height 8
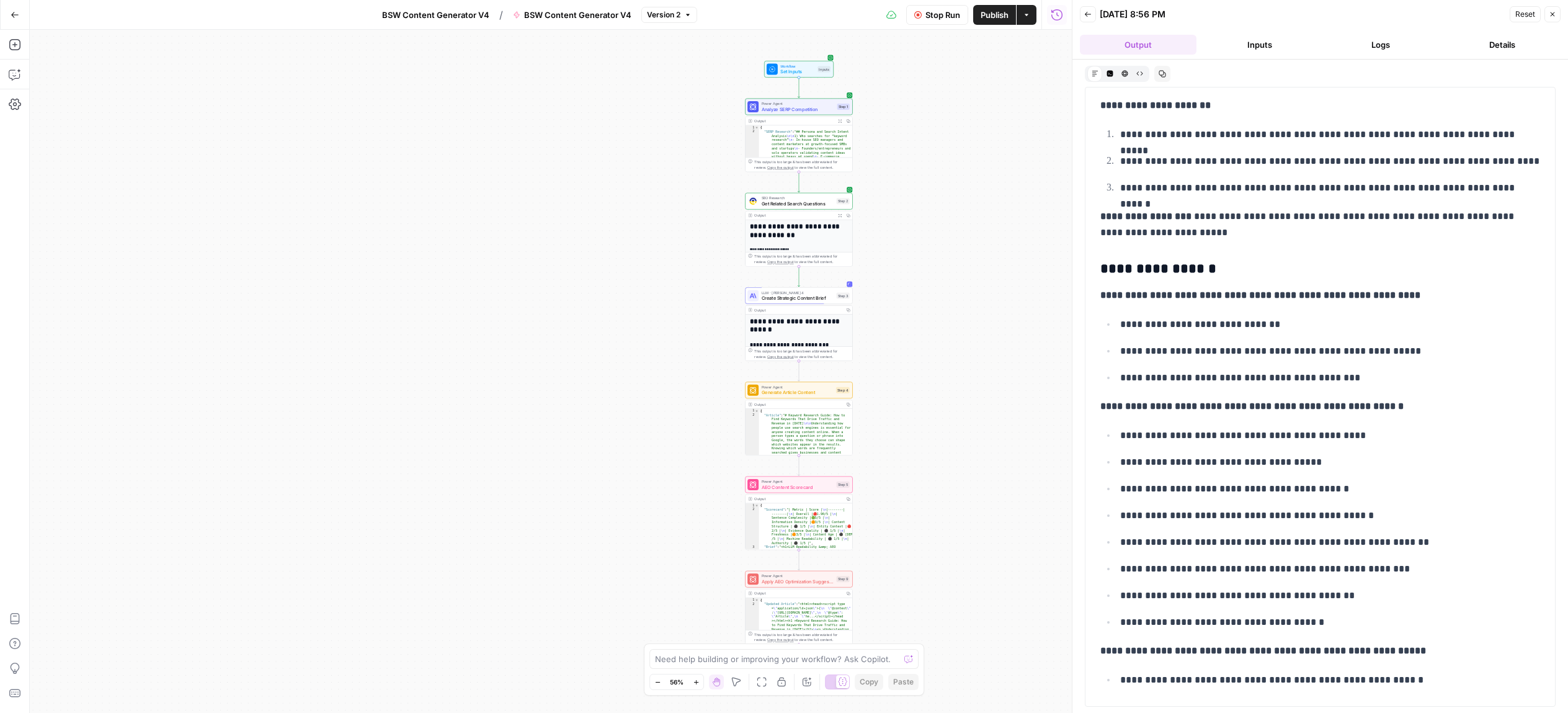
scroll to position [612, 0]
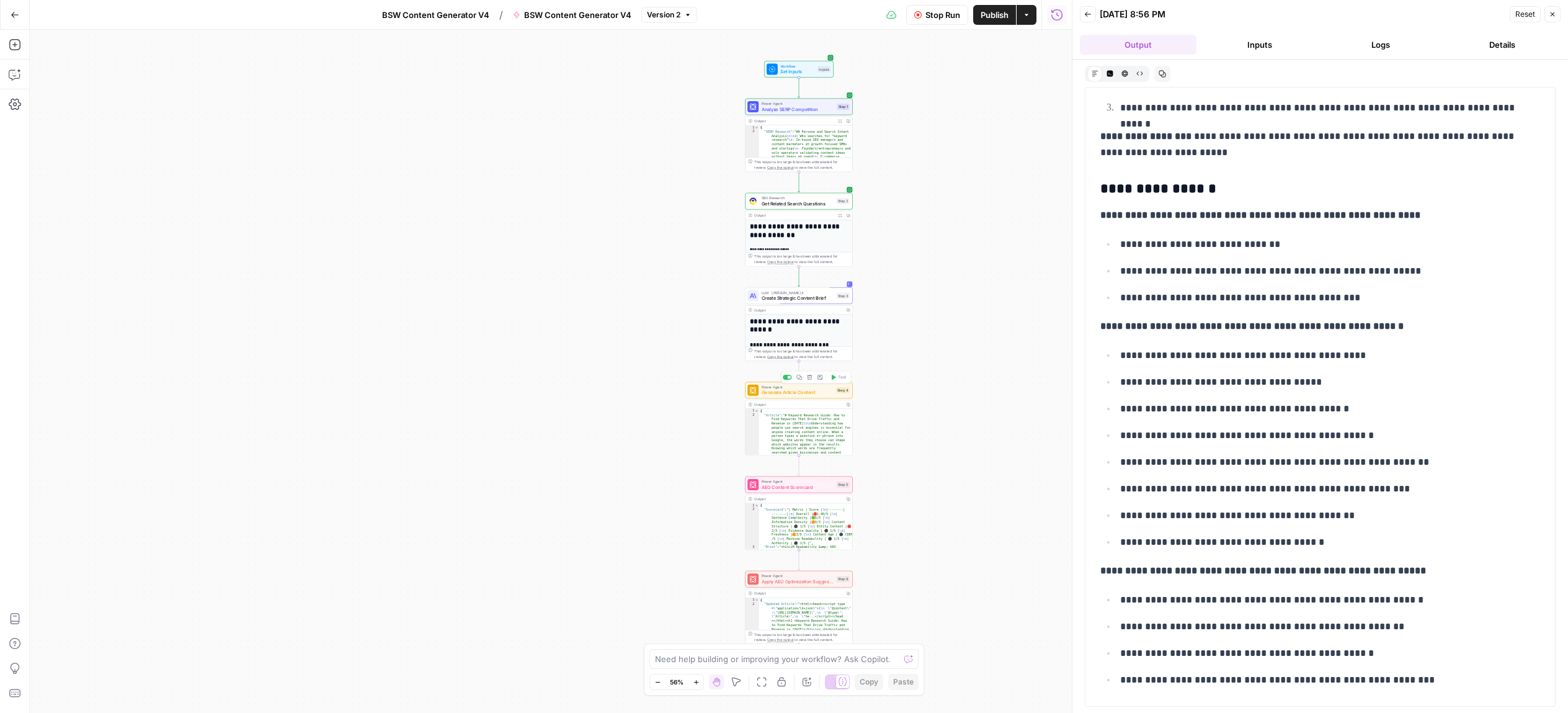
click at [782, 393] on span "Generate Article Content" at bounding box center [798, 392] width 72 height 7
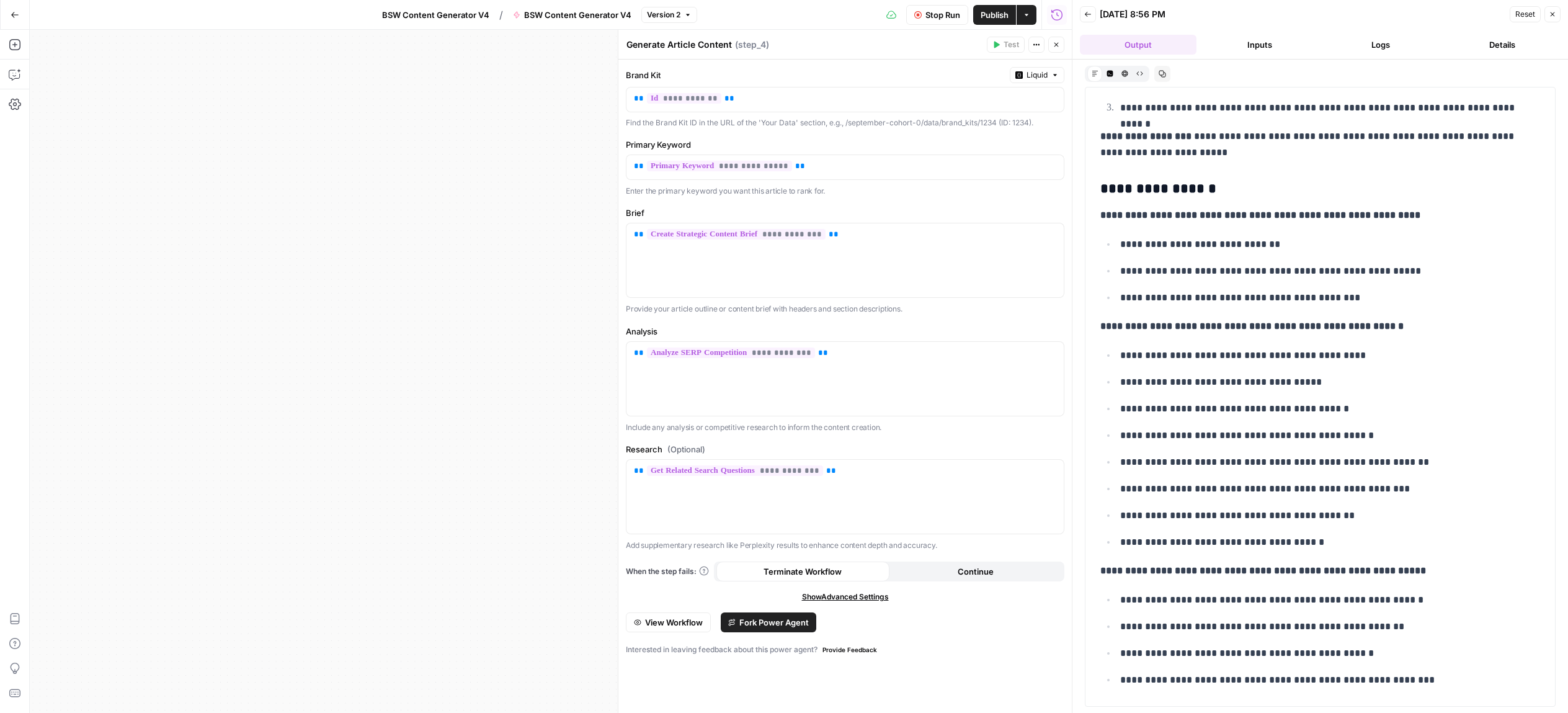
click at [458, 303] on div "Workflow Set Inputs Inputs Power Agent Analyze SERP Competition Step 1 Output E…" at bounding box center [550, 371] width 1042 height 683
click at [1059, 47] on icon "button" at bounding box center [1057, 45] width 8 height 8
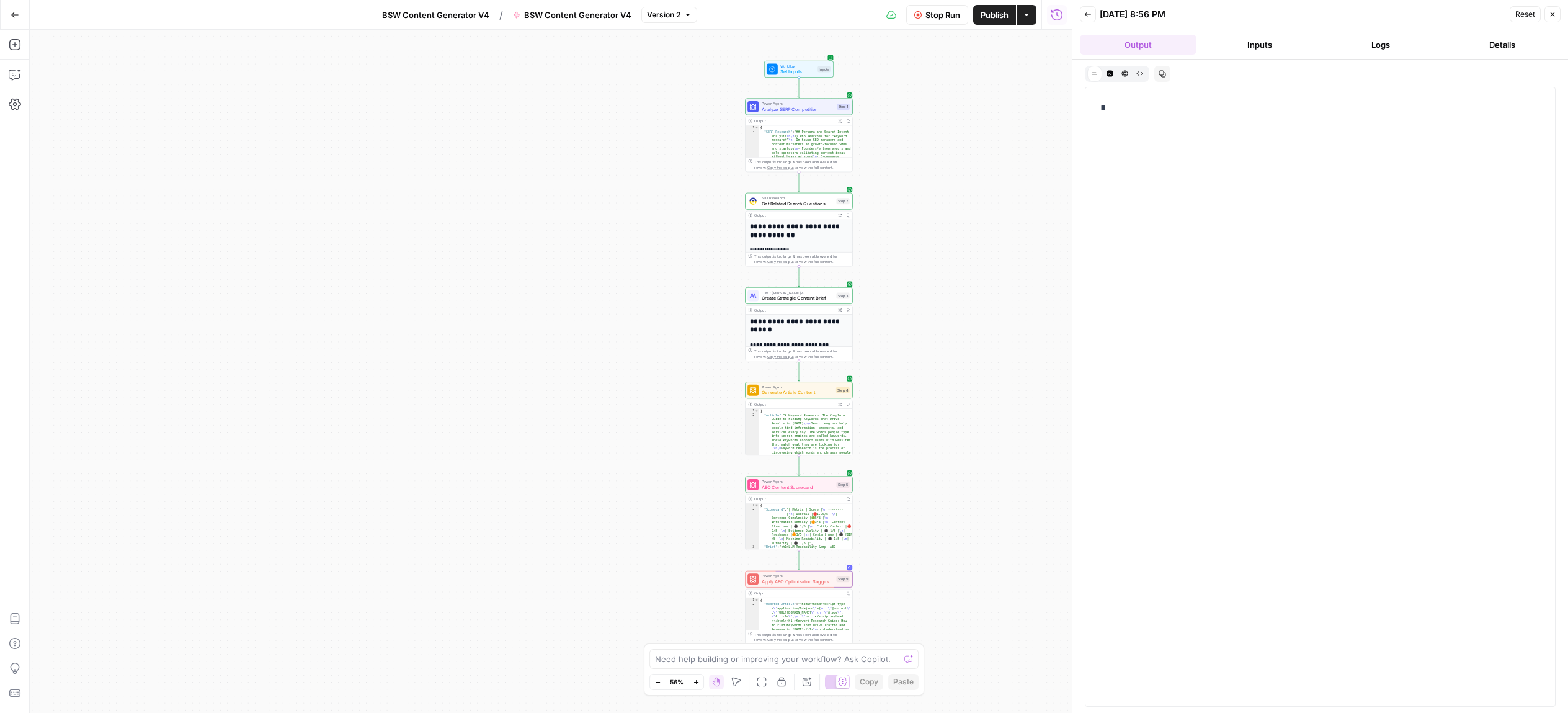
scroll to position [0, 0]
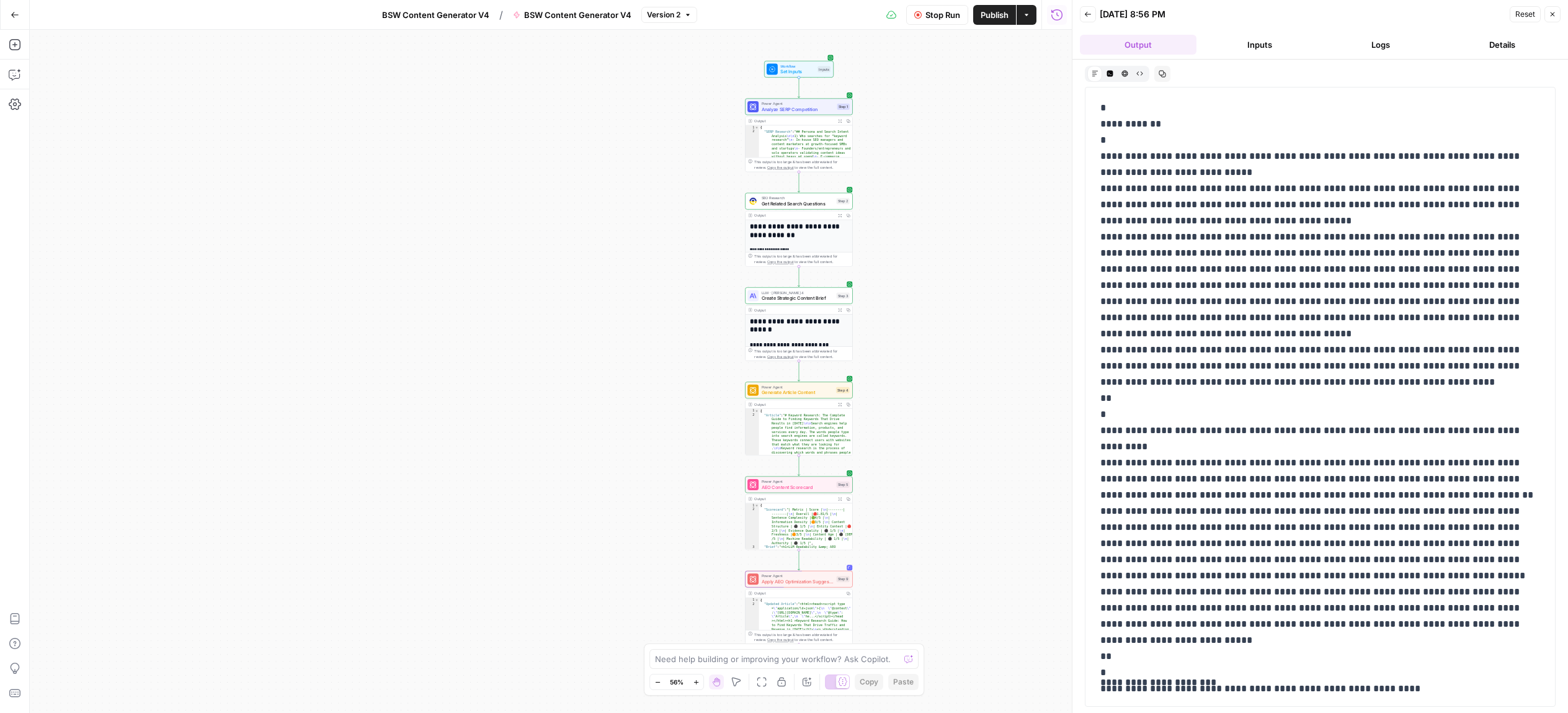
click at [790, 579] on span "Apply AEO Optimization Suggestions" at bounding box center [798, 581] width 72 height 7
click at [799, 576] on span "Power Agent" at bounding box center [798, 575] width 72 height 6
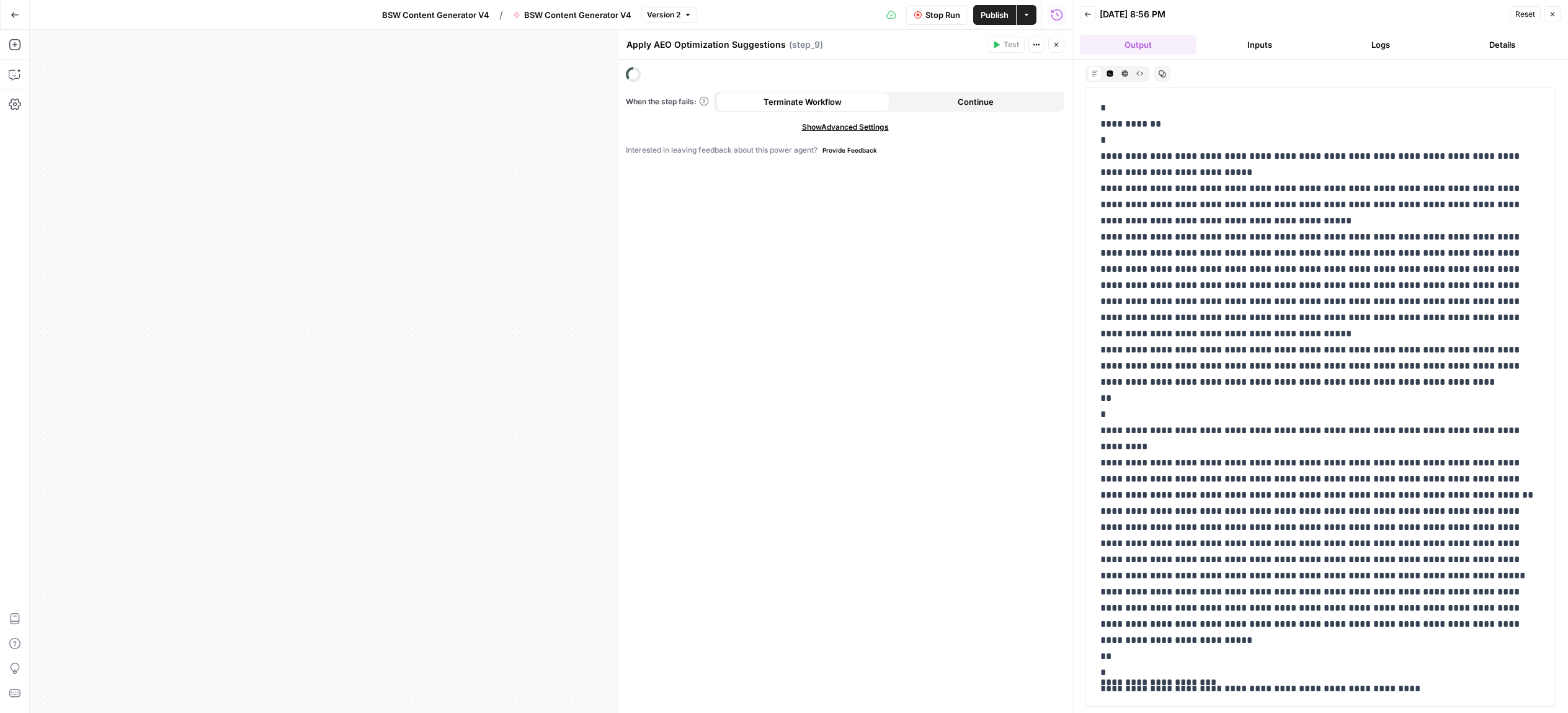
click at [900, 446] on div "Apply AEO Optimization Suggestions Apply AEO Optimization Suggestions ( step_9 …" at bounding box center [844, 371] width 454 height 683
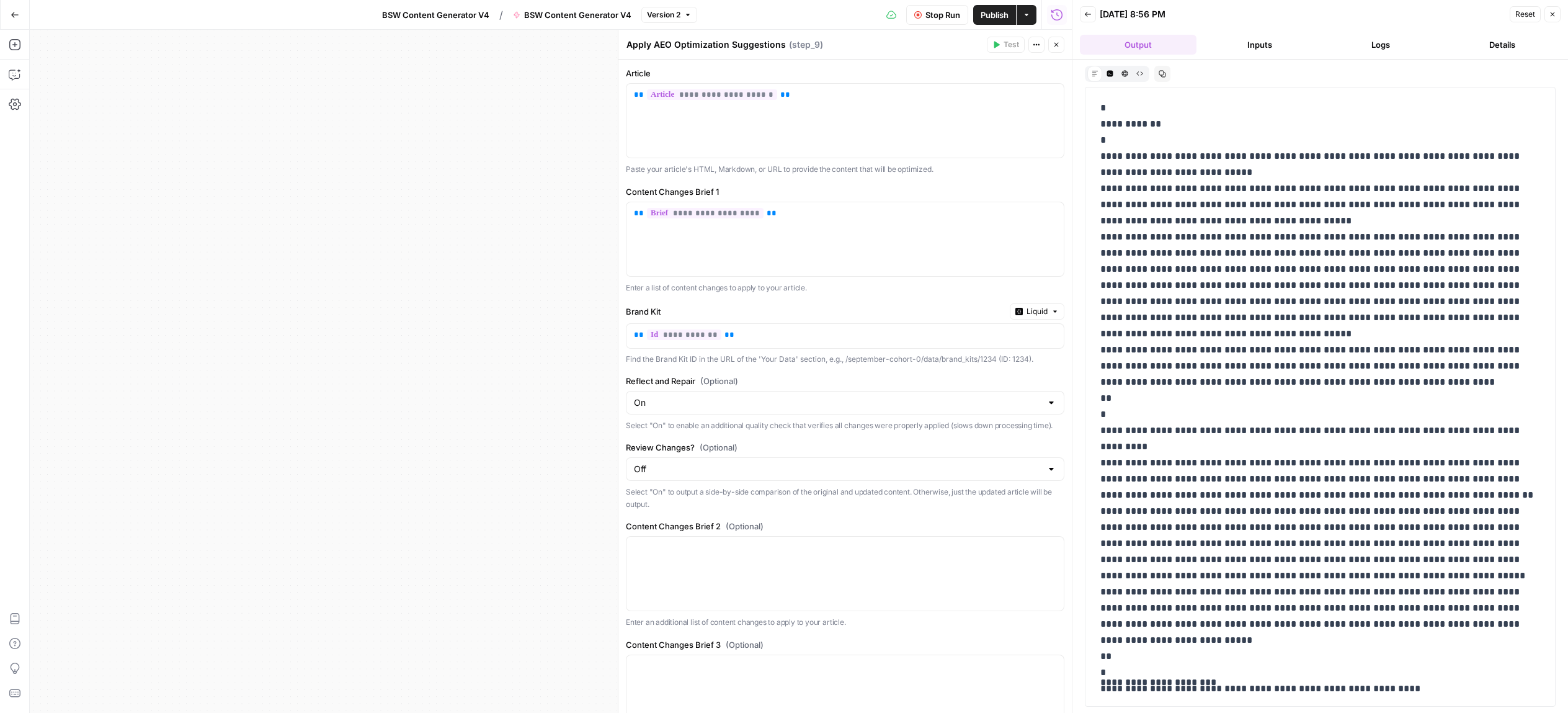
click at [1060, 45] on button "Close" at bounding box center [1057, 45] width 16 height 16
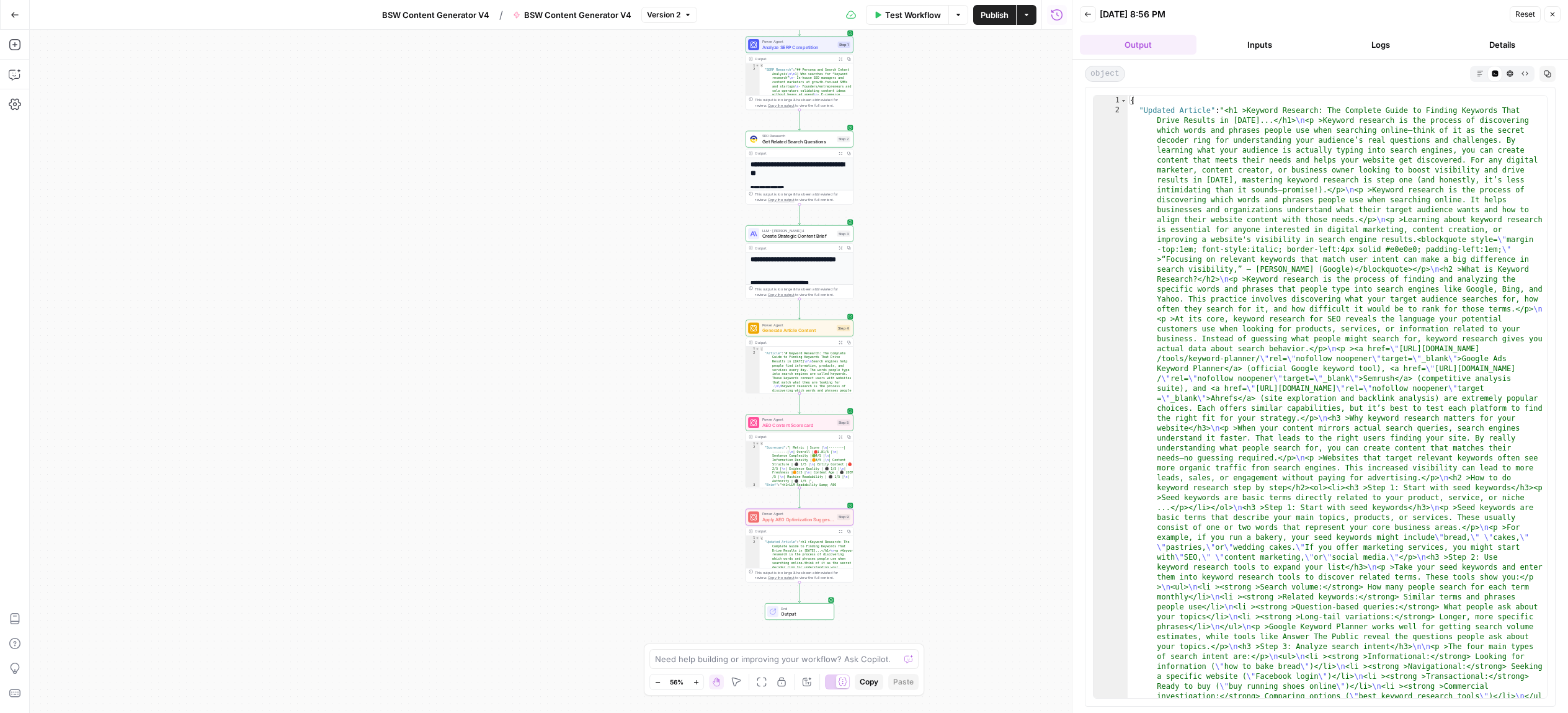
click at [1477, 71] on icon "button" at bounding box center [1480, 73] width 7 height 7
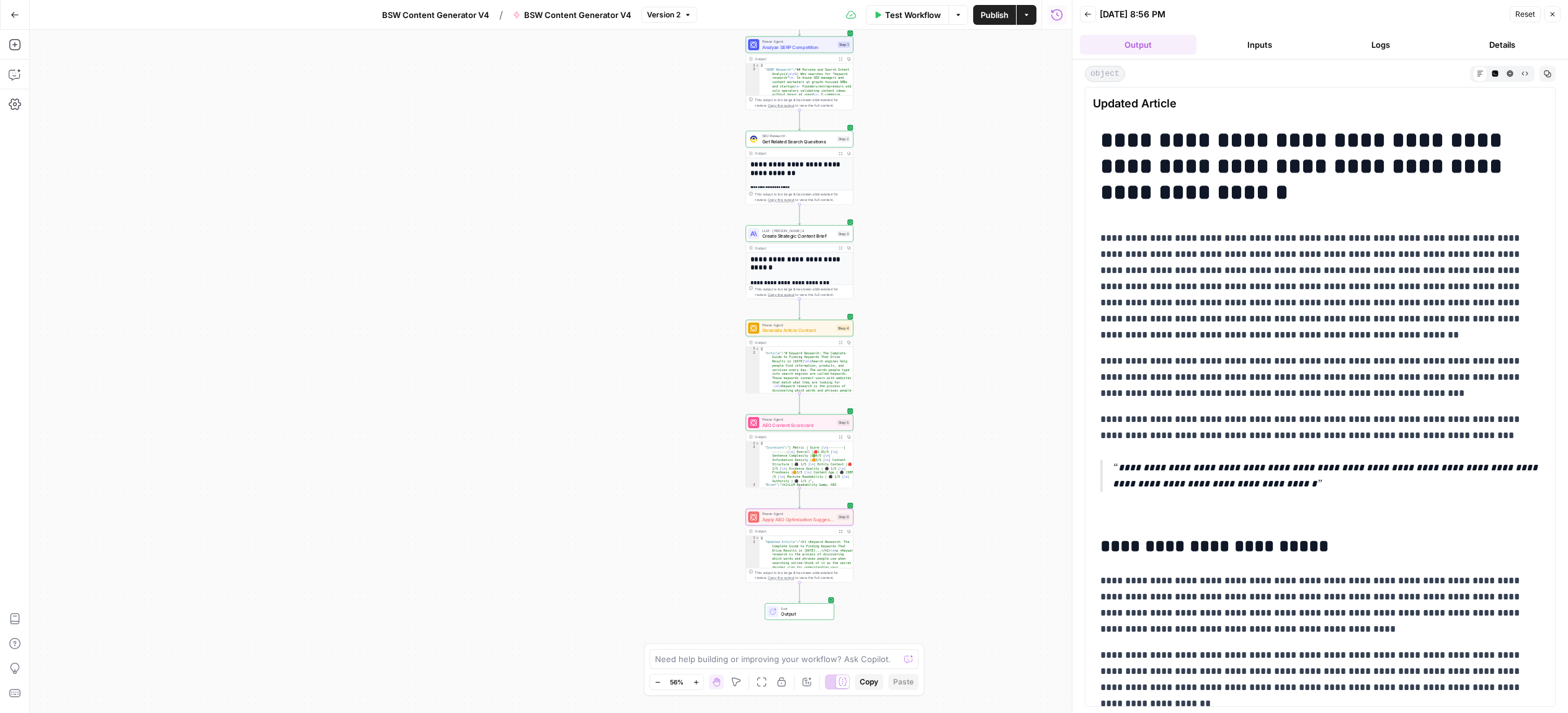
click at [816, 614] on span "Output" at bounding box center [804, 614] width 47 height 7
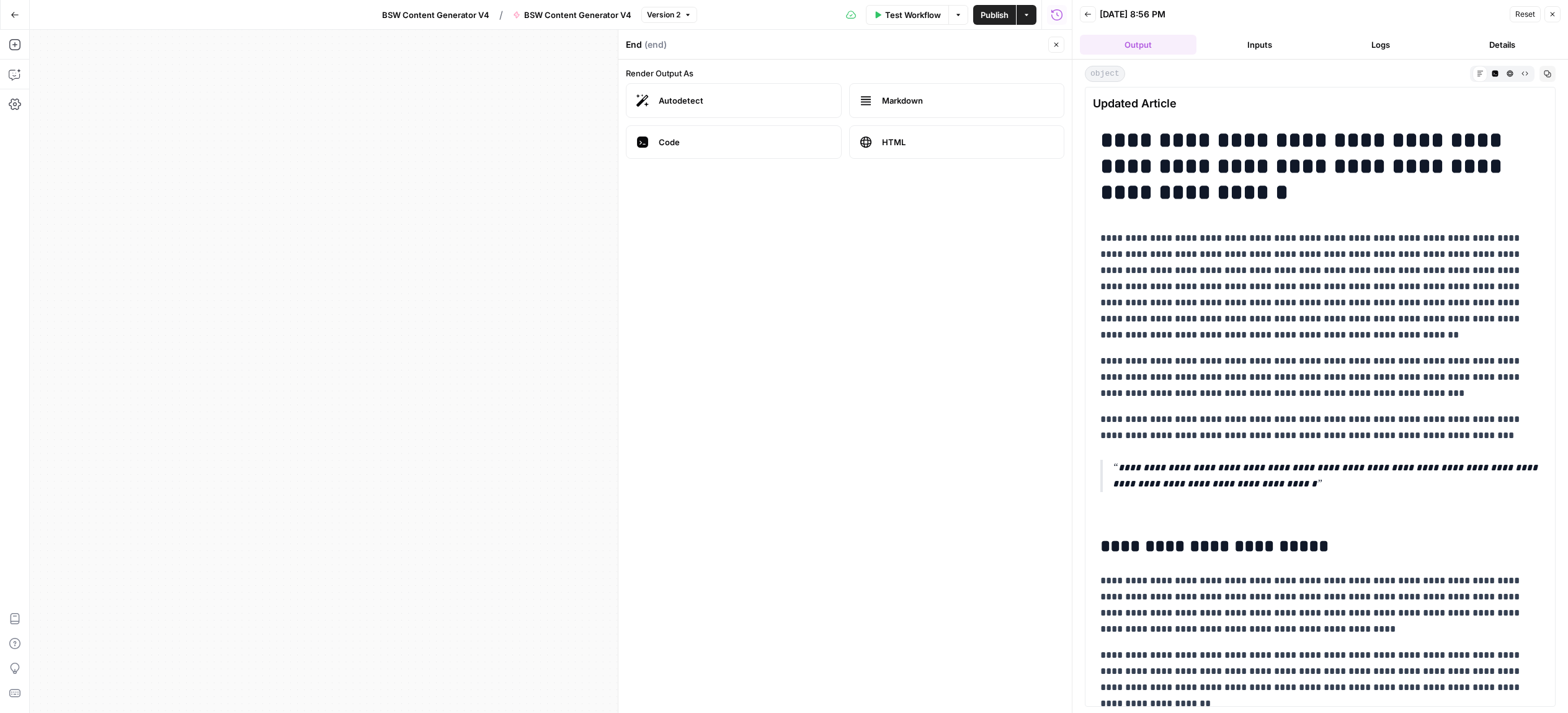
click at [1054, 39] on button "Close" at bounding box center [1057, 45] width 16 height 16
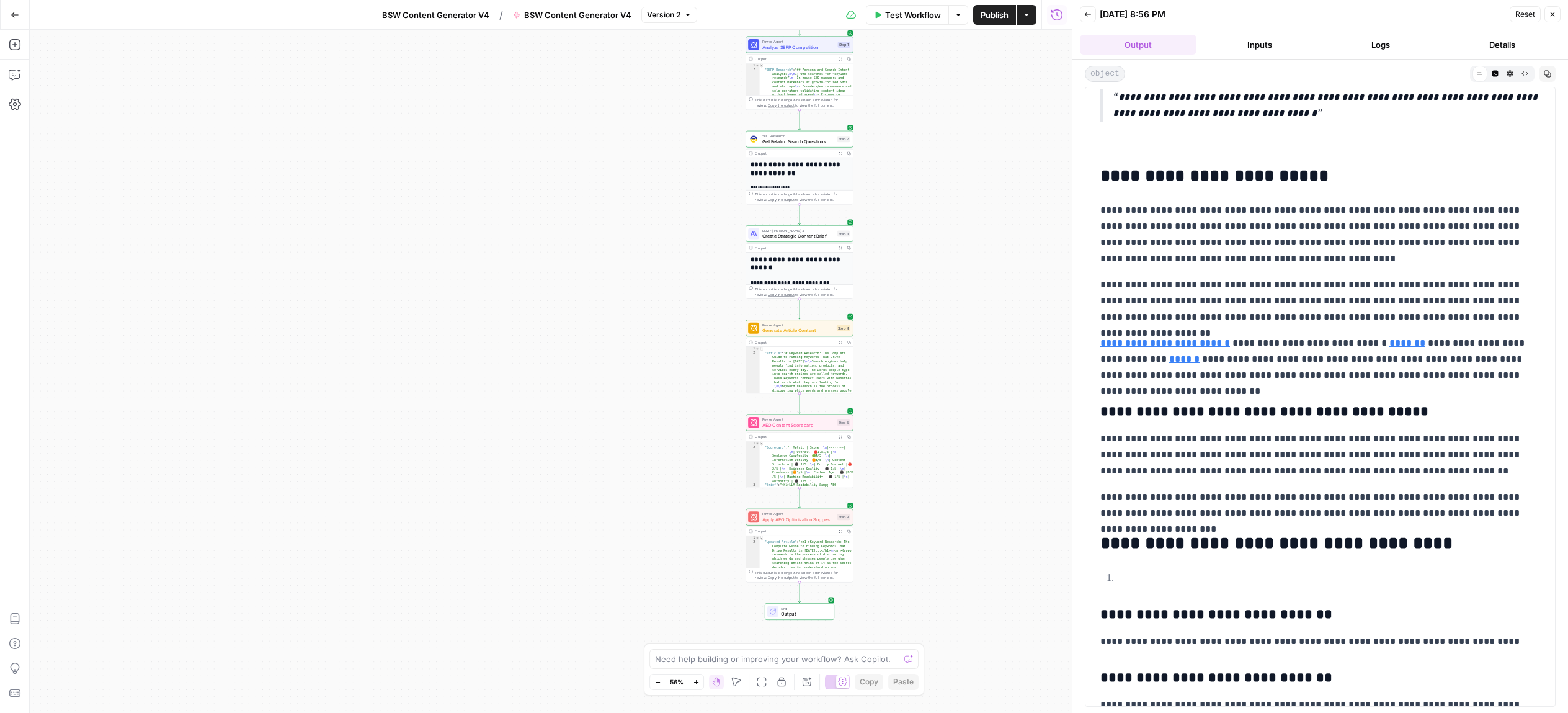
scroll to position [384, 0]
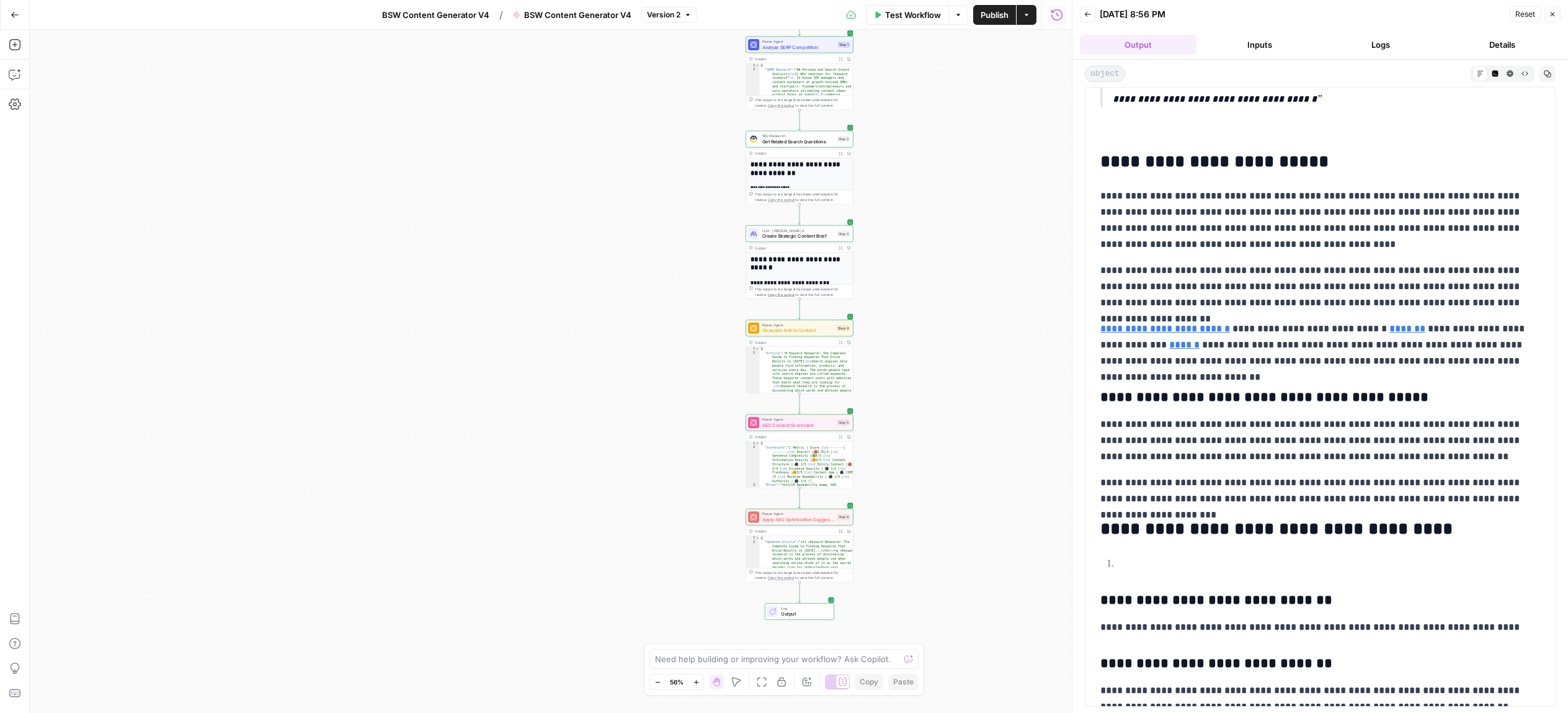
click at [393, 14] on span "BSW Content Generator V4" at bounding box center [435, 15] width 107 height 13
click at [485, 18] on span "BSW Content Generator V4" at bounding box center [513, 15] width 107 height 13
drag, startPoint x: 48, startPoint y: 94, endPoint x: 24, endPoint y: 94, distance: 24.0
click at [24, 94] on body "September Cohort New Home Browse Insights Opportunities Your Data Recent Grids …" at bounding box center [784, 356] width 1568 height 713
type input "Content Generator (Khalila)"
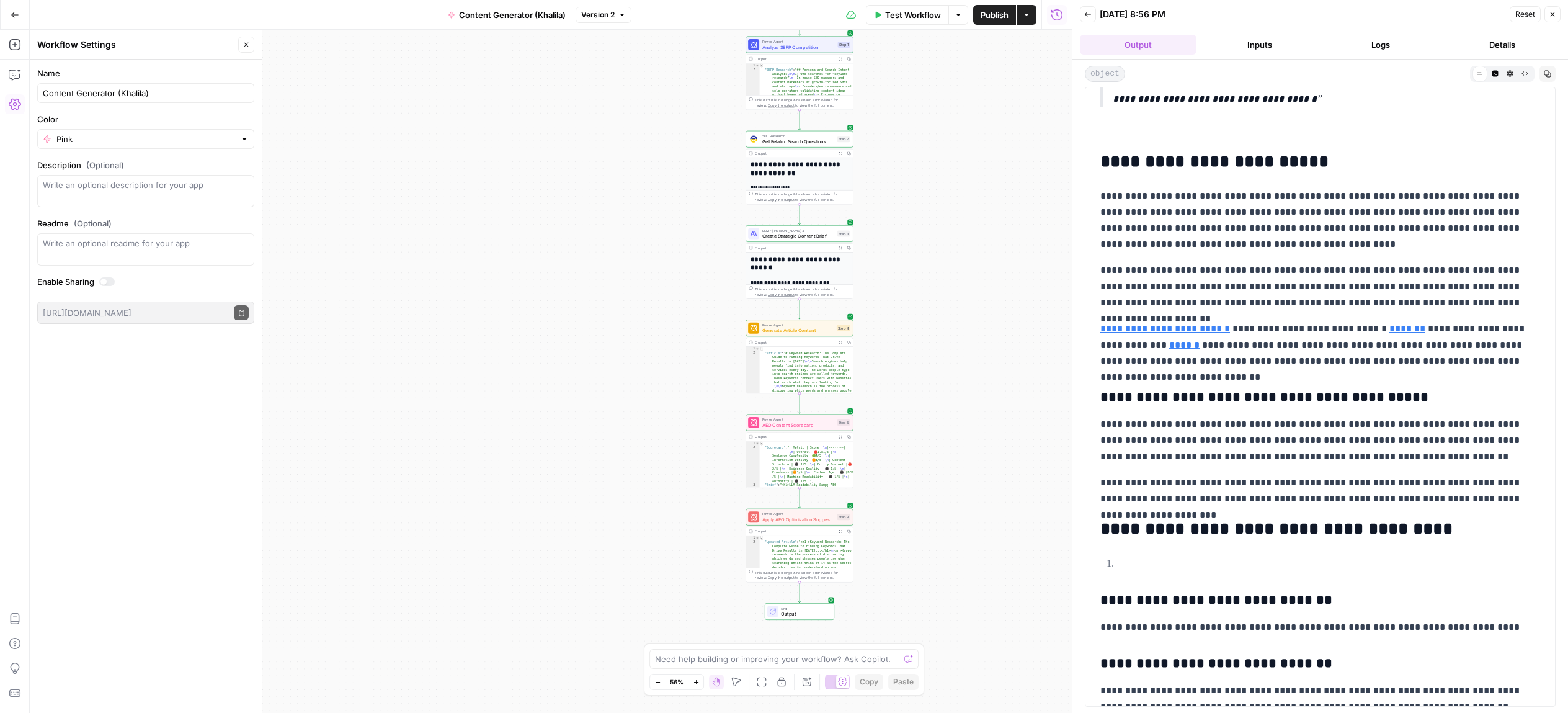
click at [103, 367] on div "Name Content Generator (Khalila) Color Pink Description (Optional) Readme (Opti…" at bounding box center [145, 386] width 232 height 653
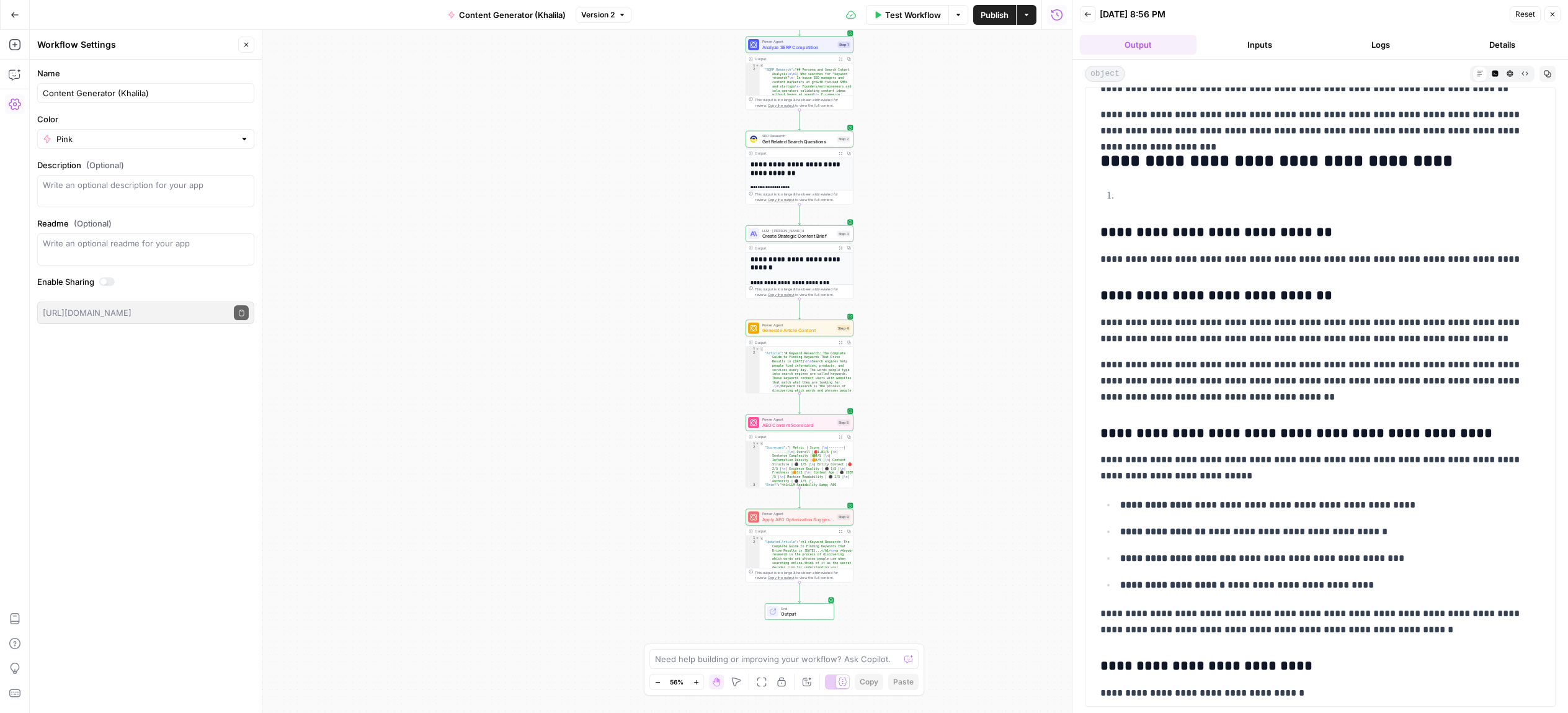
scroll to position [766, 0]
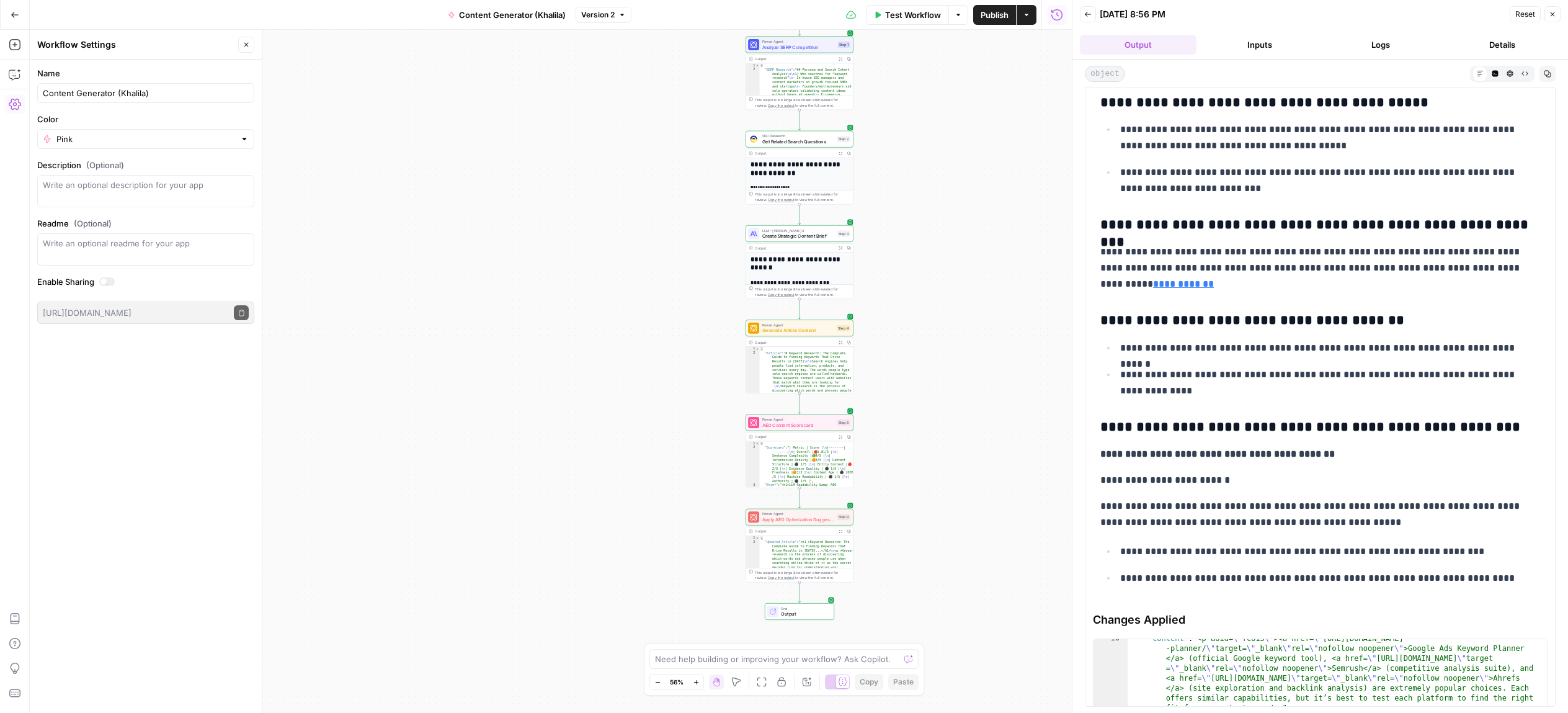
scroll to position [4289, 0]
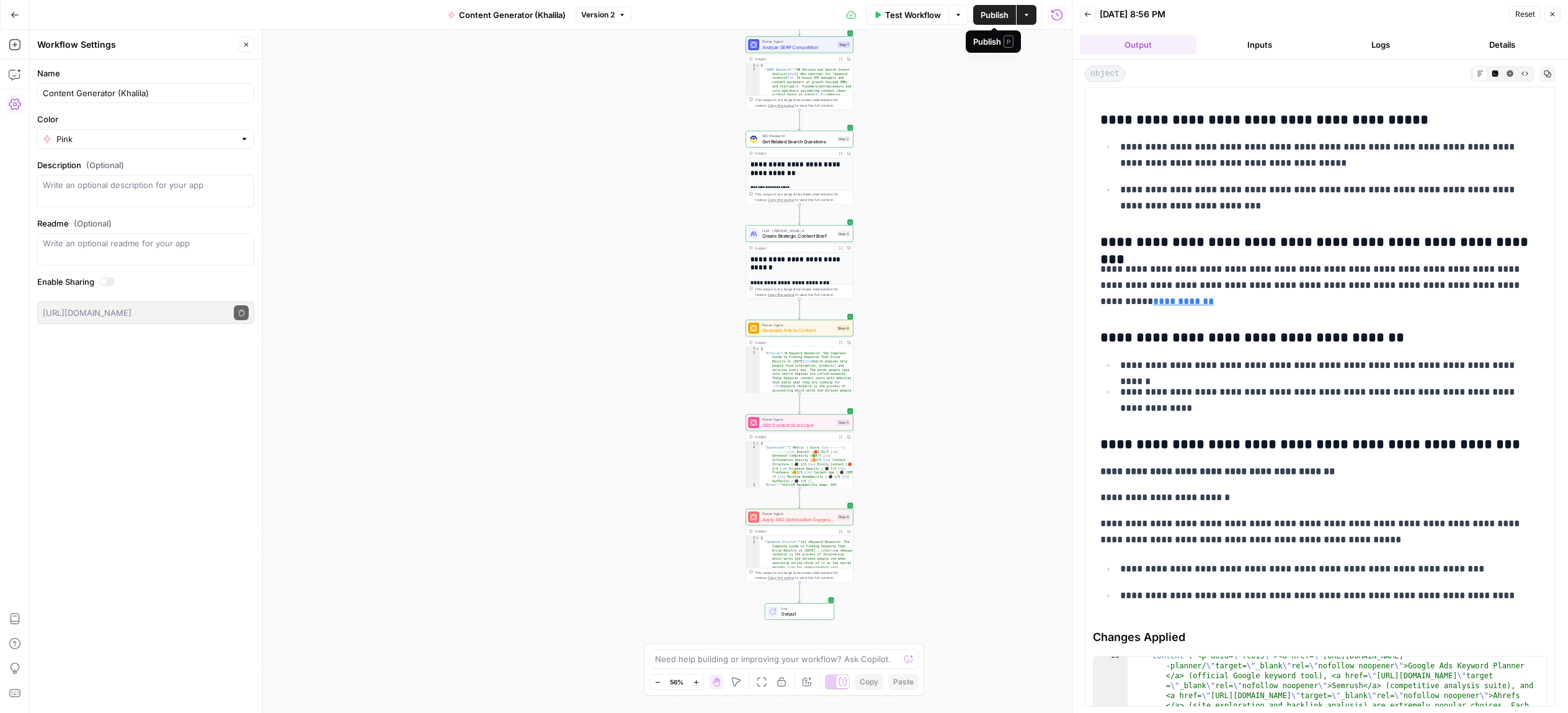
click at [993, 15] on span "Publish" at bounding box center [994, 15] width 28 height 13
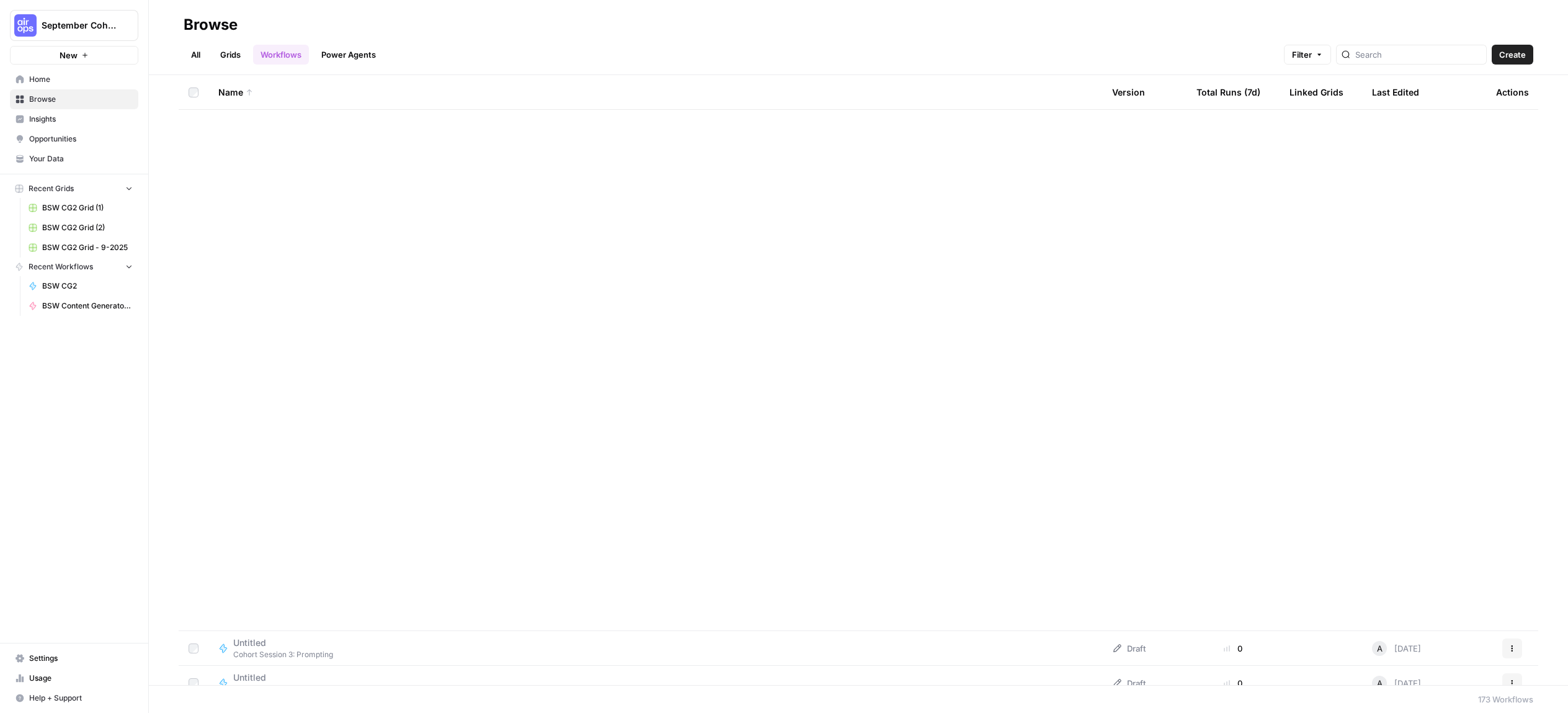
scroll to position [798, 0]
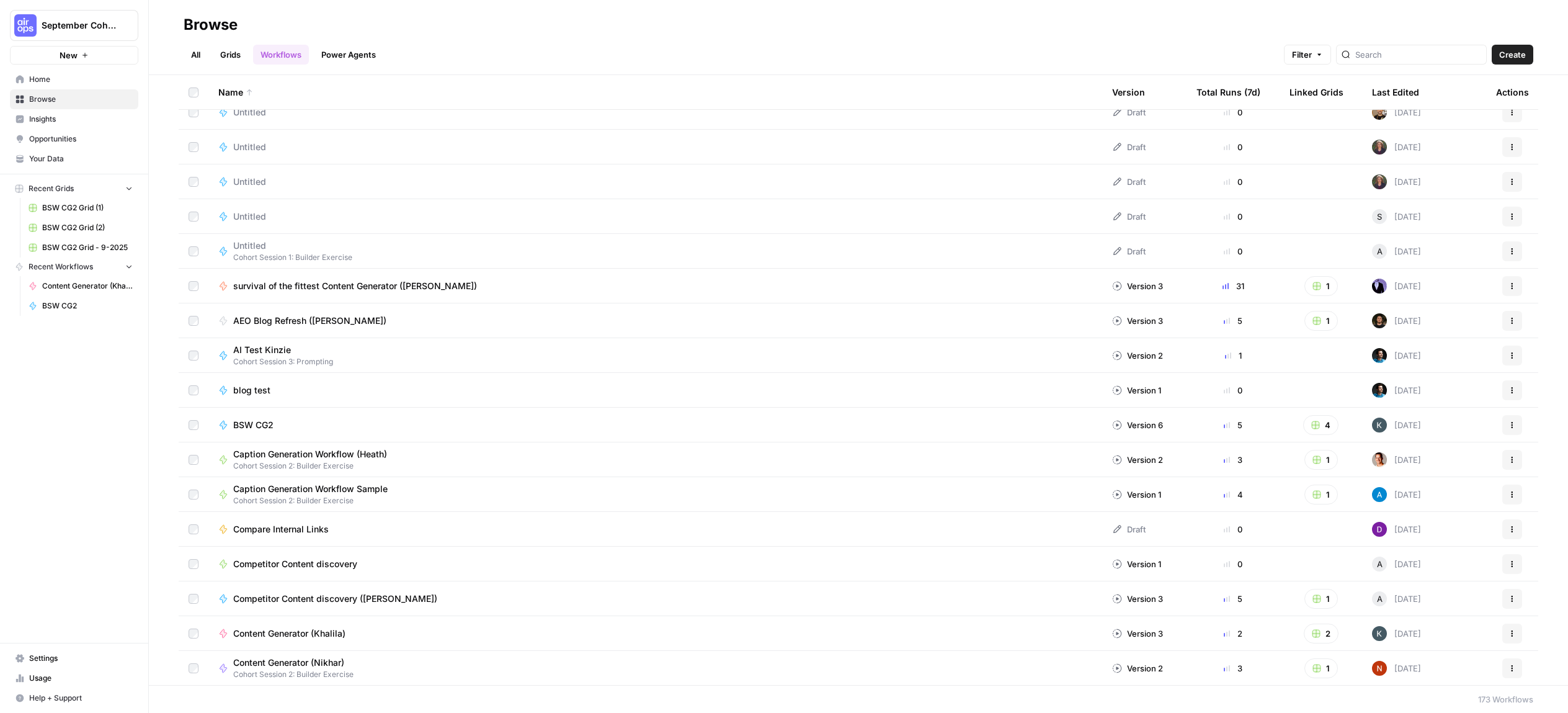
scroll to position [841, 0]
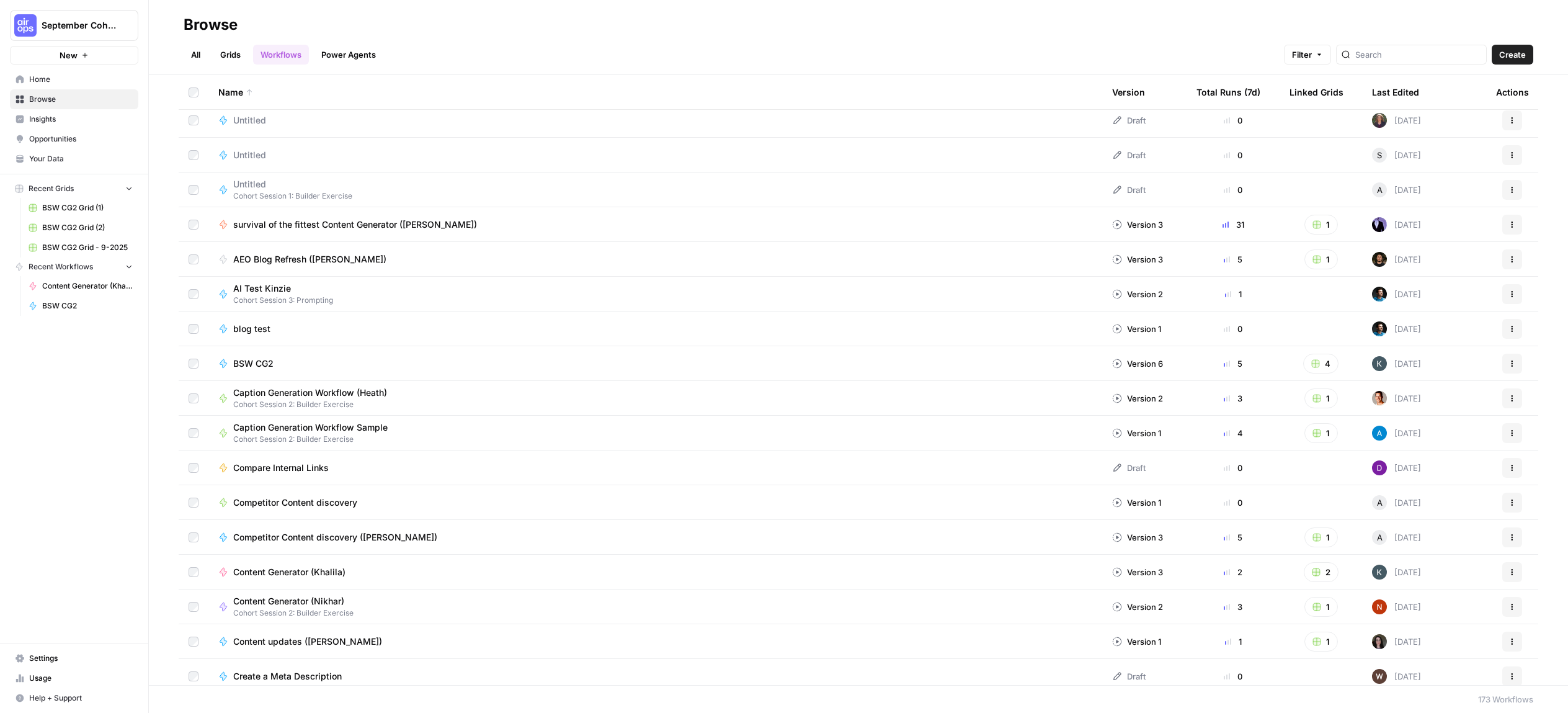
click at [52, 76] on span "Home" at bounding box center [80, 80] width 104 height 11
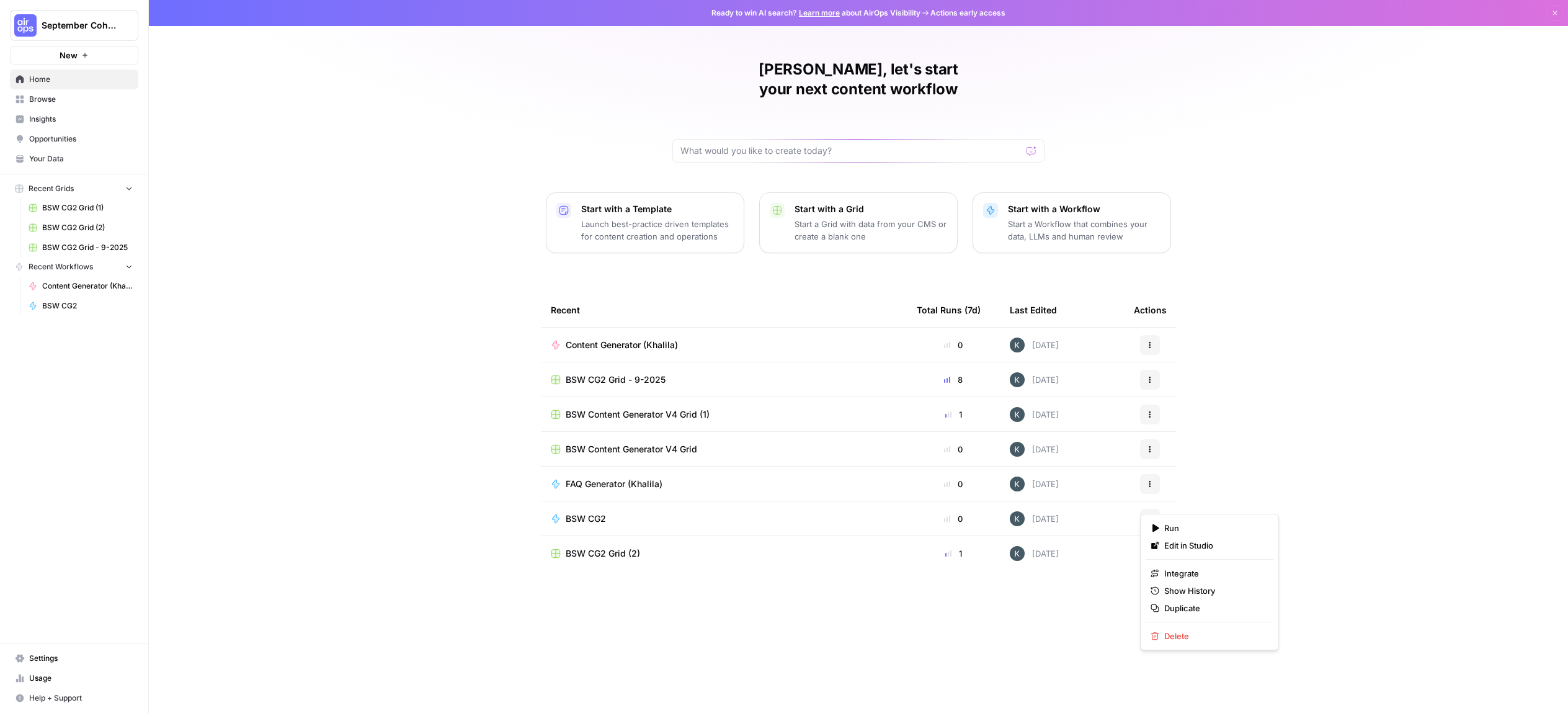
click at [1143, 509] on button "Actions" at bounding box center [1150, 519] width 20 height 20
click at [1152, 649] on div "Run Edit in Studio Integrate Show History Duplicate Delete" at bounding box center [1209, 582] width 139 height 136
click at [1152, 633] on icon "button" at bounding box center [1155, 636] width 8 height 8
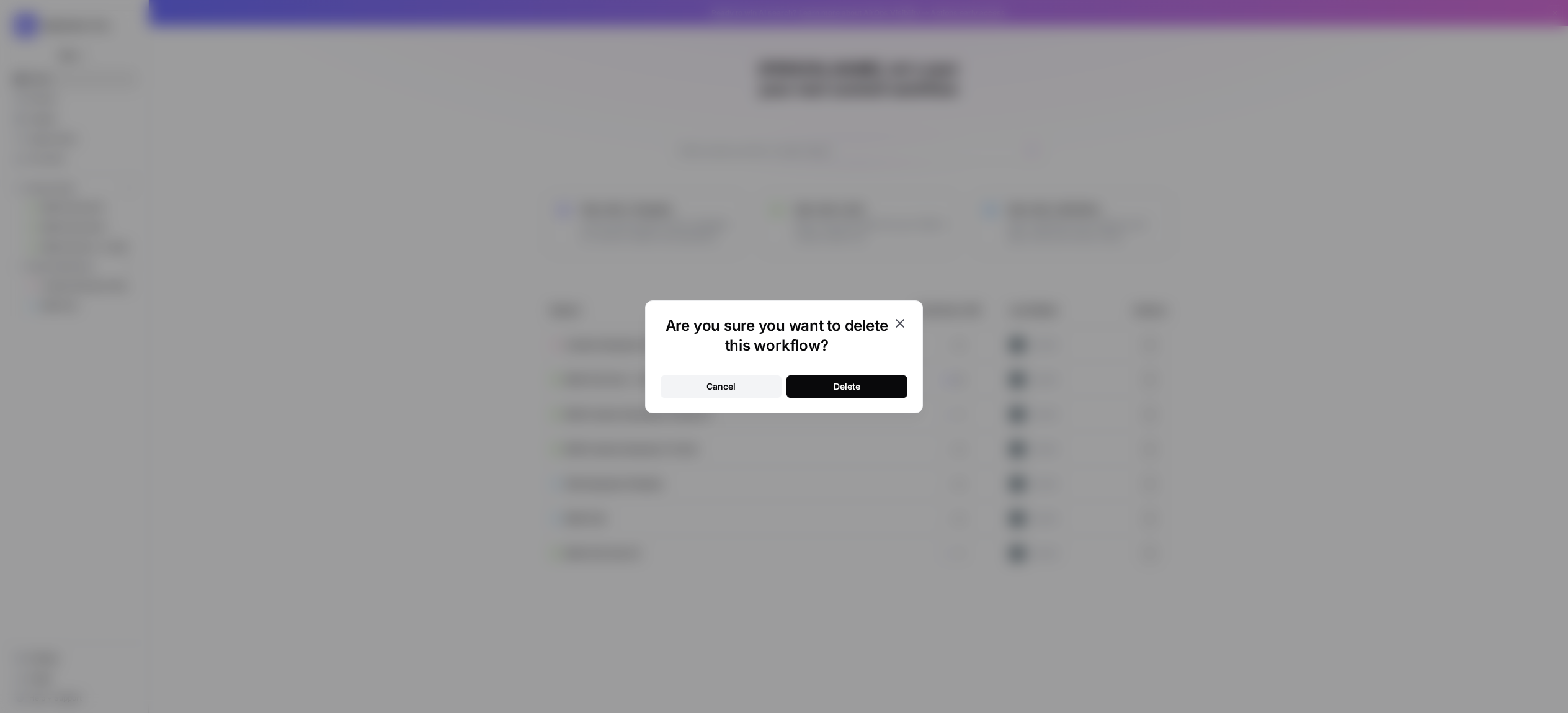
click at [849, 386] on div "Delete" at bounding box center [847, 386] width 26 height 13
click at [907, 324] on div "Are you sure you want to delete this workflow? Cancel Delete" at bounding box center [784, 357] width 278 height 113
click at [898, 320] on icon "button" at bounding box center [900, 324] width 15 height 15
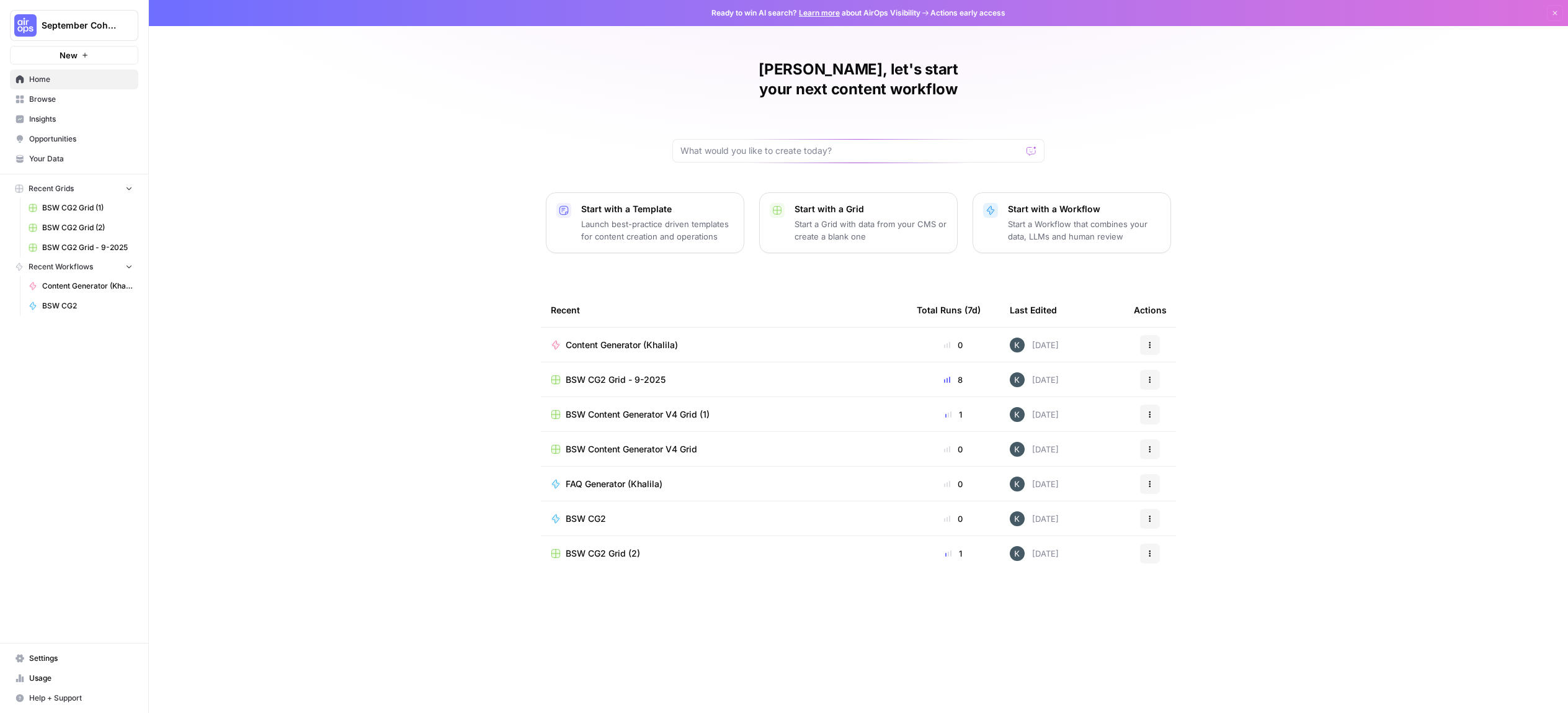
click at [1146, 509] on button "Actions" at bounding box center [1150, 519] width 20 height 20
click at [1171, 633] on span "Delete" at bounding box center [1214, 636] width 99 height 13
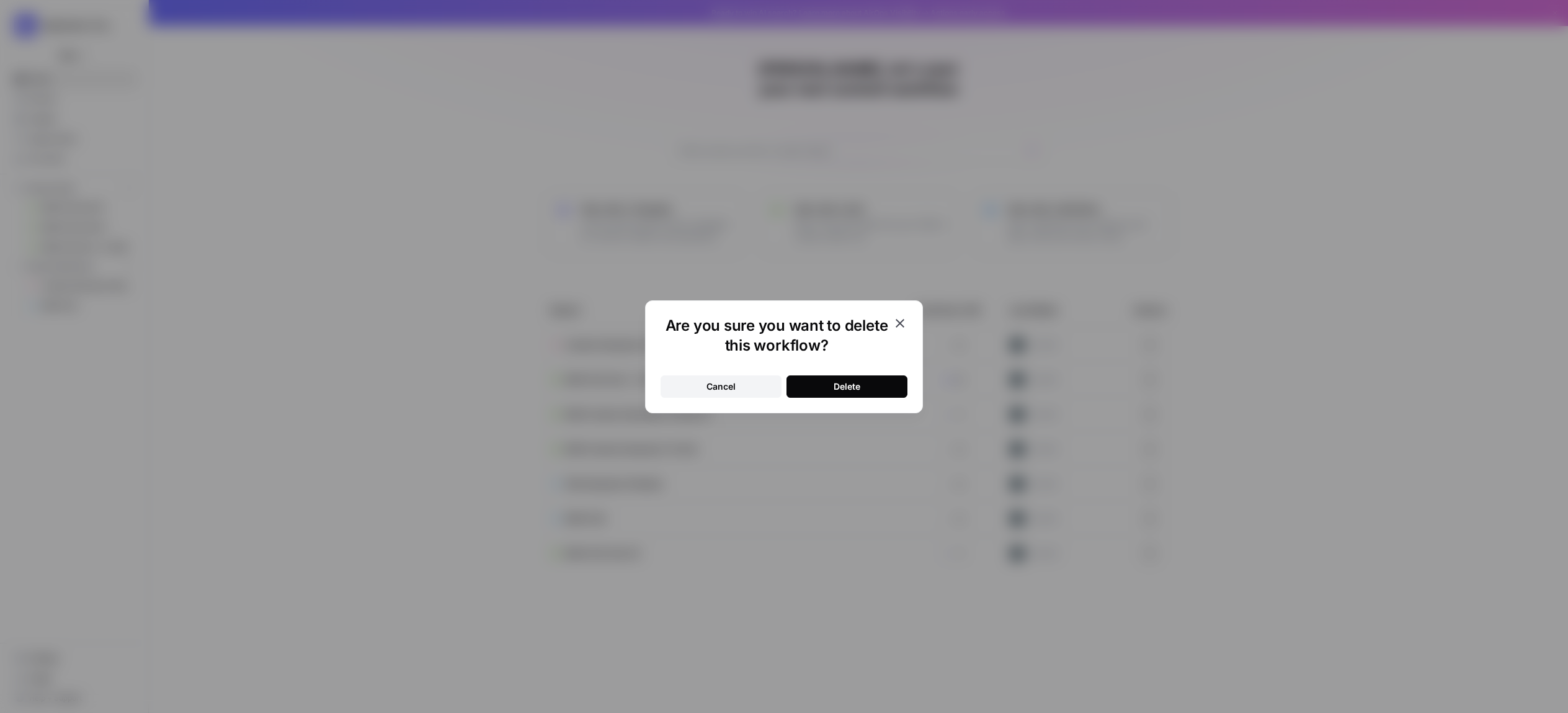
click at [884, 395] on button "Delete" at bounding box center [847, 386] width 121 height 23
click at [1386, 644] on div "Are you sure you want to delete this workflow? Cancel Delete" at bounding box center [784, 356] width 1568 height 713
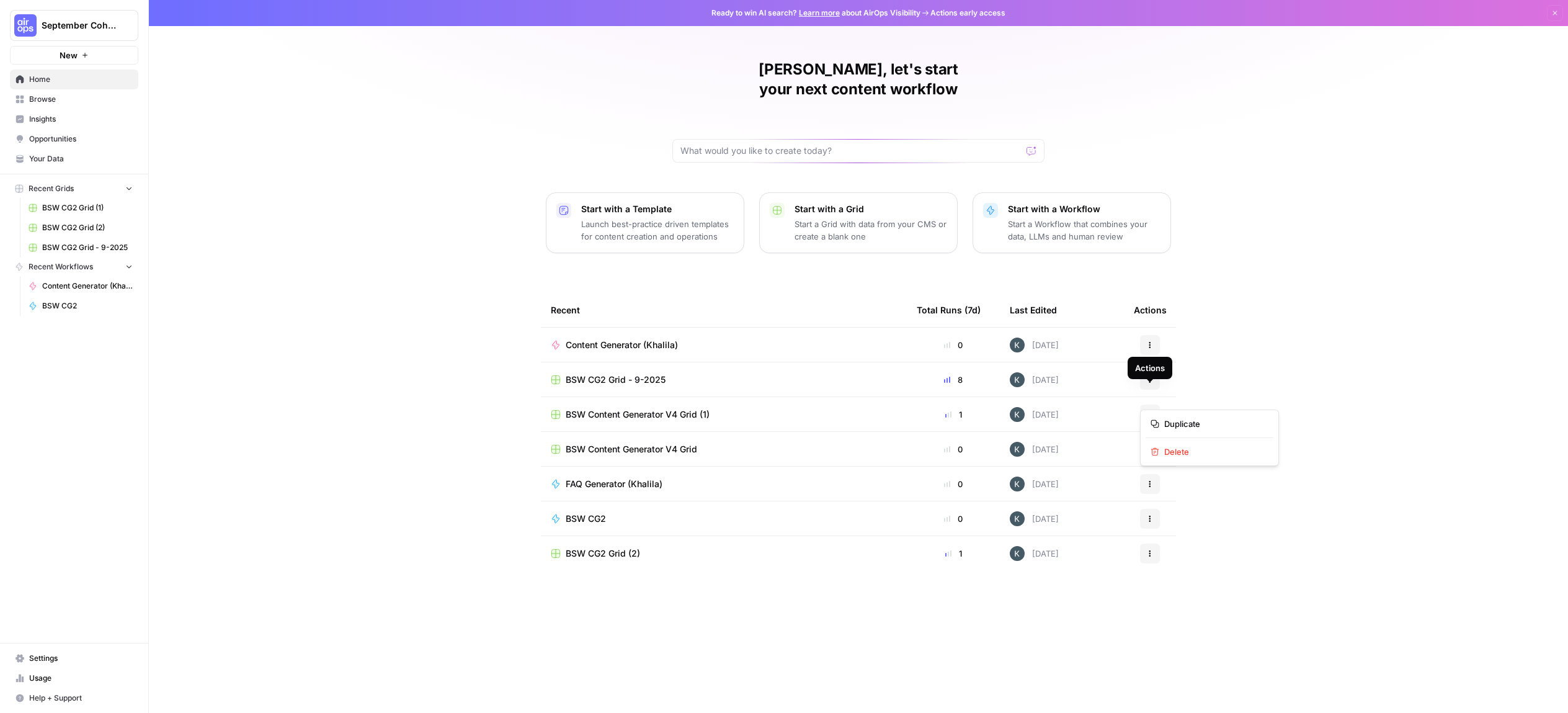
click at [1155, 405] on button "Actions" at bounding box center [1150, 415] width 20 height 20
click at [1156, 455] on icon "button" at bounding box center [1155, 452] width 9 height 9
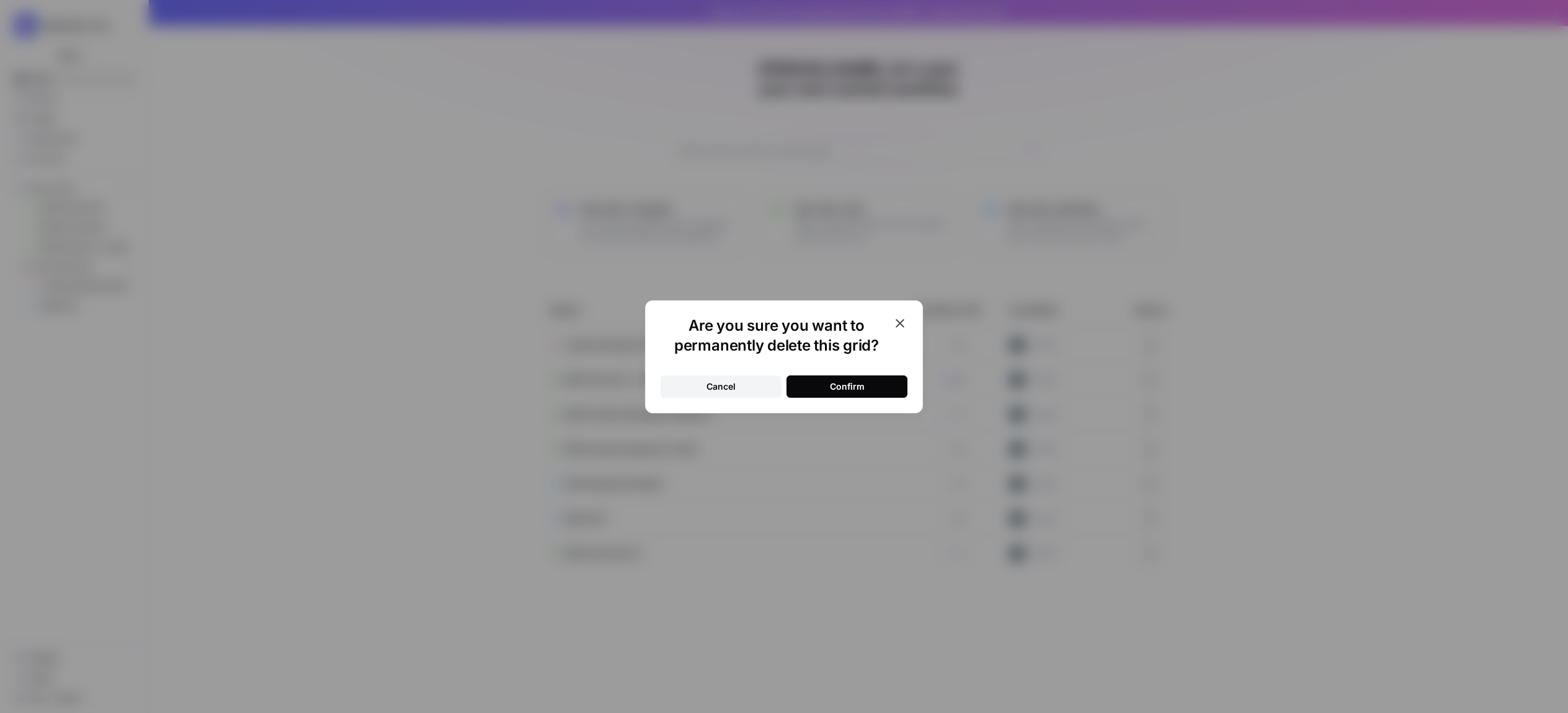
click at [879, 381] on button "Confirm" at bounding box center [847, 386] width 121 height 23
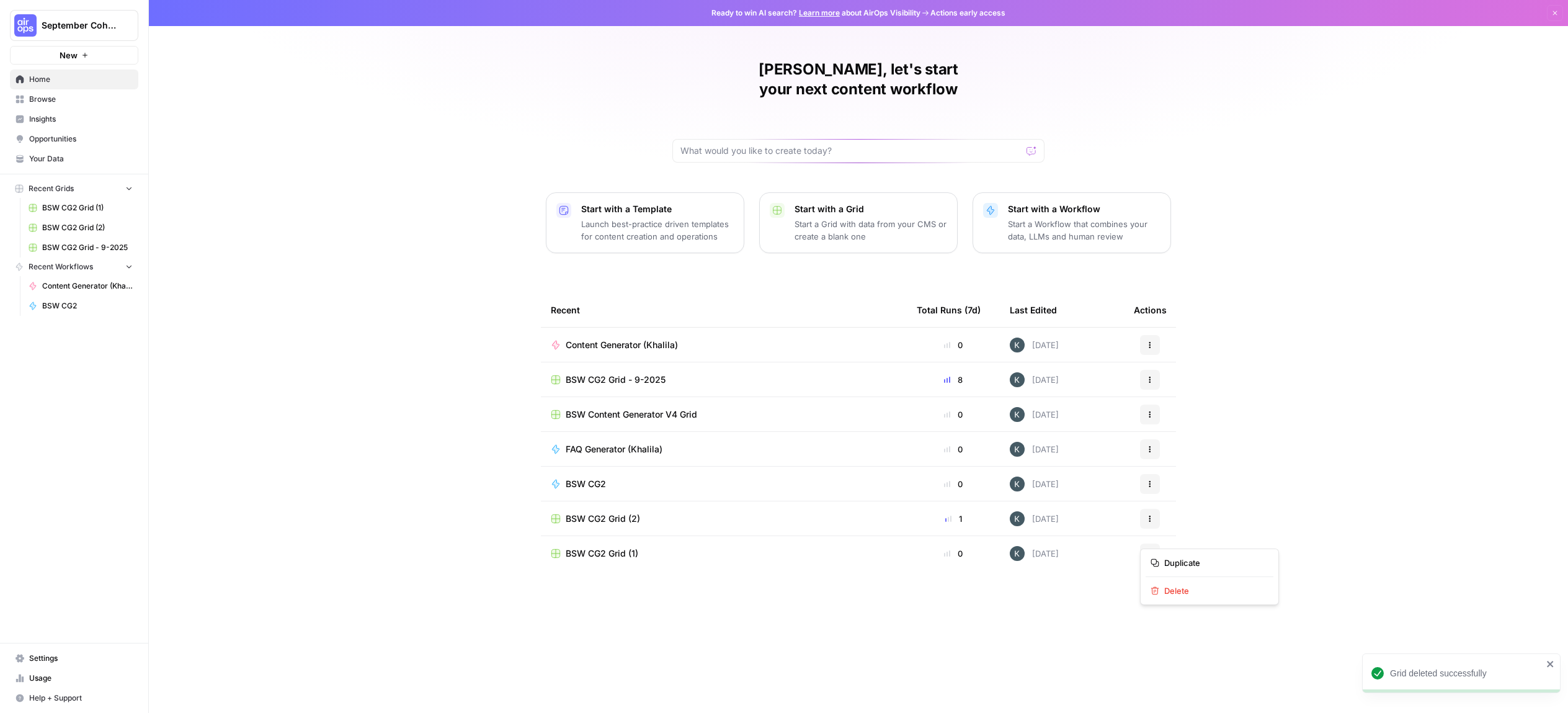
click at [1148, 550] on icon "button" at bounding box center [1150, 553] width 8 height 8
click at [1162, 589] on div "Delete" at bounding box center [1210, 591] width 118 height 13
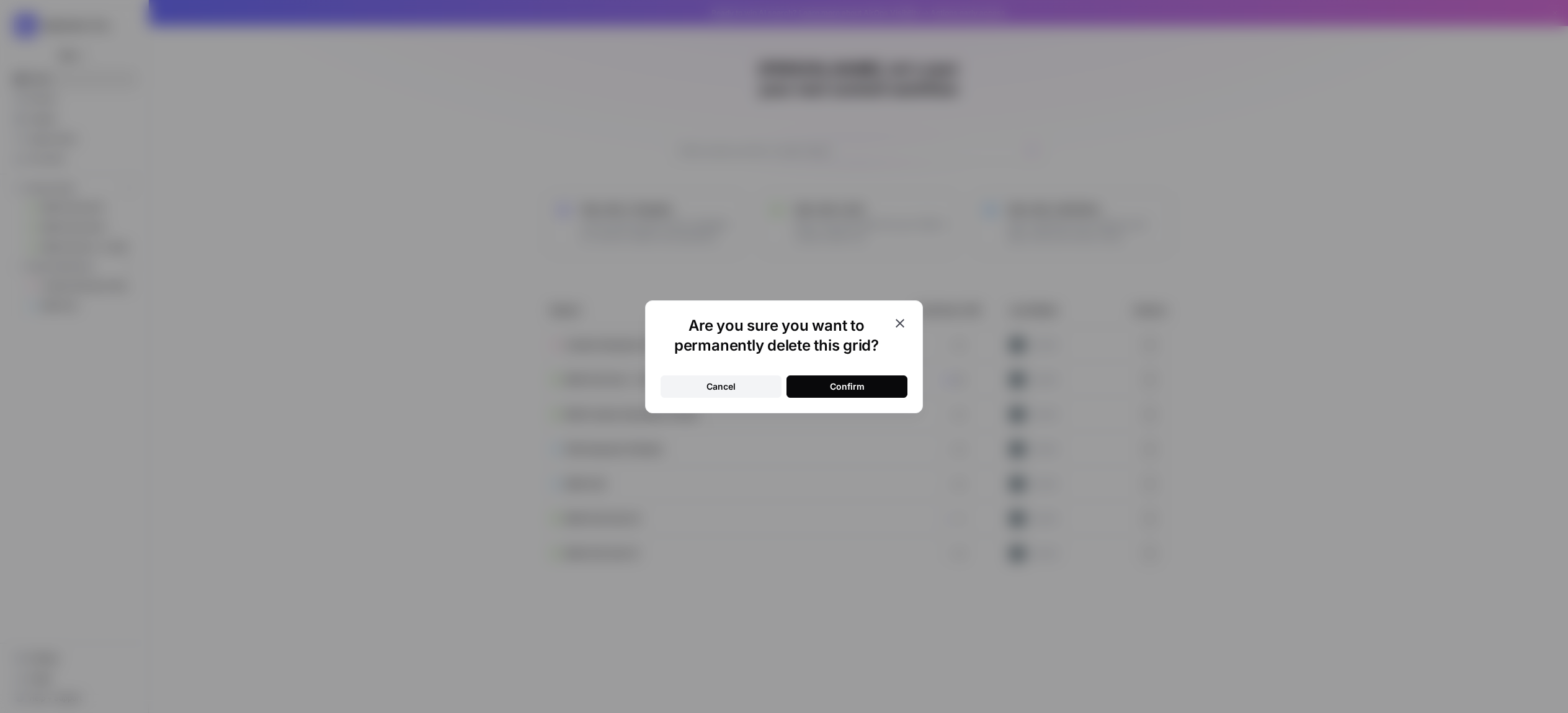
click at [864, 378] on button "Confirm" at bounding box center [847, 386] width 121 height 23
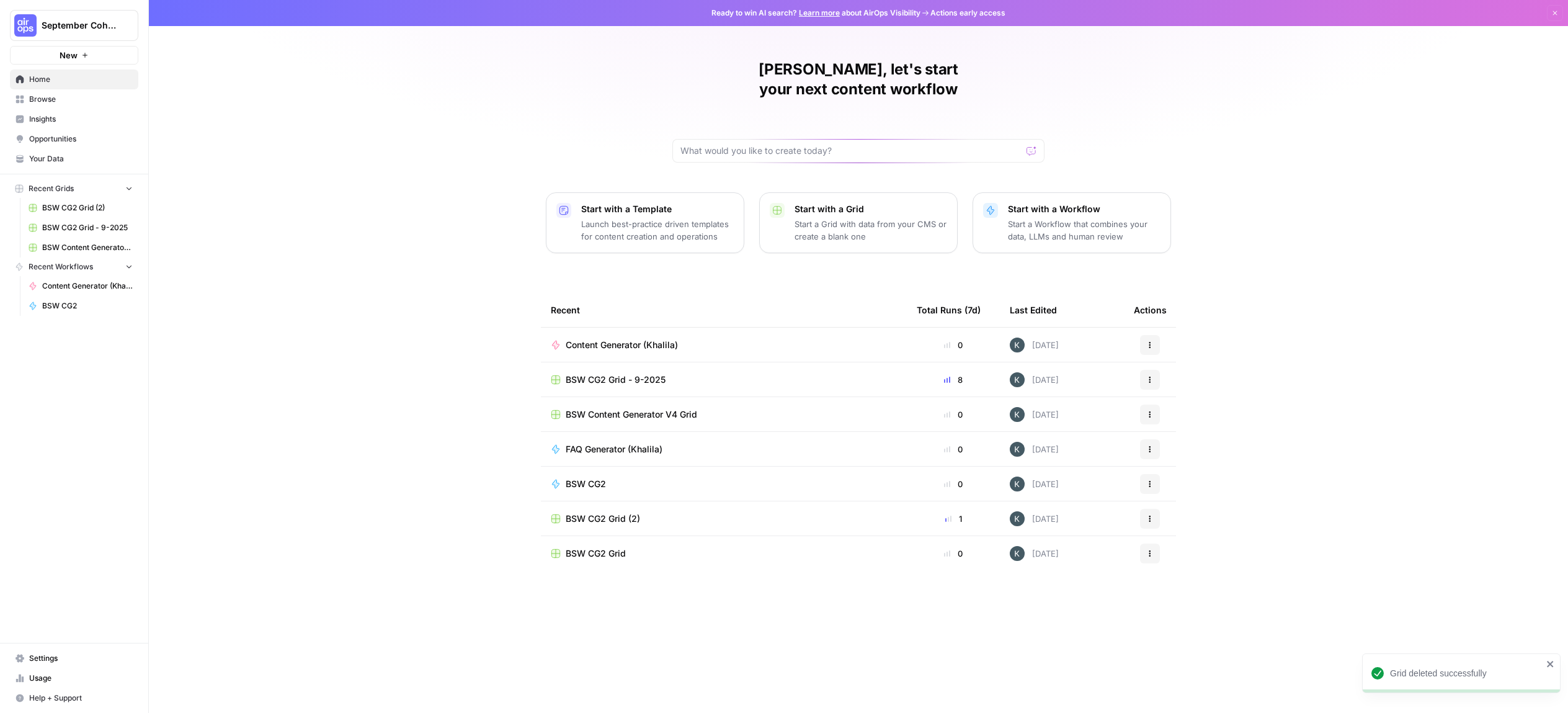
click at [1147, 550] on icon "button" at bounding box center [1150, 553] width 8 height 8
click at [1167, 589] on span "Delete" at bounding box center [1214, 591] width 99 height 13
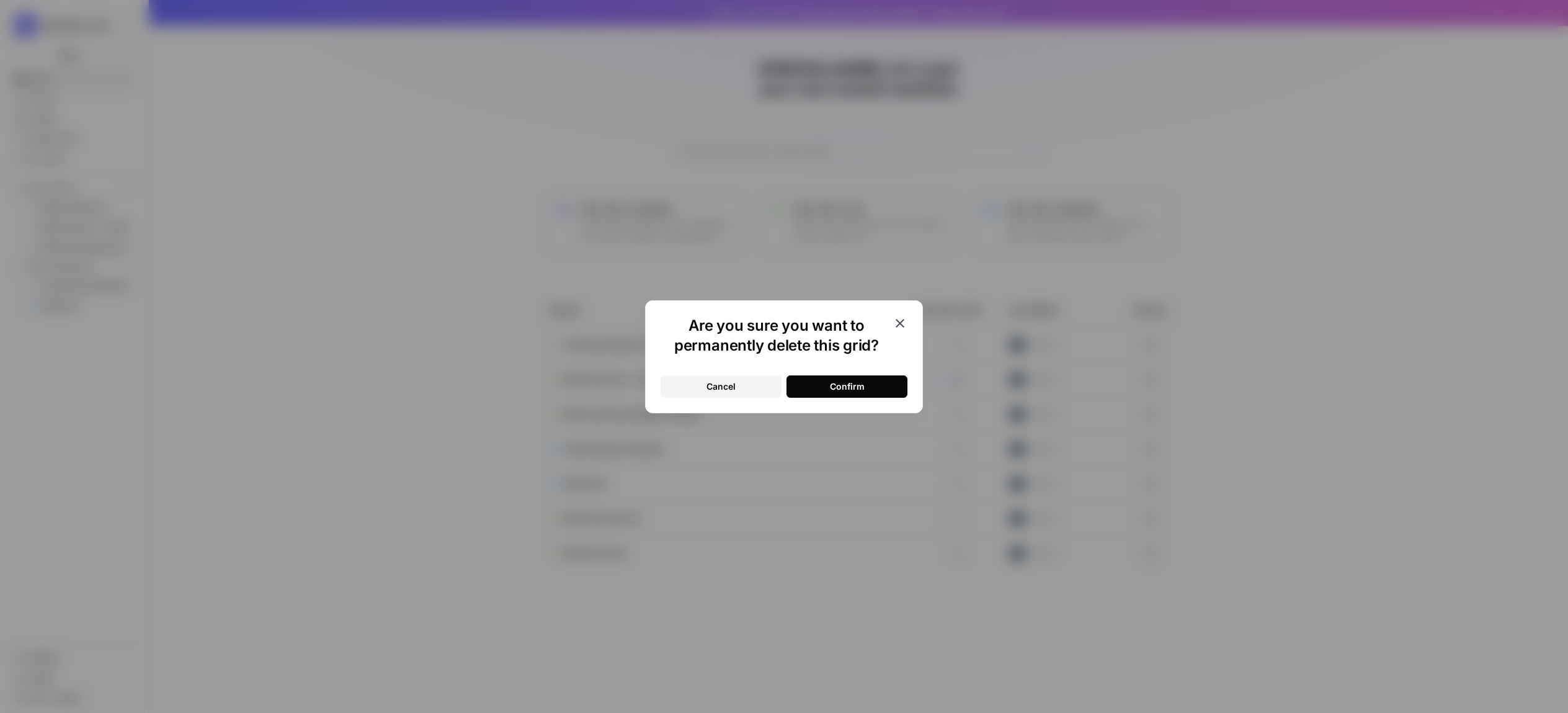
click at [896, 386] on button "Confirm" at bounding box center [847, 386] width 121 height 23
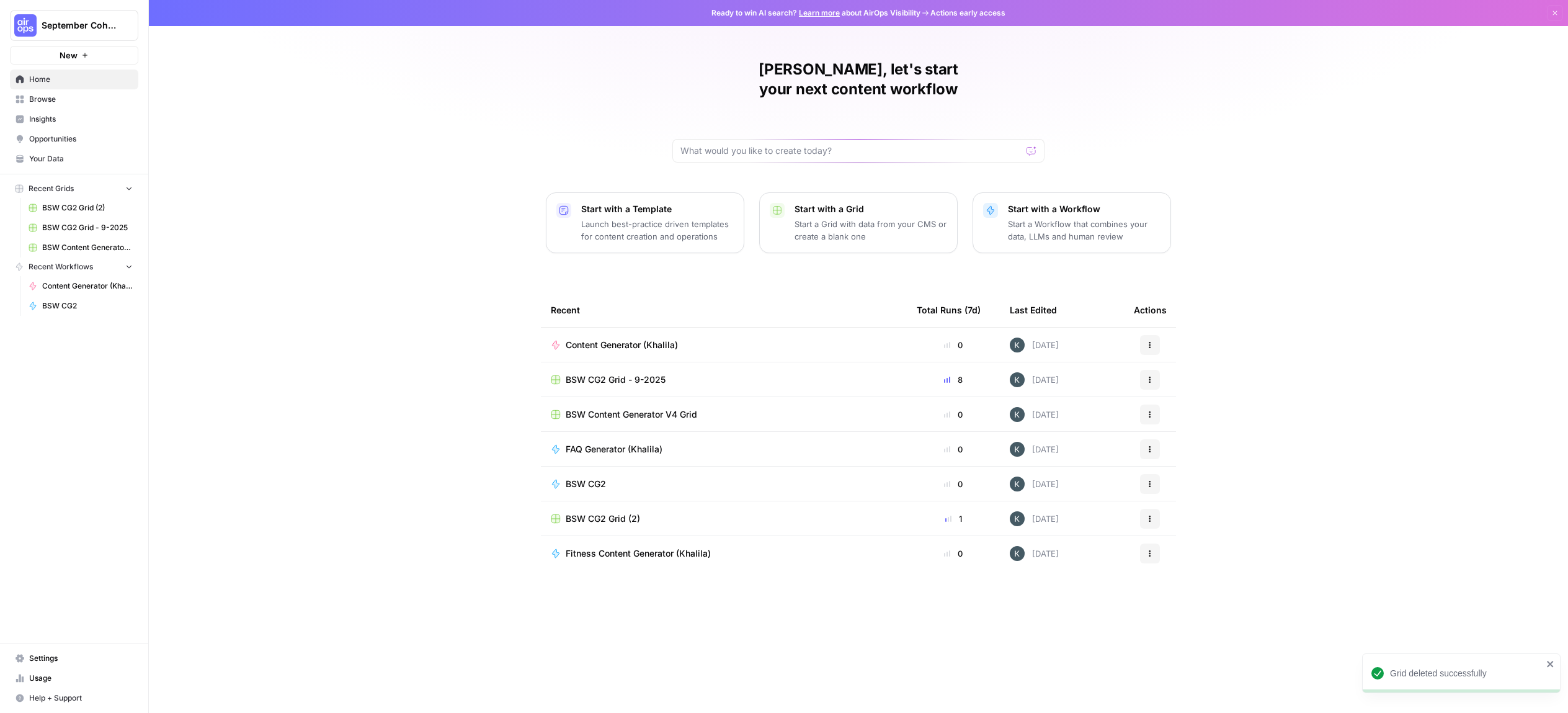
click at [1155, 509] on button "Actions" at bounding box center [1150, 519] width 20 height 20
click at [1162, 558] on div "Delete" at bounding box center [1210, 556] width 118 height 13
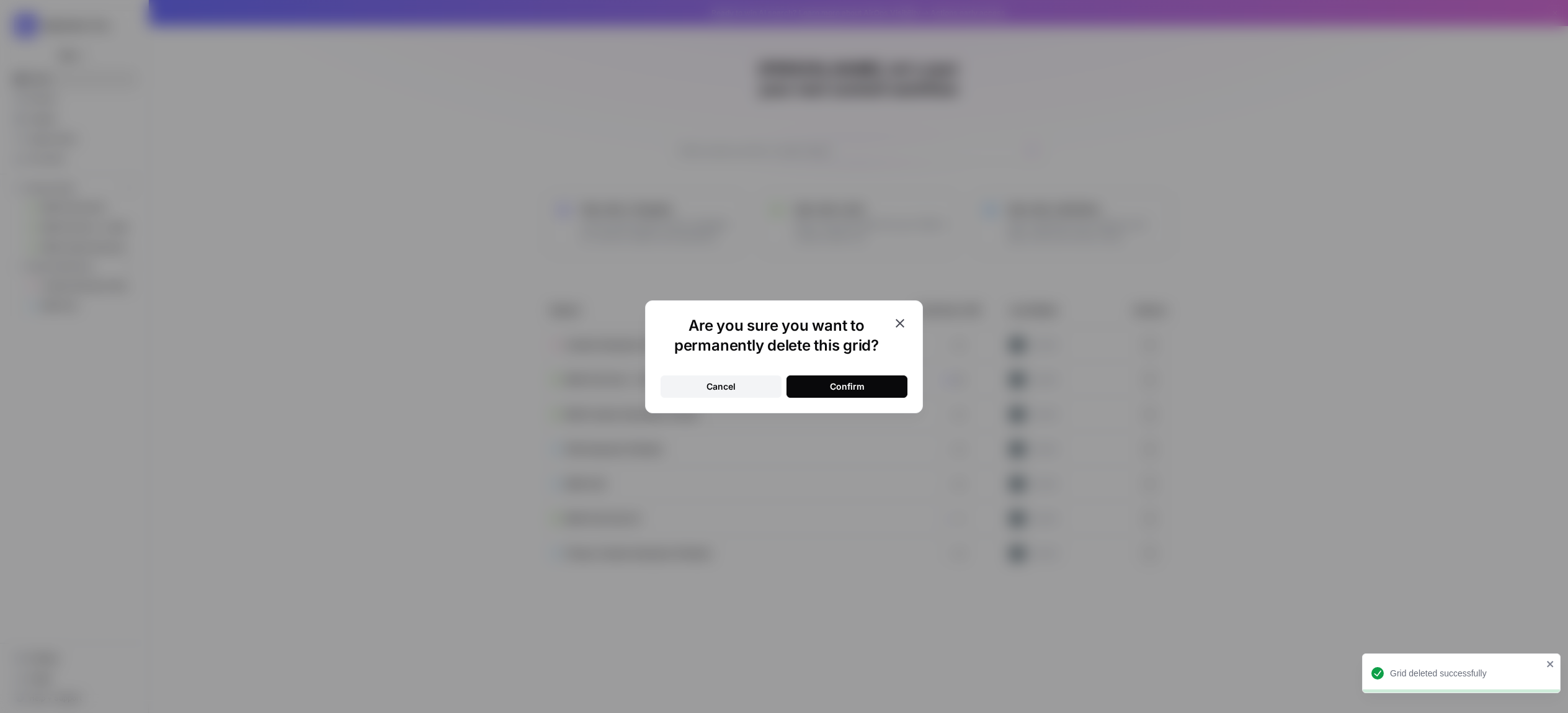
click at [815, 383] on button "Confirm" at bounding box center [847, 386] width 121 height 23
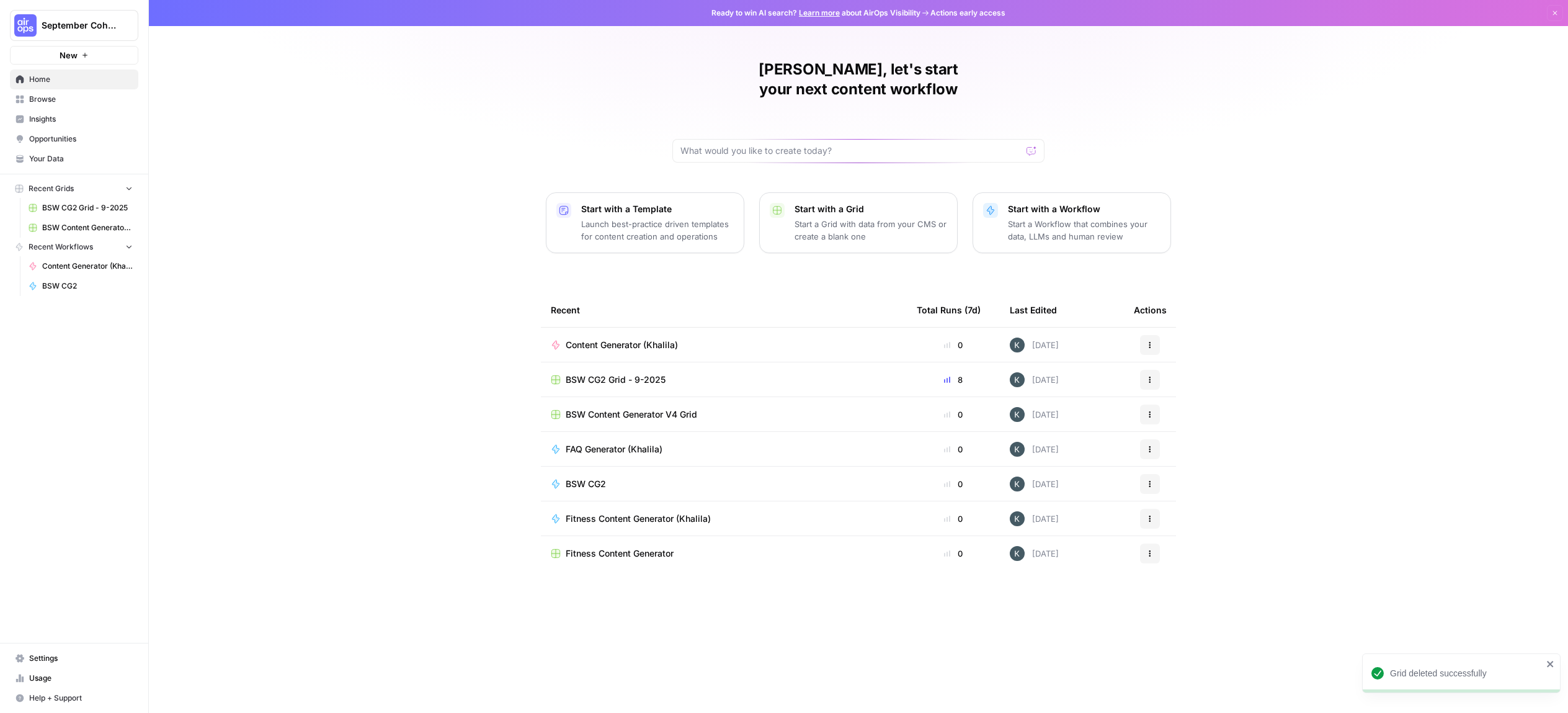
click at [856, 339] on div "Content Generator (Khalila)" at bounding box center [724, 345] width 346 height 13
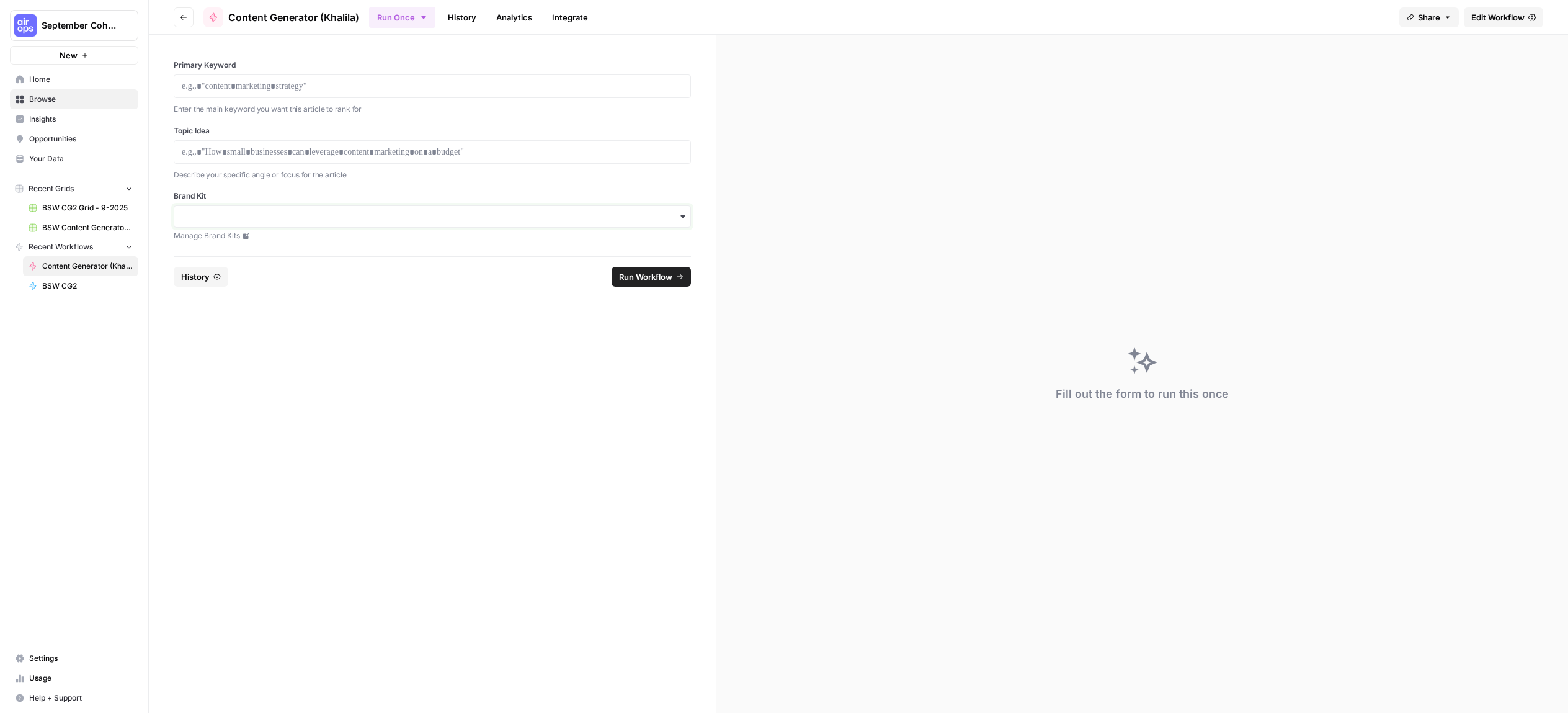
click at [611, 215] on input "Brand Kit" at bounding box center [432, 217] width 501 height 13
click at [492, 454] on form "Primary Keyword Enter the main keyword you want this article to rank for Topic …" at bounding box center [432, 373] width 567 height 678
click at [188, 17] on button "Go back" at bounding box center [183, 18] width 20 height 20
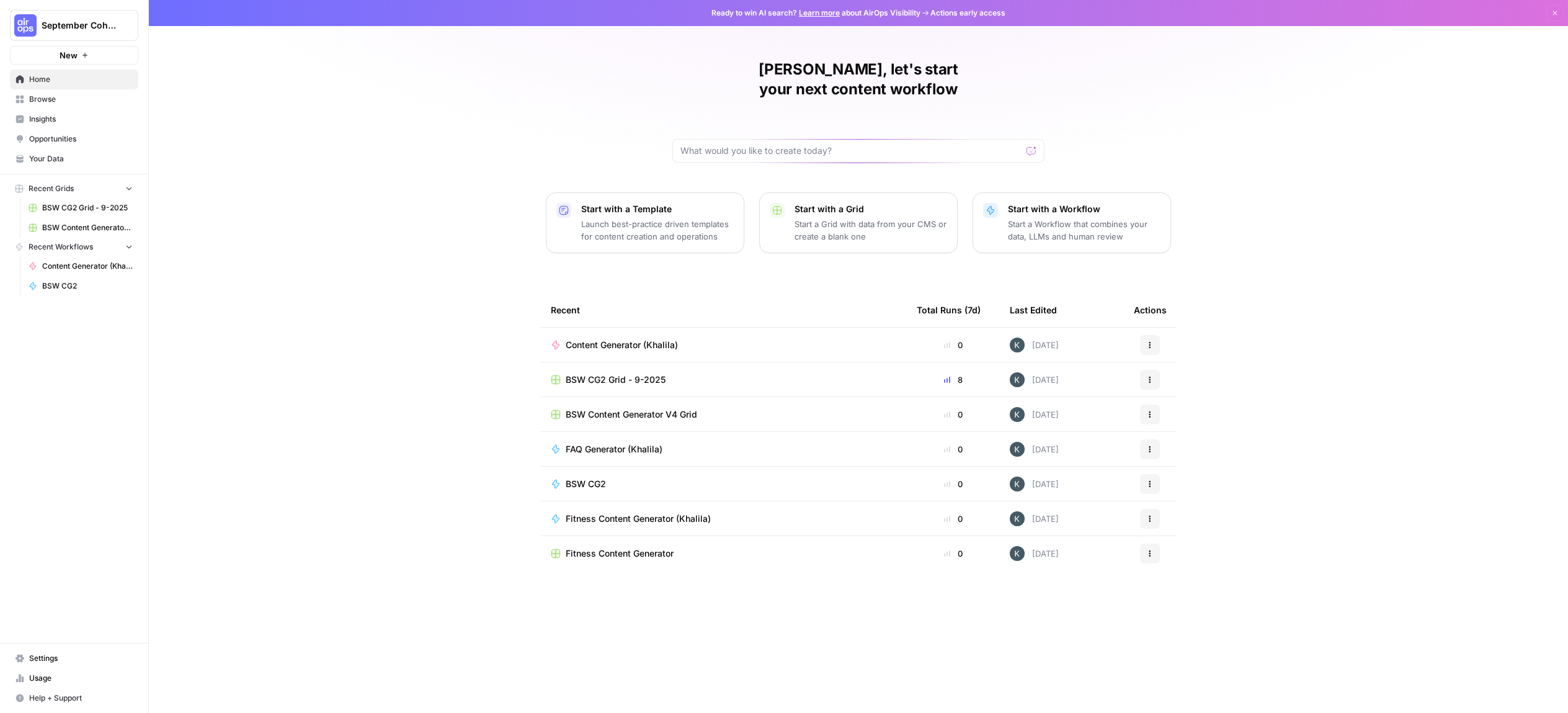
click at [1142, 335] on button "Actions" at bounding box center [1150, 345] width 20 height 20
click at [1157, 374] on icon at bounding box center [1155, 372] width 8 height 8
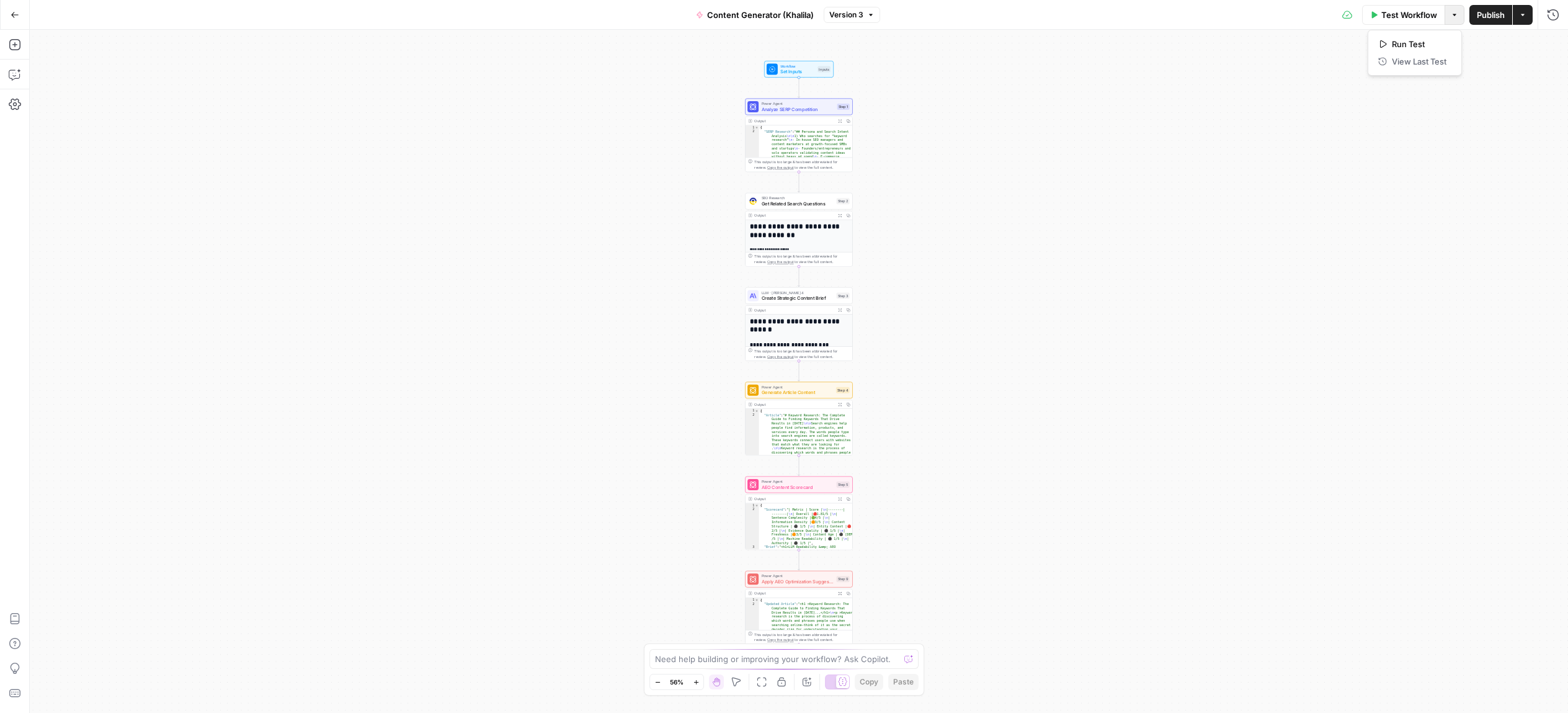
click at [1456, 14] on icon "button" at bounding box center [1455, 15] width 8 height 8
click at [1521, 18] on icon "button" at bounding box center [1523, 15] width 8 height 8
click at [1423, 123] on span "Create Grid" at bounding box center [1442, 124] width 117 height 13
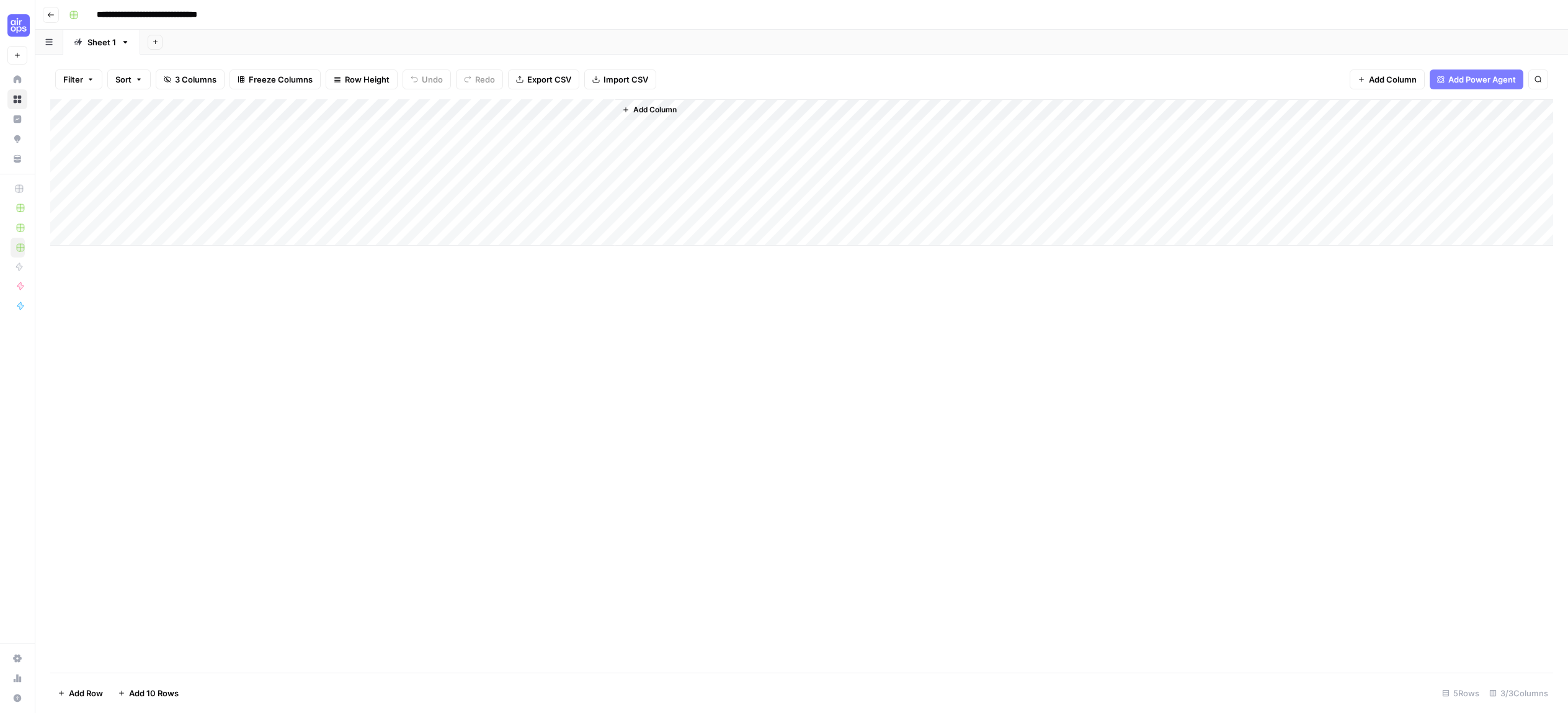
click at [4, 87] on nav "Home Browse Insights Opportunities Your Data" at bounding box center [17, 119] width 35 height 109
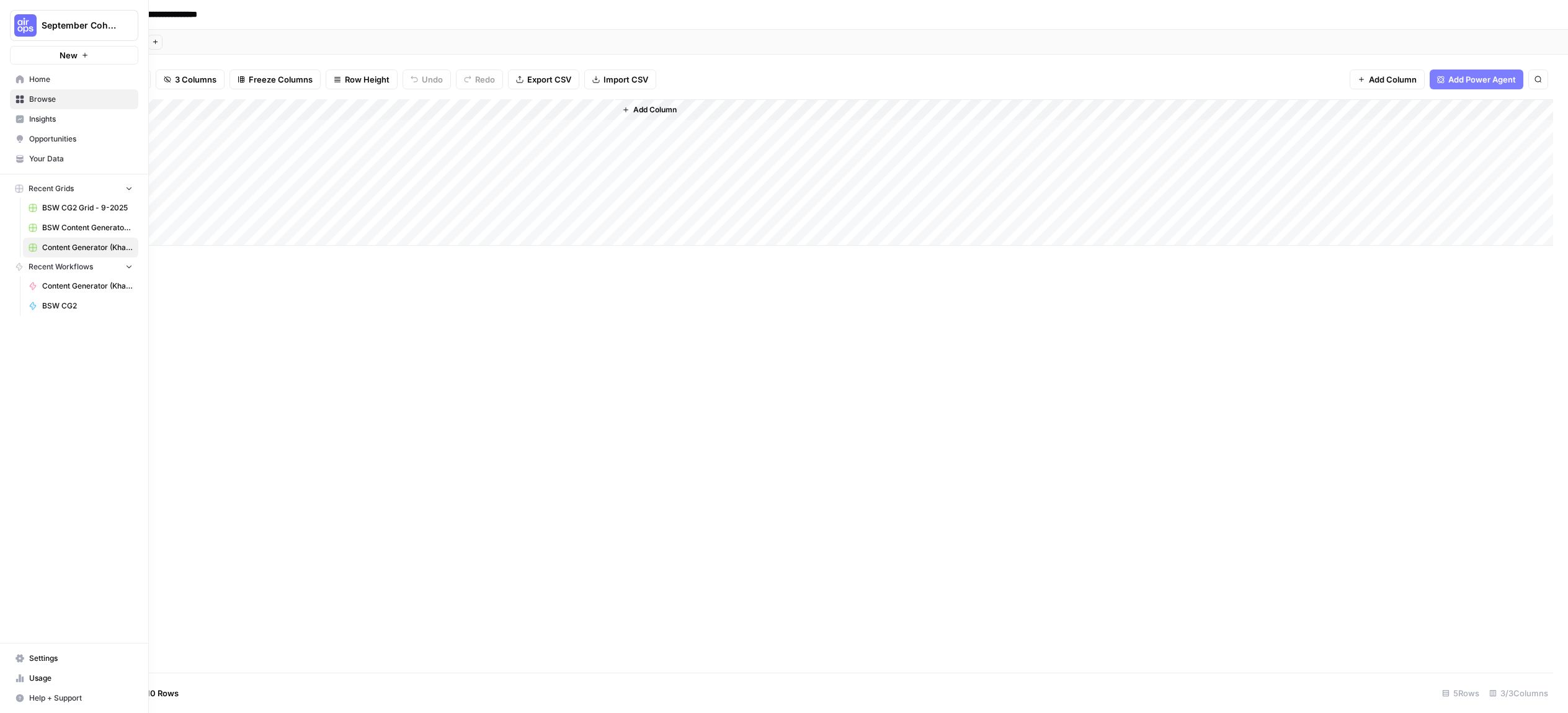
click at [24, 75] on link "Home" at bounding box center [74, 80] width 128 height 20
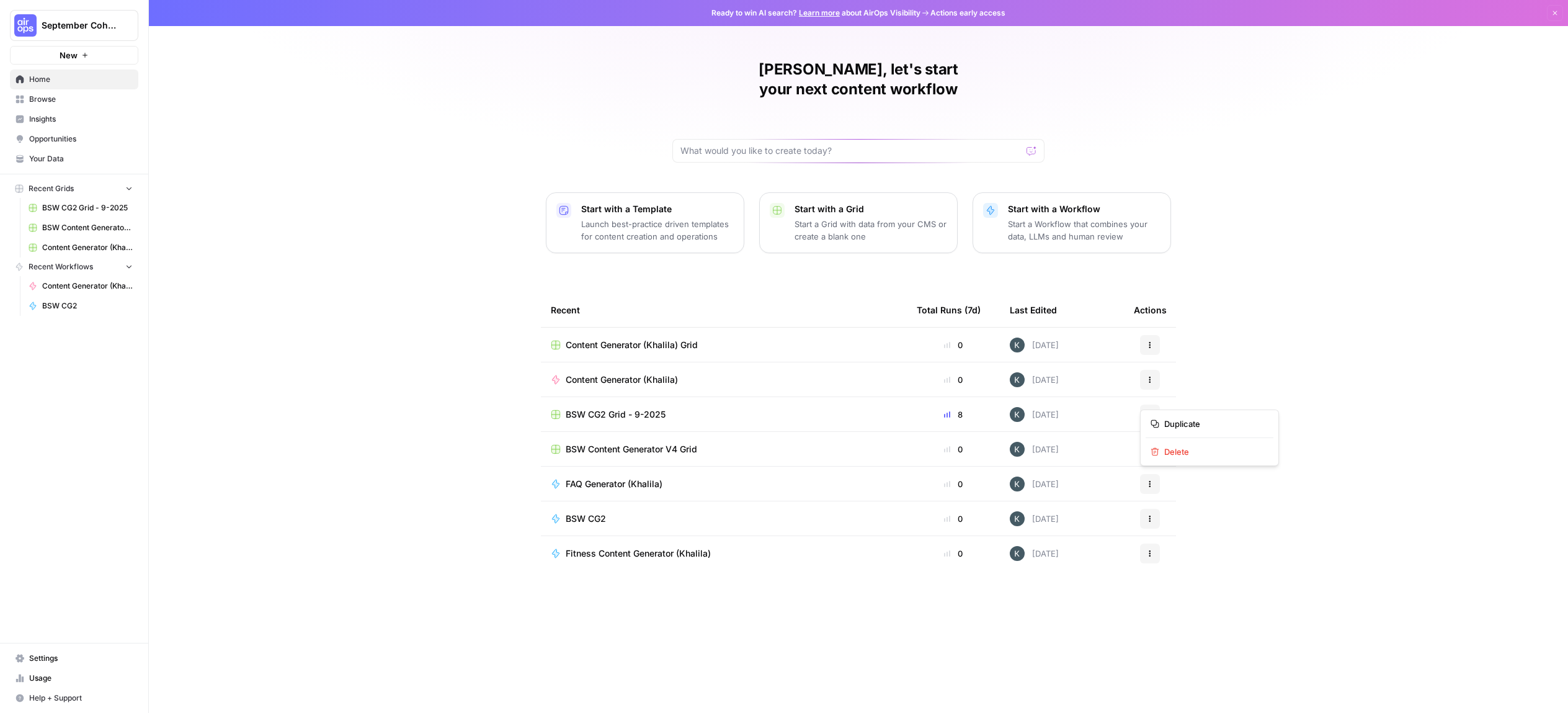
click at [1152, 411] on icon "button" at bounding box center [1150, 415] width 8 height 8
click at [1229, 378] on div "Khalila, let's start your next content workflow Start with a Template Launch be…" at bounding box center [858, 356] width 1419 height 713
click at [1150, 416] on icon "button" at bounding box center [1150, 416] width 2 height 2
click at [1152, 515] on icon "button" at bounding box center [1150, 519] width 8 height 8
click at [1173, 635] on span "Delete" at bounding box center [1214, 636] width 99 height 13
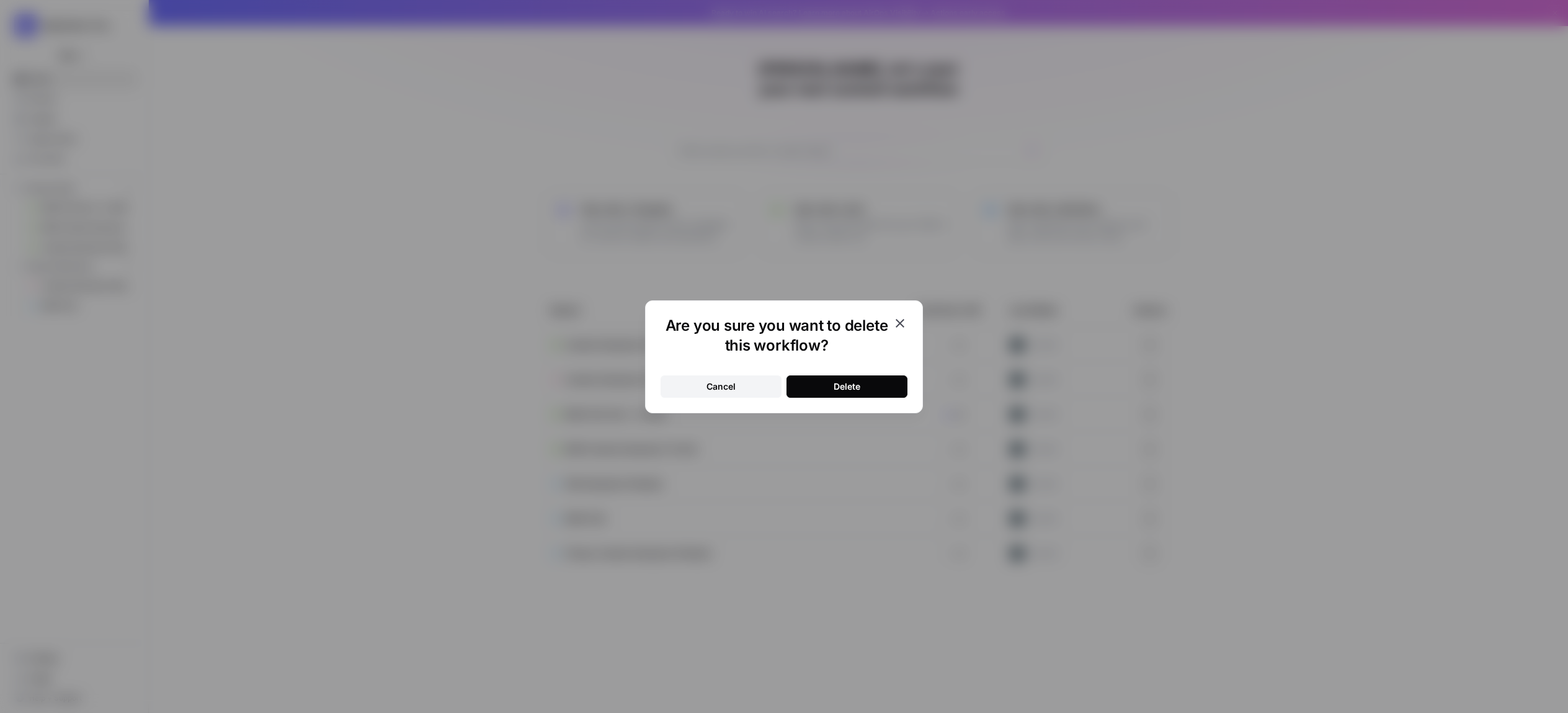
click at [876, 382] on button "Delete" at bounding box center [847, 386] width 121 height 23
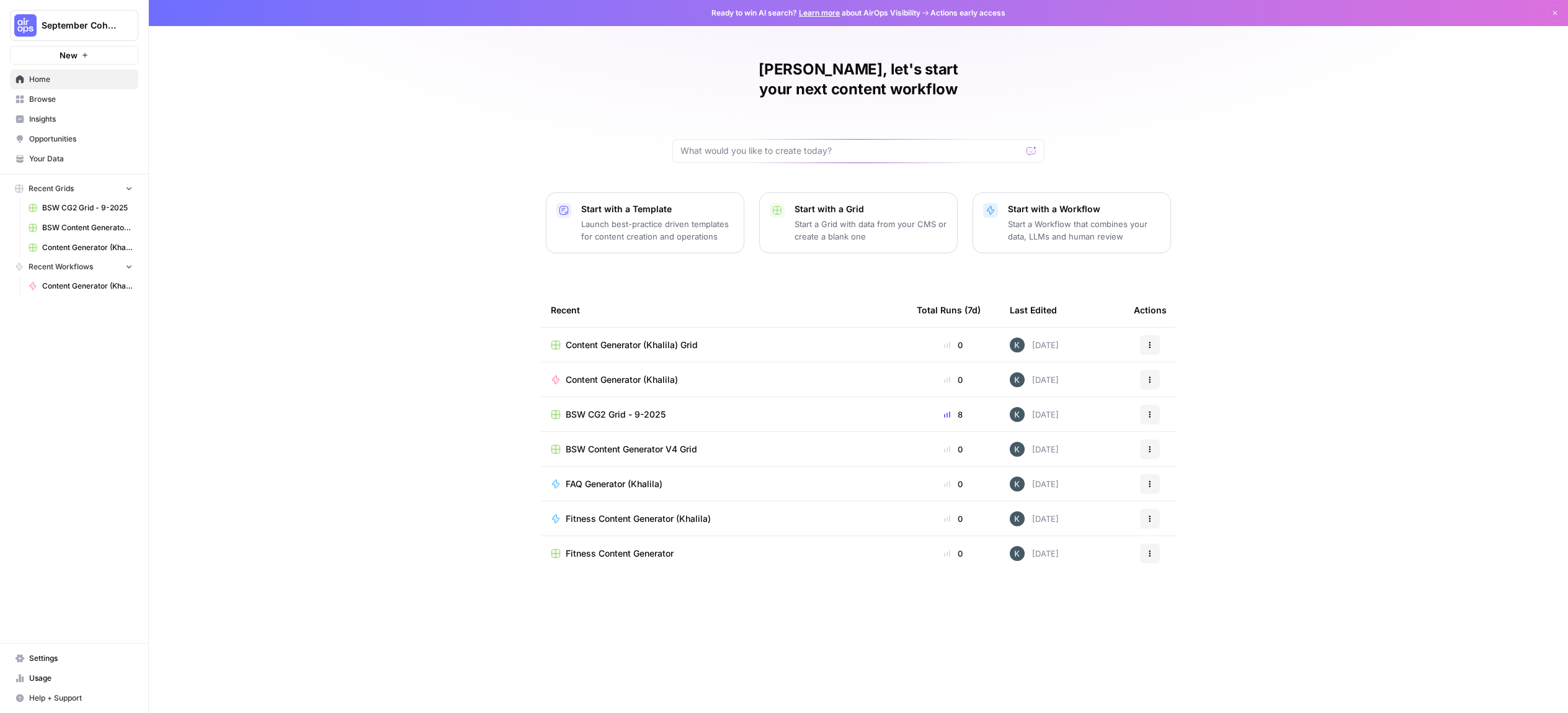
click at [1151, 411] on icon "button" at bounding box center [1150, 415] width 8 height 8
click at [1158, 452] on icon "button" at bounding box center [1155, 452] width 9 height 9
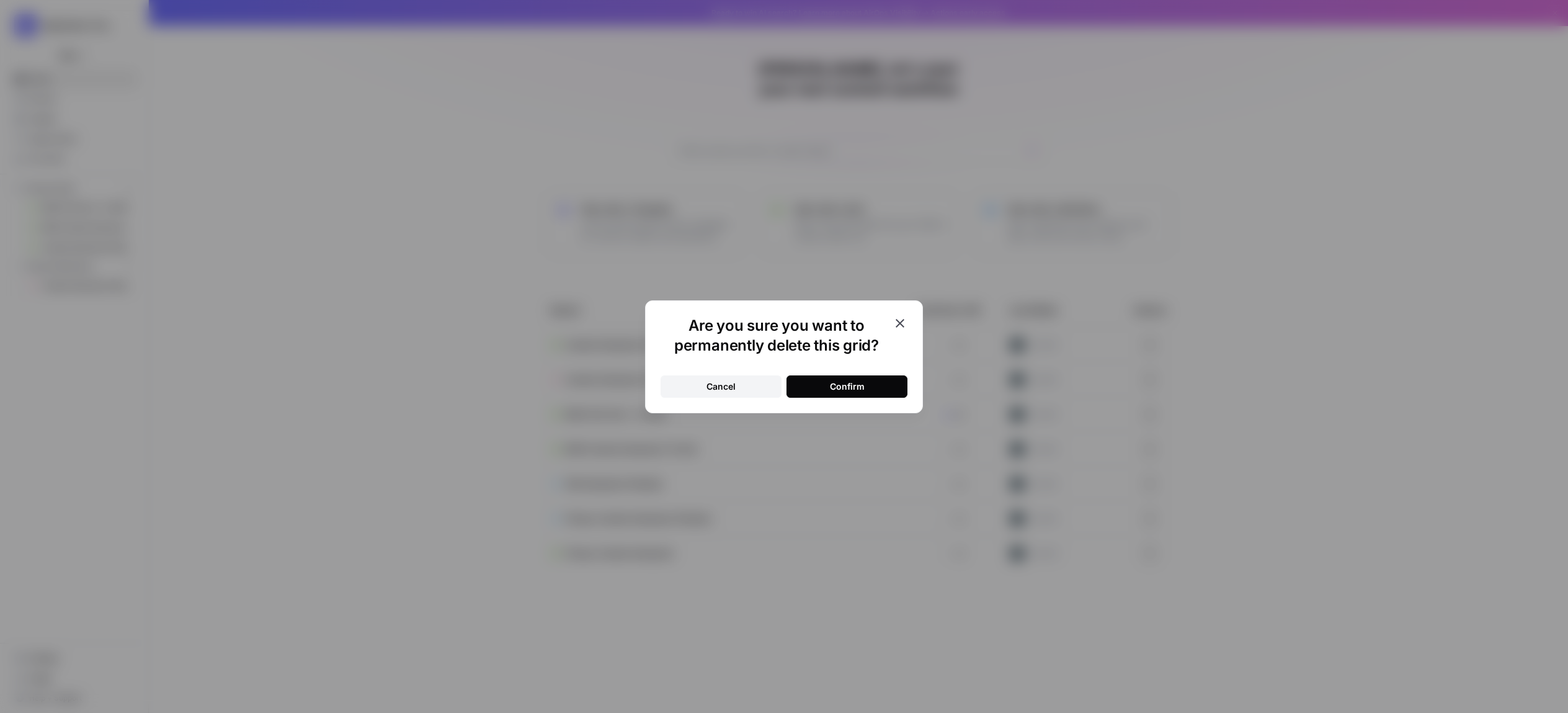
click at [904, 379] on button "Confirm" at bounding box center [847, 386] width 121 height 23
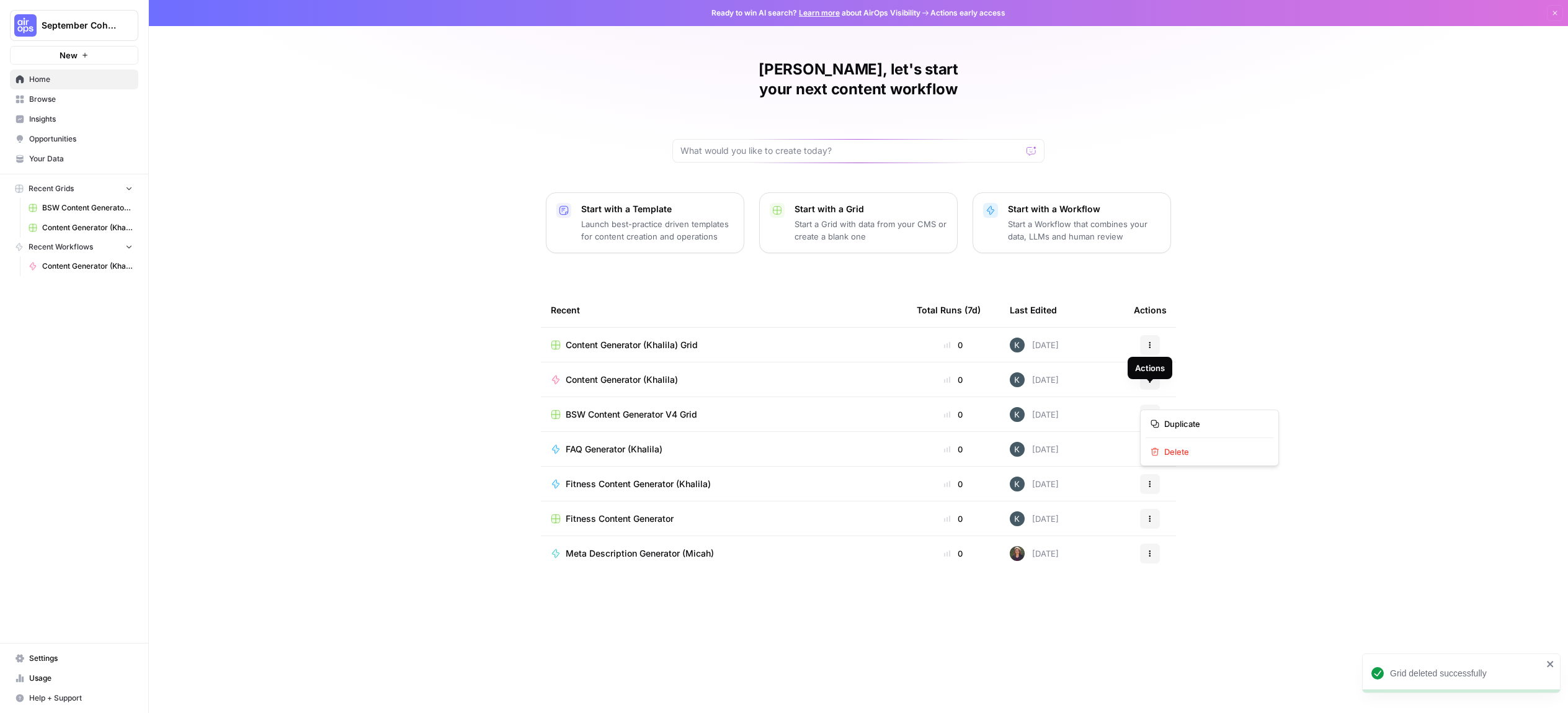
click at [1148, 405] on button "Actions" at bounding box center [1150, 415] width 20 height 20
click at [1173, 452] on span "Delete" at bounding box center [1214, 452] width 99 height 13
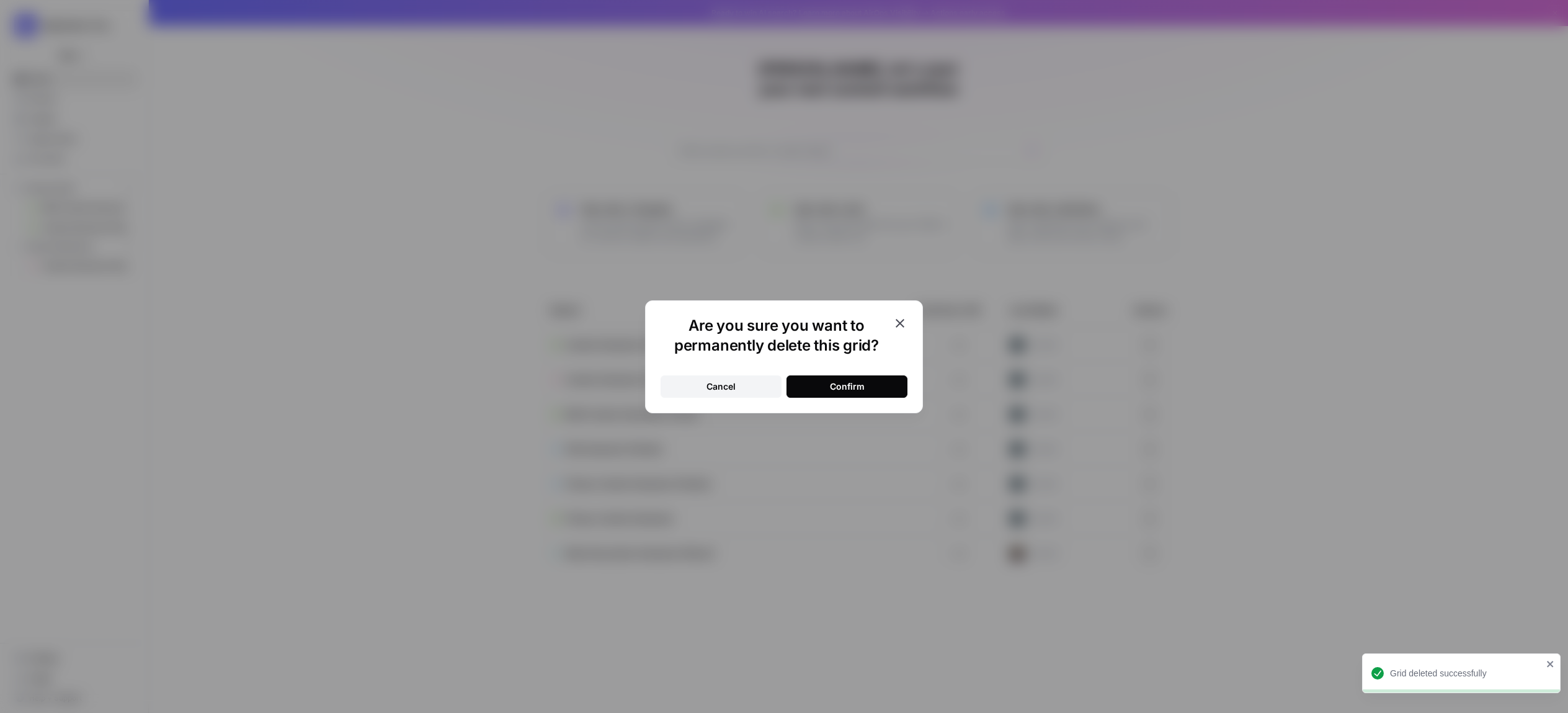
click at [865, 384] on button "Confirm" at bounding box center [847, 386] width 121 height 23
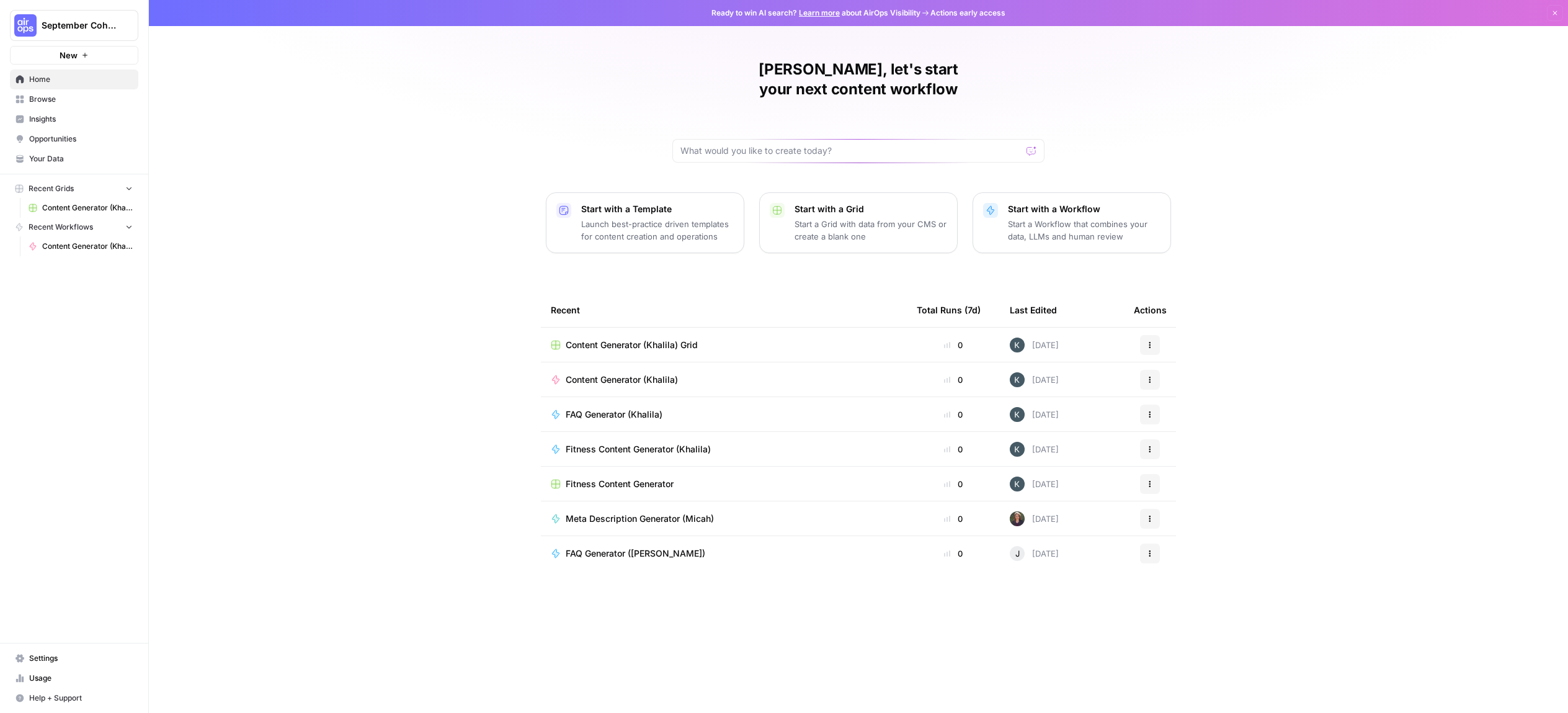
click at [655, 477] on span "Fitness Content Generator" at bounding box center [620, 484] width 108 height 13
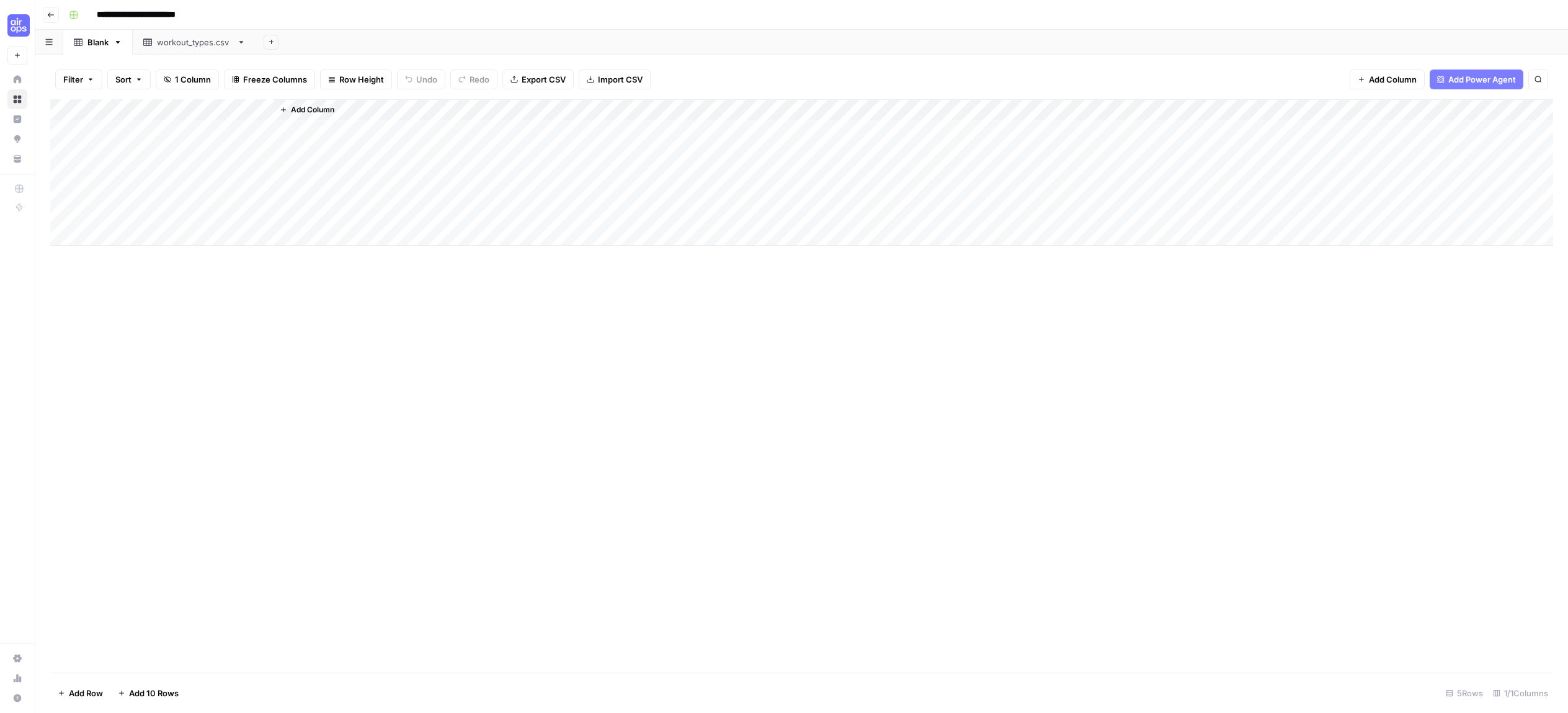
click at [197, 9] on input "**********" at bounding box center [152, 15] width 122 height 20
click at [202, 13] on input "**********" at bounding box center [152, 15] width 122 height 20
type input "**********"
click at [363, 12] on div "**********" at bounding box center [810, 15] width 1492 height 20
click at [53, 13] on icon "button" at bounding box center [51, 15] width 8 height 8
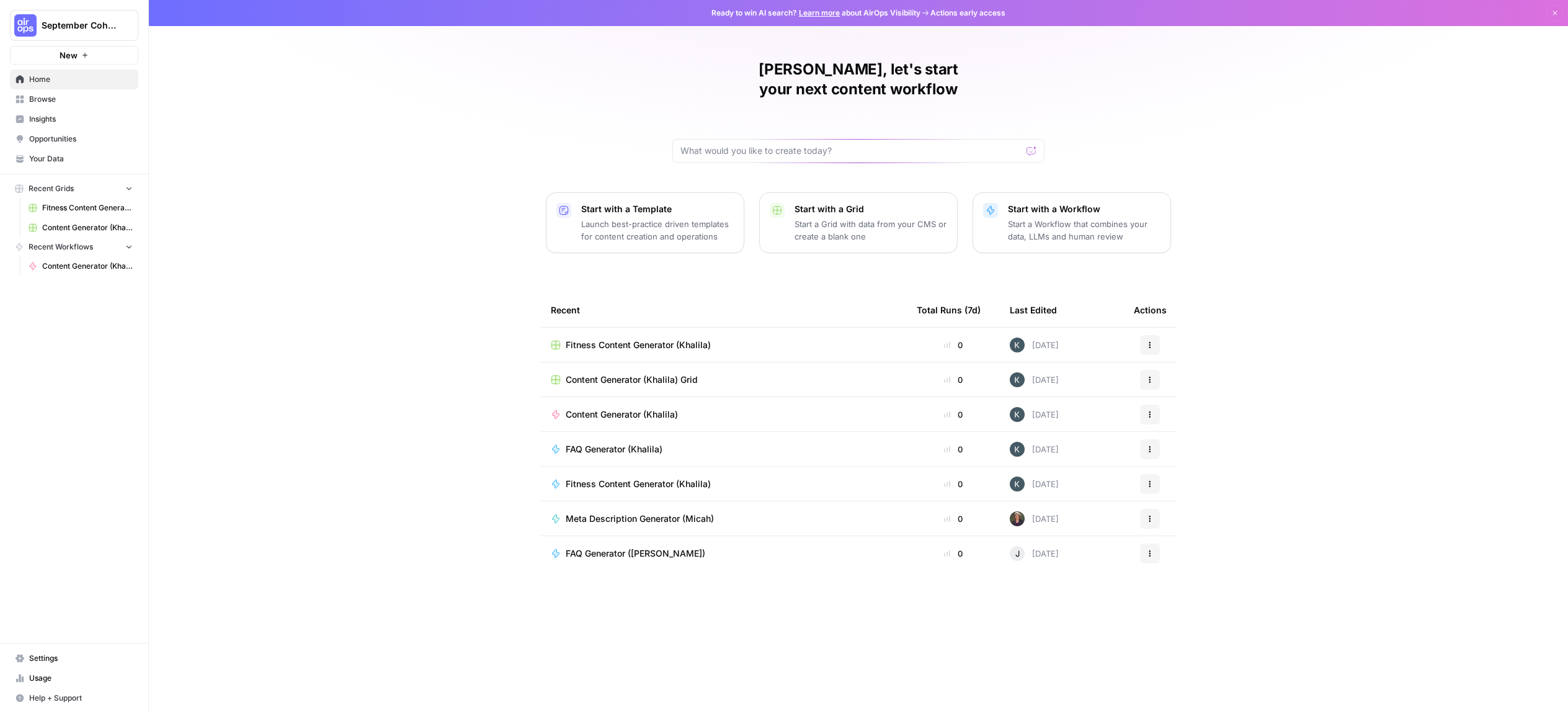
click at [1148, 369] on button "Actions" at bounding box center [1150, 379] width 20 height 20
click at [1275, 320] on div "Khalila, let's start your next content workflow Start with a Template Launch be…" at bounding box center [858, 356] width 1419 height 713
